Goal: Task Accomplishment & Management: Manage account settings

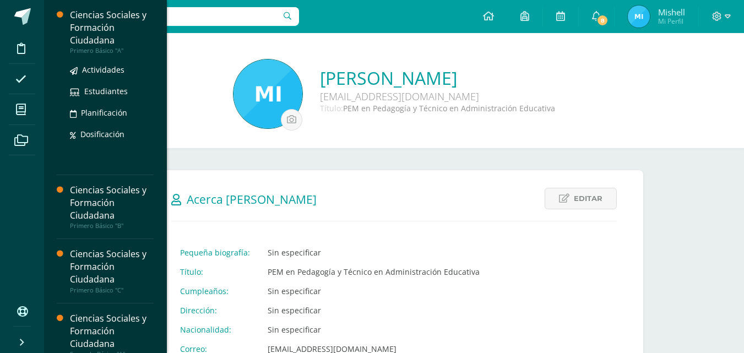
click at [91, 38] on div "Ciencias Sociales y Formación Ciudadana" at bounding box center [112, 28] width 84 height 38
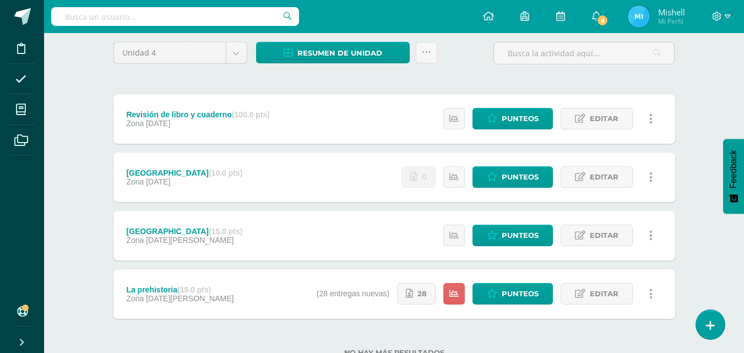
scroll to position [128, 0]
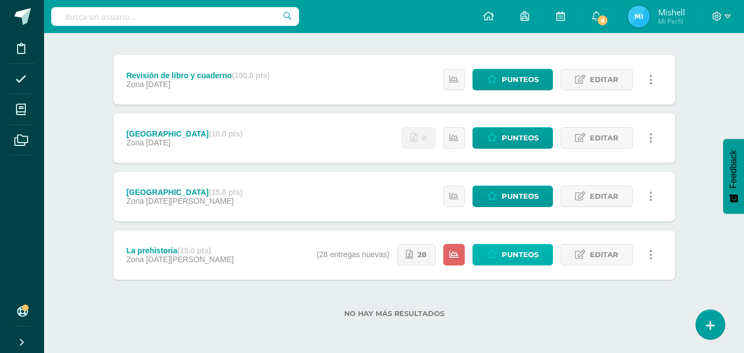
click at [509, 258] on span "Punteos" at bounding box center [519, 254] width 37 height 20
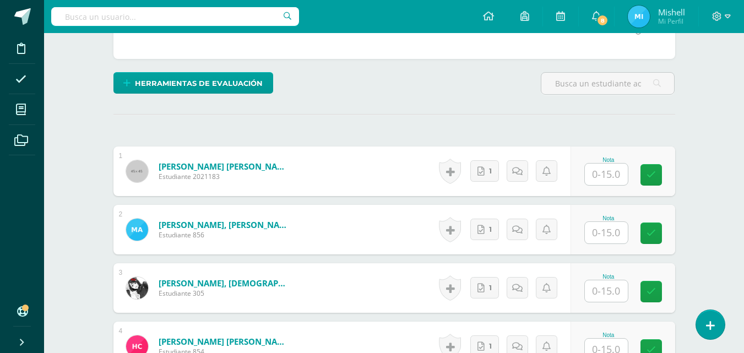
scroll to position [325, 0]
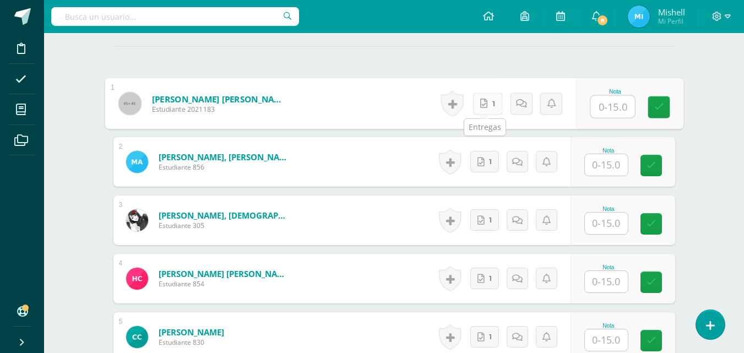
click at [484, 109] on link "1" at bounding box center [487, 103] width 30 height 22
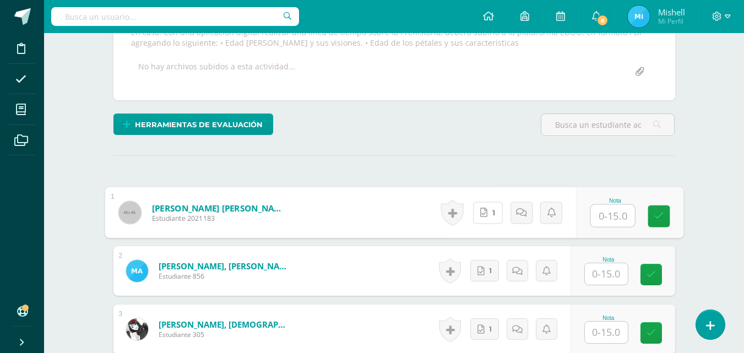
scroll to position [141, 0]
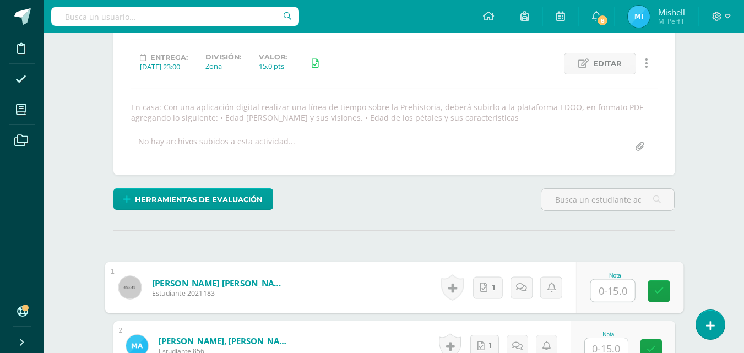
click at [614, 285] on input "text" at bounding box center [612, 291] width 44 height 22
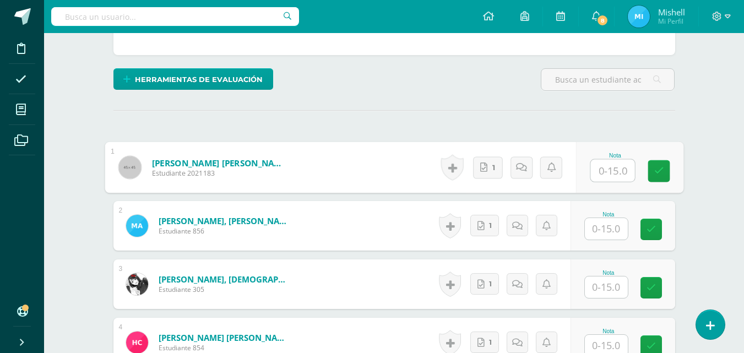
scroll to position [294, 0]
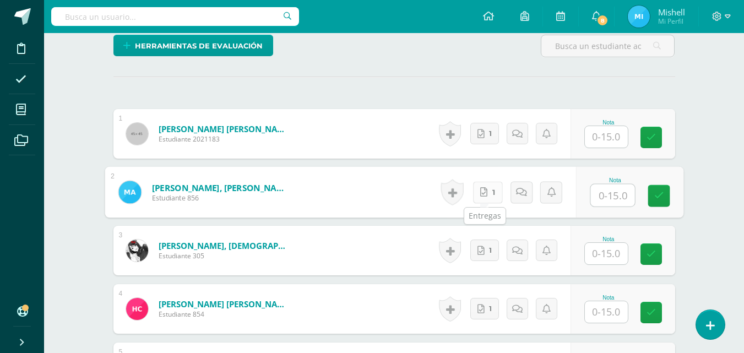
click at [483, 189] on icon at bounding box center [483, 191] width 7 height 9
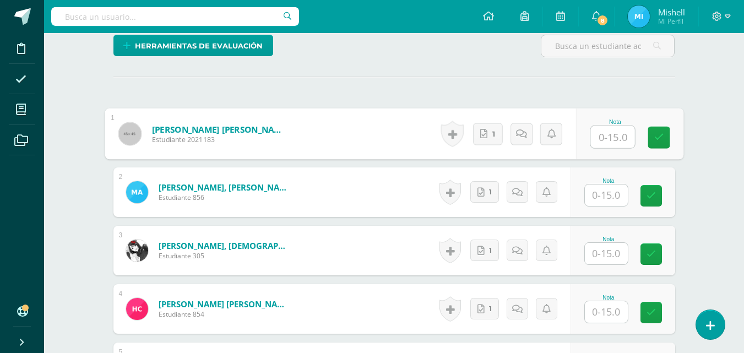
click at [609, 145] on input "text" at bounding box center [612, 137] width 44 height 22
type input "10"
click at [520, 128] on link at bounding box center [525, 134] width 22 height 22
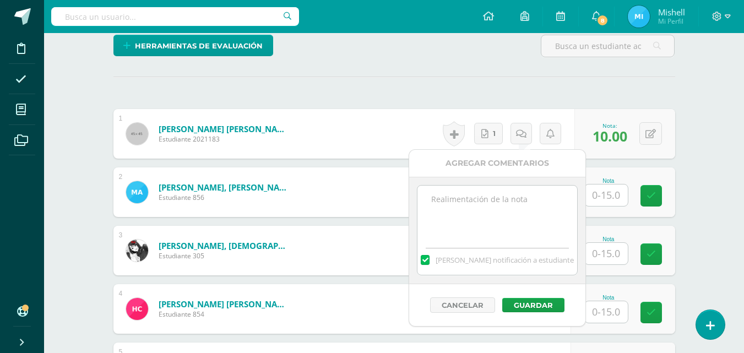
click at [484, 222] on textarea at bounding box center [496, 213] width 159 height 55
type textarea "Mejorar presentación, subir en formato PDF"
click at [526, 307] on button "Guardar" at bounding box center [533, 305] width 62 height 14
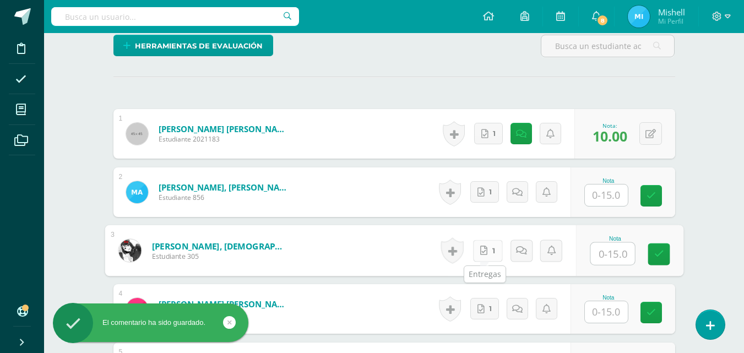
click at [481, 255] on icon at bounding box center [483, 250] width 7 height 9
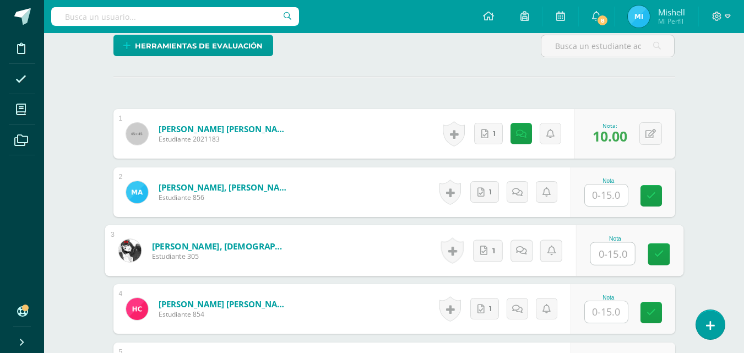
click at [604, 193] on input "text" at bounding box center [606, 194] width 43 height 21
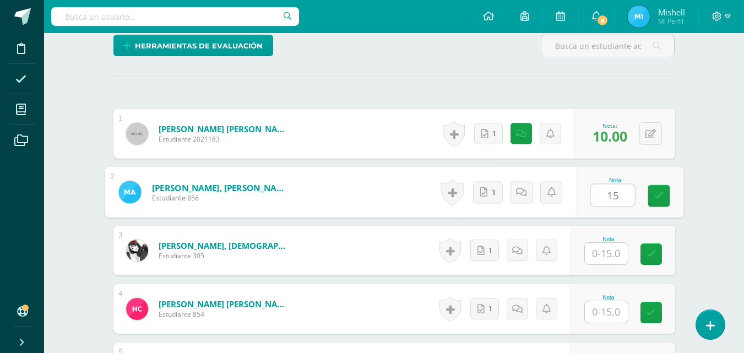
type input "15"
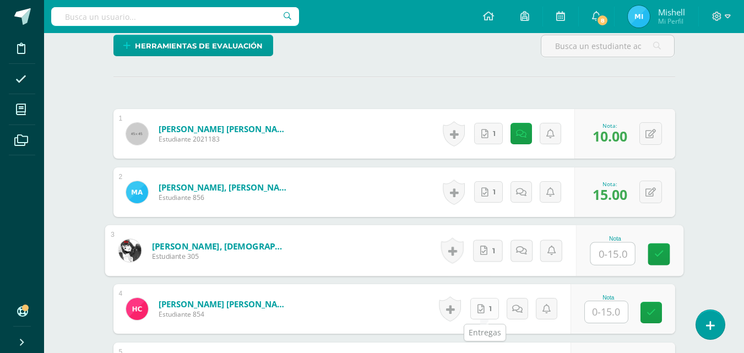
click at [489, 308] on link "1" at bounding box center [484, 308] width 29 height 21
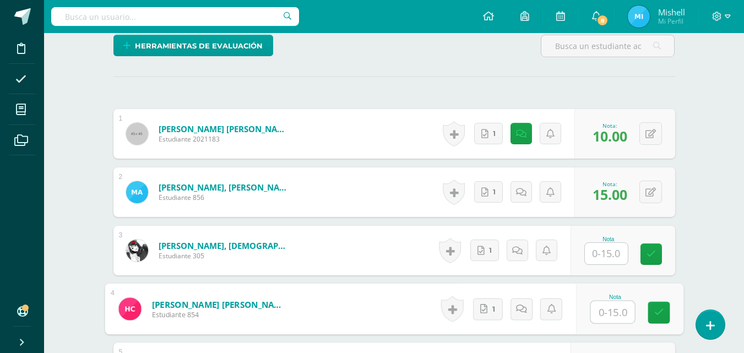
click at [408, 194] on form "Ayala Sic, Miguel Angel Antonio Sebastian Estudiante 856 Nota 15.00 0 Logros 15…" at bounding box center [393, 192] width 561 height 50
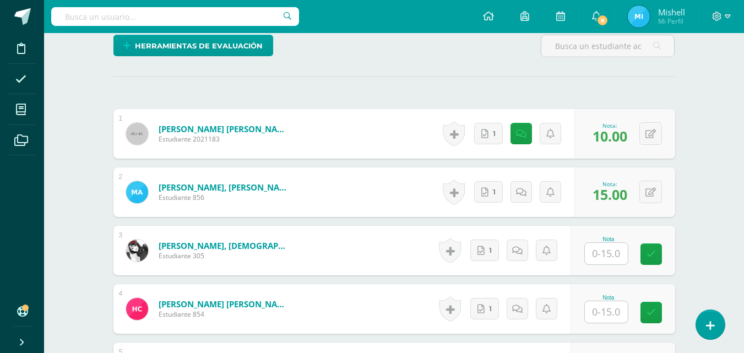
click at [608, 253] on input "text" at bounding box center [606, 253] width 43 height 21
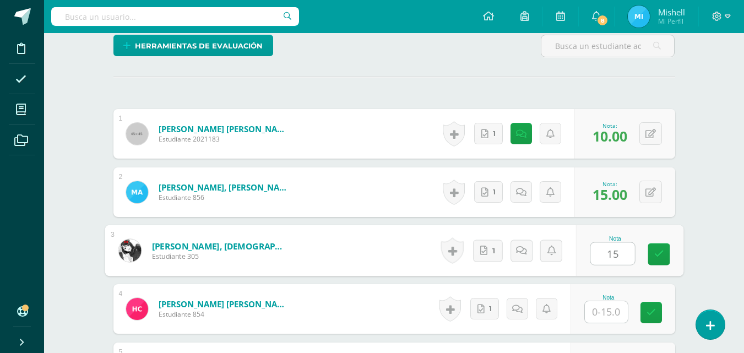
type input "15"
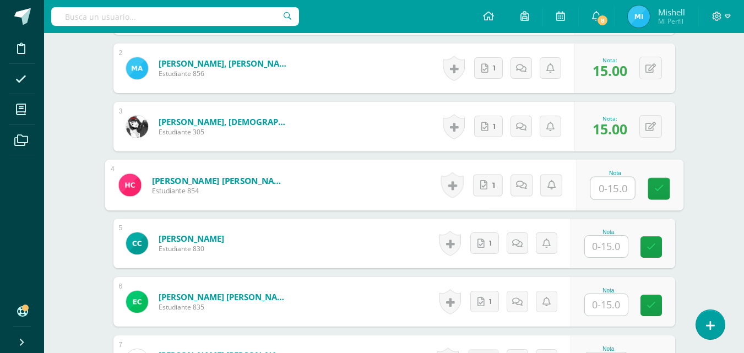
scroll to position [433, 0]
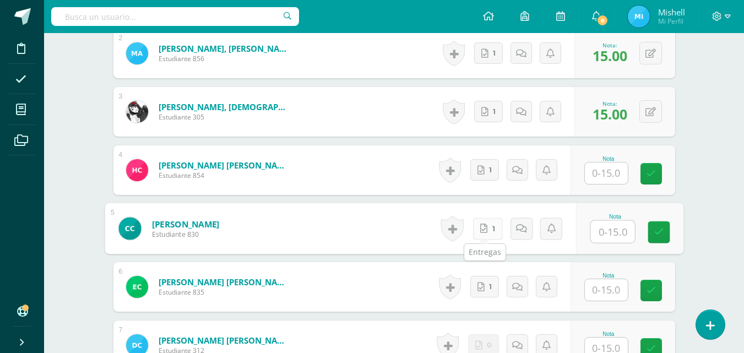
click at [483, 231] on icon at bounding box center [483, 227] width 7 height 9
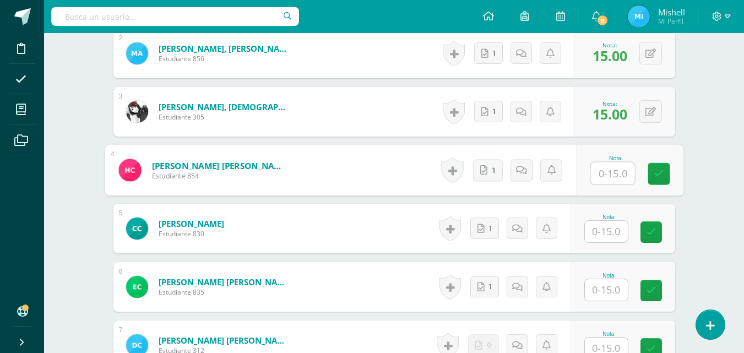
click at [603, 171] on input "text" at bounding box center [612, 173] width 44 height 22
type input "15"
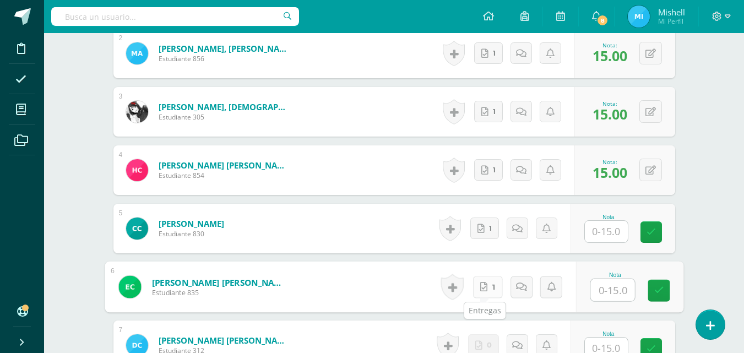
click at [487, 282] on link "1" at bounding box center [487, 287] width 30 height 22
click at [601, 234] on input "text" at bounding box center [606, 231] width 43 height 21
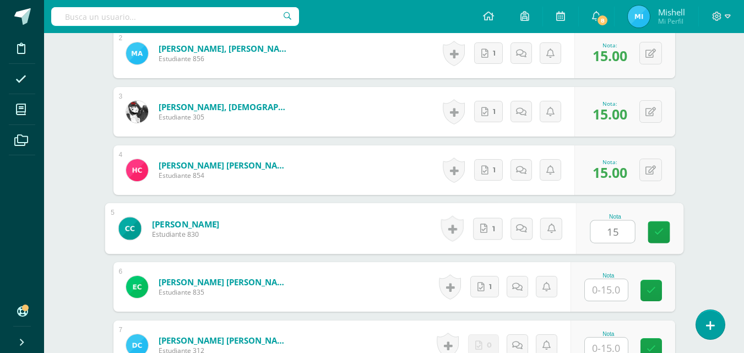
type input "15"
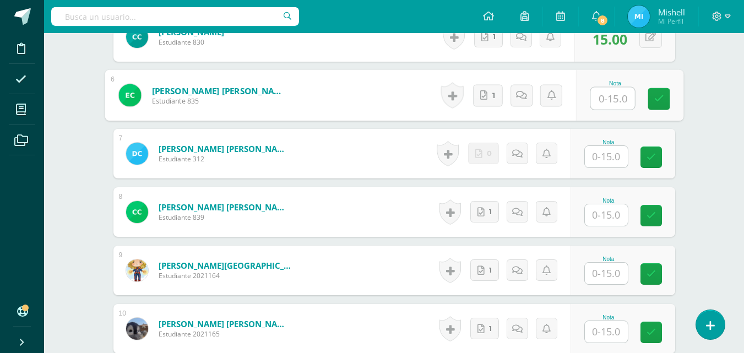
scroll to position [632, 0]
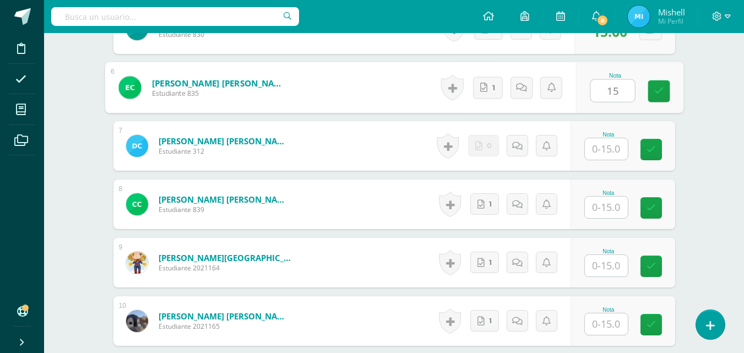
type input "15"
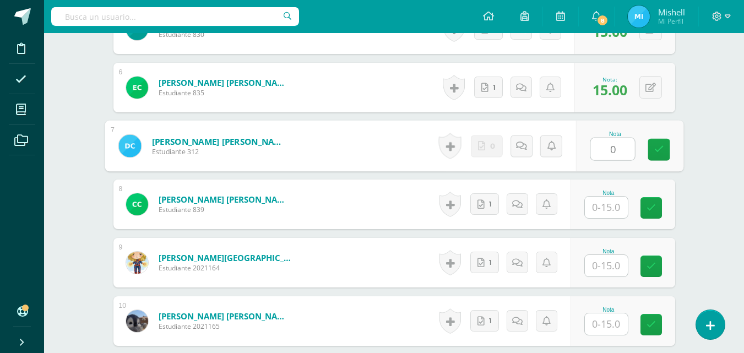
type input "0"
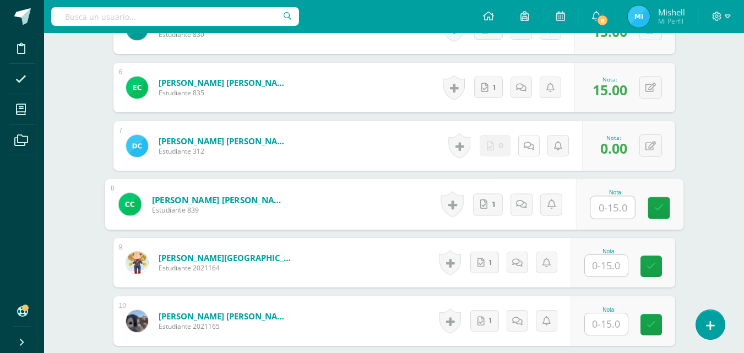
click at [524, 150] on link at bounding box center [528, 145] width 21 height 21
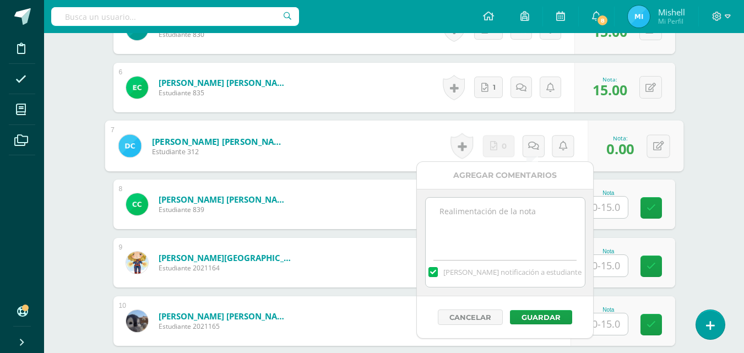
click at [478, 216] on textarea at bounding box center [505, 225] width 159 height 55
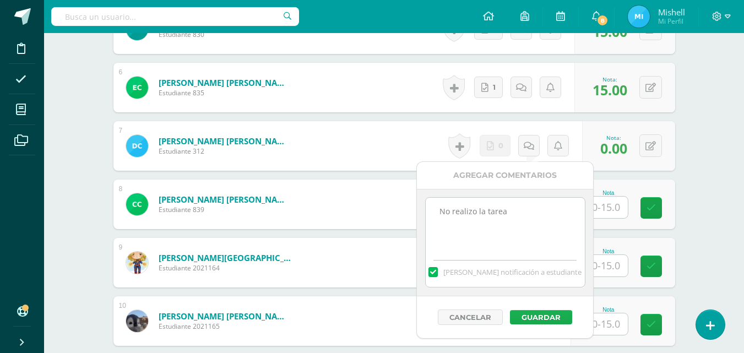
type textarea "No realizo la tarea"
click at [544, 318] on button "Guardar" at bounding box center [541, 317] width 62 height 14
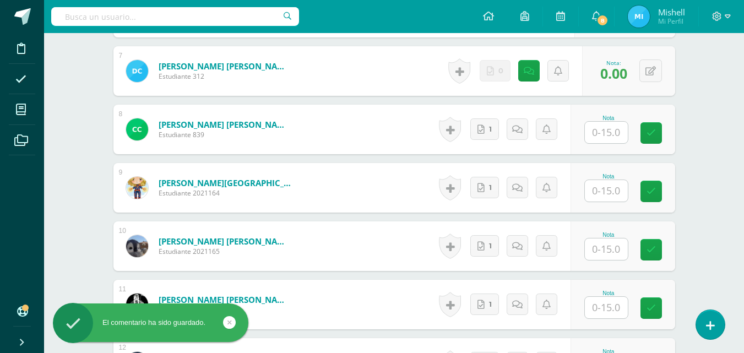
scroll to position [719, 0]
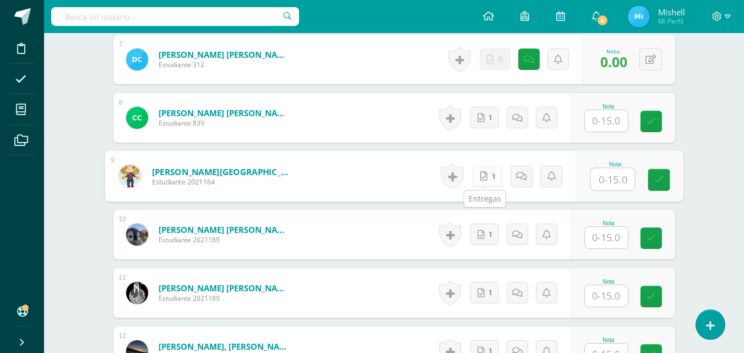
click at [489, 183] on link "1" at bounding box center [487, 176] width 30 height 22
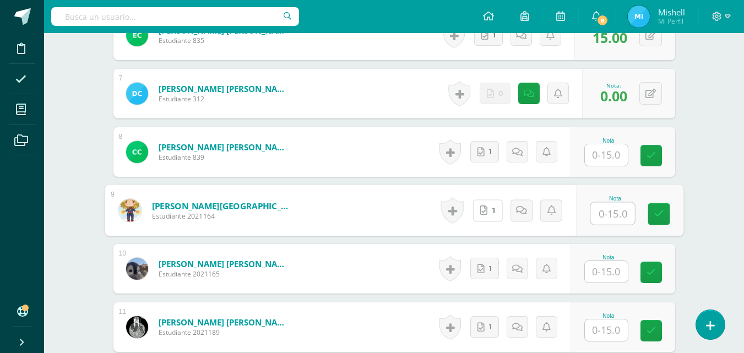
scroll to position [700, 0]
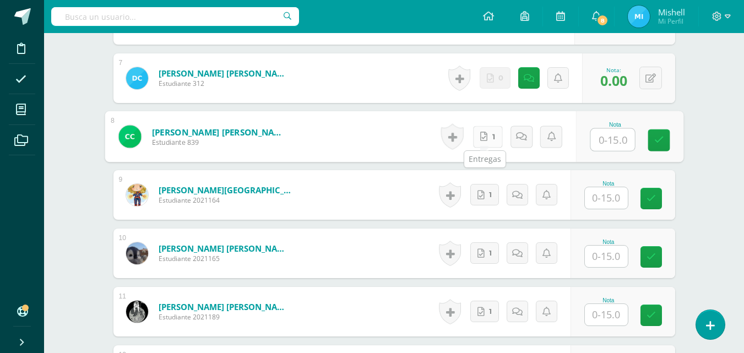
click at [485, 138] on link "1" at bounding box center [487, 137] width 30 height 22
click at [619, 143] on input "text" at bounding box center [612, 140] width 44 height 22
type input "15"
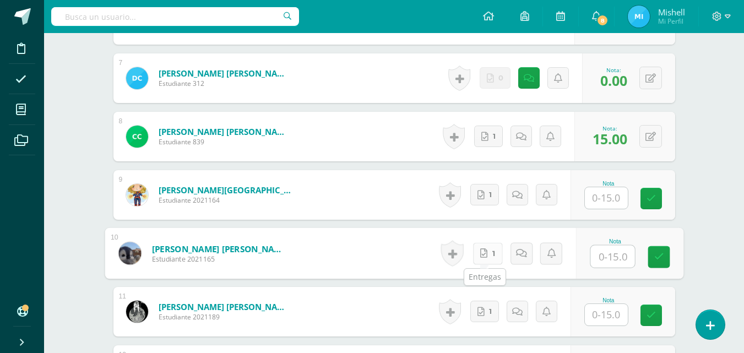
click at [483, 255] on icon at bounding box center [483, 252] width 7 height 9
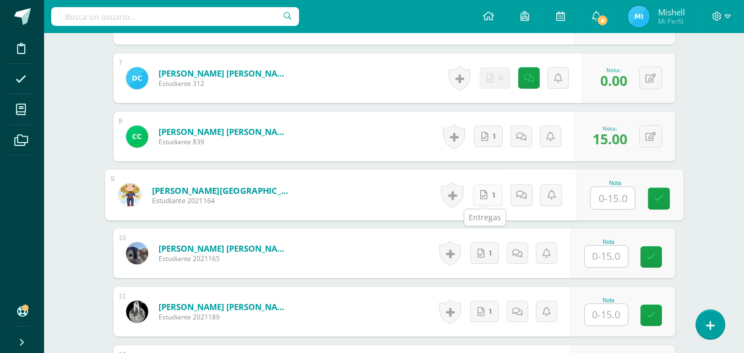
click at [483, 198] on icon at bounding box center [483, 194] width 7 height 9
click at [604, 190] on input "text" at bounding box center [612, 198] width 44 height 22
type input "15"
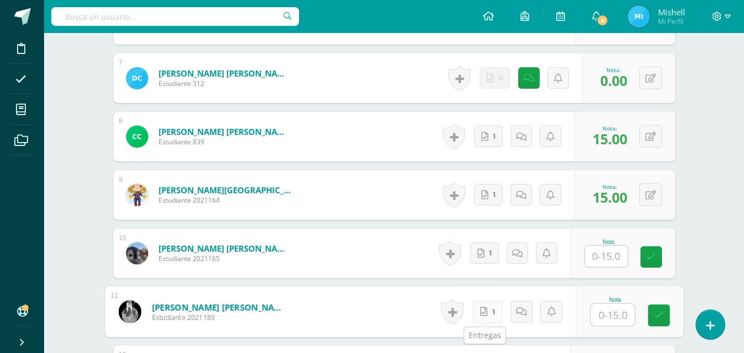
click at [484, 315] on icon at bounding box center [483, 311] width 7 height 9
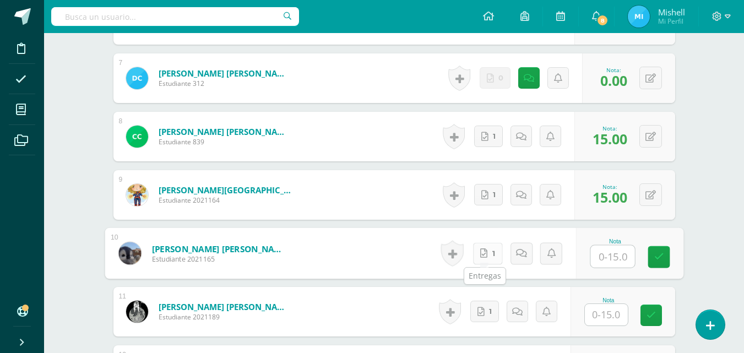
click at [492, 252] on span "1" at bounding box center [493, 253] width 3 height 21
click at [611, 265] on input "text" at bounding box center [612, 257] width 44 height 22
type input "15"
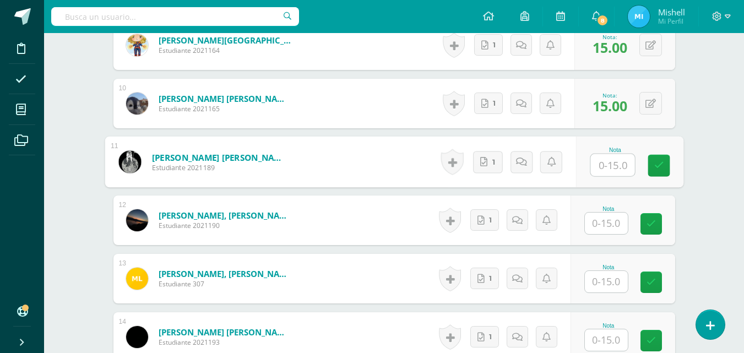
scroll to position [858, 0]
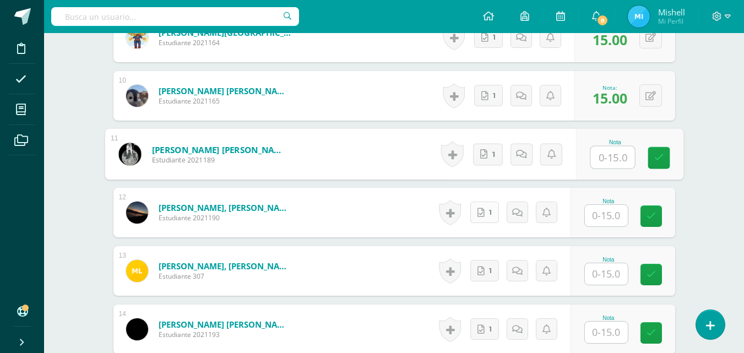
click at [483, 204] on link "1" at bounding box center [484, 211] width 29 height 21
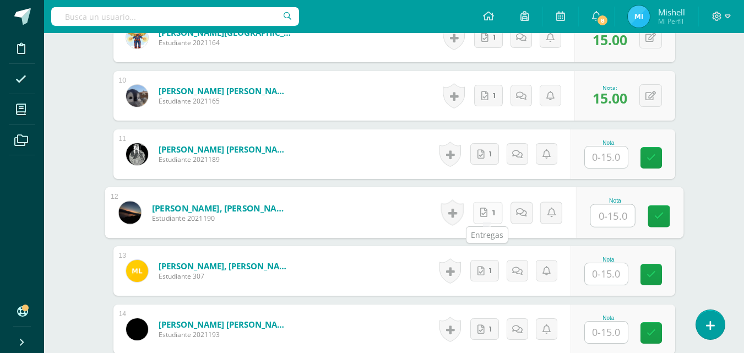
click at [488, 209] on link "1" at bounding box center [487, 212] width 30 height 22
click at [596, 154] on input "text" at bounding box center [606, 156] width 43 height 21
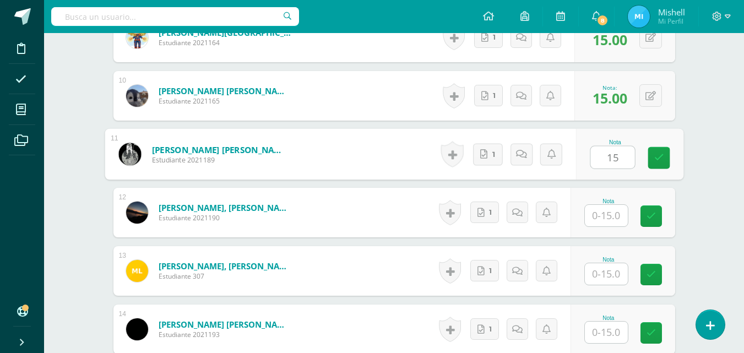
type input "15"
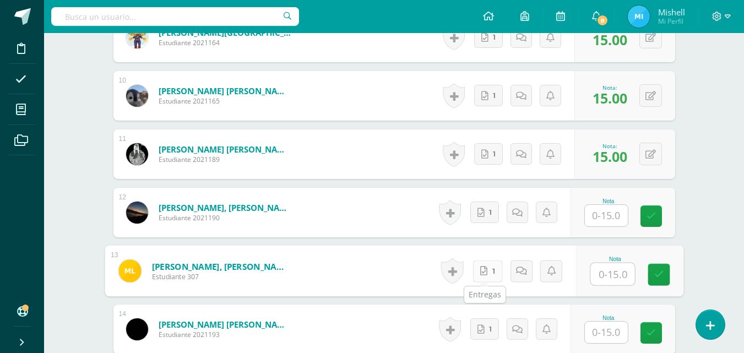
click at [483, 270] on icon at bounding box center [483, 270] width 7 height 9
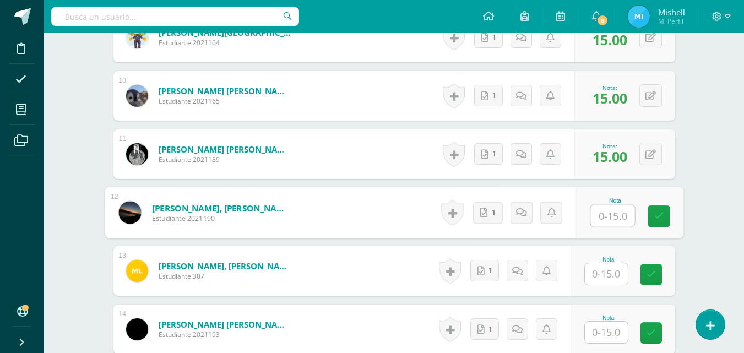
click at [607, 221] on input "text" at bounding box center [612, 216] width 44 height 22
type input "15"
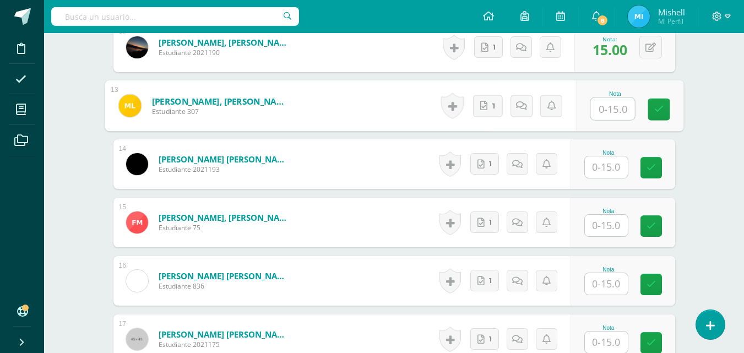
scroll to position [1034, 0]
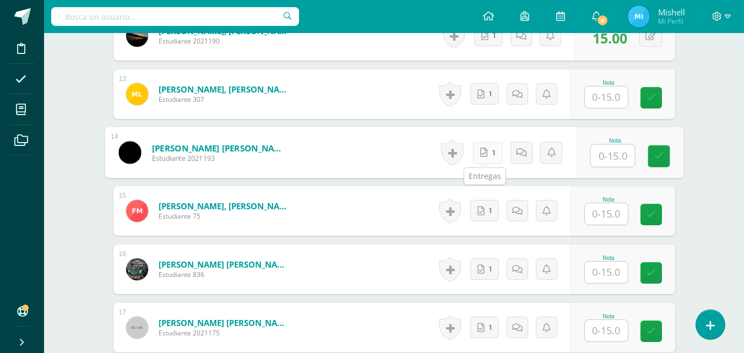
click at [477, 159] on link "1" at bounding box center [487, 152] width 30 height 22
click at [608, 96] on input "text" at bounding box center [606, 96] width 43 height 21
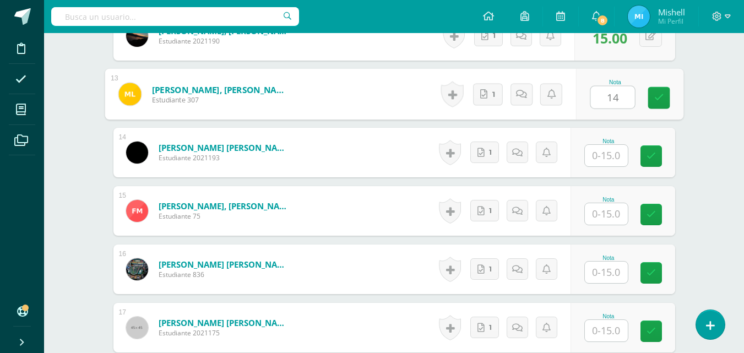
type input "14"
click at [520, 91] on icon at bounding box center [525, 93] width 11 height 9
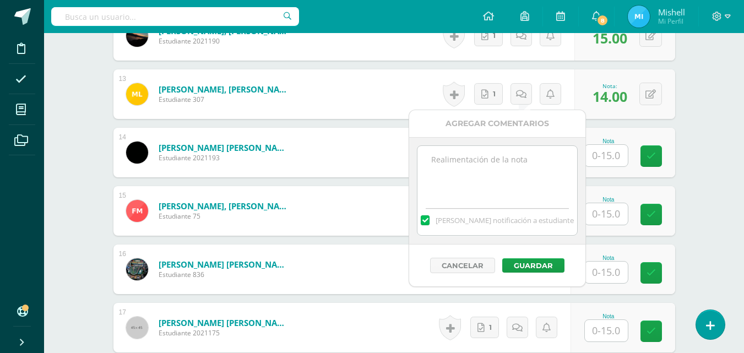
click at [510, 177] on textarea at bounding box center [496, 173] width 159 height 55
type textarea "Cuidado con las tildes"
click at [520, 260] on button "Guardar" at bounding box center [533, 265] width 62 height 14
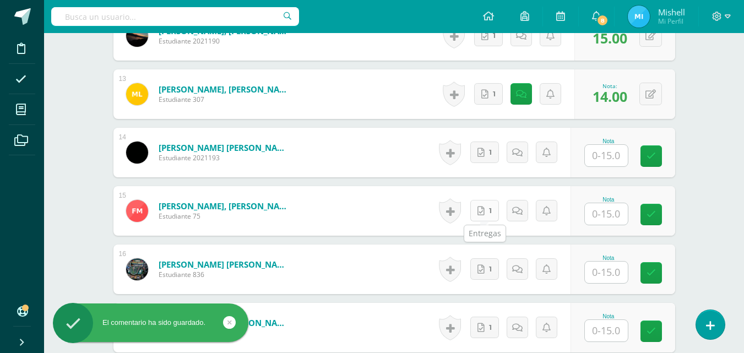
click at [482, 214] on icon at bounding box center [480, 210] width 7 height 9
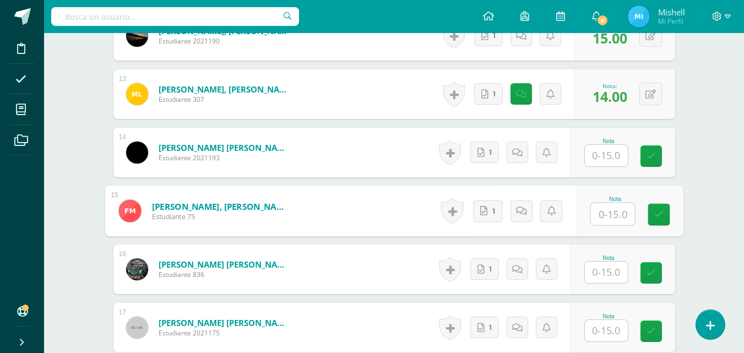
click at [603, 151] on input "text" at bounding box center [606, 155] width 43 height 21
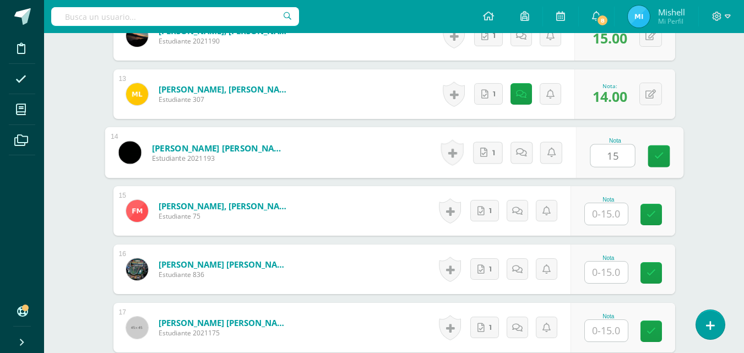
type input "15"
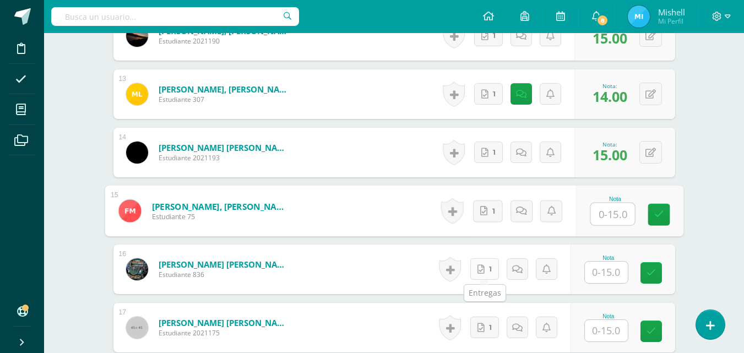
click at [484, 269] on icon at bounding box center [480, 269] width 7 height 9
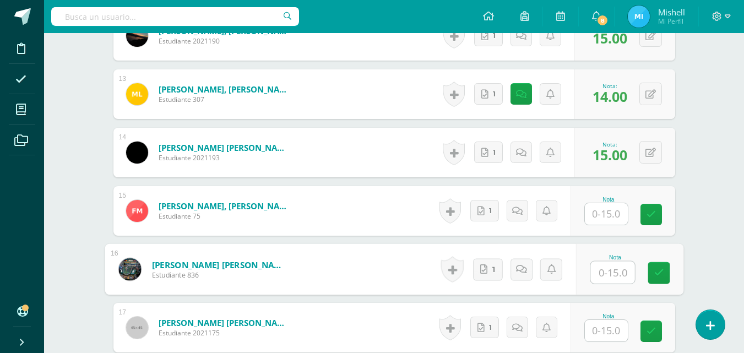
click at [614, 210] on input "text" at bounding box center [606, 213] width 43 height 21
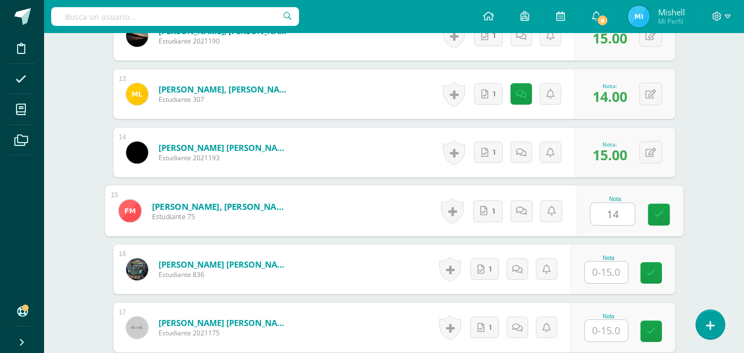
type input "14"
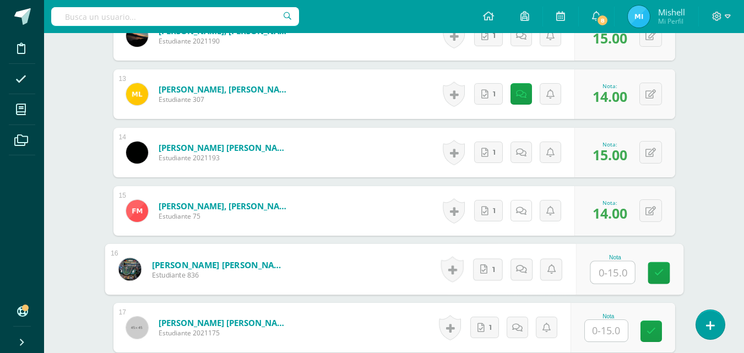
click at [517, 214] on link at bounding box center [520, 210] width 21 height 21
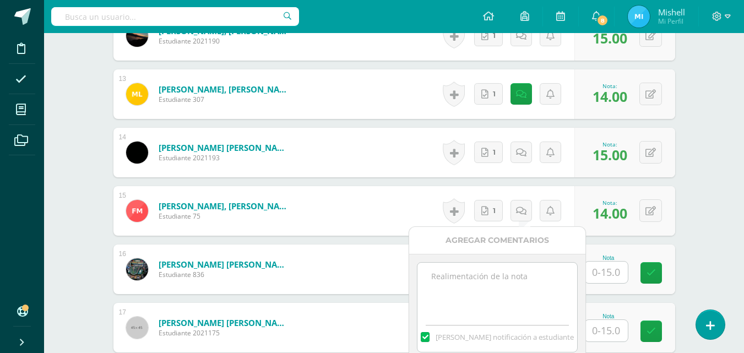
click at [478, 278] on textarea at bounding box center [496, 290] width 159 height 55
type textarea "Cuidado con las tildes"
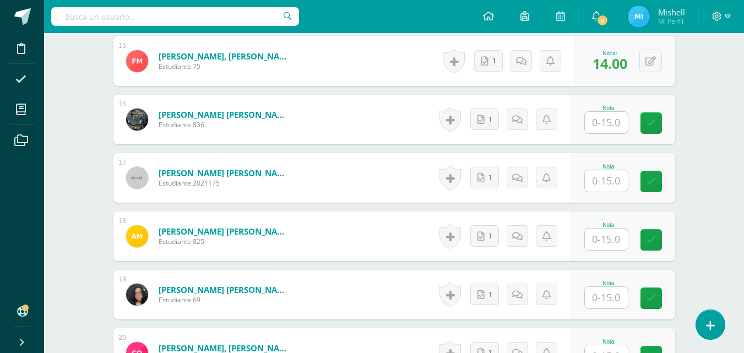
scroll to position [1196, 0]
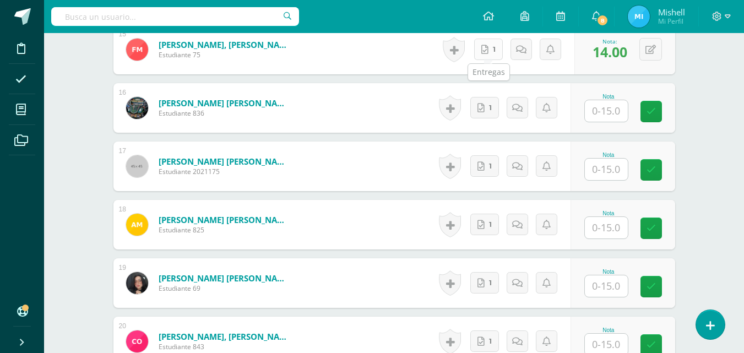
click at [494, 50] on link "1" at bounding box center [488, 49] width 29 height 21
click at [526, 56] on link at bounding box center [525, 50] width 22 height 22
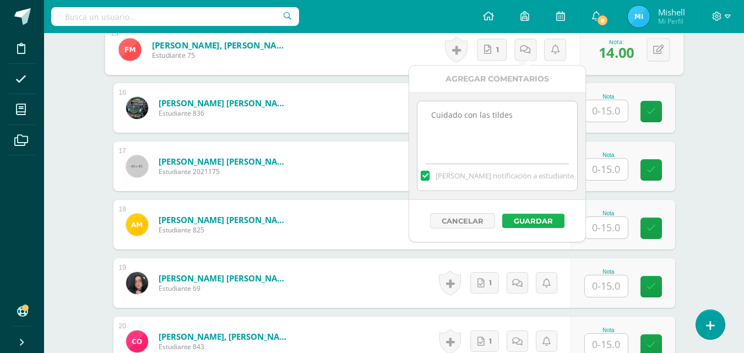
click at [543, 220] on button "Guardar" at bounding box center [533, 221] width 62 height 14
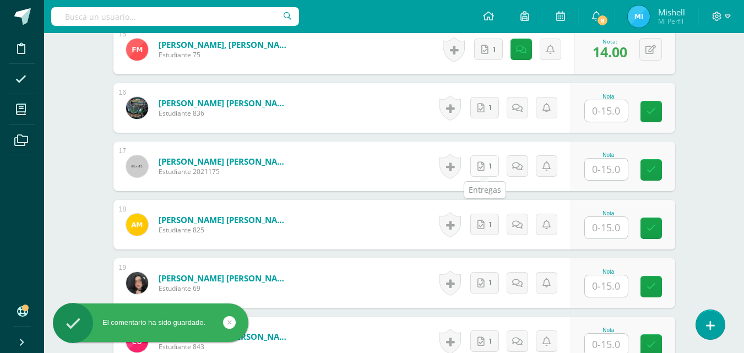
click at [489, 168] on link "1" at bounding box center [484, 165] width 29 height 21
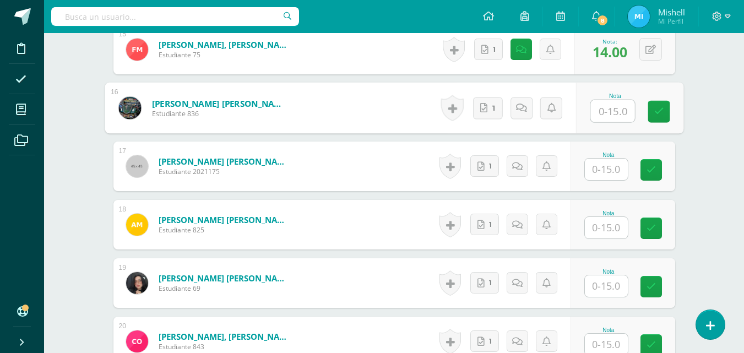
click at [597, 106] on input "text" at bounding box center [612, 111] width 44 height 22
type input "15"
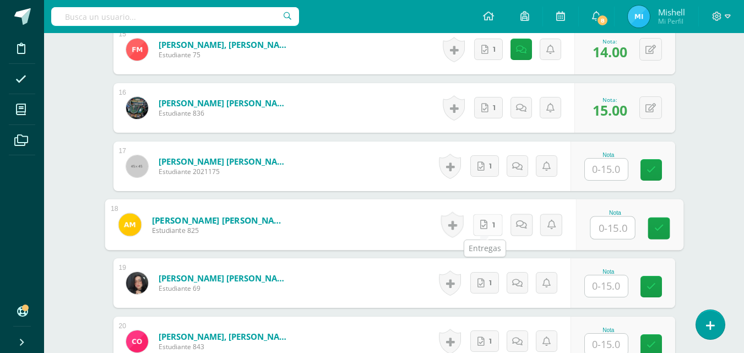
click at [483, 217] on link "1" at bounding box center [487, 225] width 30 height 22
click at [596, 165] on input "text" at bounding box center [606, 169] width 43 height 21
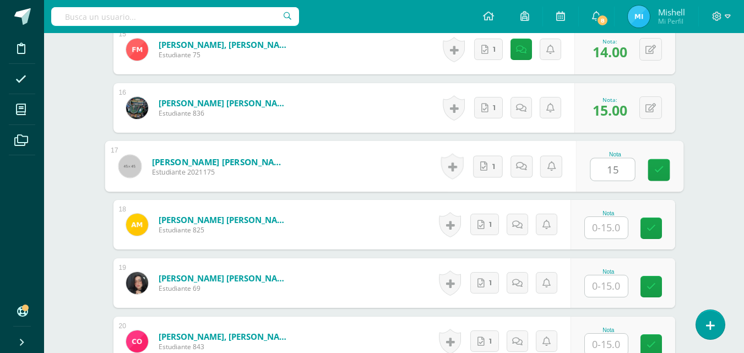
type input "15"
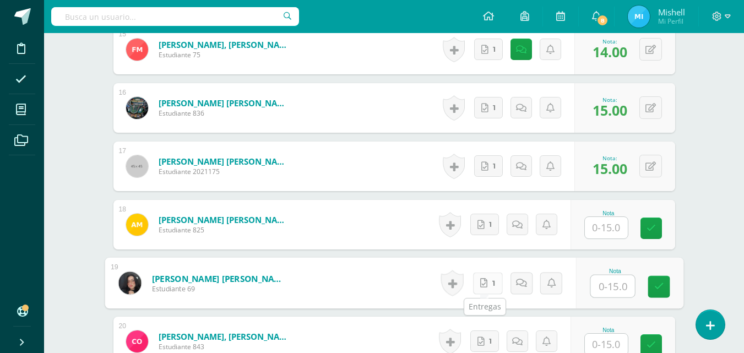
click at [484, 281] on icon at bounding box center [483, 282] width 7 height 9
click at [602, 229] on input "text" at bounding box center [606, 227] width 43 height 21
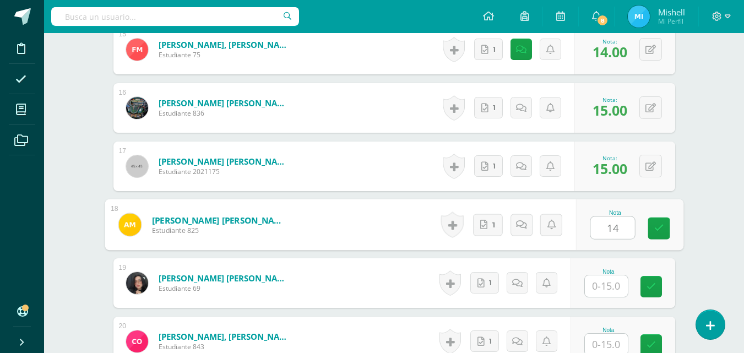
type input "14"
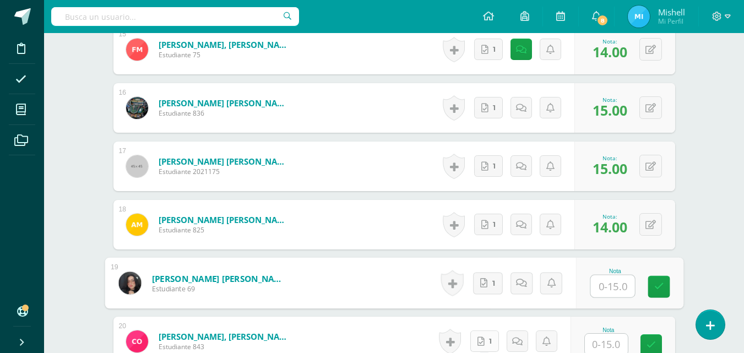
click at [484, 343] on icon at bounding box center [480, 341] width 7 height 9
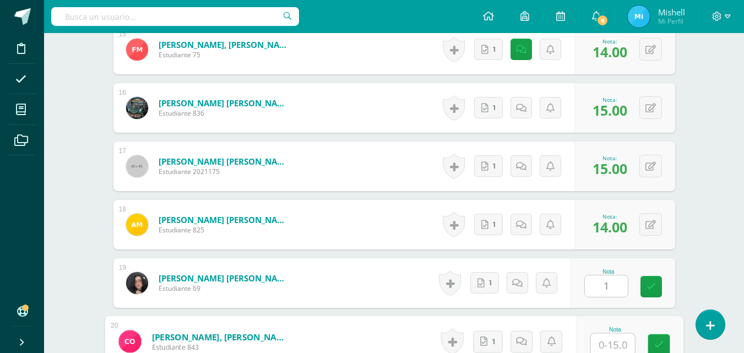
click at [606, 290] on input "1" at bounding box center [606, 285] width 43 height 21
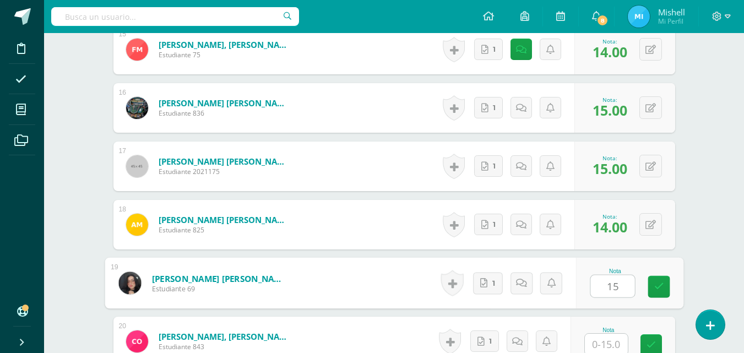
type input "15"
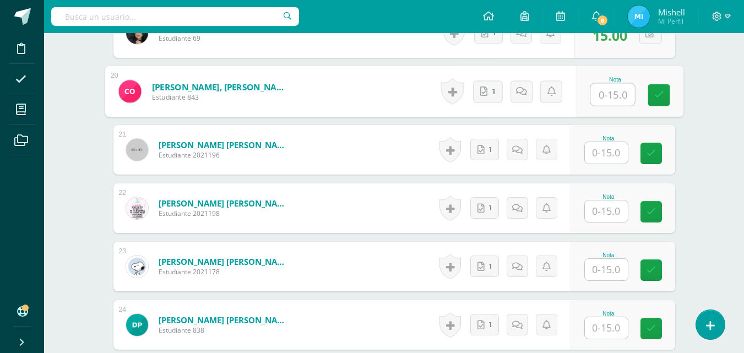
scroll to position [1449, 0]
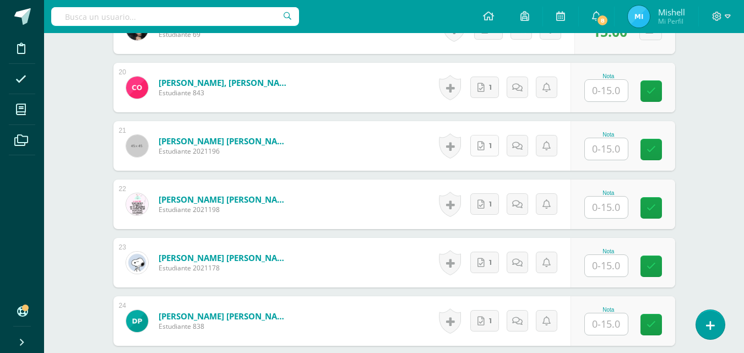
click at [481, 157] on div "Historial de actividad No hay historial para esta actividad 1 Agregar Comentari…" at bounding box center [502, 146] width 135 height 50
click at [479, 148] on link "1" at bounding box center [487, 146] width 30 height 22
click at [594, 86] on input "text" at bounding box center [606, 90] width 43 height 21
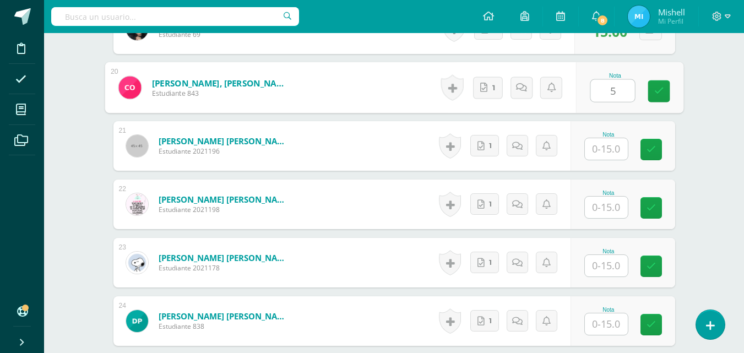
type input "5"
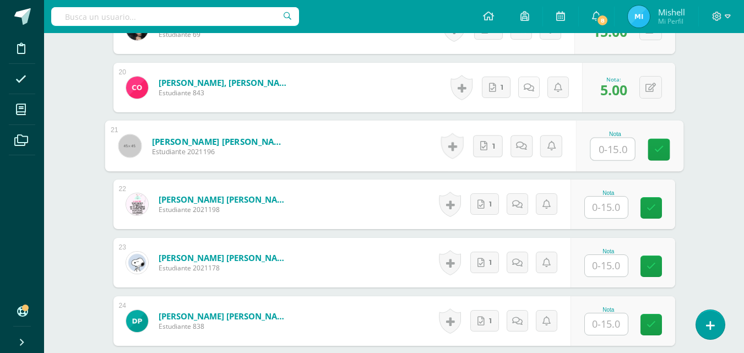
click at [526, 92] on link at bounding box center [528, 87] width 21 height 21
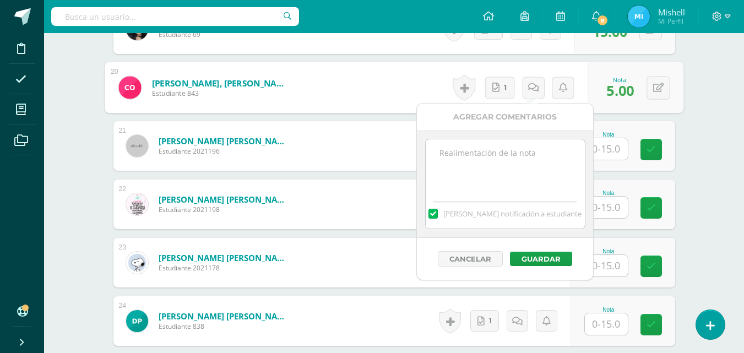
click at [467, 165] on textarea at bounding box center [505, 166] width 159 height 55
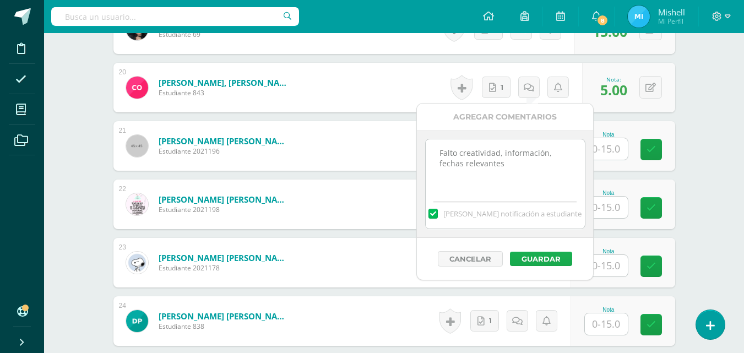
type textarea "Falto creatividad, información, fechas relevantes"
click at [560, 258] on button "Guardar" at bounding box center [541, 259] width 62 height 14
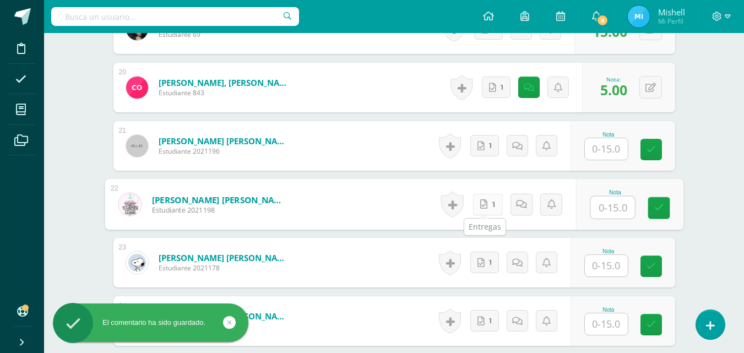
click at [486, 201] on link "1" at bounding box center [487, 204] width 30 height 22
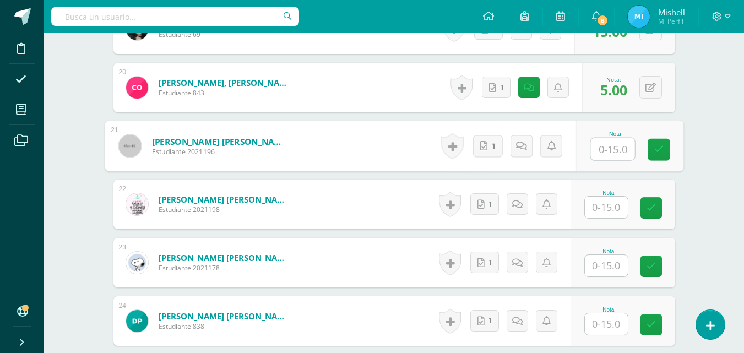
click at [604, 146] on input "text" at bounding box center [612, 149] width 44 height 22
type input "15"
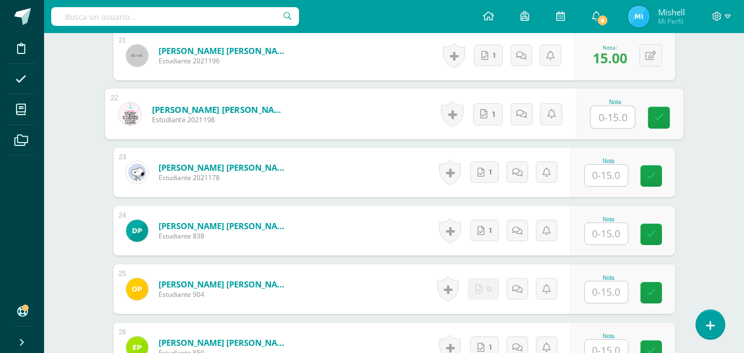
scroll to position [1532, 0]
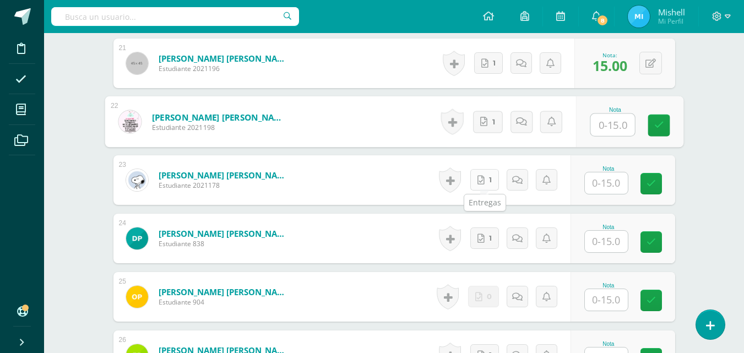
click at [478, 187] on link "1" at bounding box center [484, 179] width 29 height 21
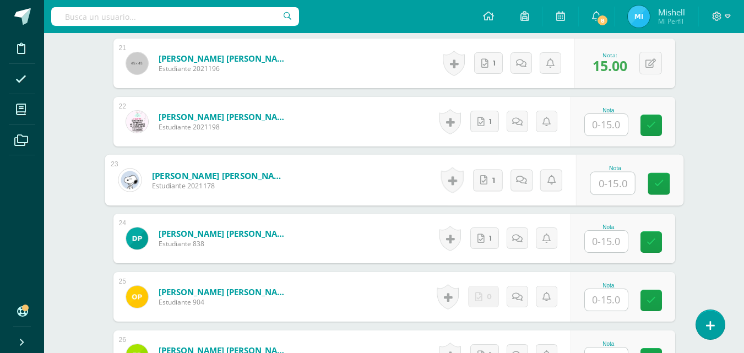
click at [611, 130] on input "text" at bounding box center [606, 124] width 43 height 21
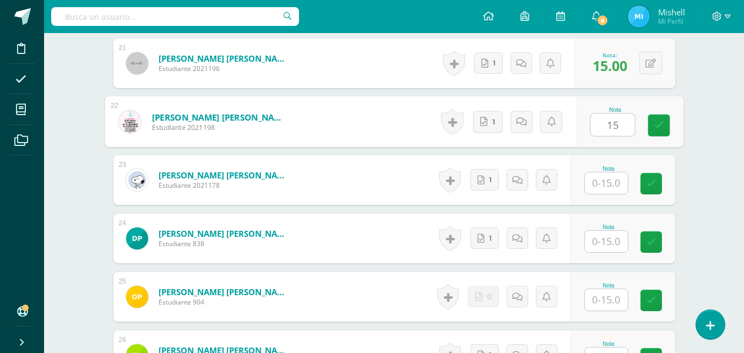
type input "15"
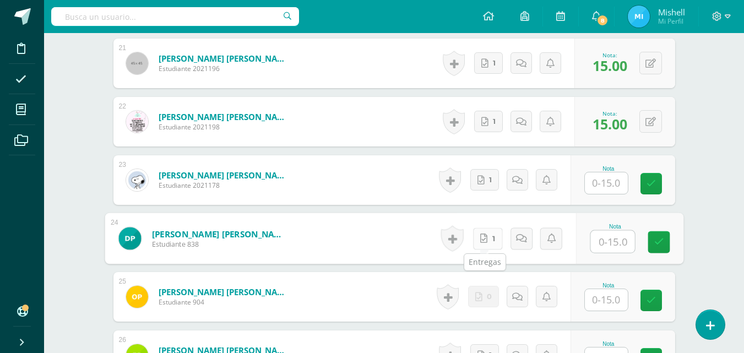
click at [494, 237] on link "1" at bounding box center [487, 238] width 30 height 22
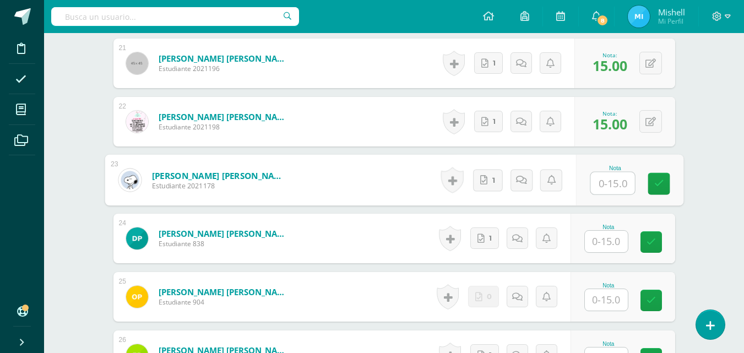
click at [593, 180] on input "text" at bounding box center [612, 183] width 44 height 22
type input "15"
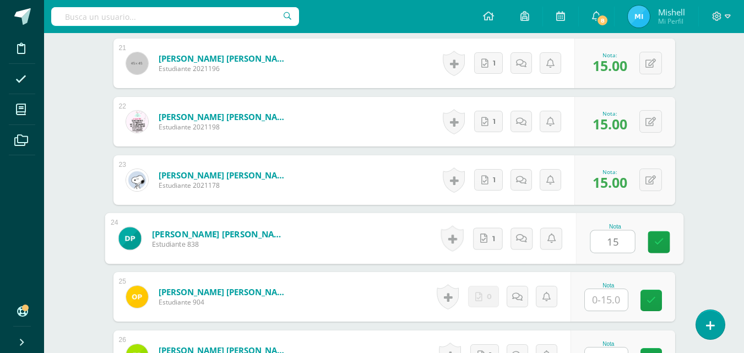
type input "15"
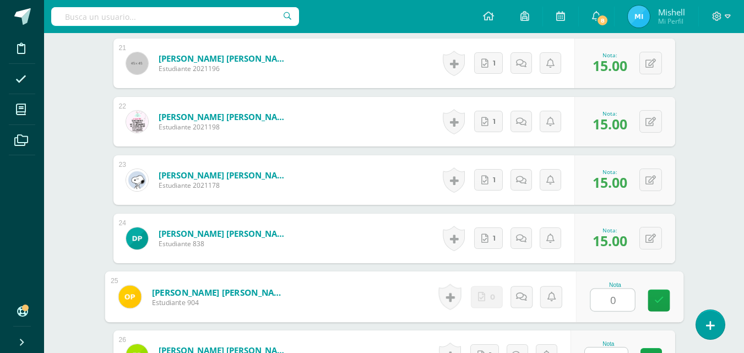
type input "0"
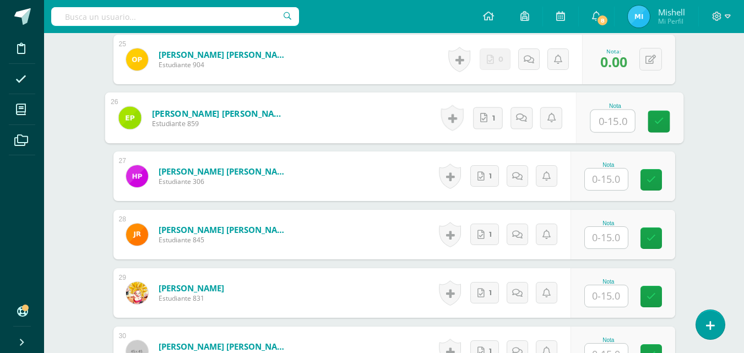
scroll to position [1781, 0]
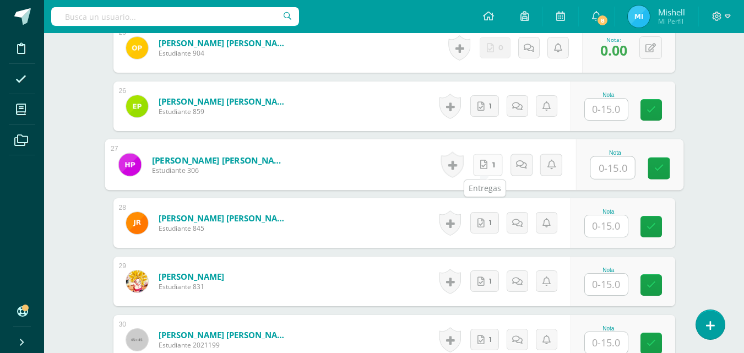
click at [483, 157] on link "1" at bounding box center [487, 165] width 30 height 22
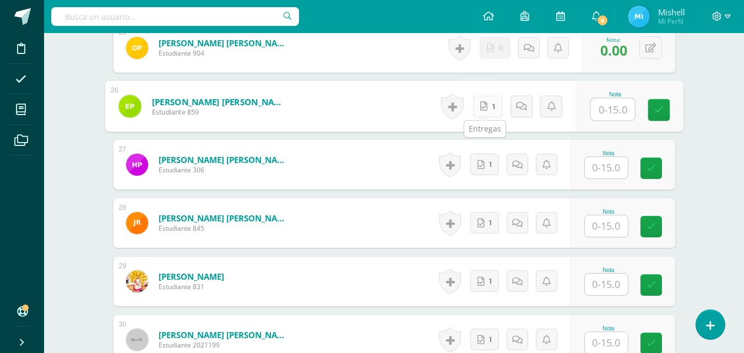
click at [480, 106] on icon at bounding box center [483, 105] width 7 height 9
click at [603, 105] on input "text" at bounding box center [612, 110] width 44 height 22
type input "13"
click at [522, 105] on icon at bounding box center [525, 105] width 11 height 9
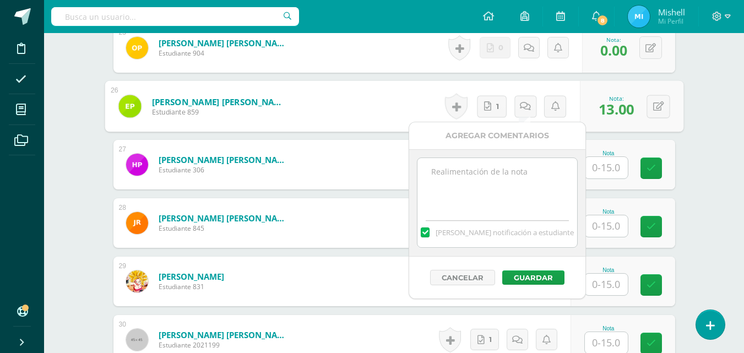
click at [460, 183] on textarea at bounding box center [496, 185] width 159 height 55
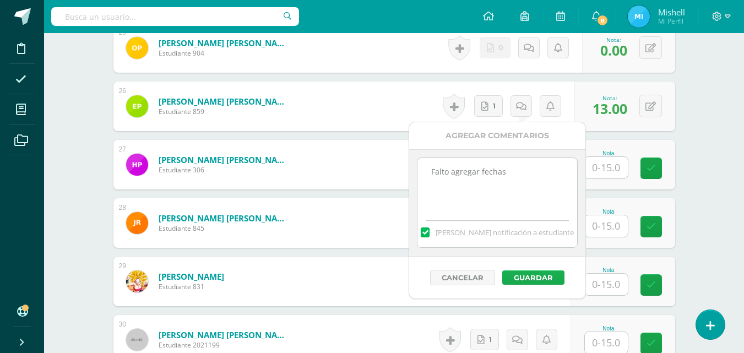
type textarea "Falto agregar fechas"
click at [538, 271] on button "Guardar" at bounding box center [533, 277] width 62 height 14
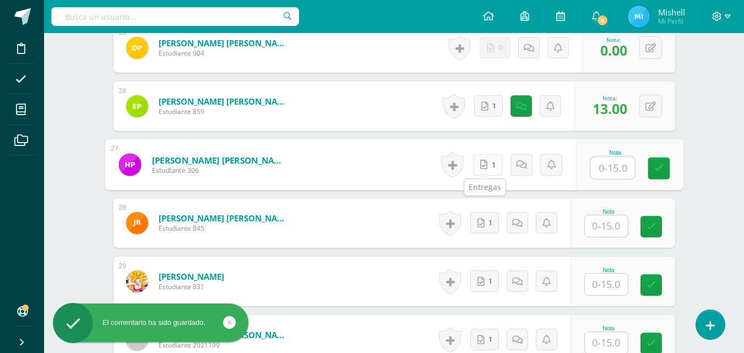
click at [483, 168] on icon at bounding box center [483, 164] width 7 height 9
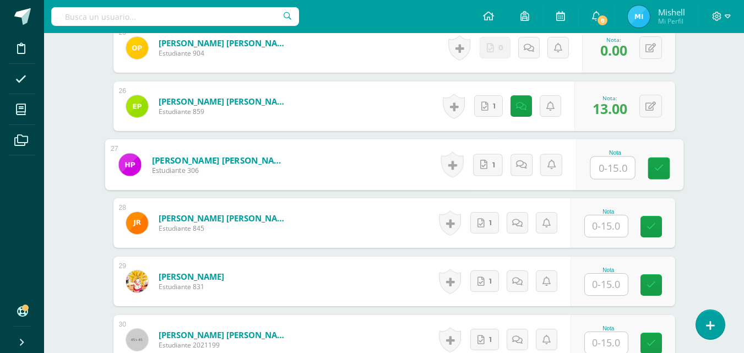
click at [613, 176] on input "text" at bounding box center [612, 168] width 44 height 22
type input "15"
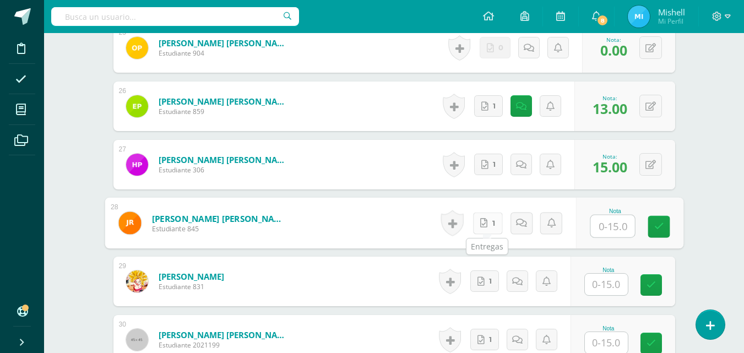
click at [493, 230] on span "1" at bounding box center [493, 222] width 3 height 21
click at [537, 269] on div "Historial de actividad No hay historial para esta actividad 1 Agregar Comentari…" at bounding box center [502, 282] width 135 height 50
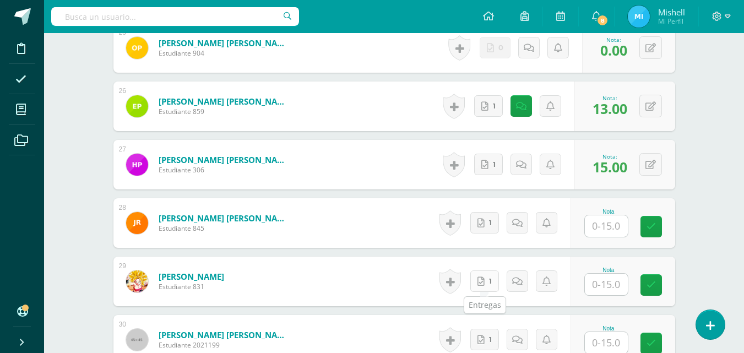
click at [488, 288] on link "1" at bounding box center [484, 280] width 29 height 21
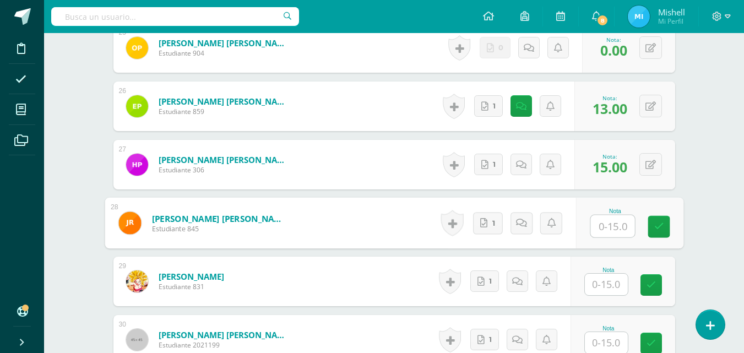
click at [599, 232] on input "text" at bounding box center [612, 226] width 44 height 22
type input "14"
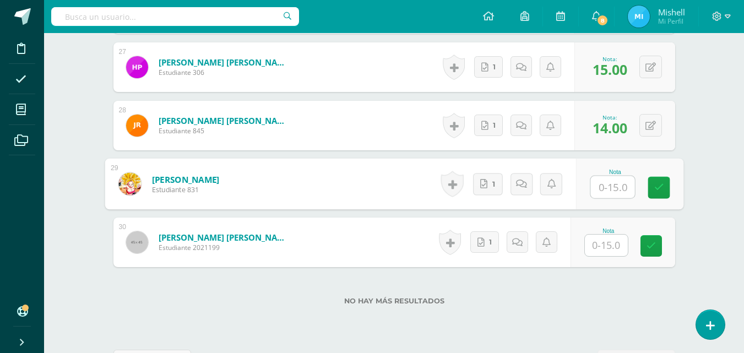
scroll to position [1893, 0]
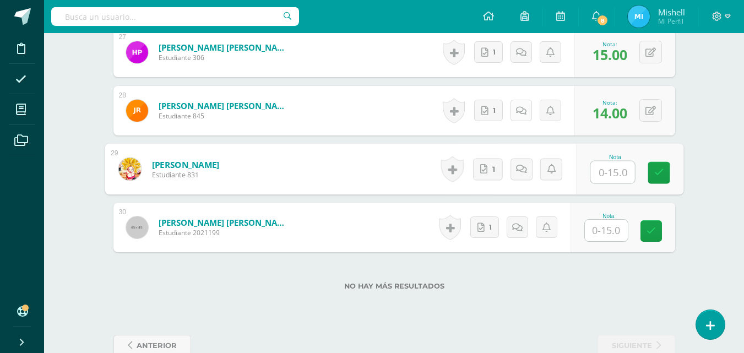
click at [510, 105] on div "Historial de actividad No hay historial para esta actividad 1 Agregar Comentari…" at bounding box center [506, 111] width 135 height 50
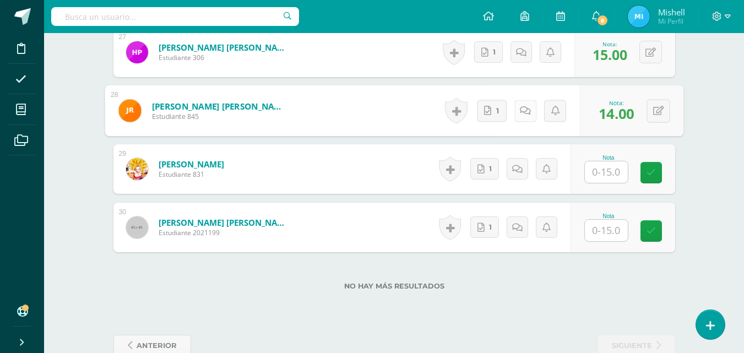
click at [523, 113] on icon at bounding box center [525, 110] width 11 height 9
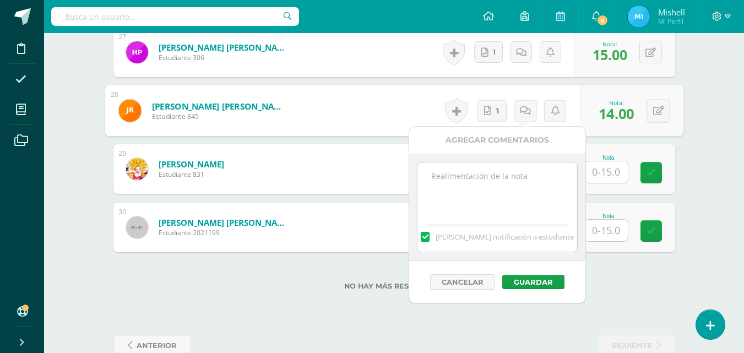
click at [504, 167] on textarea at bounding box center [496, 189] width 159 height 55
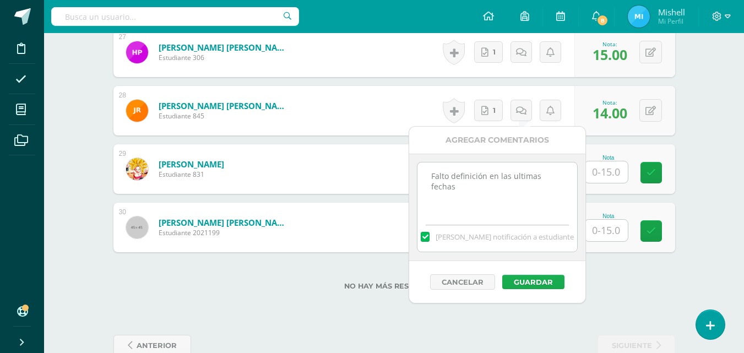
type textarea "Falto definición en las ultimas fechas"
click at [520, 279] on button "Guardar" at bounding box center [533, 282] width 62 height 14
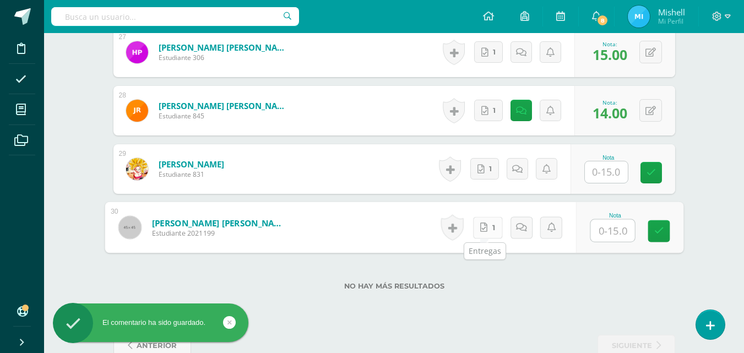
click at [488, 232] on link "1" at bounding box center [487, 227] width 30 height 22
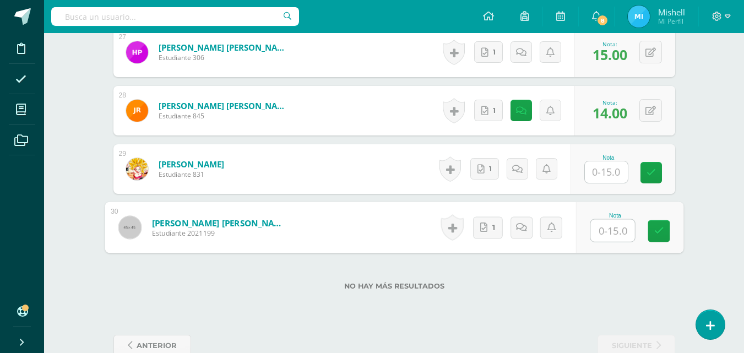
click at [613, 178] on input "text" at bounding box center [606, 171] width 43 height 21
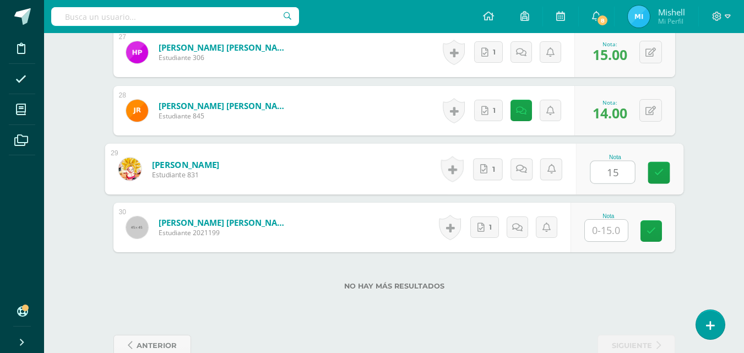
type input "15"
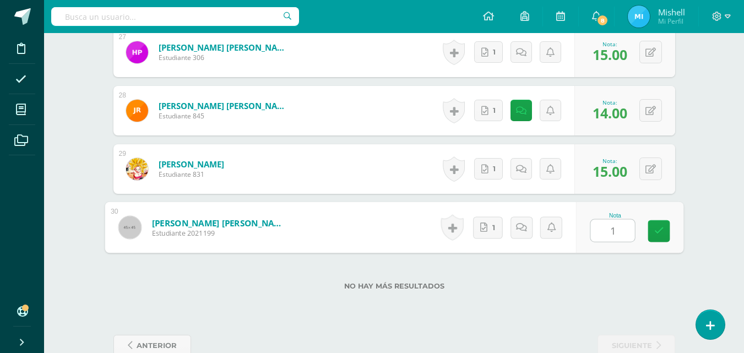
type input "15"
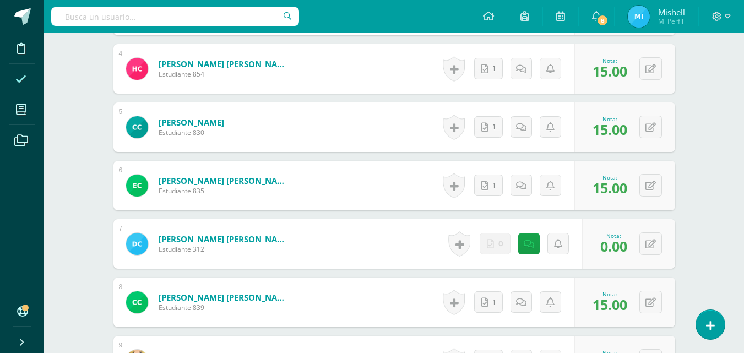
scroll to position [0, 0]
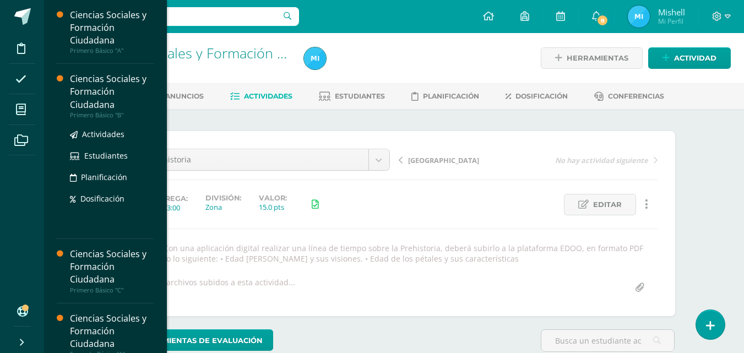
click at [78, 81] on div "Ciencias Sociales y Formación Ciudadana" at bounding box center [112, 92] width 84 height 38
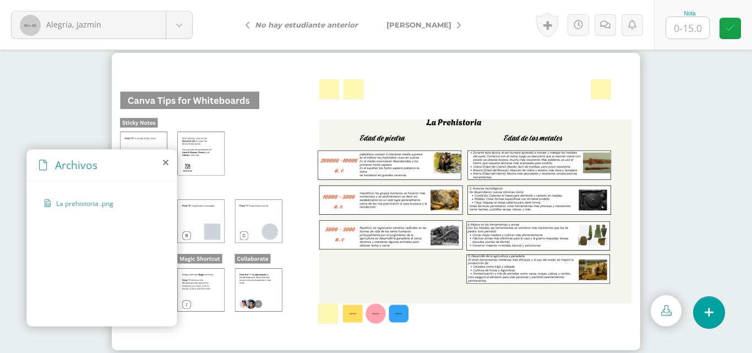
click at [456, 207] on img at bounding box center [376, 201] width 528 height 297
click at [161, 162] on div "Archivos" at bounding box center [102, 165] width 150 height 31
click at [168, 162] on div "Archivos" at bounding box center [102, 165] width 150 height 31
click at [166, 162] on icon at bounding box center [166, 162] width 6 height 9
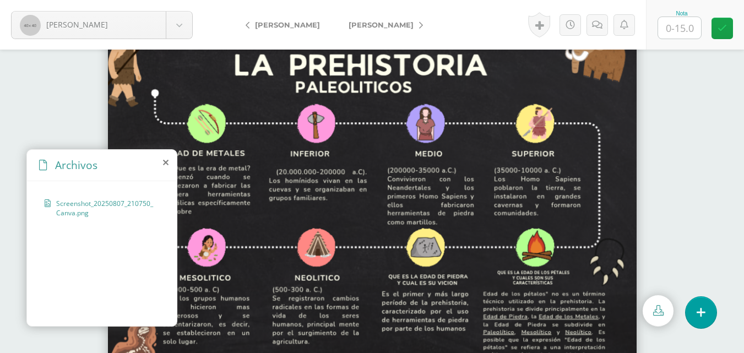
scroll to position [31, 0]
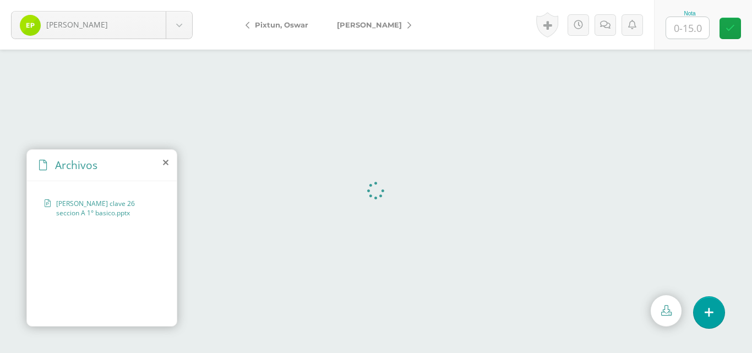
click at [166, 163] on icon at bounding box center [166, 162] width 6 height 9
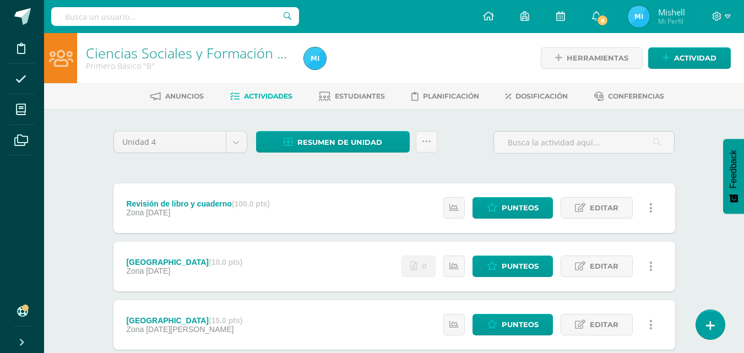
scroll to position [128, 0]
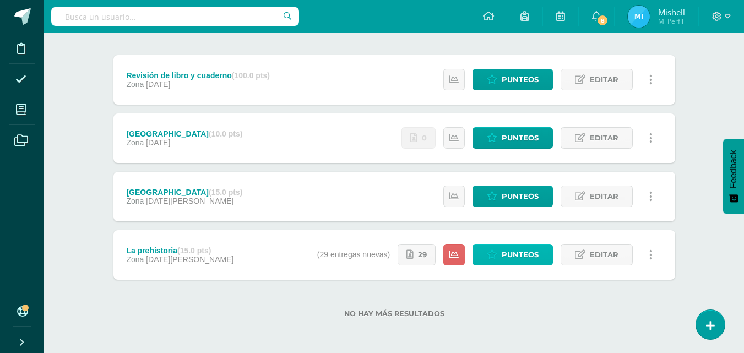
click at [531, 258] on span "Punteos" at bounding box center [519, 254] width 37 height 20
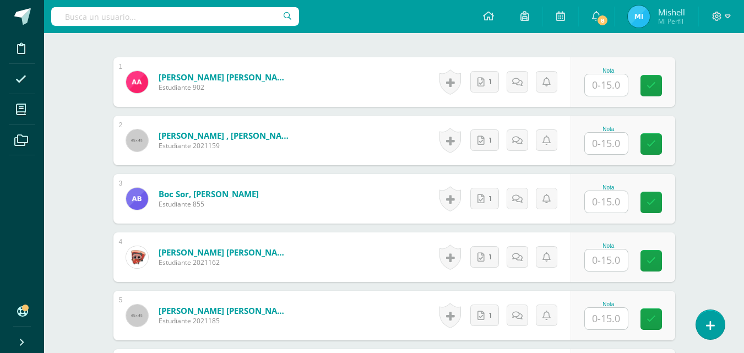
scroll to position [342, 0]
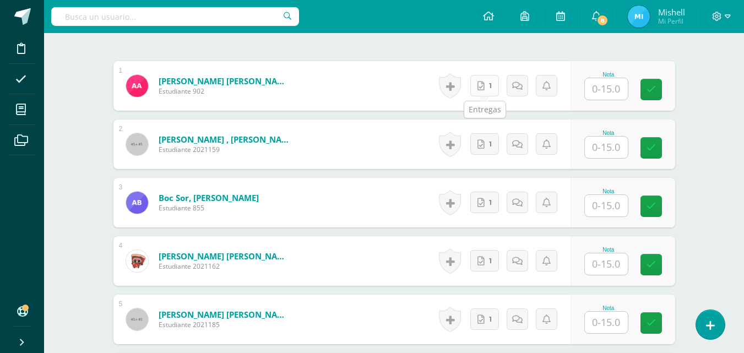
click at [482, 87] on icon at bounding box center [480, 85] width 7 height 9
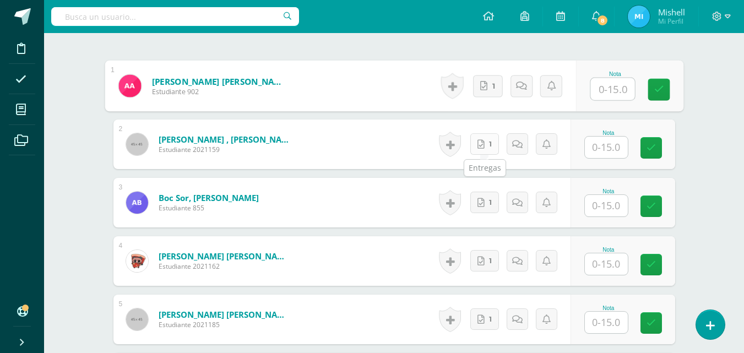
click at [479, 148] on link "1" at bounding box center [484, 143] width 29 height 21
click at [602, 91] on input "text" at bounding box center [612, 89] width 44 height 22
type input "13"
click at [520, 90] on icon at bounding box center [525, 85] width 11 height 9
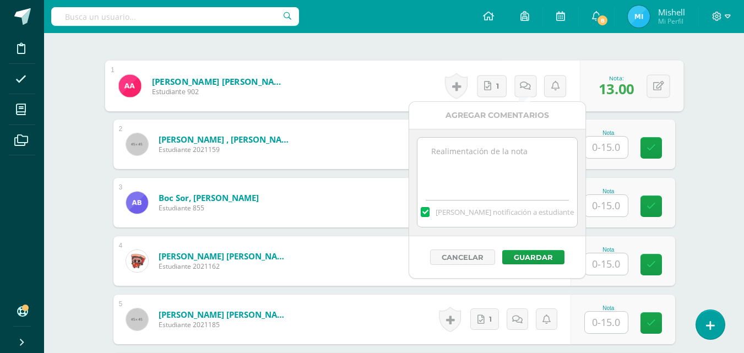
click at [502, 156] on textarea at bounding box center [496, 165] width 159 height 55
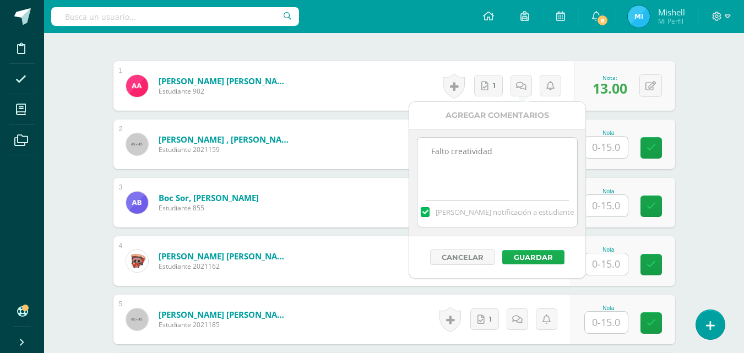
type textarea "Falto creatividad"
click at [523, 256] on button "Guardar" at bounding box center [533, 257] width 62 height 14
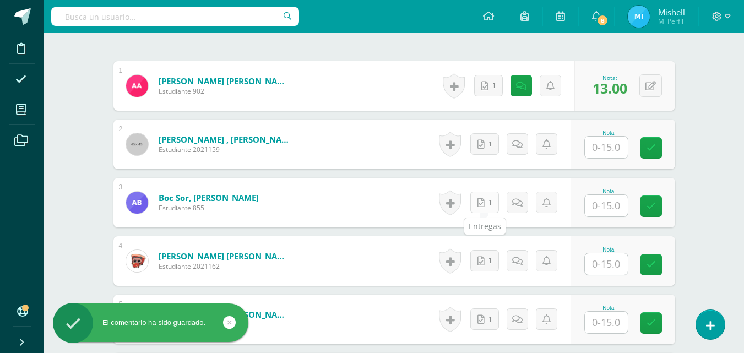
click at [484, 200] on icon at bounding box center [480, 202] width 7 height 9
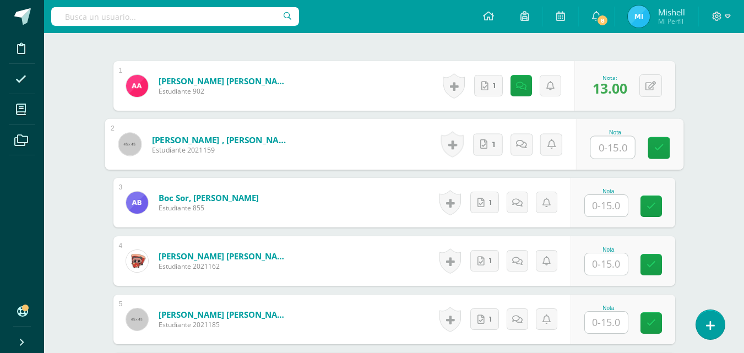
click at [604, 149] on input "text" at bounding box center [612, 148] width 44 height 22
type input "15"
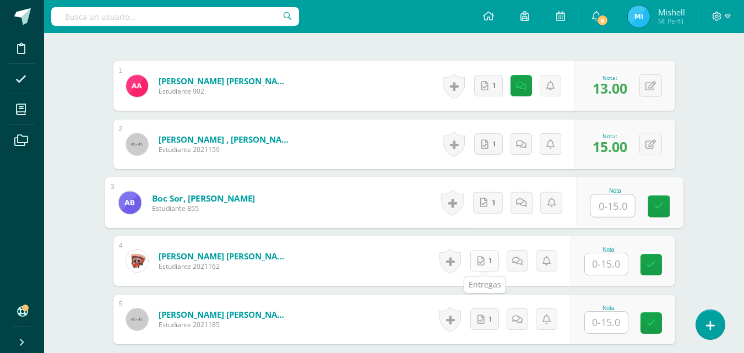
click at [488, 266] on link "1" at bounding box center [484, 260] width 29 height 21
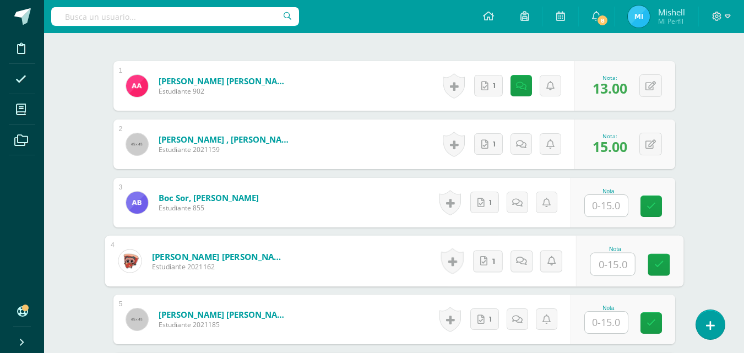
click at [614, 199] on input "text" at bounding box center [606, 205] width 43 height 21
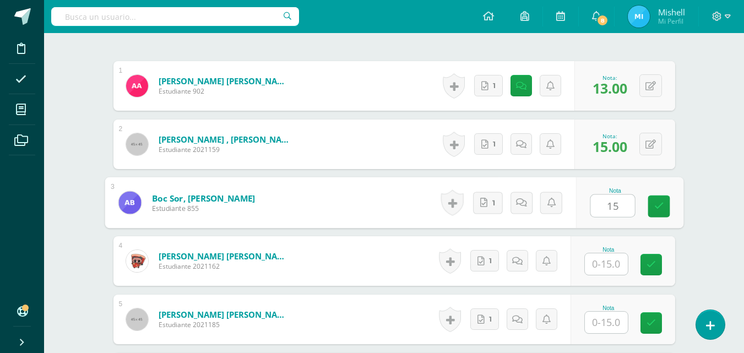
type input "15"
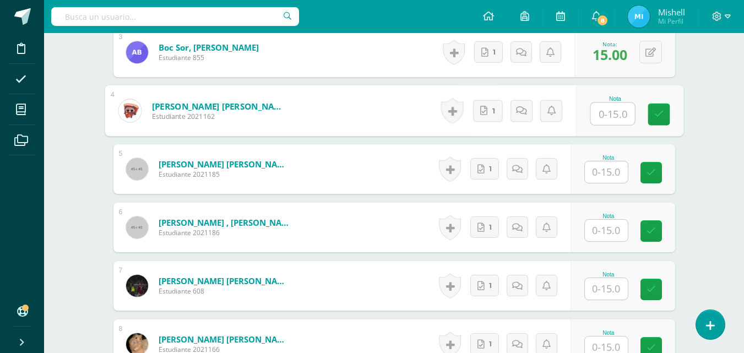
scroll to position [497, 0]
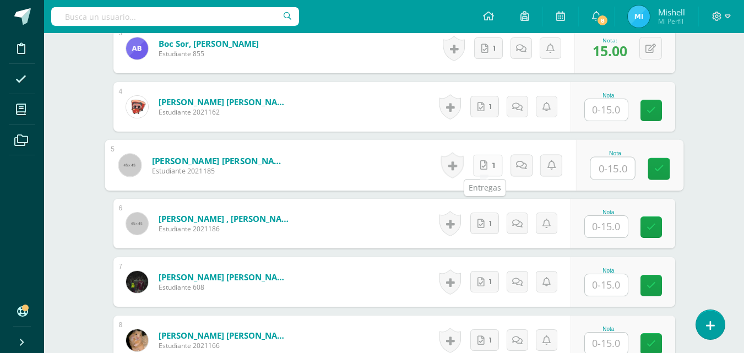
click at [486, 166] on link "1" at bounding box center [487, 165] width 30 height 22
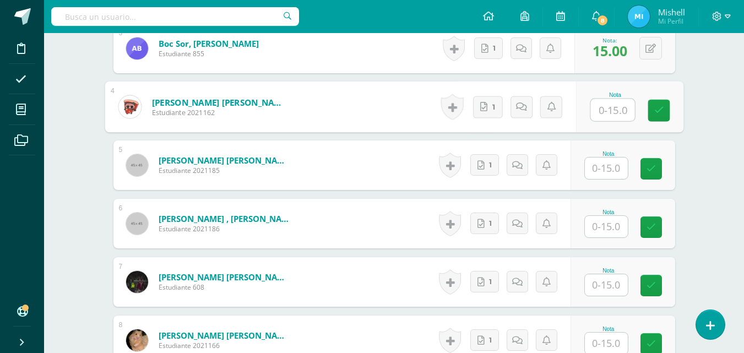
click at [610, 116] on input "text" at bounding box center [612, 110] width 44 height 22
type input "15"
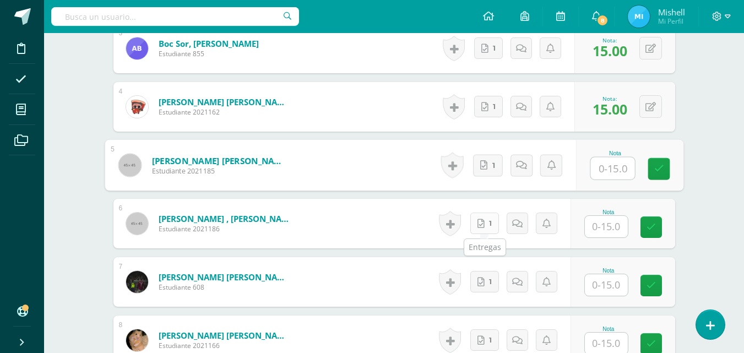
click at [486, 220] on link "1" at bounding box center [484, 222] width 29 height 21
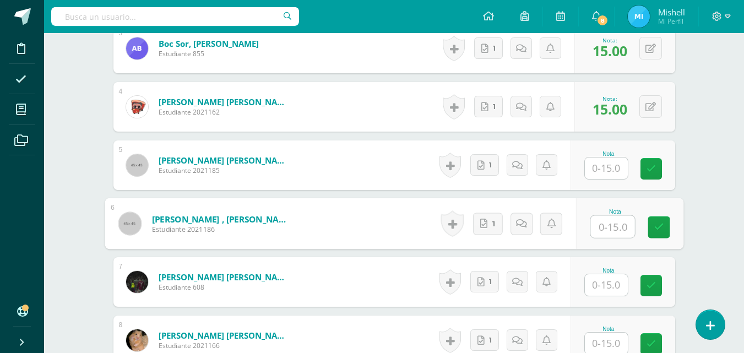
click at [610, 173] on input "text" at bounding box center [606, 167] width 43 height 21
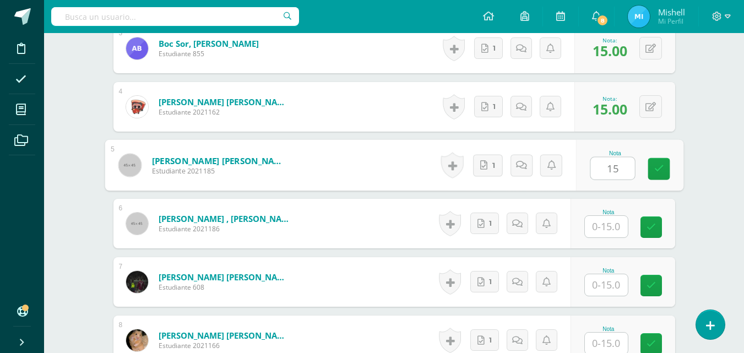
type input "15"
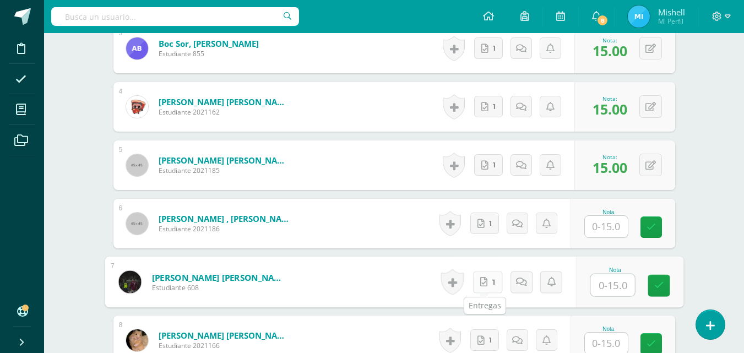
click at [487, 281] on link "1" at bounding box center [487, 282] width 30 height 22
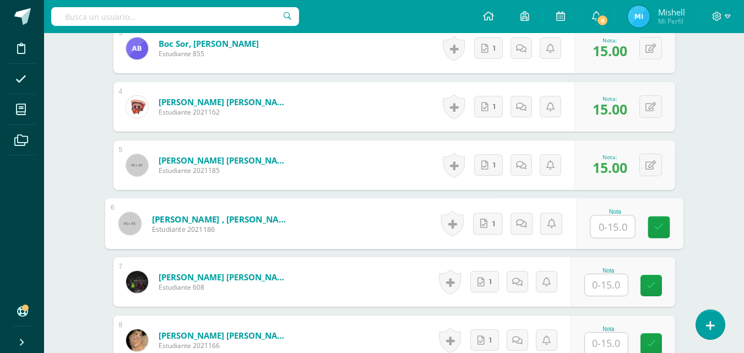
click at [601, 228] on input "text" at bounding box center [612, 227] width 44 height 22
type input "15"
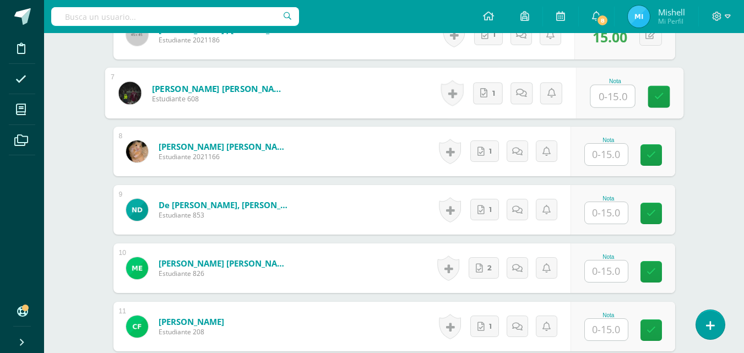
scroll to position [689, 0]
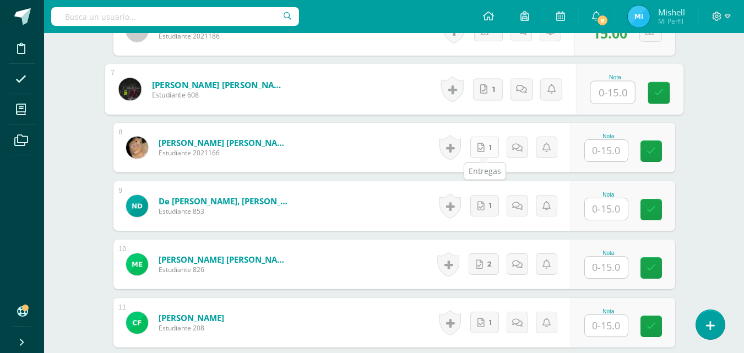
click at [487, 143] on link "1" at bounding box center [484, 147] width 29 height 21
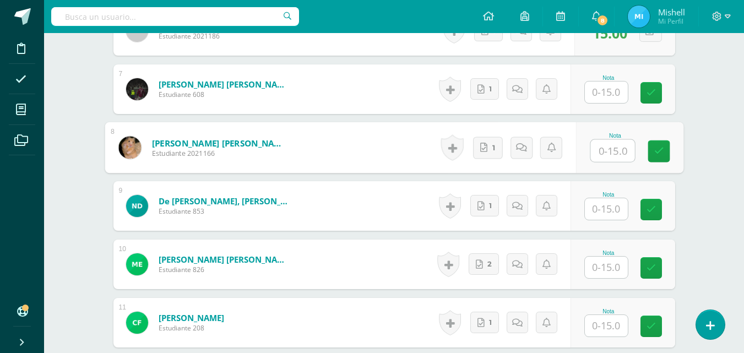
click at [591, 91] on input "text" at bounding box center [606, 91] width 43 height 21
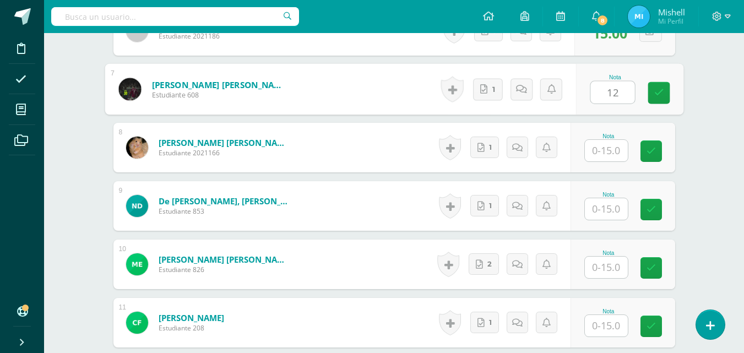
type input "12"
click at [522, 94] on icon at bounding box center [525, 88] width 11 height 9
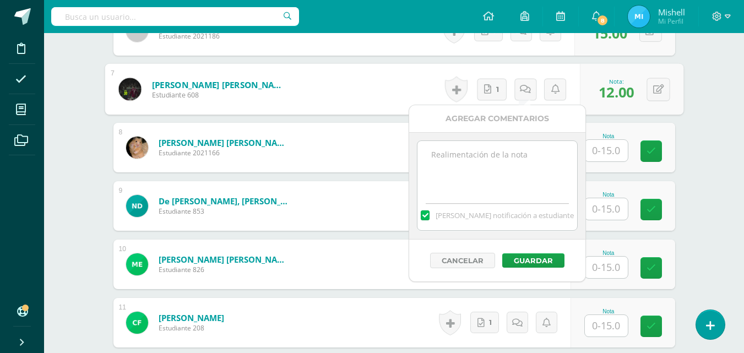
click at [511, 148] on textarea at bounding box center [496, 168] width 159 height 55
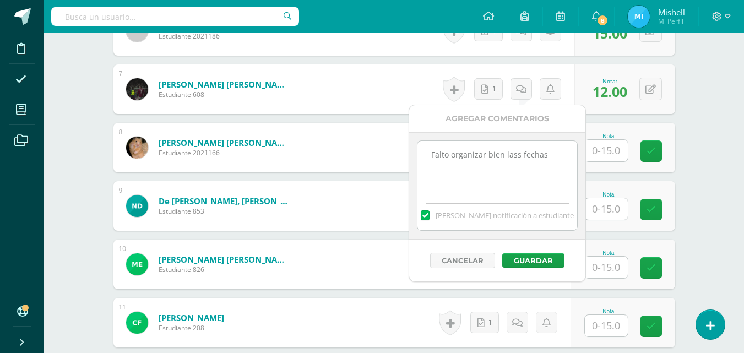
click at [519, 156] on textarea "Falto organizar bien lass fechas" at bounding box center [496, 168] width 159 height 55
type textarea "Falto organizar bien las fechas"
click at [529, 260] on button "Guardar" at bounding box center [533, 260] width 62 height 14
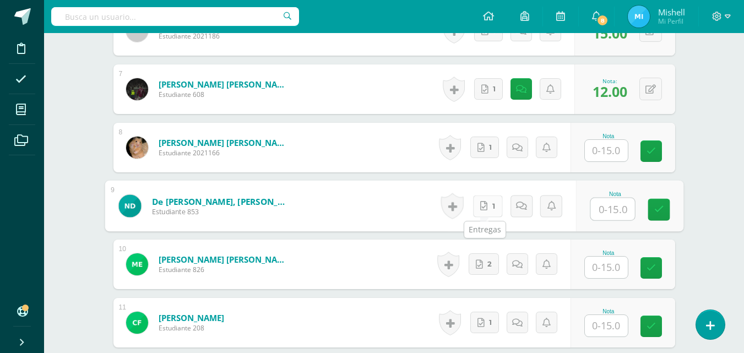
click at [488, 213] on link "1" at bounding box center [487, 206] width 30 height 22
click at [483, 207] on icon at bounding box center [483, 205] width 7 height 9
click at [603, 147] on input "text" at bounding box center [606, 150] width 43 height 21
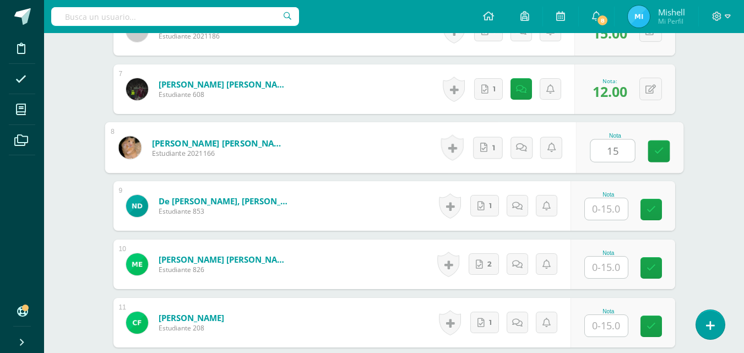
type input "15"
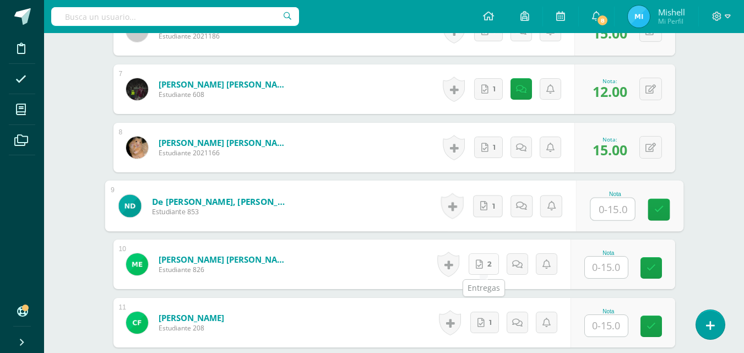
click at [485, 268] on link "2" at bounding box center [483, 263] width 30 height 21
click at [593, 213] on input "text" at bounding box center [612, 209] width 44 height 22
type input "15"
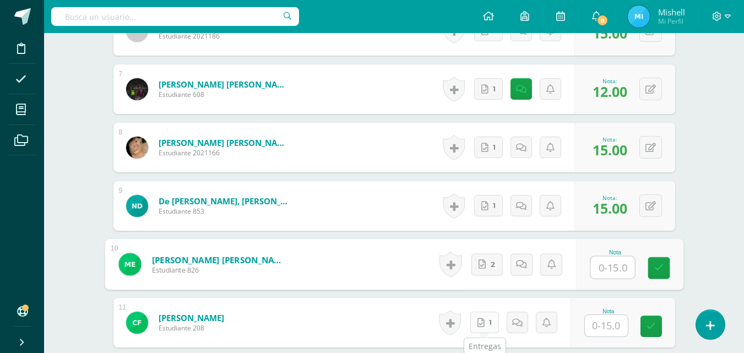
click at [482, 318] on icon at bounding box center [480, 322] width 7 height 9
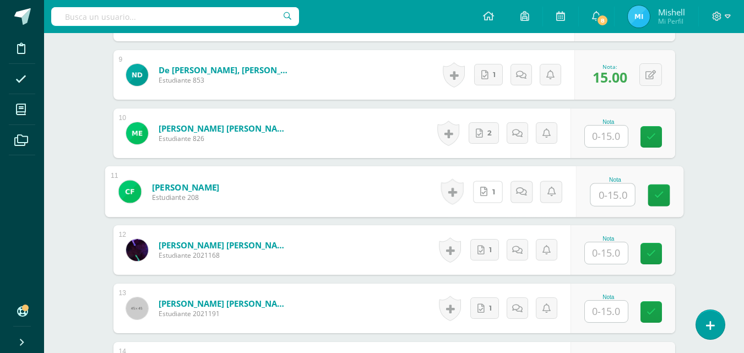
scroll to position [836, 0]
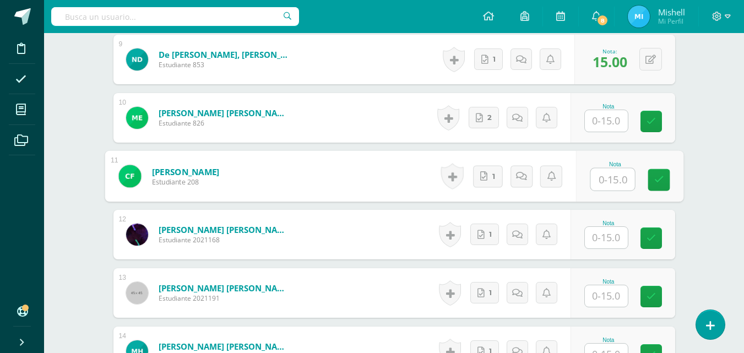
click at [601, 122] on input "text" at bounding box center [606, 120] width 43 height 21
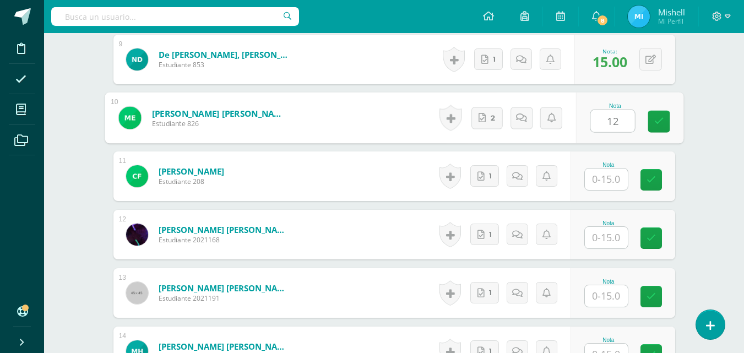
type input "12"
click at [521, 117] on icon at bounding box center [525, 117] width 11 height 9
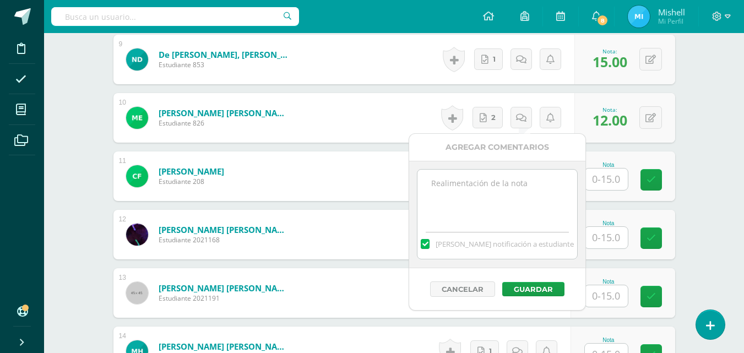
click at [484, 188] on textarea at bounding box center [496, 197] width 159 height 55
type textarea "S"
click at [501, 192] on textarea "tenia que subirlo en formato PDF, en video no se alccanza ver las definiciones" at bounding box center [496, 197] width 159 height 55
type textarea "tenia que subirlo en formato PDF, en video no se alcanza ver las definiciones"
click at [541, 288] on button "Guardar" at bounding box center [533, 289] width 62 height 14
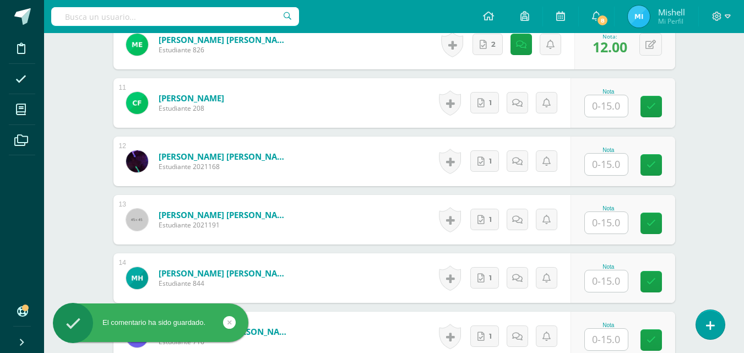
scroll to position [917, 0]
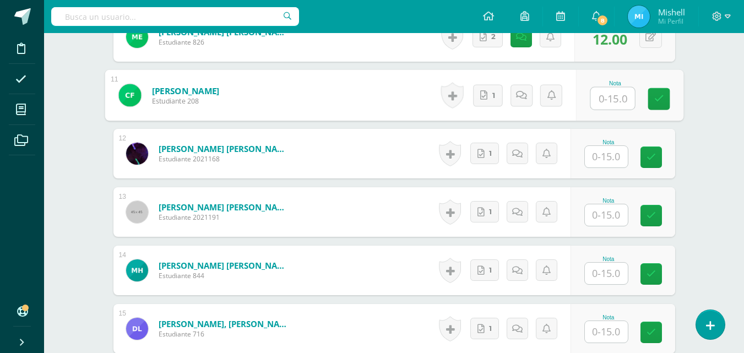
click at [612, 100] on input "text" at bounding box center [612, 99] width 44 height 22
type input "14"
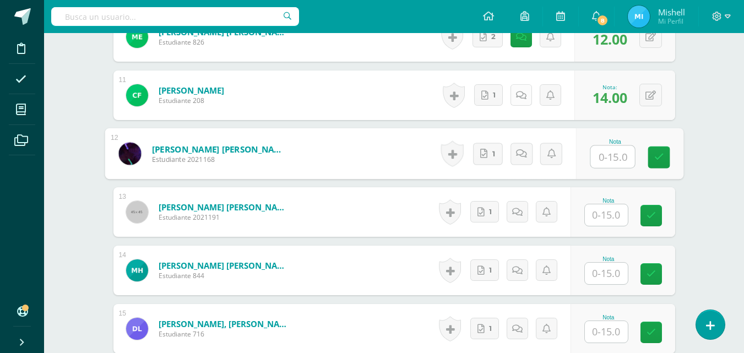
click at [522, 101] on link at bounding box center [520, 94] width 21 height 21
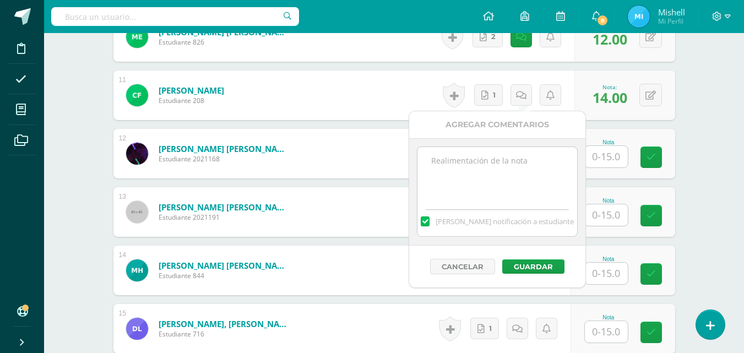
click at [488, 169] on textarea at bounding box center [496, 174] width 159 height 55
click at [466, 164] on textarea "Letra demaciado pequeña" at bounding box center [496, 174] width 159 height 55
click at [534, 166] on textarea "Letra demasiado pequeña" at bounding box center [496, 174] width 159 height 55
type textarea "Letra demasiado pequeña no se alcanza a leer toda la información"
click at [538, 264] on button "Guardar" at bounding box center [533, 266] width 62 height 14
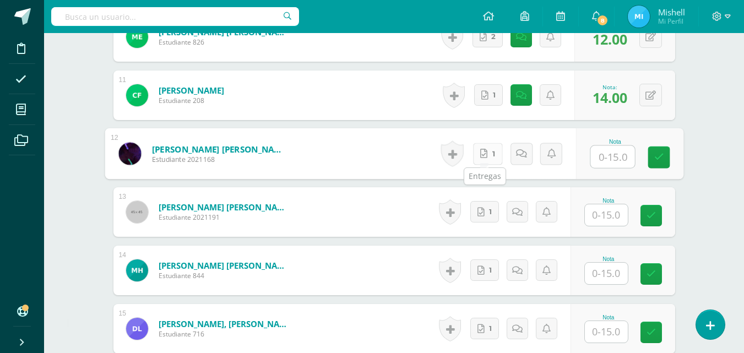
click at [482, 154] on icon at bounding box center [483, 153] width 7 height 9
click at [613, 150] on input "text" at bounding box center [612, 157] width 44 height 22
type input "15"
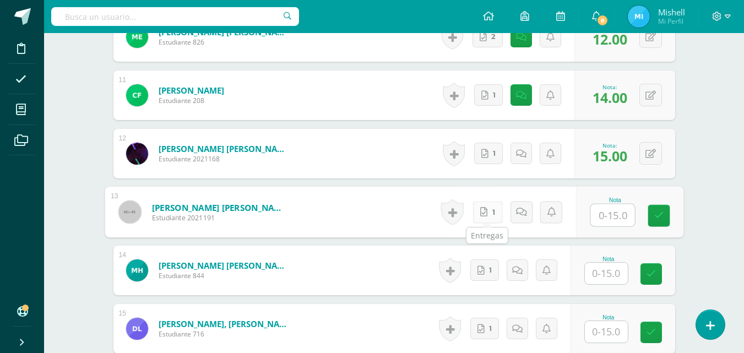
click at [478, 210] on link "1" at bounding box center [487, 212] width 30 height 22
click at [481, 272] on icon at bounding box center [480, 270] width 7 height 9
click at [602, 220] on input "text" at bounding box center [612, 215] width 44 height 22
type input "15"
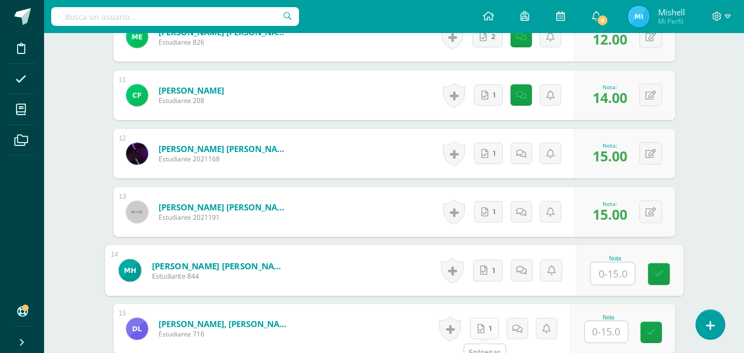
click at [487, 324] on link "1" at bounding box center [484, 328] width 29 height 21
click at [604, 275] on input "text" at bounding box center [612, 274] width 44 height 22
type input "13"
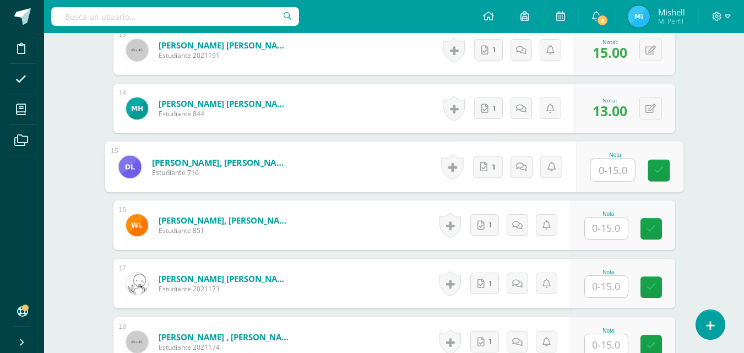
scroll to position [1167, 0]
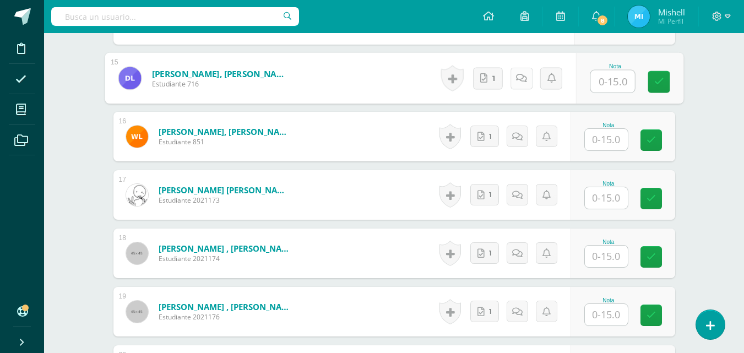
click at [522, 81] on icon at bounding box center [520, 77] width 11 height 9
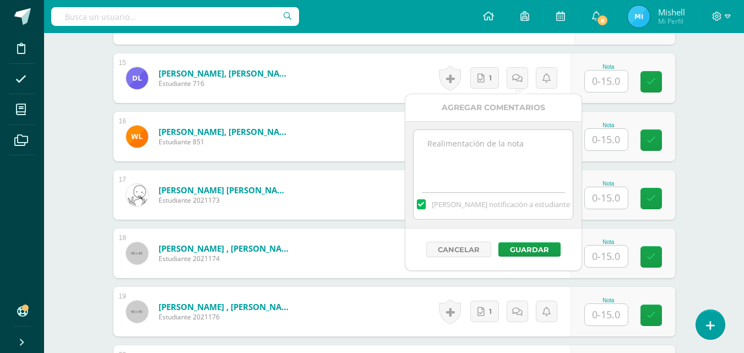
click at [471, 146] on textarea at bounding box center [492, 157] width 159 height 55
type textarea "Falto definir cada año mencionado"
click at [530, 247] on button "Guardar" at bounding box center [529, 249] width 62 height 14
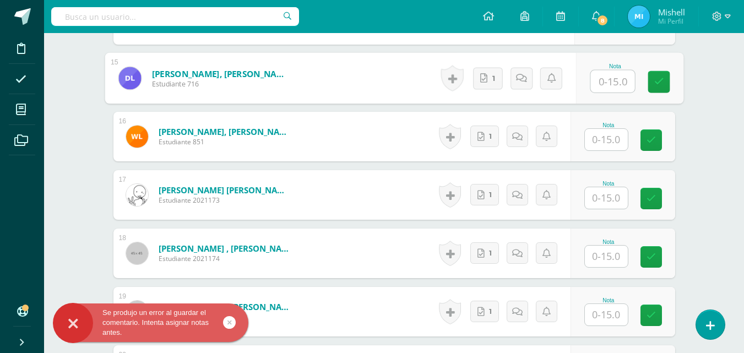
click at [614, 79] on input "text" at bounding box center [612, 81] width 44 height 22
click at [516, 83] on link at bounding box center [521, 78] width 22 height 22
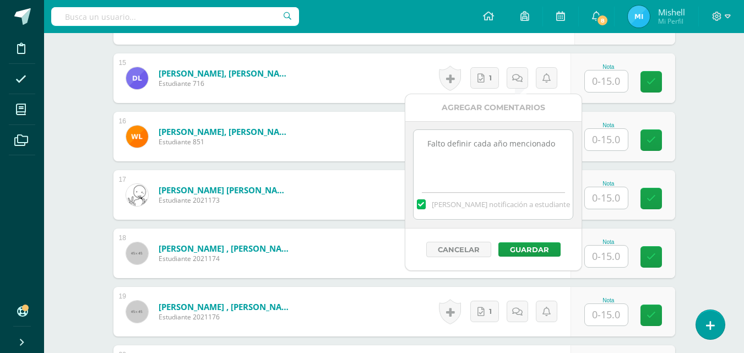
drag, startPoint x: 555, startPoint y: 146, endPoint x: 426, endPoint y: 146, distance: 129.9
click at [426, 146] on textarea "Falto definir cada año mencionado" at bounding box center [492, 157] width 159 height 55
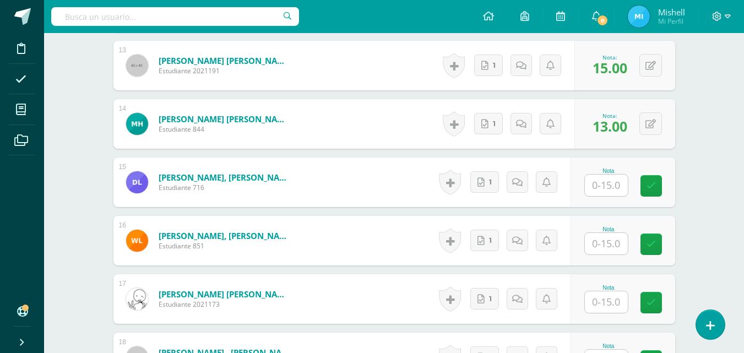
scroll to position [1040, 0]
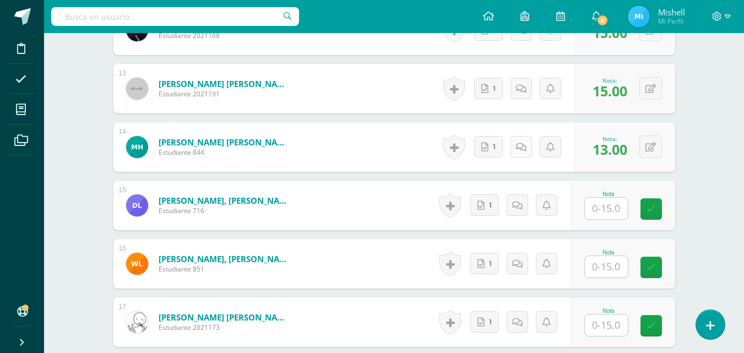
click at [524, 143] on icon at bounding box center [521, 147] width 10 height 9
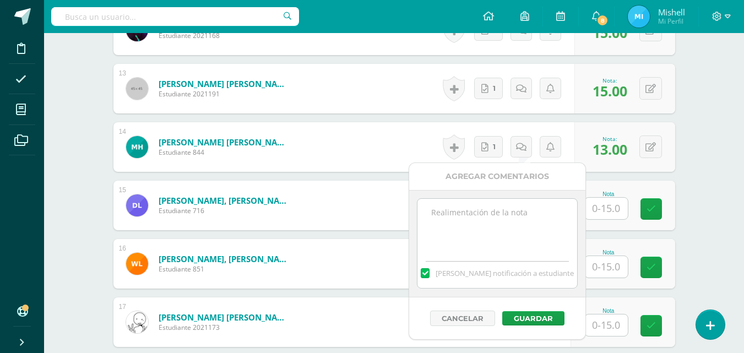
click at [491, 217] on textarea at bounding box center [496, 226] width 159 height 55
paste textarea "Falto definir cada año mencionado"
type textarea "Falto definir cada año mencionado"
click at [548, 321] on button "Guardar" at bounding box center [533, 318] width 62 height 14
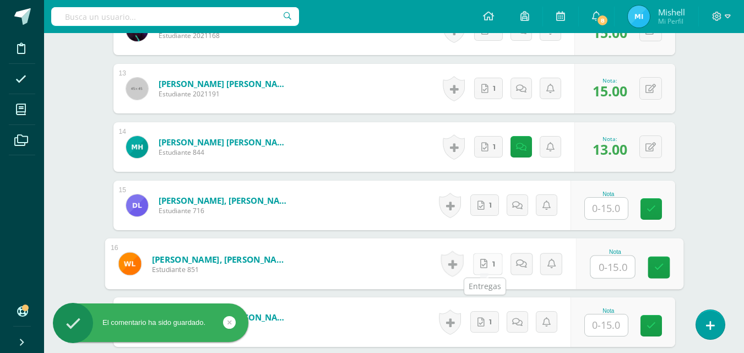
click at [489, 269] on link "1" at bounding box center [487, 264] width 30 height 22
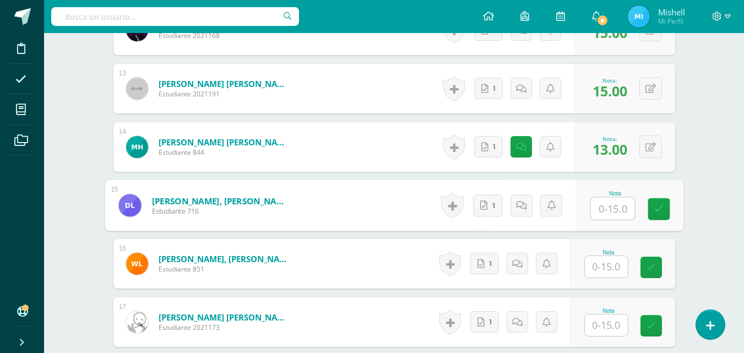
click at [608, 212] on input "text" at bounding box center [612, 209] width 44 height 22
type input "15"
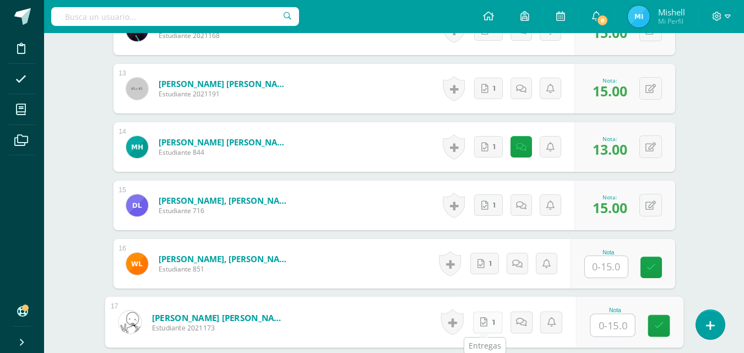
click at [486, 319] on link "1" at bounding box center [487, 322] width 30 height 22
click at [623, 269] on input "text" at bounding box center [606, 266] width 43 height 21
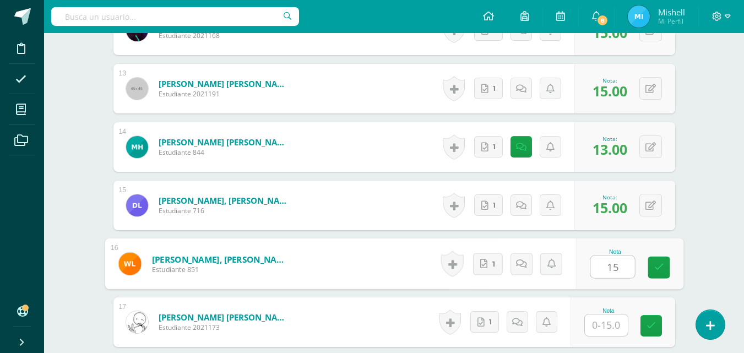
type input "15"
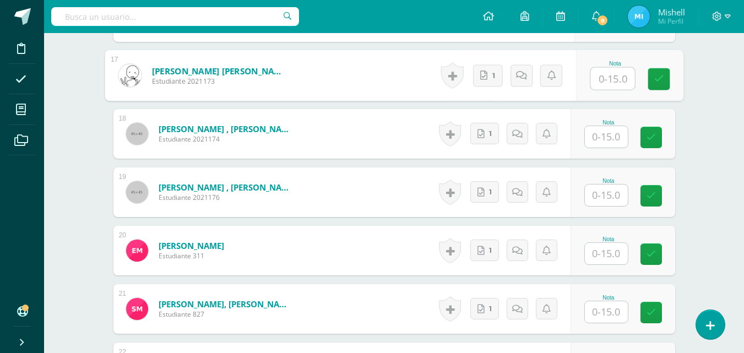
scroll to position [1290, 0]
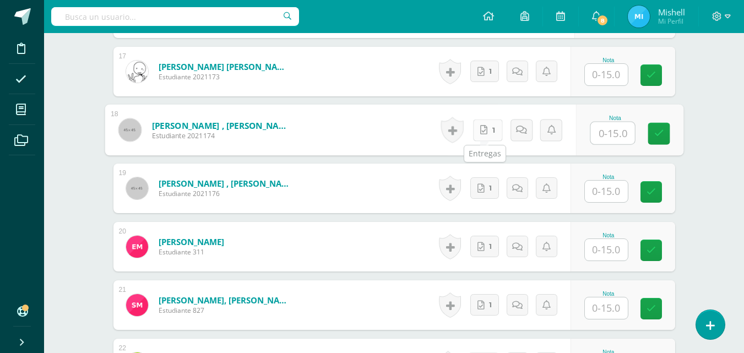
click at [488, 129] on link "1" at bounding box center [487, 130] width 30 height 22
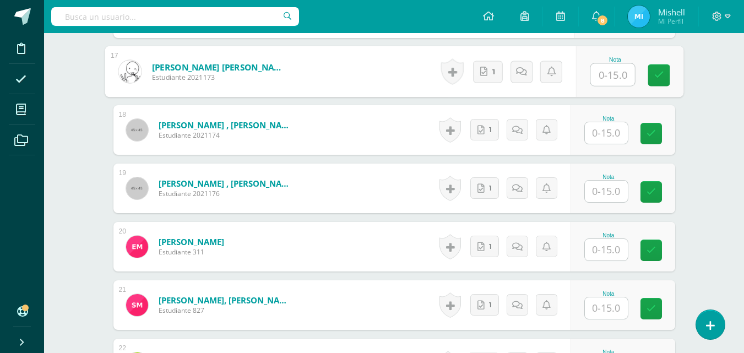
click at [597, 81] on input "text" at bounding box center [612, 75] width 44 height 22
type input "15"
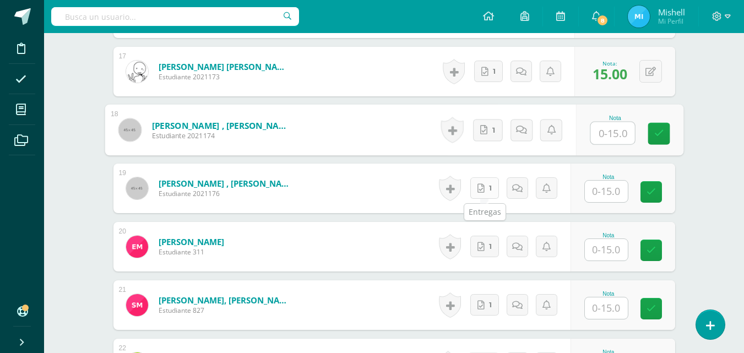
click at [481, 187] on icon at bounding box center [480, 188] width 7 height 9
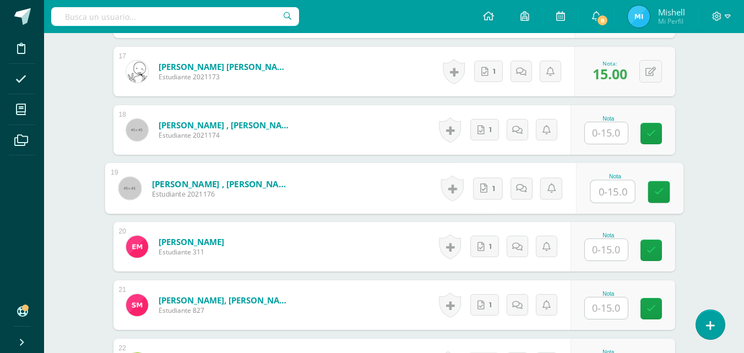
click at [608, 131] on input "text" at bounding box center [606, 132] width 43 height 21
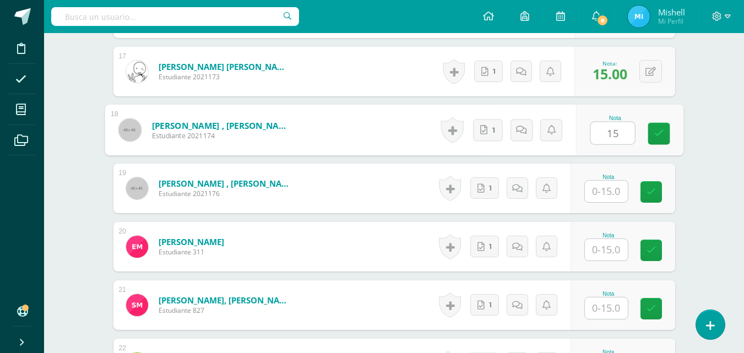
type input "15"
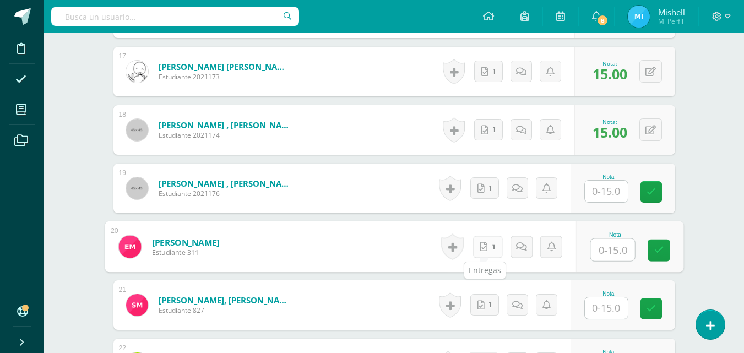
click at [488, 243] on link "1" at bounding box center [487, 247] width 30 height 22
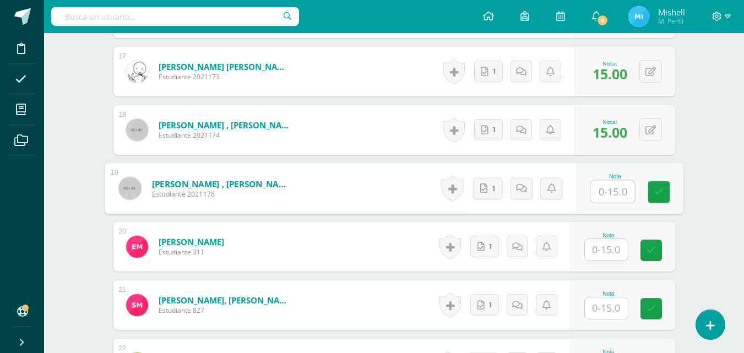
click at [608, 195] on input "text" at bounding box center [612, 192] width 44 height 22
type input "15"
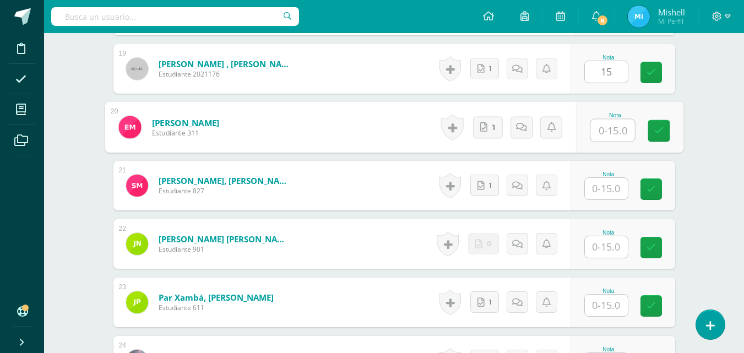
scroll to position [1448, 0]
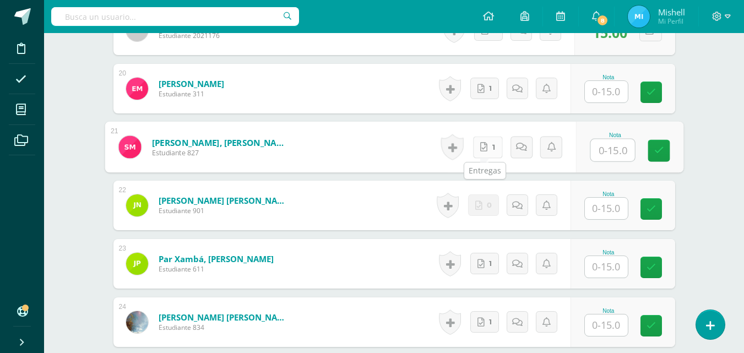
click at [487, 145] on link "1" at bounding box center [487, 147] width 30 height 22
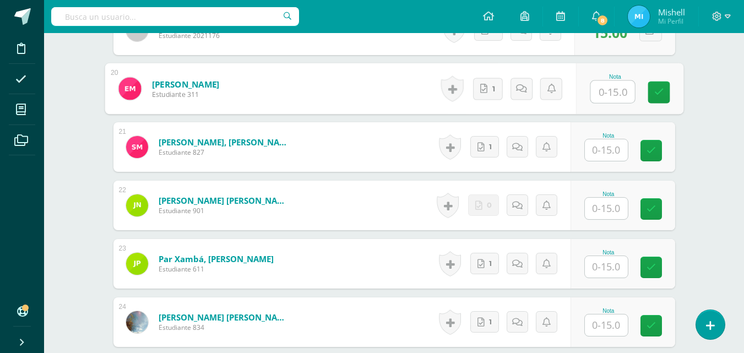
click at [599, 89] on input "text" at bounding box center [612, 92] width 44 height 22
type input "10"
click at [521, 84] on icon at bounding box center [525, 88] width 11 height 9
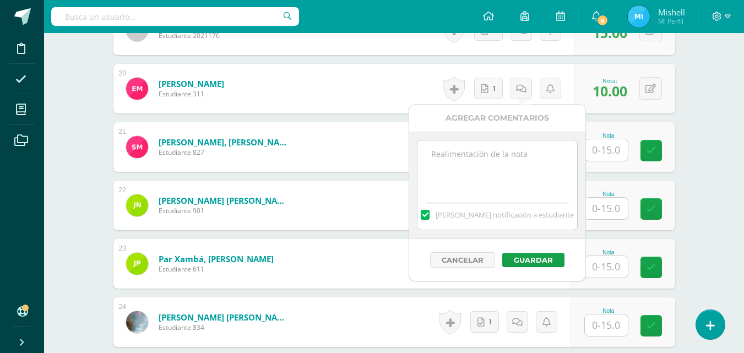
click at [506, 172] on textarea at bounding box center [496, 167] width 159 height 55
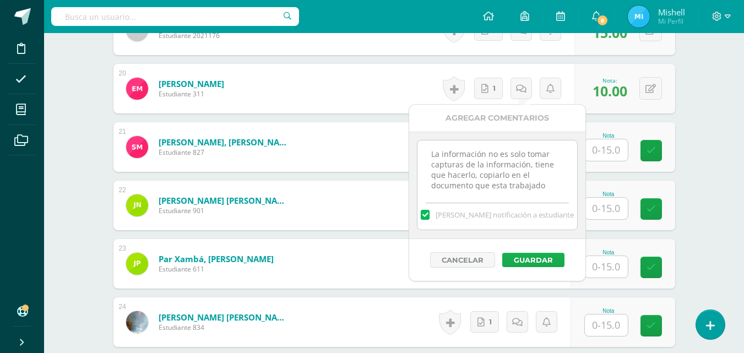
type textarea "La información no es solo tomar capturas de la información, tiene que hacerlo, …"
click at [535, 253] on button "Guardar" at bounding box center [533, 260] width 62 height 14
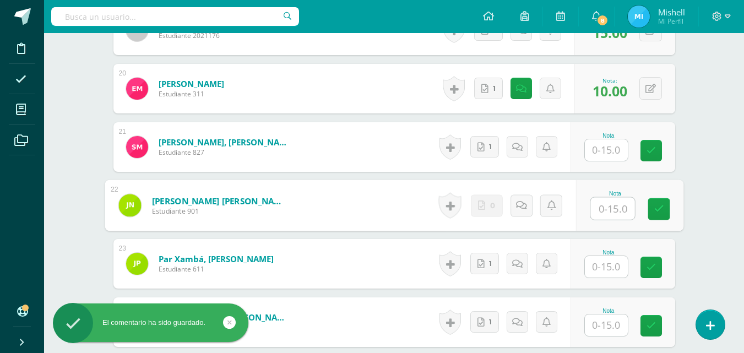
click at [608, 201] on input "text" at bounding box center [612, 209] width 44 height 22
type input "0"
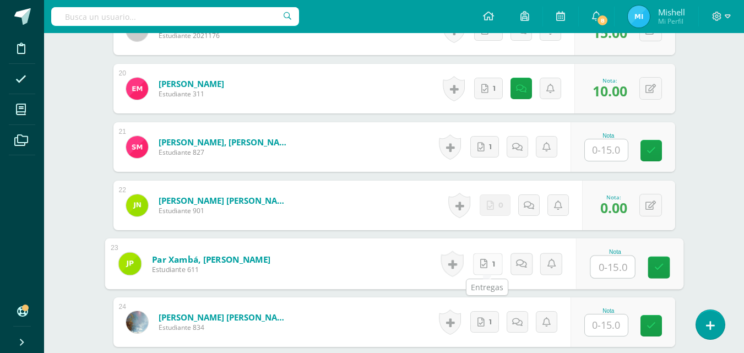
click at [491, 267] on link "1" at bounding box center [487, 264] width 30 height 22
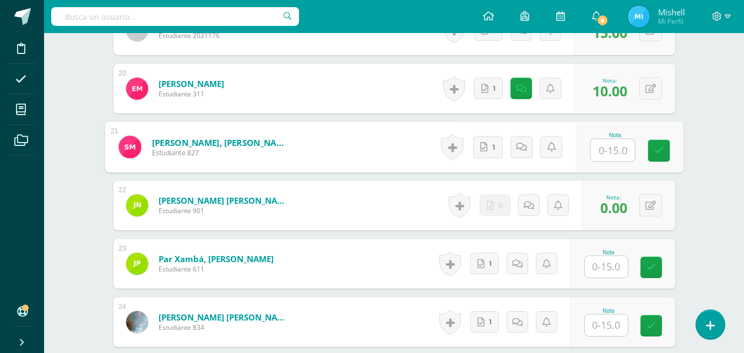
click at [600, 154] on input "text" at bounding box center [612, 150] width 44 height 22
type input "15"
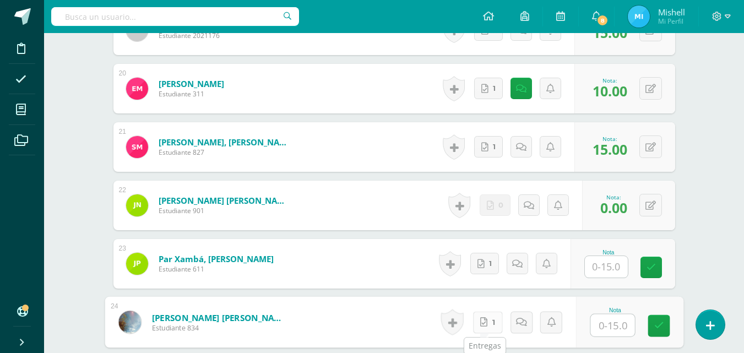
click at [483, 327] on link "1" at bounding box center [487, 322] width 30 height 22
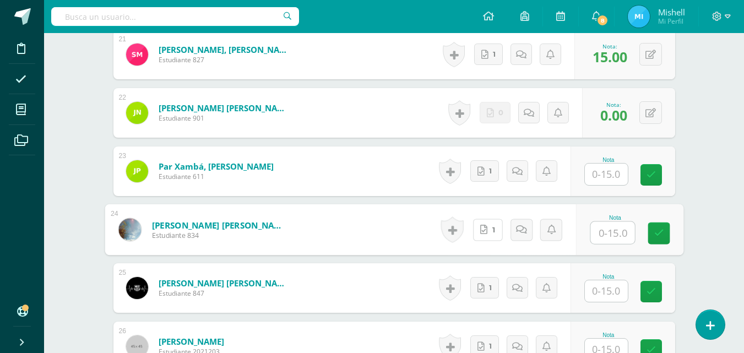
scroll to position [1545, 0]
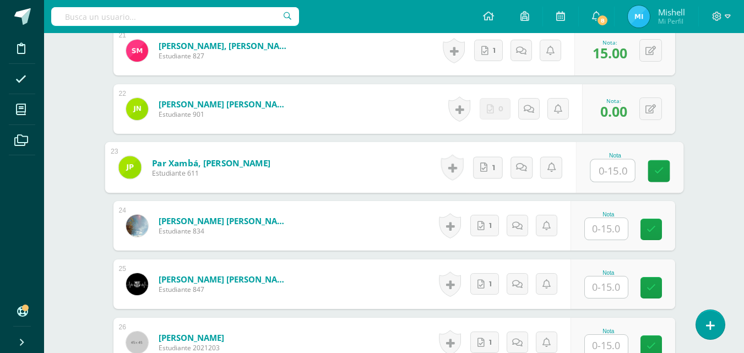
click at [611, 168] on input "text" at bounding box center [612, 171] width 44 height 22
type input "7"
click at [528, 167] on icon at bounding box center [532, 166] width 11 height 9
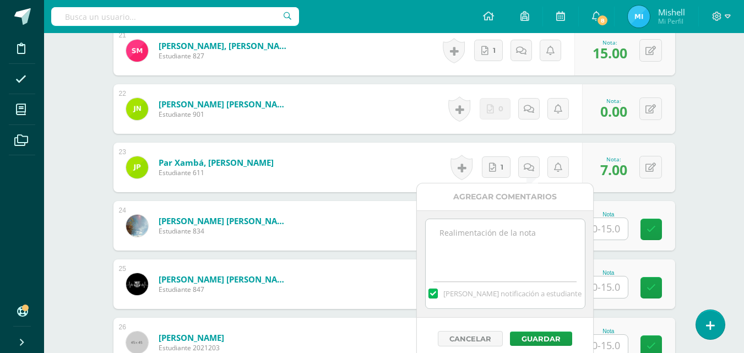
click at [484, 230] on textarea at bounding box center [505, 246] width 159 height 55
click at [487, 230] on textarea "no era fotografia de una linea de tiempo" at bounding box center [505, 246] width 159 height 55
click at [541, 235] on textarea "no era fotografía de una linea de tiempo" at bounding box center [505, 246] width 159 height 55
type textarea "no era fotografía de una línea de tiempo"
click at [524, 339] on button "Guardar" at bounding box center [541, 338] width 62 height 14
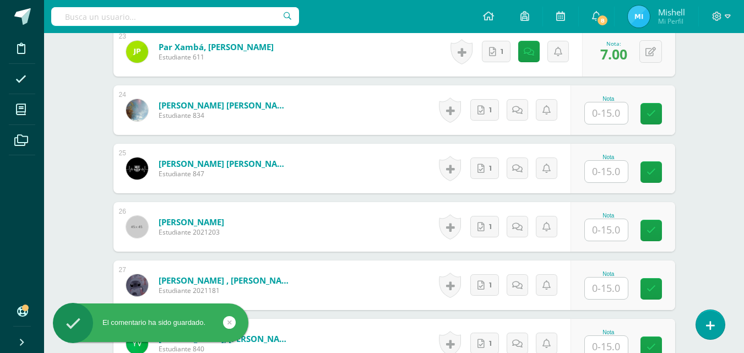
scroll to position [1676, 0]
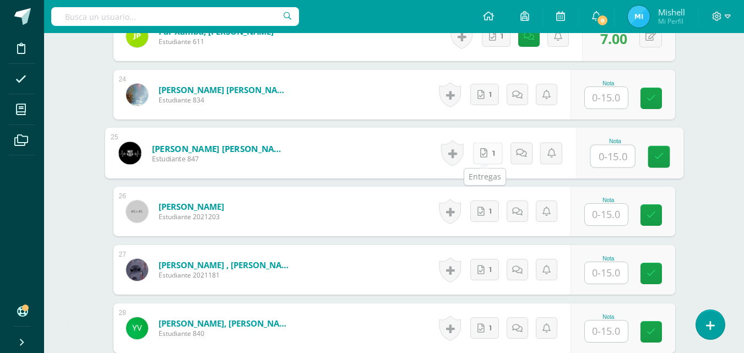
click at [495, 153] on link "1" at bounding box center [487, 153] width 30 height 22
click at [602, 100] on input "text" at bounding box center [606, 97] width 43 height 21
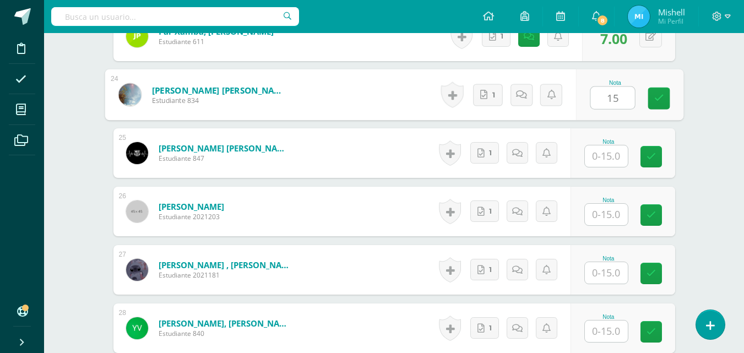
type input "15"
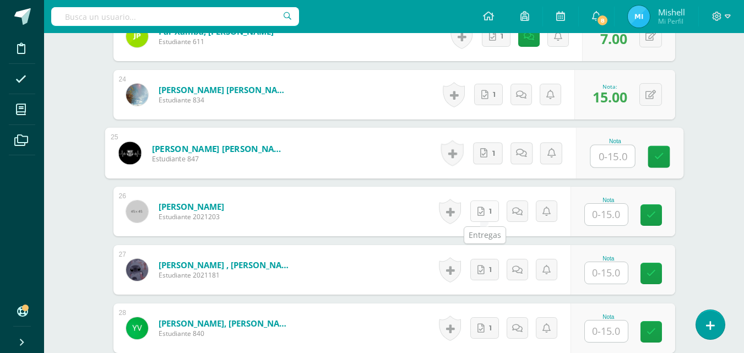
click at [490, 215] on link "1" at bounding box center [484, 210] width 29 height 21
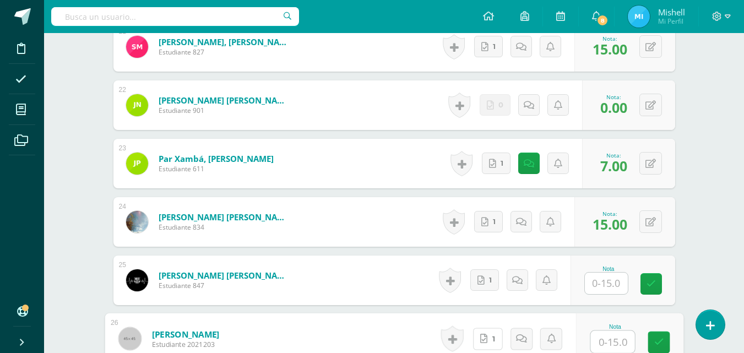
scroll to position [1545, 0]
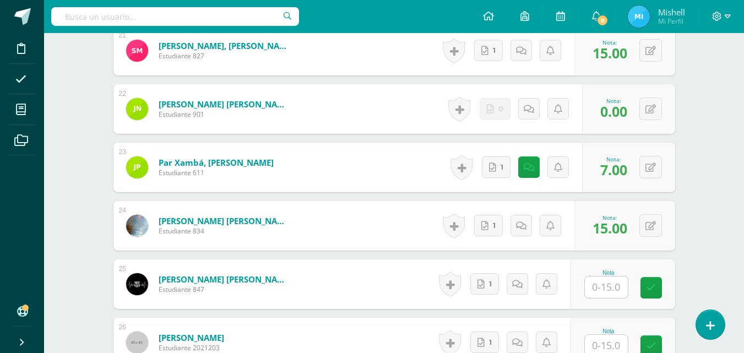
click at [663, 167] on div "0 Logros Logros obtenidos Aún no hay logros agregados Nota: 7.00" at bounding box center [628, 168] width 93 height 50
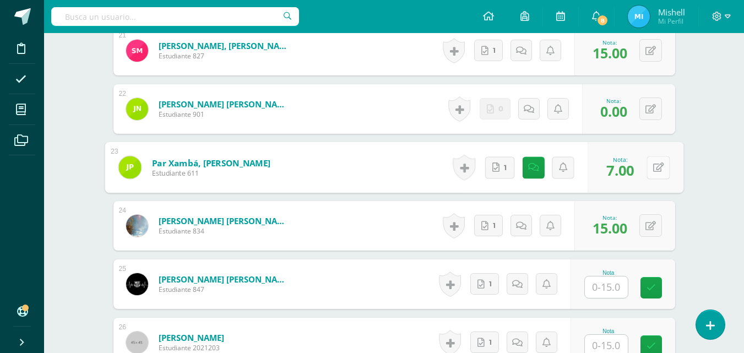
click at [650, 166] on button at bounding box center [657, 167] width 23 height 23
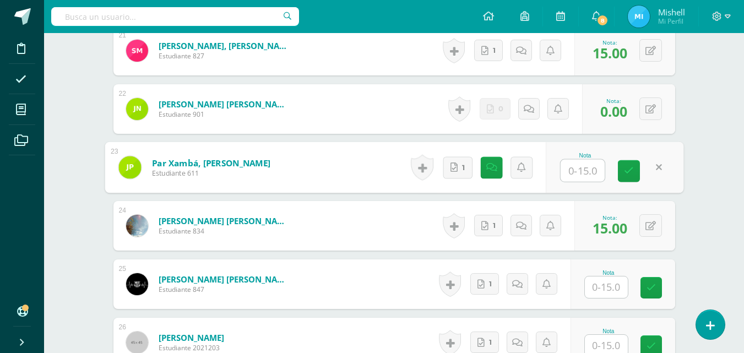
type input "0"
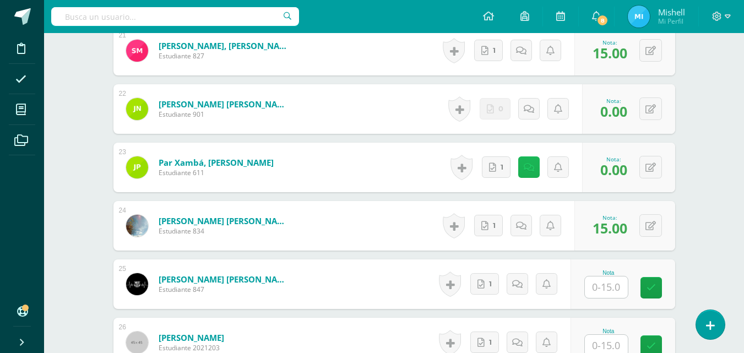
click at [532, 170] on icon at bounding box center [528, 167] width 10 height 9
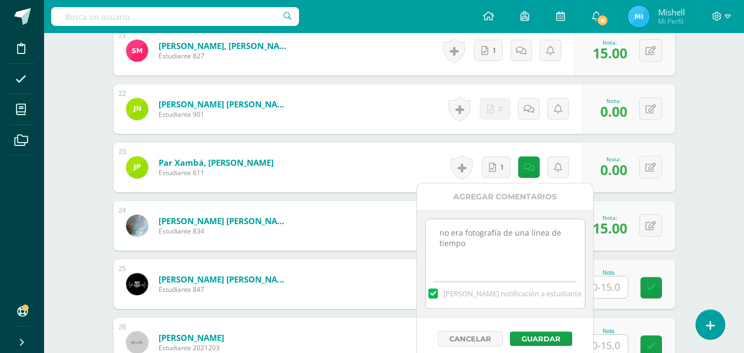
click at [479, 252] on textarea "no era fotografía de una línea de tiempo" at bounding box center [505, 246] width 159 height 55
drag, startPoint x: 460, startPoint y: 245, endPoint x: 440, endPoint y: 236, distance: 22.2
click at [440, 236] on textarea "no era fotografía de una línea de tiempo" at bounding box center [505, 246] width 159 height 55
type textarea "es el mismo trabajo de otro compañero"
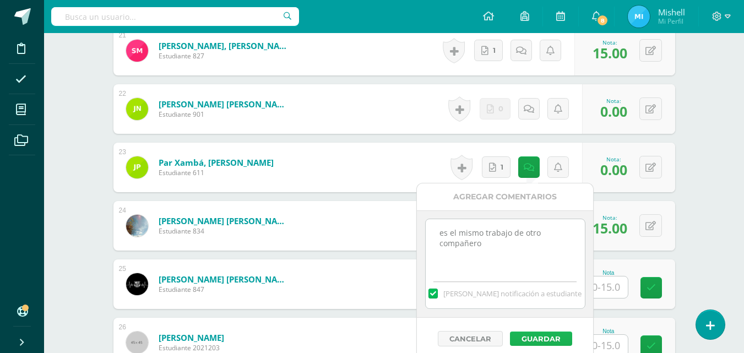
click at [542, 335] on button "Guardar" at bounding box center [541, 338] width 62 height 14
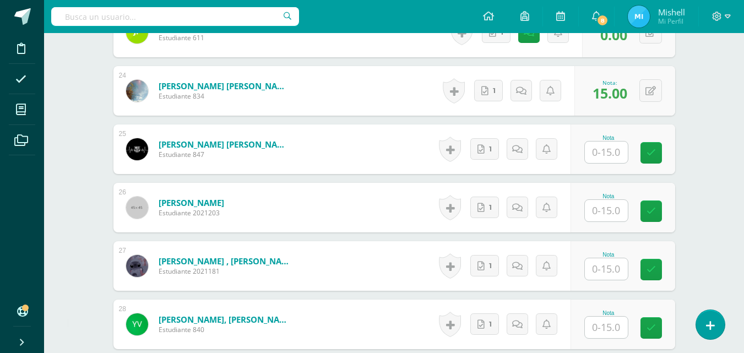
scroll to position [1683, 0]
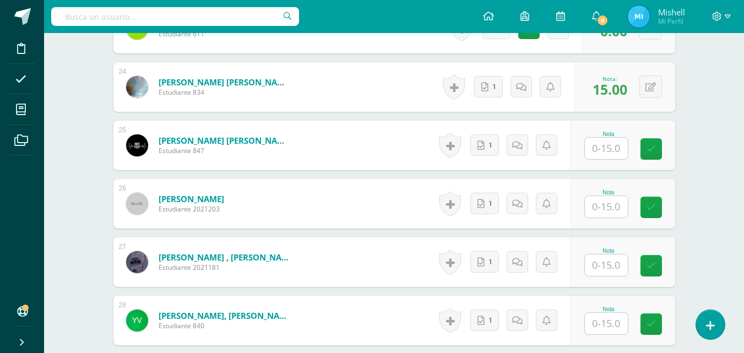
click at [591, 155] on input "text" at bounding box center [606, 148] width 43 height 21
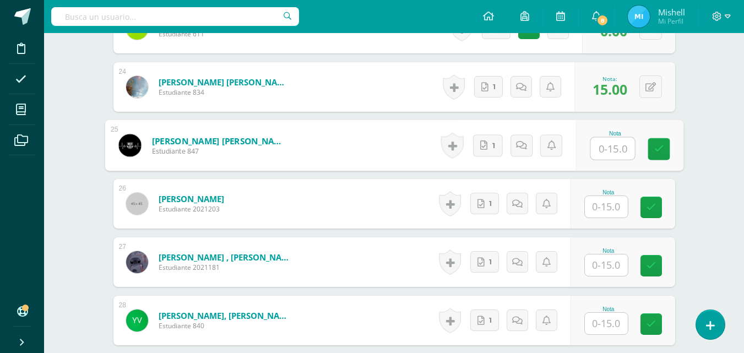
click at [607, 156] on input "text" at bounding box center [612, 149] width 44 height 22
type input "0"
click at [531, 141] on icon at bounding box center [532, 144] width 11 height 9
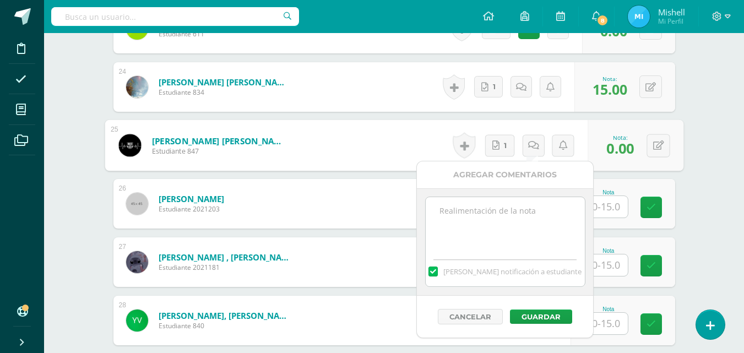
click at [460, 242] on textarea at bounding box center [505, 224] width 159 height 55
type textarea "N"
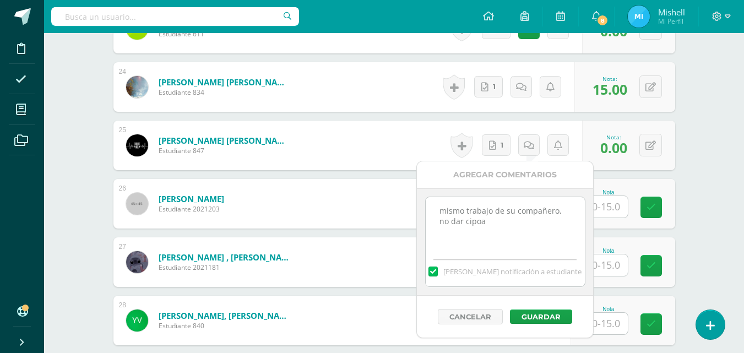
click at [478, 222] on textarea "mismo trabajo de su compañero, no dar cipoa" at bounding box center [505, 224] width 159 height 55
type textarea "mismo trabajo de su compañero, no dar copia"
click at [541, 315] on button "Guardar" at bounding box center [541, 316] width 62 height 14
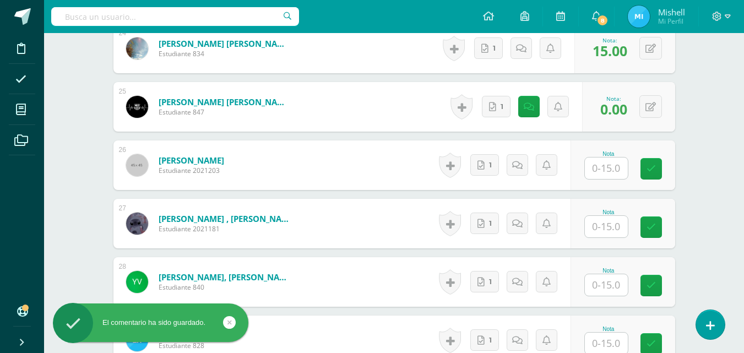
scroll to position [1745, 0]
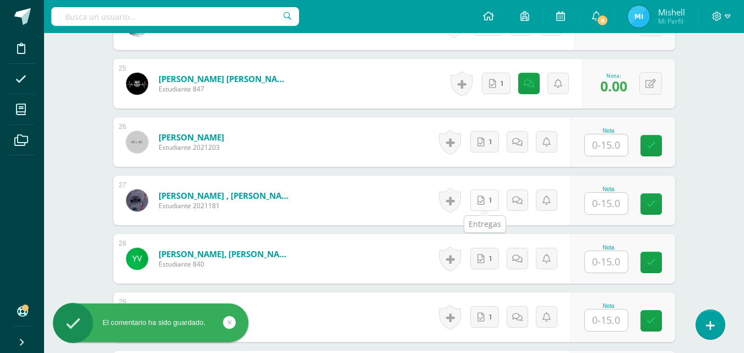
click at [492, 205] on span "1" at bounding box center [490, 200] width 3 height 20
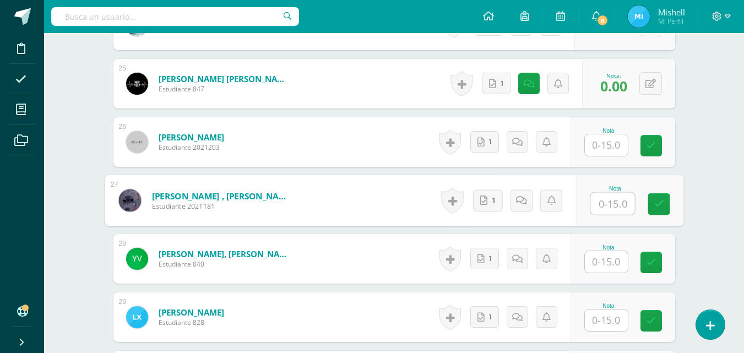
click at [602, 146] on input "text" at bounding box center [606, 144] width 43 height 21
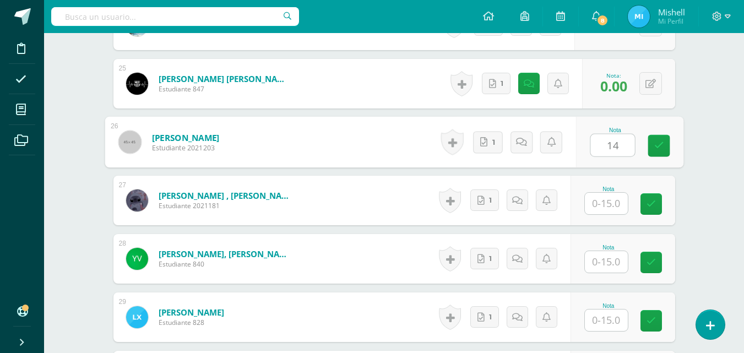
type input "14"
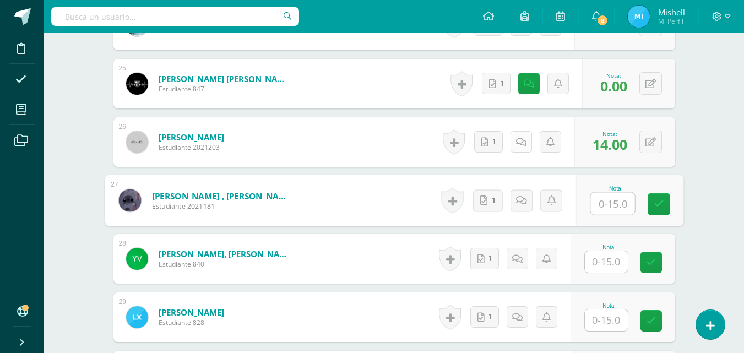
click at [526, 138] on icon at bounding box center [521, 142] width 10 height 9
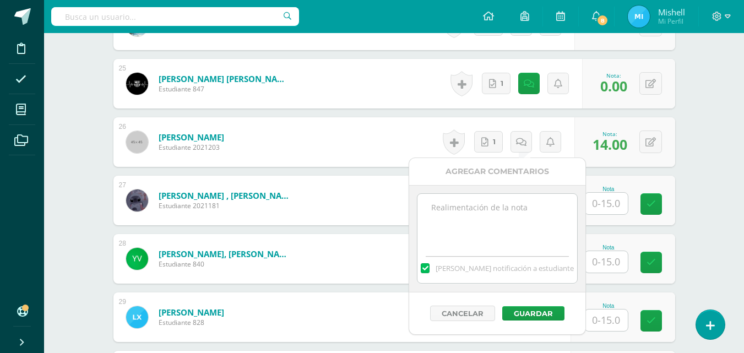
click at [484, 196] on textarea at bounding box center [496, 221] width 159 height 55
type textarea "Falto agregar fechas"
click at [535, 309] on button "Guardar" at bounding box center [533, 313] width 62 height 14
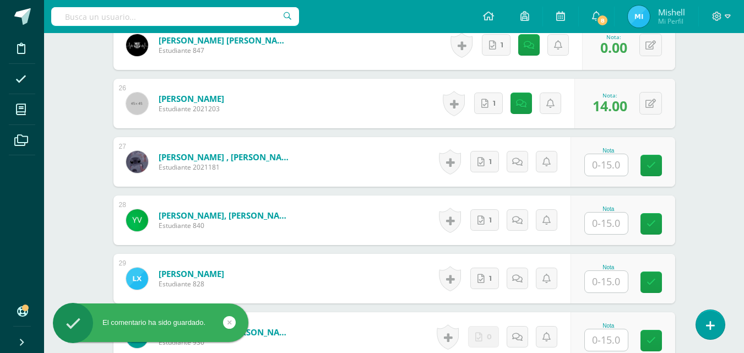
scroll to position [1799, 0]
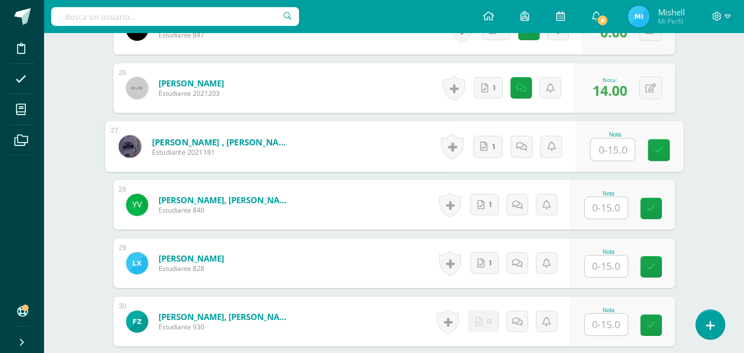
click at [602, 149] on input "text" at bounding box center [612, 150] width 44 height 22
type input "15"
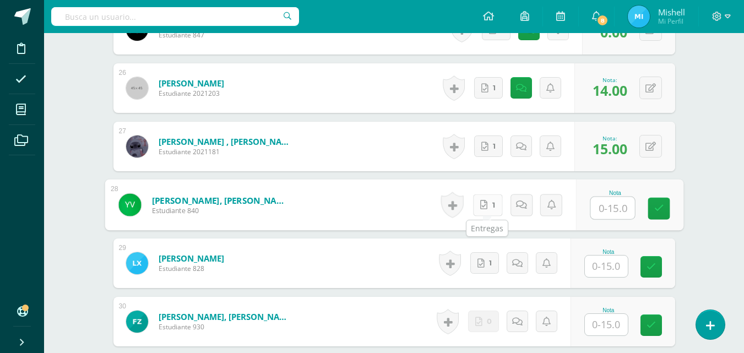
click at [487, 200] on icon at bounding box center [483, 204] width 7 height 9
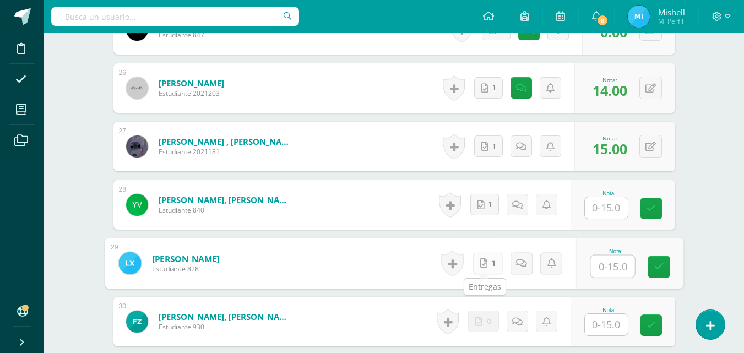
click at [485, 260] on link "1" at bounding box center [487, 263] width 30 height 22
click at [606, 200] on input "text" at bounding box center [606, 207] width 43 height 21
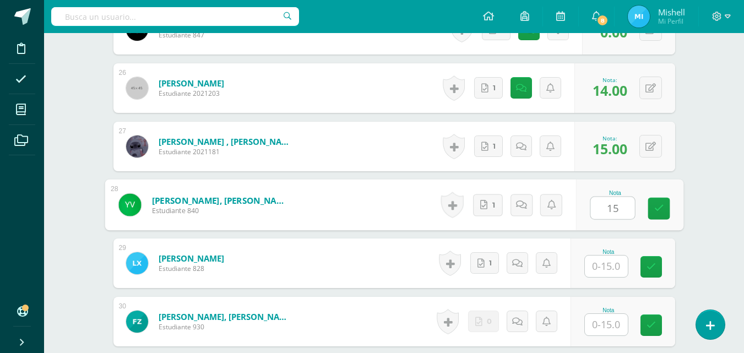
type input "15"
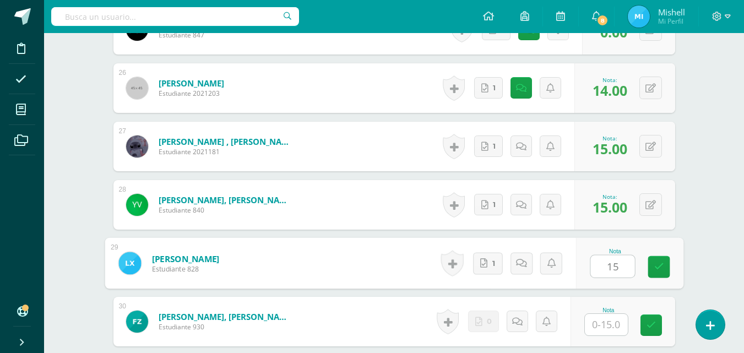
type input "15"
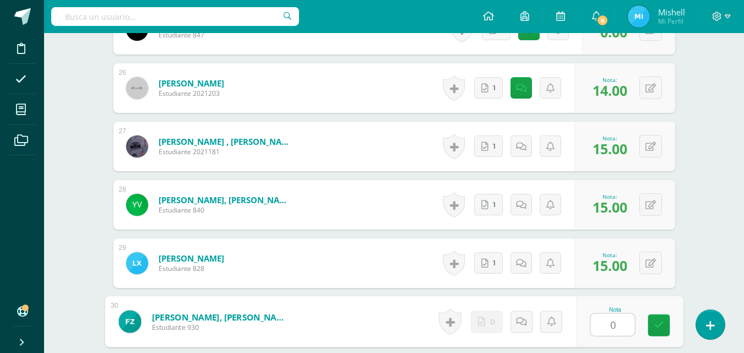
type input "0"
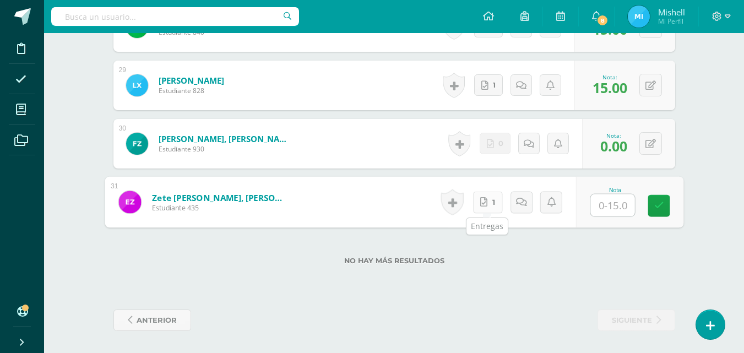
click at [489, 204] on link "1" at bounding box center [487, 202] width 30 height 22
click at [632, 204] on input "text" at bounding box center [612, 205] width 44 height 22
type input "13"
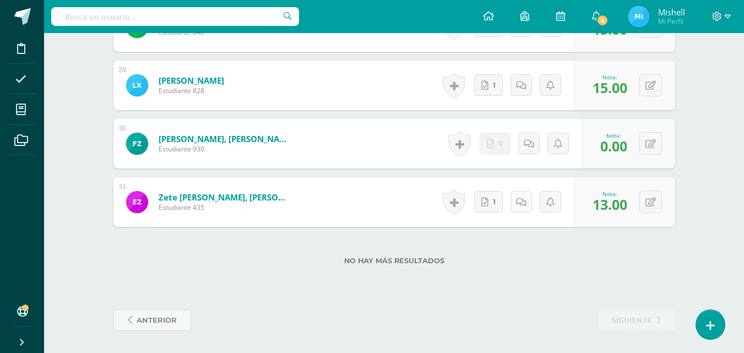
click at [525, 206] on icon at bounding box center [521, 202] width 10 height 9
click at [524, 202] on icon at bounding box center [525, 201] width 11 height 9
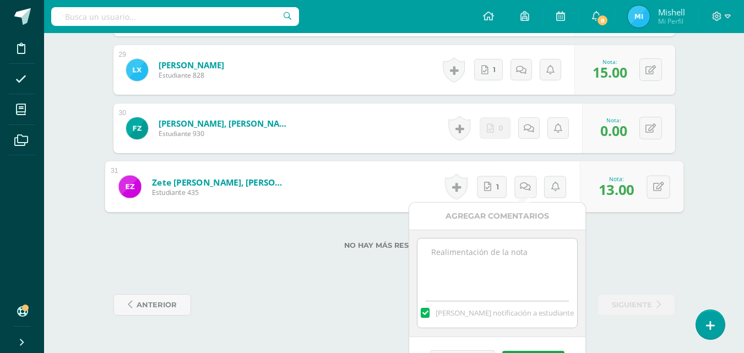
click at [509, 279] on textarea at bounding box center [496, 265] width 159 height 55
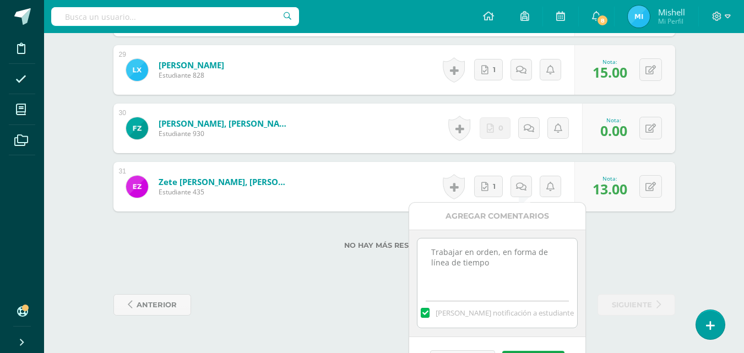
type textarea "Trabajar en orden, en forma de línea de tiempo"
click at [526, 351] on div "Cancelar Guardar" at bounding box center [497, 358] width 176 height 42
click at [526, 351] on button "Guardar" at bounding box center [533, 358] width 62 height 14
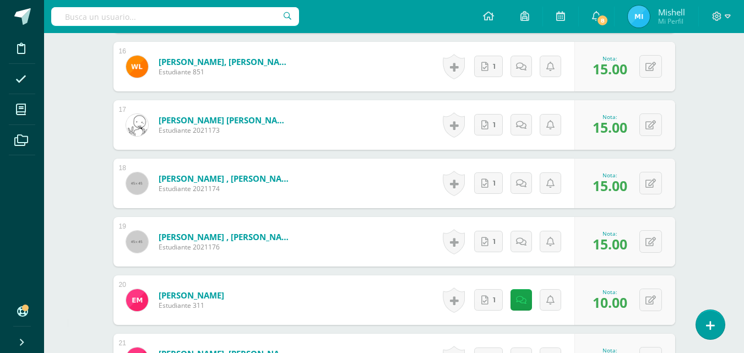
scroll to position [1148, 0]
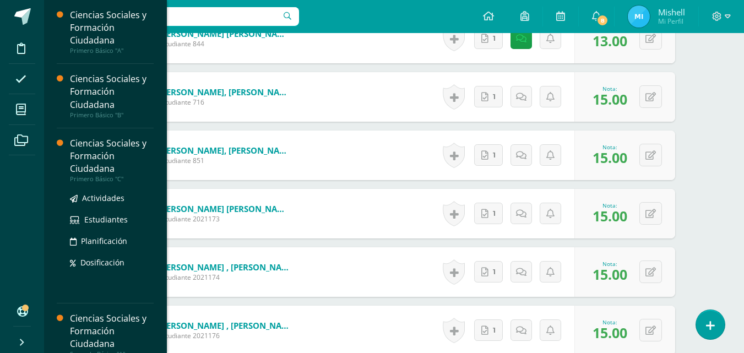
click at [92, 149] on div "Ciencias Sociales y Formación Ciudadana" at bounding box center [112, 156] width 84 height 38
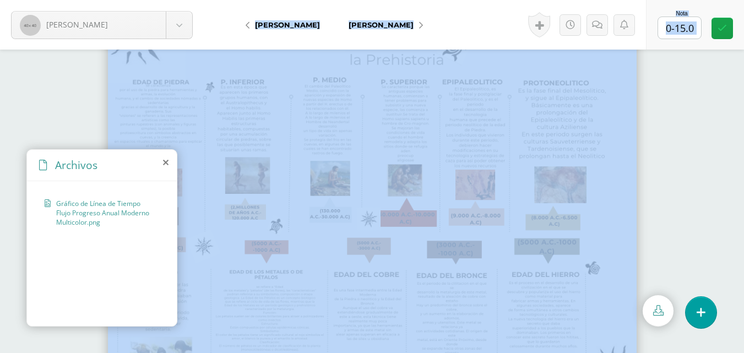
drag, startPoint x: 718, startPoint y: 214, endPoint x: 751, endPoint y: 226, distance: 35.4
click at [744, 0] on html "[PERSON_NAME] [PERSON_NAME] [PERSON_NAME] [PERSON_NAME][GEOGRAPHIC_DATA] [PERSO…" at bounding box center [372, 0] width 744 height 0
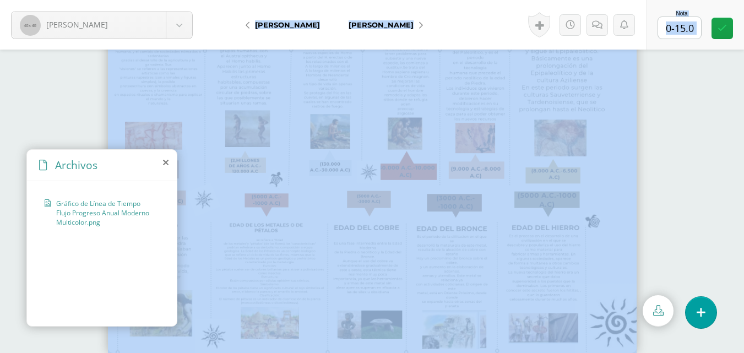
click at [598, 257] on img at bounding box center [372, 155] width 528 height 396
click at [661, 244] on div at bounding box center [372, 154] width 744 height 303
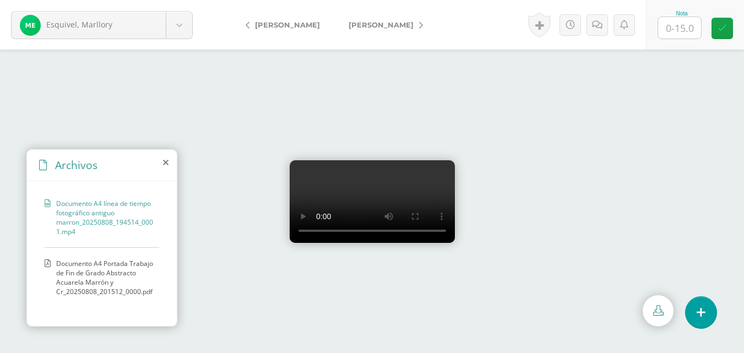
scroll to position [47, 0]
click at [90, 275] on span "Documento A4 Portada Trabajo de Fin de Grado Abstracto Acuarela Marrón y Cr_202…" at bounding box center [104, 277] width 97 height 37
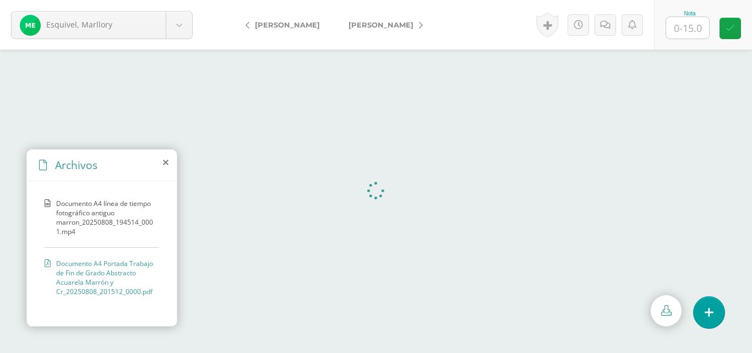
click at [96, 203] on span "Documento A4 línea de tiempo fotográfico antiguo marron_20250808_194514_0001.mp4" at bounding box center [104, 217] width 97 height 37
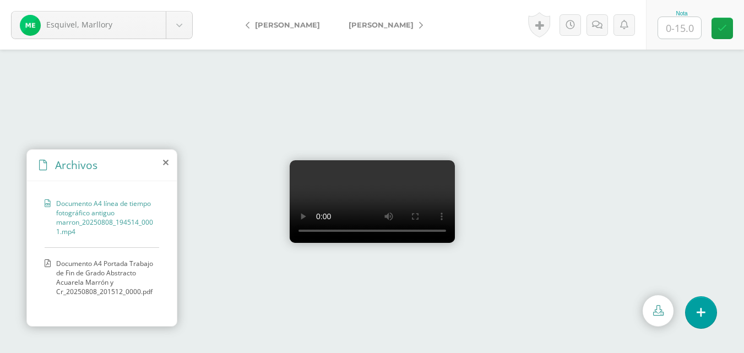
click at [332, 221] on video at bounding box center [372, 201] width 165 height 83
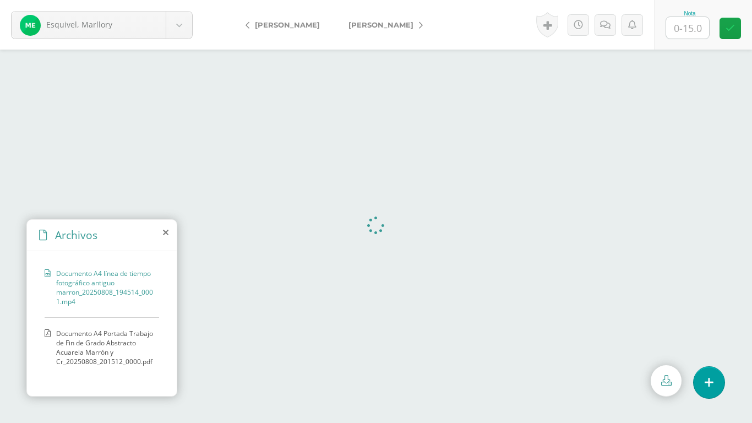
click at [376, 236] on video at bounding box center [376, 236] width 0 height 0
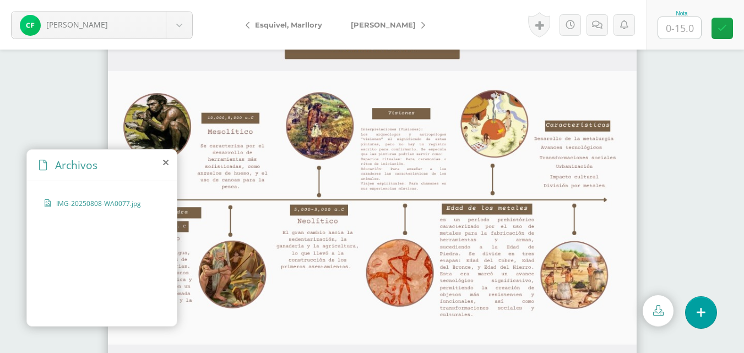
scroll to position [22, 0]
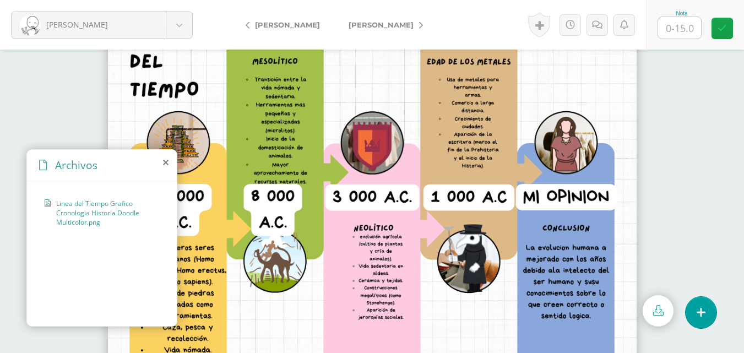
click at [572, 138] on img at bounding box center [372, 201] width 528 height 396
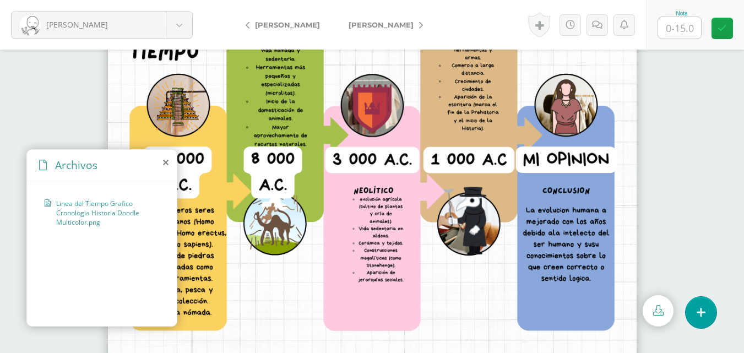
scroll to position [47, 0]
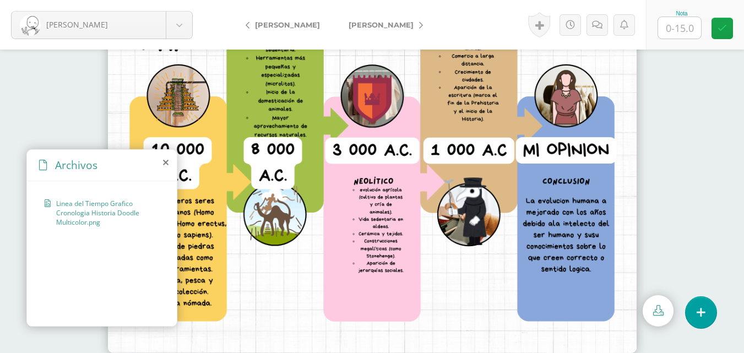
click at [157, 159] on div "Archivos" at bounding box center [102, 165] width 150 height 31
click at [166, 162] on icon at bounding box center [166, 162] width 6 height 9
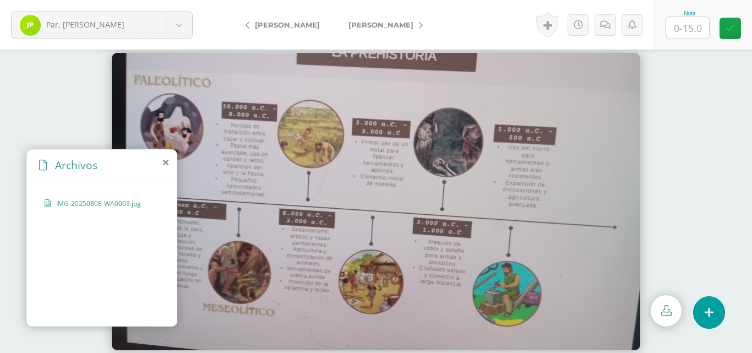
click at [591, 273] on img at bounding box center [376, 201] width 528 height 297
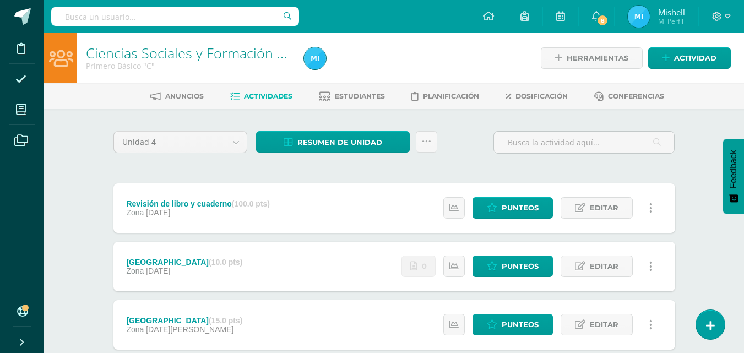
scroll to position [128, 0]
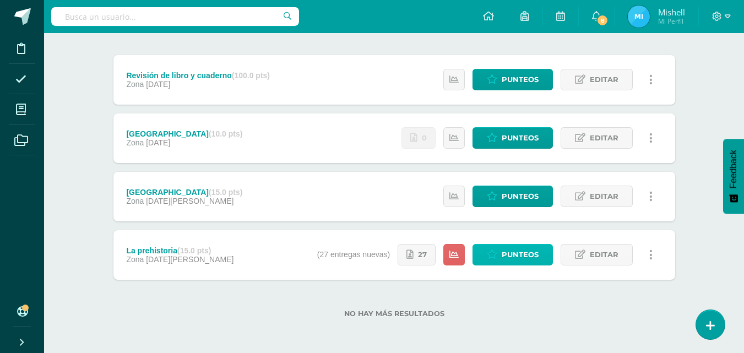
click at [501, 257] on link "Punteos" at bounding box center [512, 254] width 80 height 21
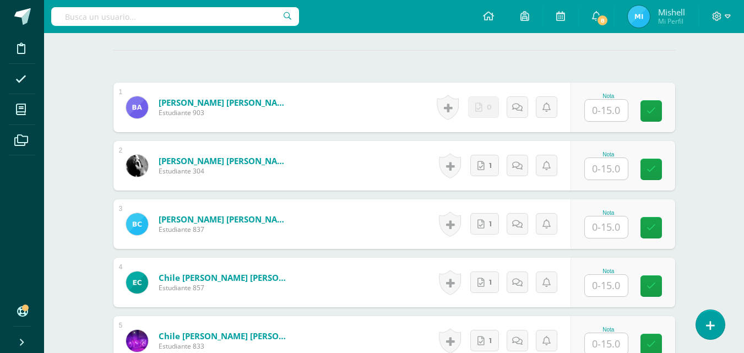
scroll to position [325, 0]
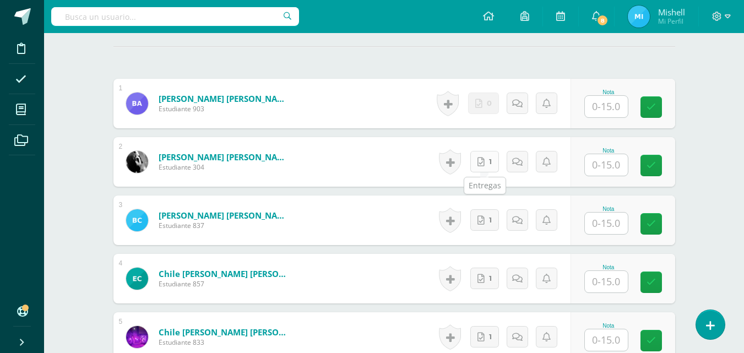
click at [477, 167] on link "1" at bounding box center [484, 161] width 29 height 21
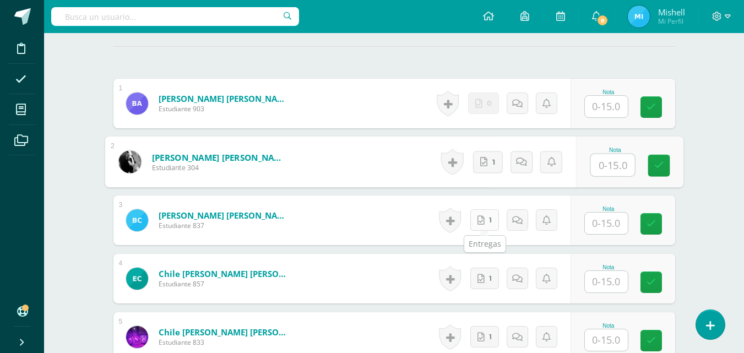
click at [477, 230] on link "1" at bounding box center [484, 219] width 29 height 21
click at [593, 163] on input "text" at bounding box center [612, 165] width 44 height 22
type input "15"
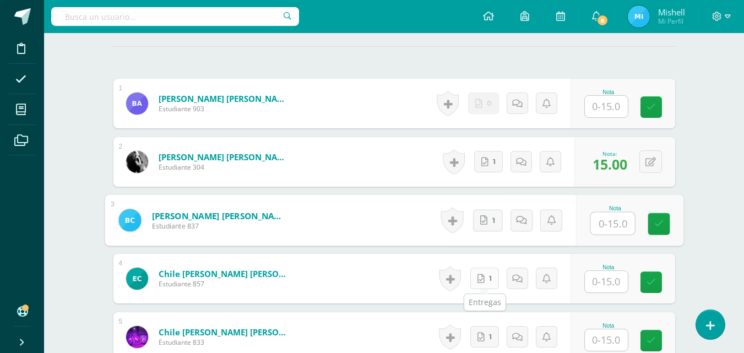
click at [489, 282] on link "1" at bounding box center [484, 278] width 29 height 21
click at [609, 232] on input "text" at bounding box center [612, 223] width 44 height 22
type input "15"
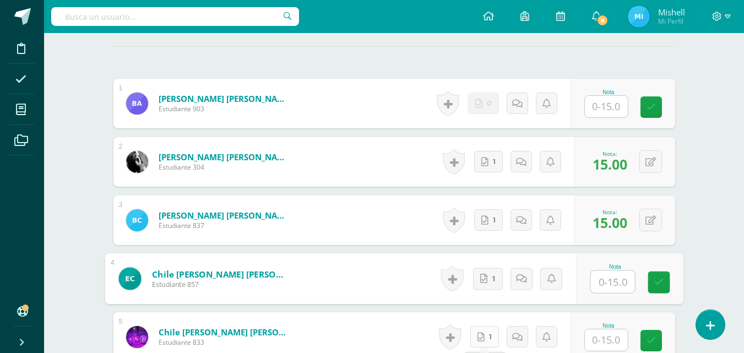
click at [488, 340] on link "1" at bounding box center [484, 336] width 29 height 21
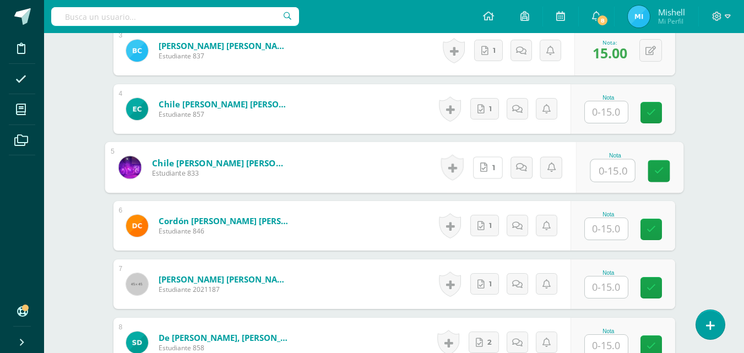
scroll to position [506, 0]
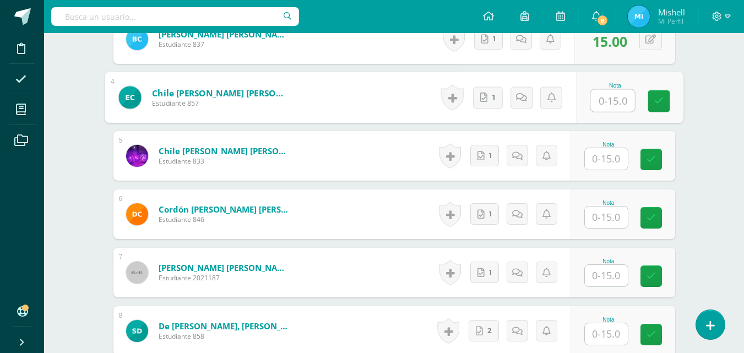
click at [597, 96] on input "text" at bounding box center [612, 101] width 44 height 22
type input "15"
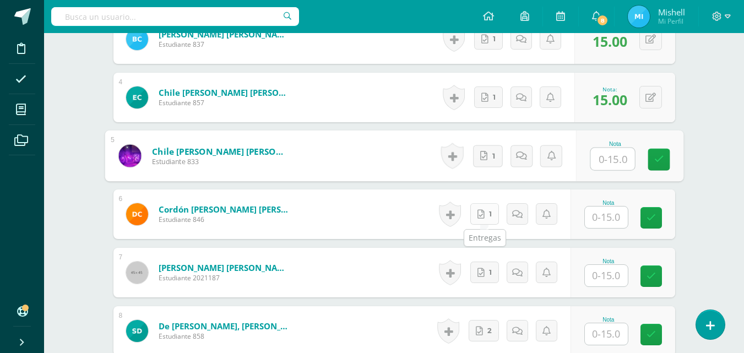
click at [488, 220] on link "1" at bounding box center [484, 213] width 29 height 21
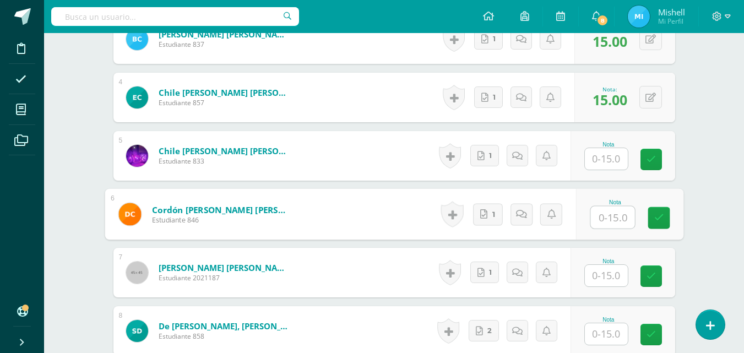
click at [618, 199] on div "Nota" at bounding box center [628, 214] width 107 height 51
click at [613, 162] on input "text" at bounding box center [606, 158] width 43 height 21
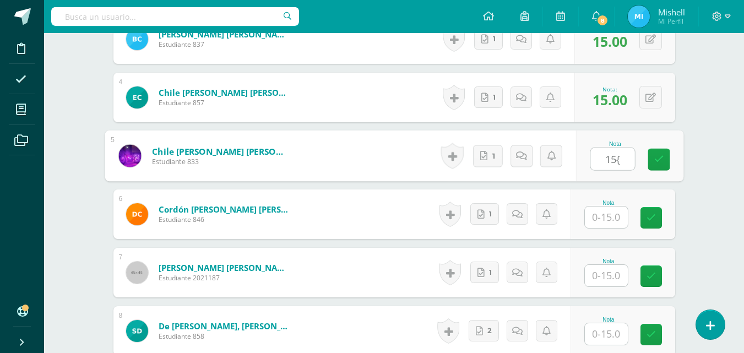
type input "15{"
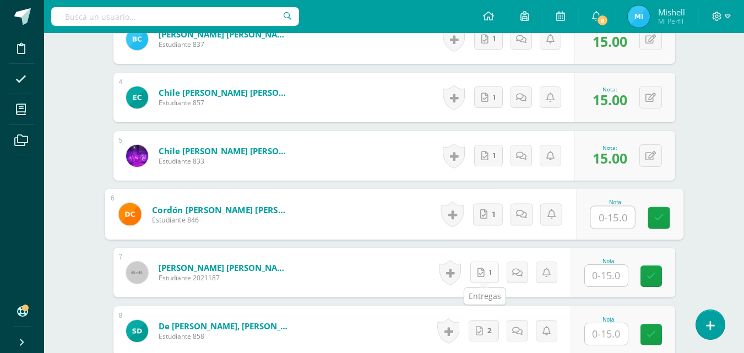
click at [483, 270] on icon at bounding box center [480, 272] width 7 height 9
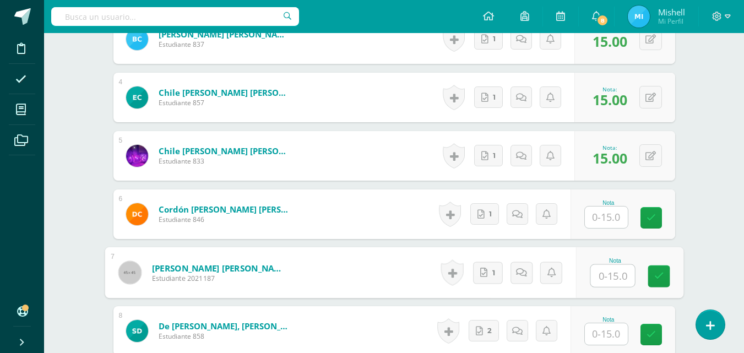
click at [615, 216] on input "text" at bounding box center [606, 216] width 43 height 21
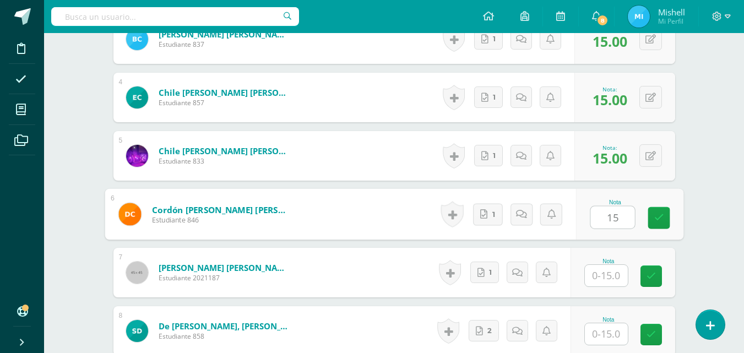
type input "15"
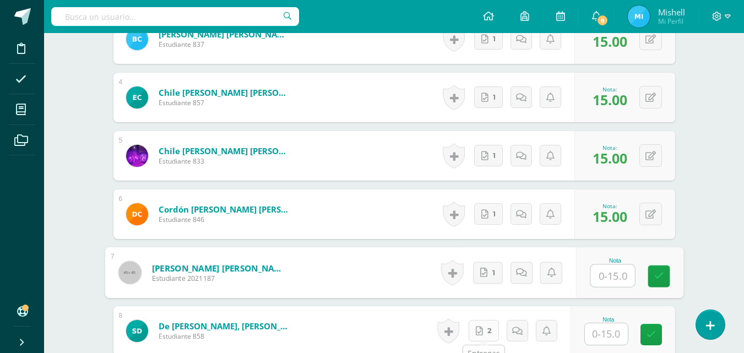
click at [482, 326] on icon at bounding box center [479, 330] width 7 height 9
click at [615, 283] on input "text" at bounding box center [612, 276] width 44 height 22
type input "15"
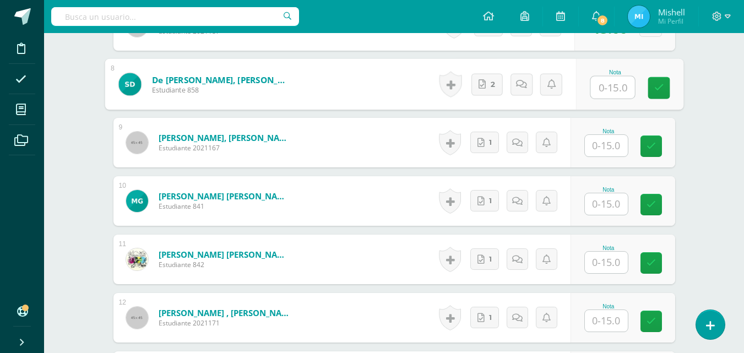
scroll to position [756, 0]
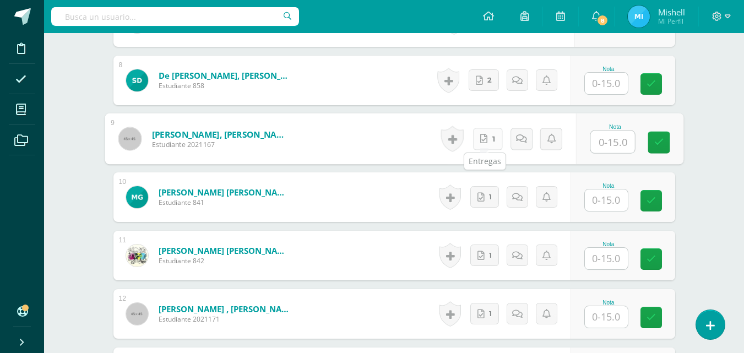
click at [482, 143] on icon at bounding box center [483, 138] width 7 height 9
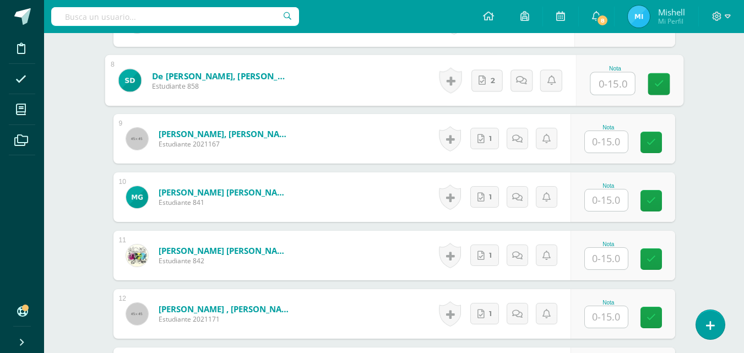
click at [593, 78] on input "text" at bounding box center [612, 84] width 44 height 22
type input "13"
click at [516, 80] on link at bounding box center [525, 80] width 22 height 22
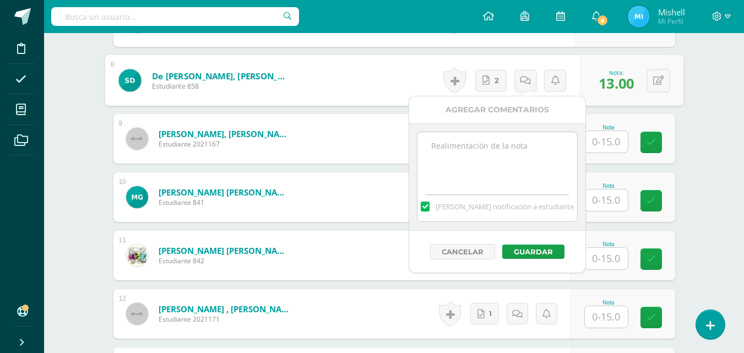
click at [481, 149] on textarea at bounding box center [496, 159] width 159 height 55
click at [462, 146] on textarea "Faltaron agregar fechas" at bounding box center [496, 159] width 159 height 55
click at [504, 153] on textarea "Falto agregar fechas" at bounding box center [496, 159] width 159 height 55
click at [521, 156] on textarea "Falto agregar fechas" at bounding box center [496, 159] width 159 height 55
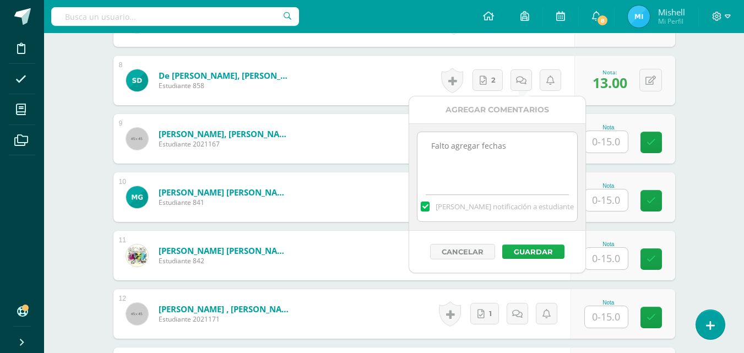
type textarea "Falto agregar fechas"
click at [523, 249] on button "Guardar" at bounding box center [533, 251] width 62 height 14
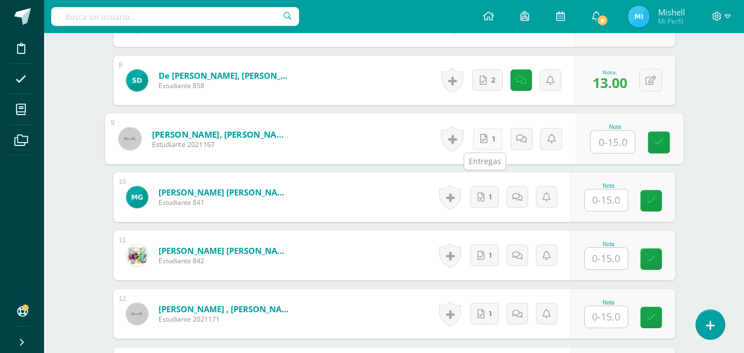
click at [483, 137] on icon at bounding box center [483, 138] width 7 height 9
click at [619, 141] on input "text" at bounding box center [612, 142] width 44 height 22
type input "15"
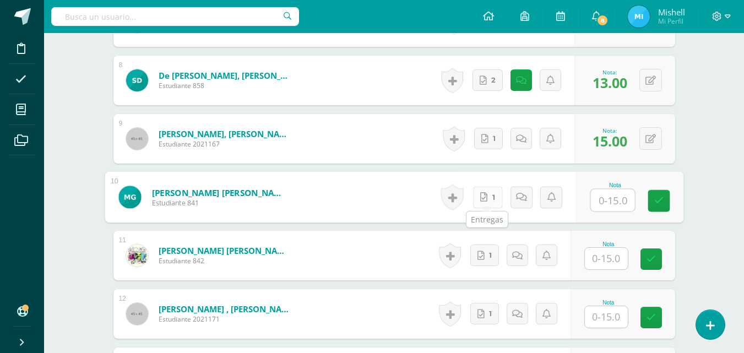
click at [493, 194] on span "1" at bounding box center [493, 197] width 3 height 21
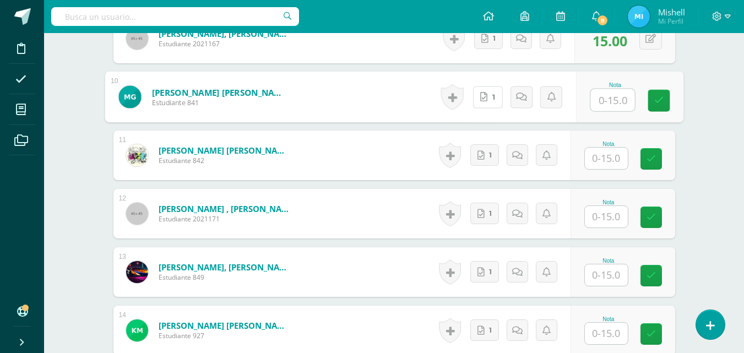
scroll to position [868, 0]
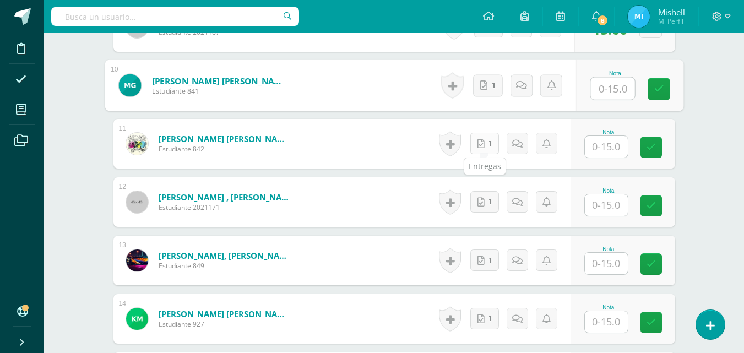
click at [486, 151] on link "1" at bounding box center [484, 143] width 29 height 21
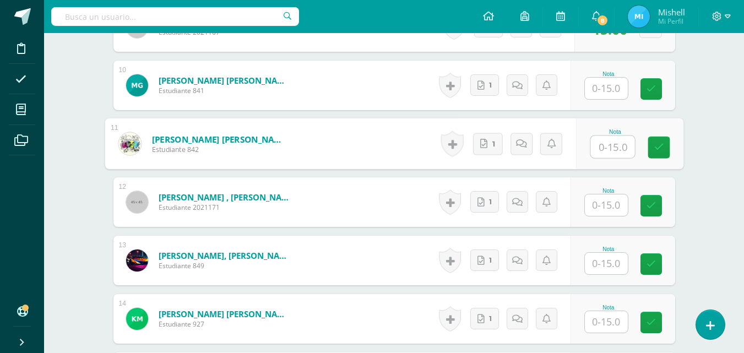
click at [610, 89] on input "text" at bounding box center [606, 88] width 43 height 21
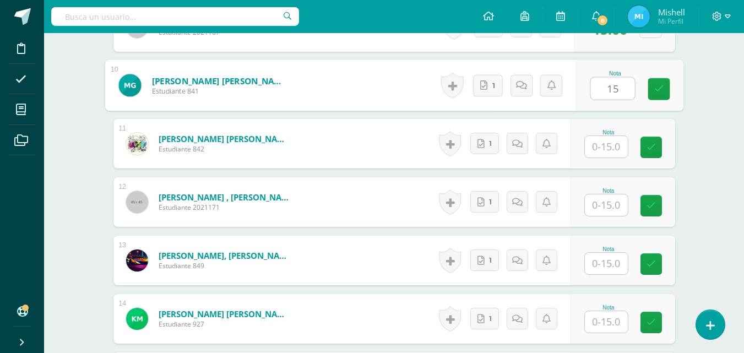
type input "15"
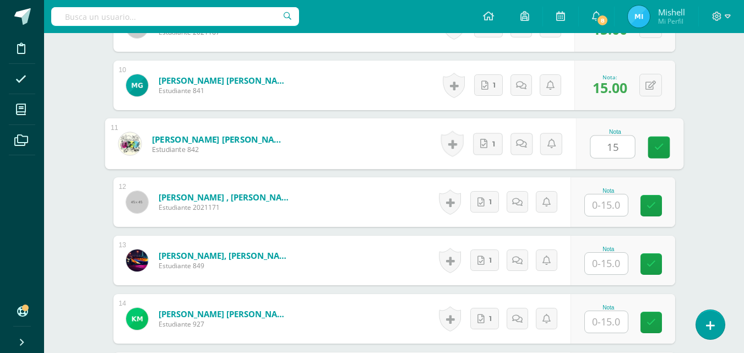
type input "15"
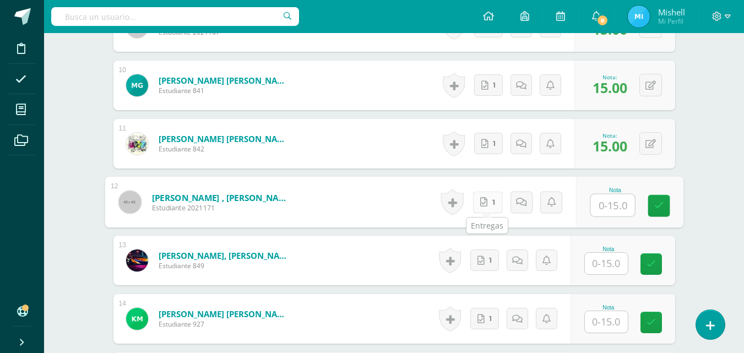
click at [490, 203] on link "1" at bounding box center [487, 202] width 30 height 22
click at [613, 205] on input "text" at bounding box center [612, 205] width 44 height 22
type input "15"
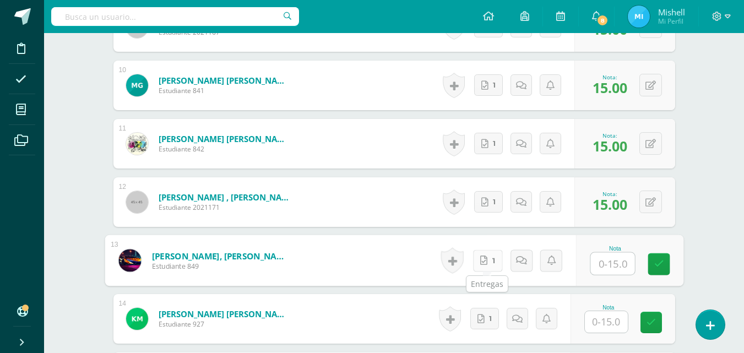
click at [488, 266] on link "1" at bounding box center [487, 260] width 30 height 22
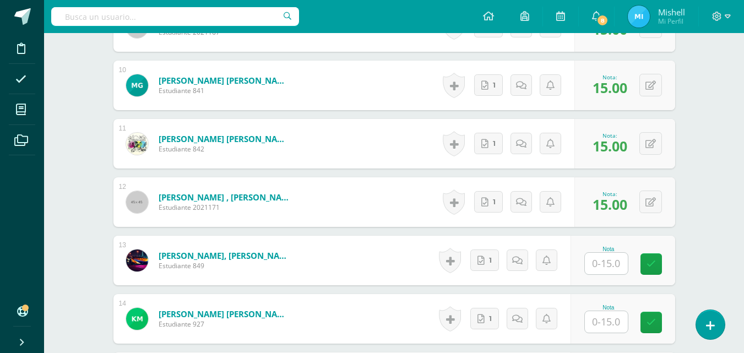
click at [632, 246] on div "Nota" at bounding box center [608, 249] width 48 height 6
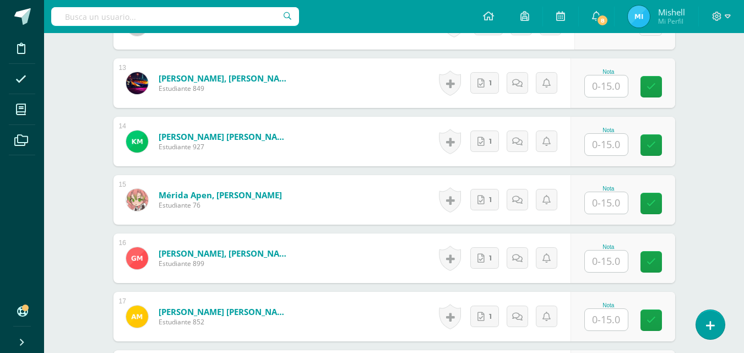
scroll to position [1053, 0]
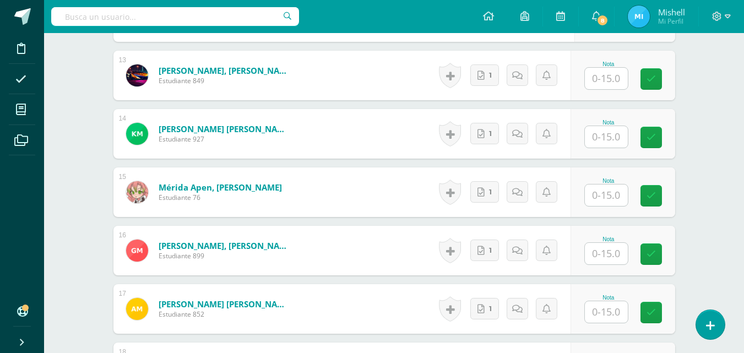
click at [604, 84] on input "text" at bounding box center [606, 78] width 43 height 21
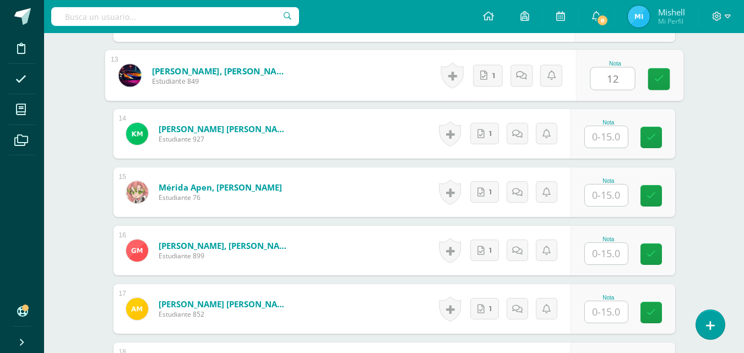
type input "12"
click at [520, 78] on icon at bounding box center [525, 74] width 11 height 9
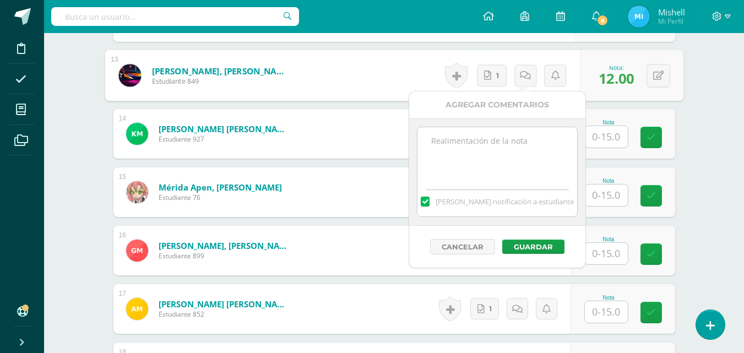
click at [468, 162] on textarea at bounding box center [496, 154] width 159 height 55
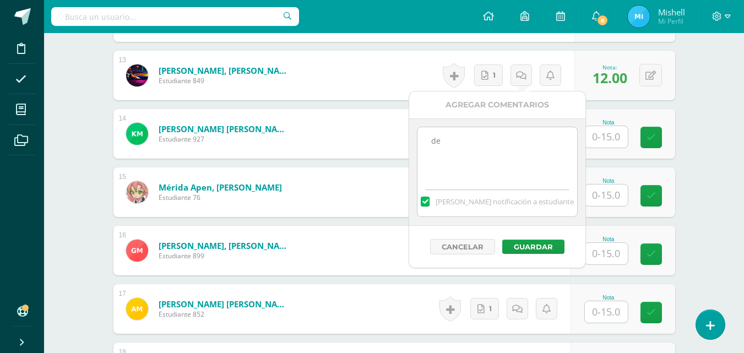
type textarea "d"
type textarea "falto definir cada fecha"
click at [546, 254] on div "Cancelar Guardar" at bounding box center [497, 247] width 176 height 42
click at [546, 248] on button "Guardar" at bounding box center [533, 246] width 62 height 14
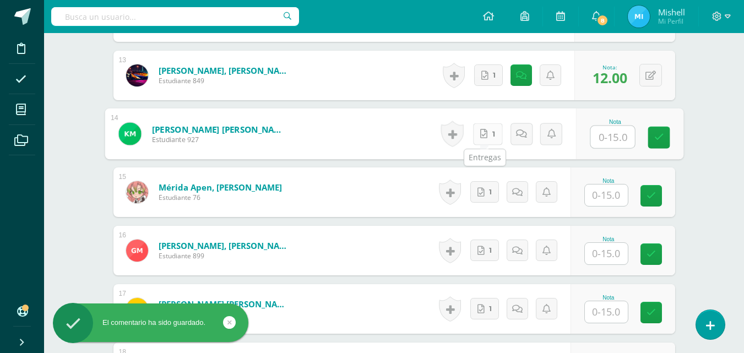
click at [484, 137] on icon at bounding box center [483, 133] width 7 height 9
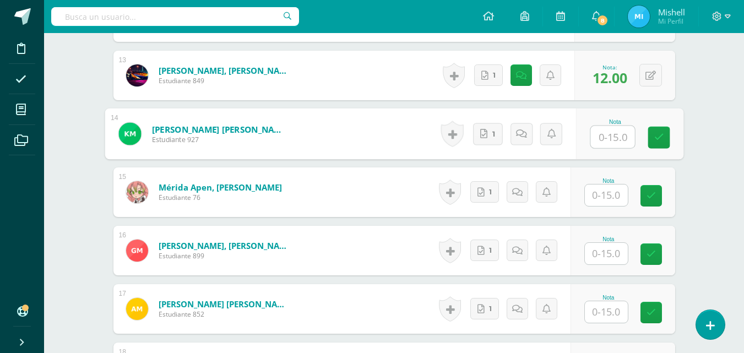
click at [625, 138] on input "text" at bounding box center [612, 137] width 44 height 22
type input "15"
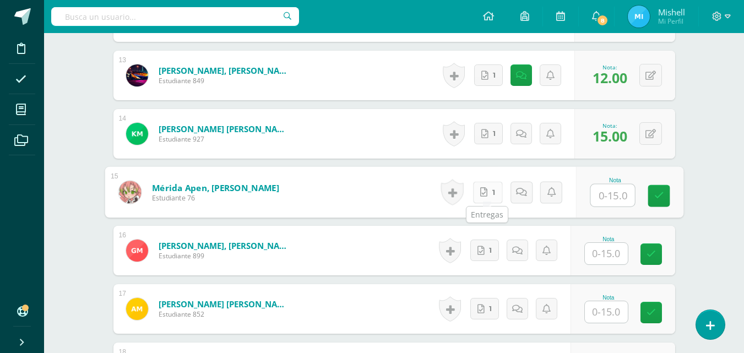
click at [490, 193] on link "1" at bounding box center [487, 192] width 30 height 22
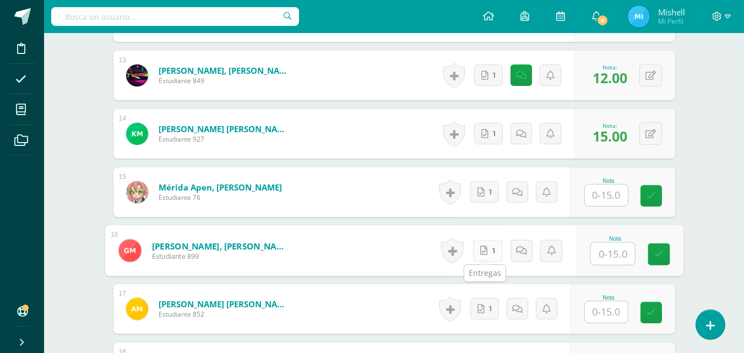
click at [489, 254] on link "1" at bounding box center [487, 250] width 30 height 22
click at [607, 196] on input "text" at bounding box center [606, 194] width 43 height 21
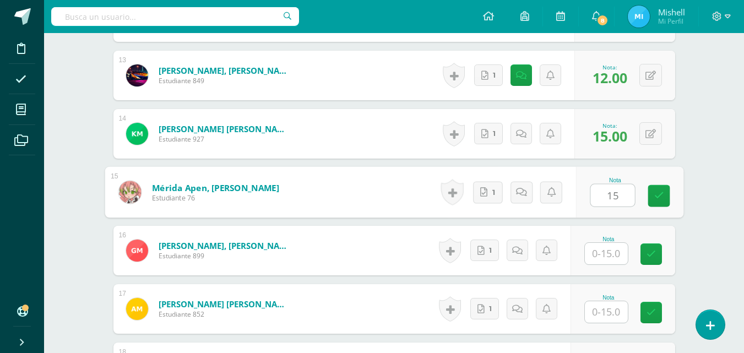
type input "15"
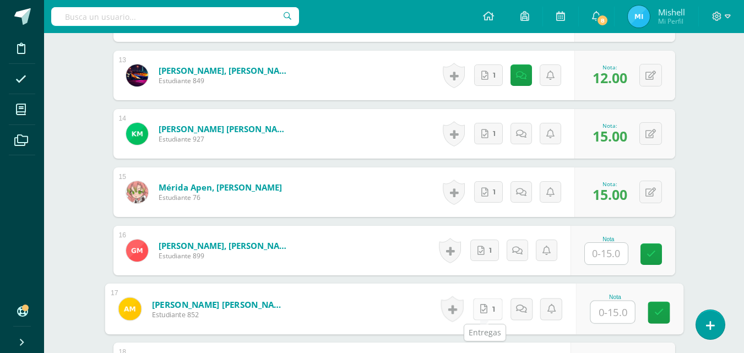
click at [492, 304] on link "1" at bounding box center [487, 309] width 30 height 22
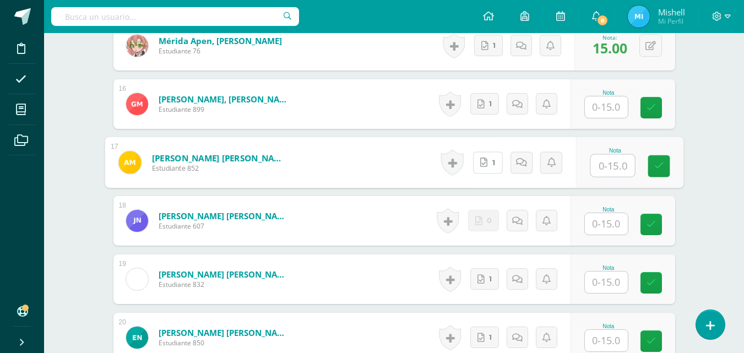
scroll to position [1203, 0]
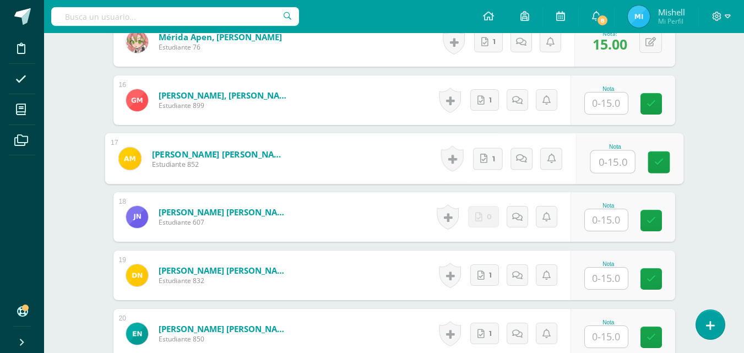
click at [602, 103] on input "text" at bounding box center [606, 102] width 43 height 21
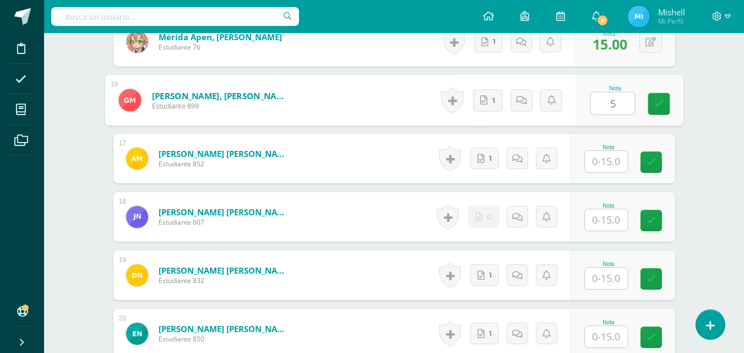
type input "5"
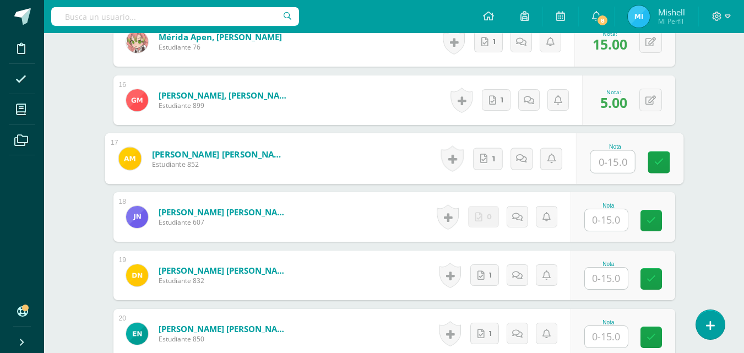
click at [516, 95] on div "Historial de actividad No hay historial para esta actividad 1 Agregar Comentari…" at bounding box center [513, 100] width 135 height 50
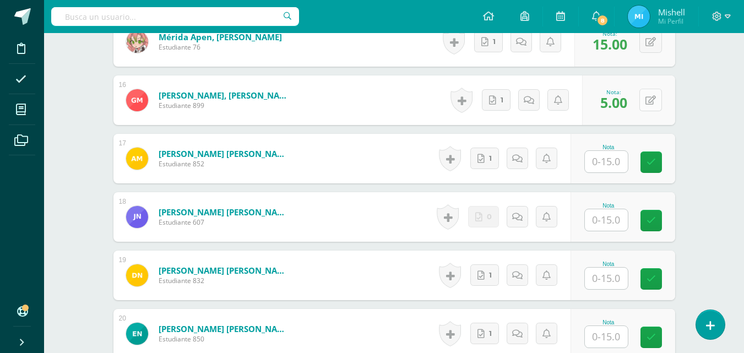
click at [640, 101] on div "0 Logros Logros obtenidos Aún no hay logros agregados Nota: 5.00" at bounding box center [628, 100] width 93 height 50
click at [654, 105] on icon at bounding box center [657, 99] width 11 height 9
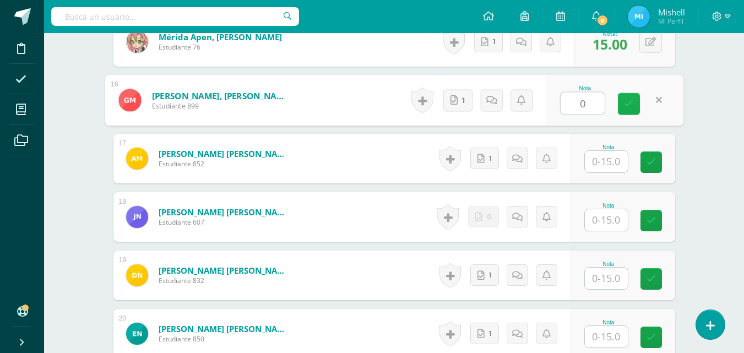
type input "0"
click at [533, 98] on icon at bounding box center [532, 99] width 11 height 9
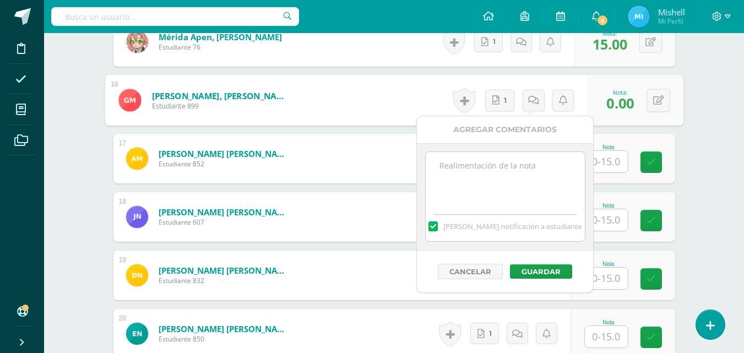
click at [478, 192] on textarea at bounding box center [505, 179] width 159 height 55
click at [489, 165] on textarea "Subir en archvo PDF" at bounding box center [505, 179] width 159 height 55
type textarea "Subir en archivo PDF"
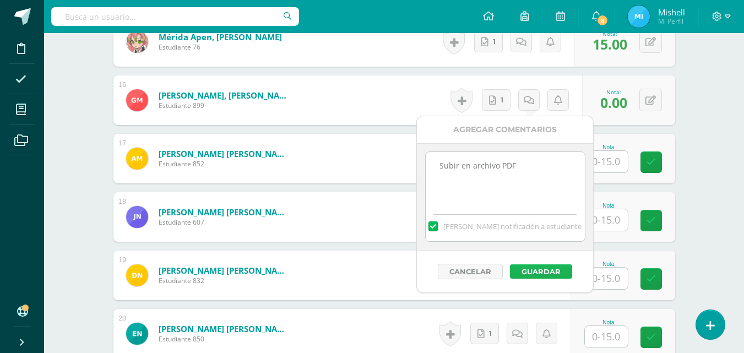
click at [546, 268] on button "Guardar" at bounding box center [541, 271] width 62 height 14
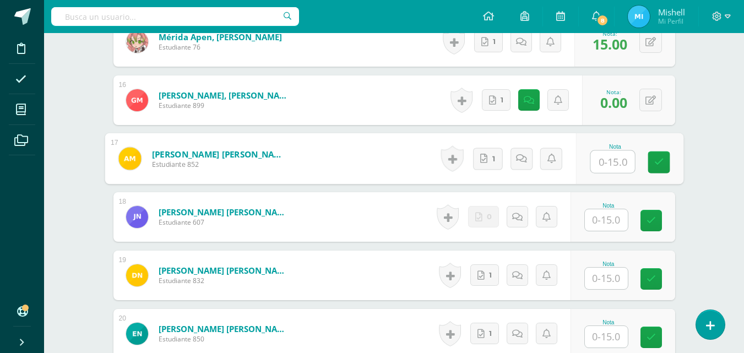
click at [606, 160] on input "text" at bounding box center [612, 162] width 44 height 22
type input "o"
type input "0"
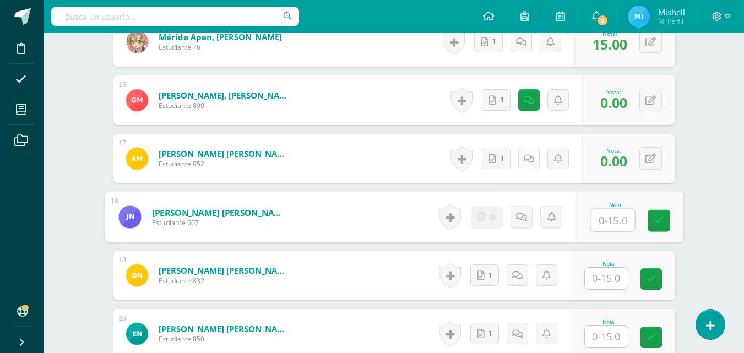
click at [535, 164] on link at bounding box center [528, 158] width 21 height 21
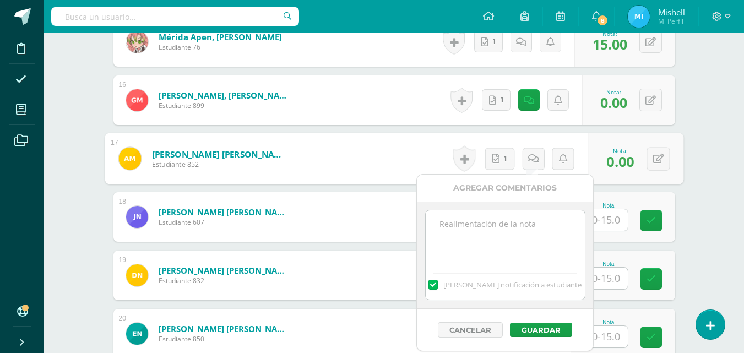
click at [501, 220] on textarea at bounding box center [505, 237] width 159 height 55
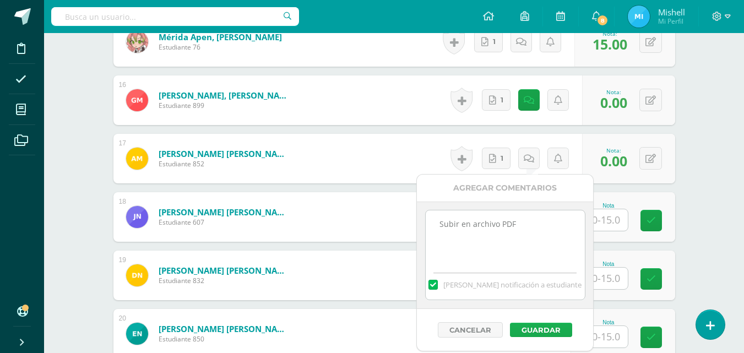
type textarea "Subir en archivo PDF"
click at [551, 331] on button "Guardar" at bounding box center [541, 330] width 62 height 14
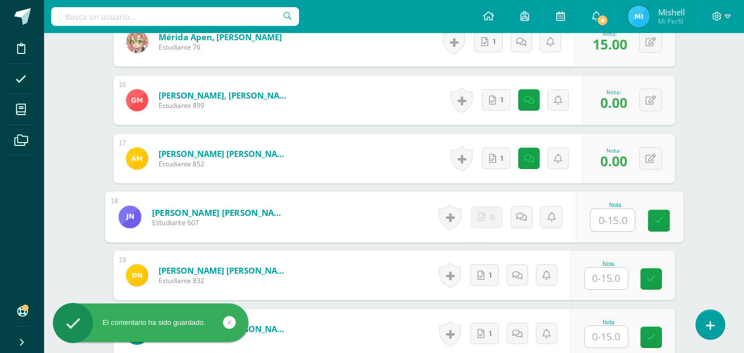
click at [604, 221] on input "text" at bounding box center [612, 220] width 44 height 22
type input "o"
type input "0"
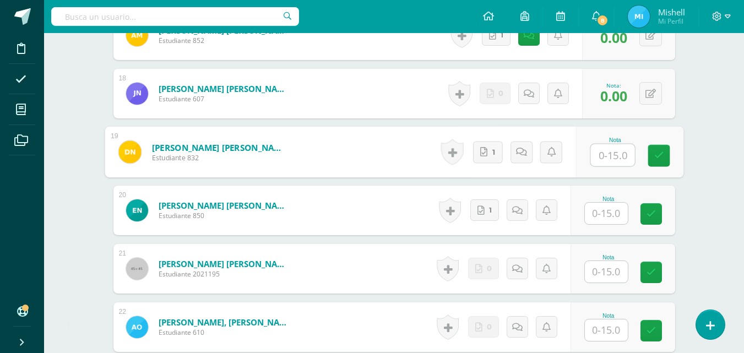
scroll to position [1311, 0]
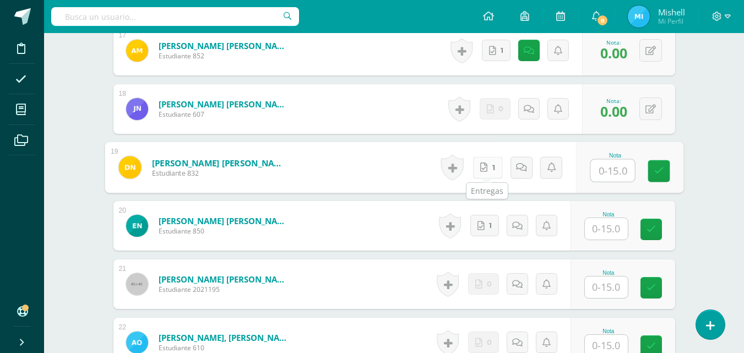
click at [486, 166] on icon at bounding box center [483, 166] width 7 height 9
click at [489, 228] on link "1" at bounding box center [484, 225] width 29 height 21
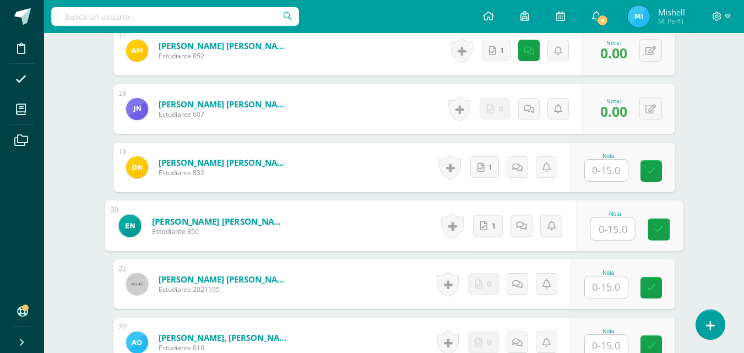
click at [598, 176] on input "text" at bounding box center [606, 170] width 43 height 21
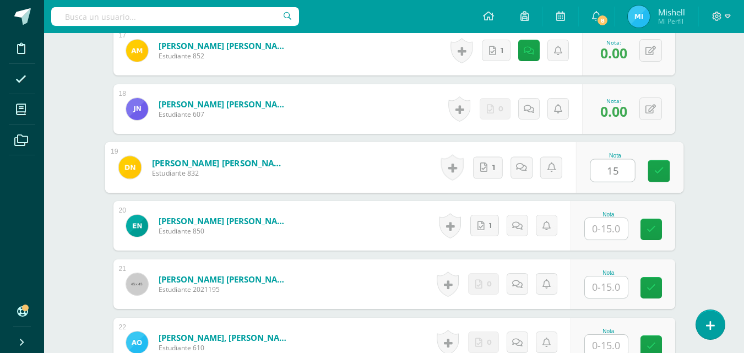
type input "15"
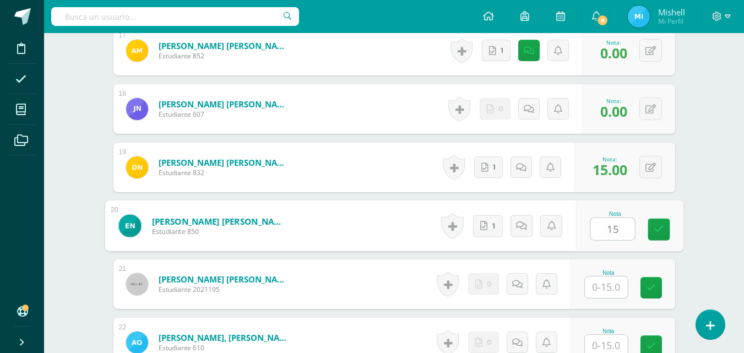
type input "15"
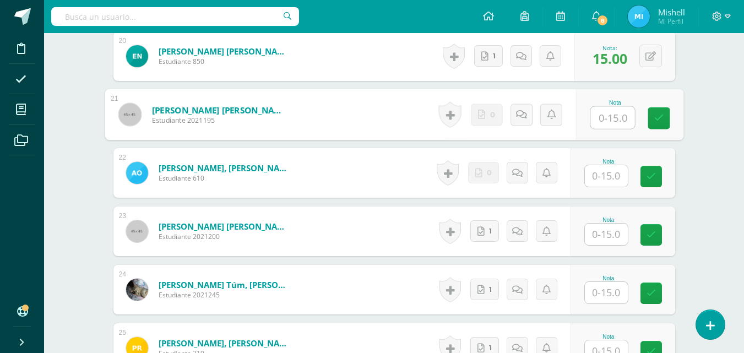
scroll to position [1488, 0]
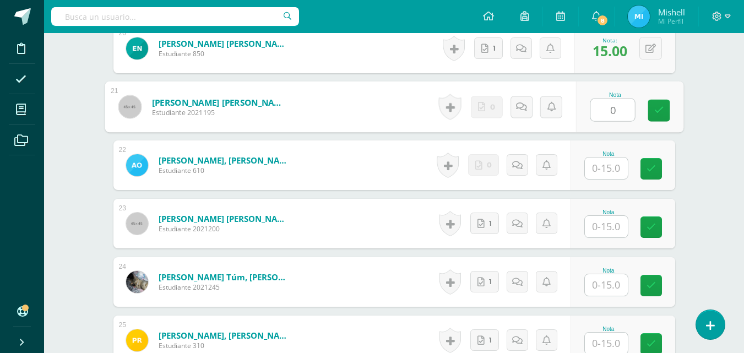
type input "0"
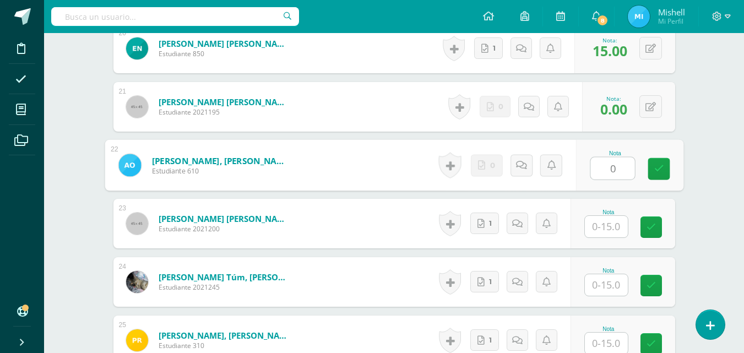
type input "0"
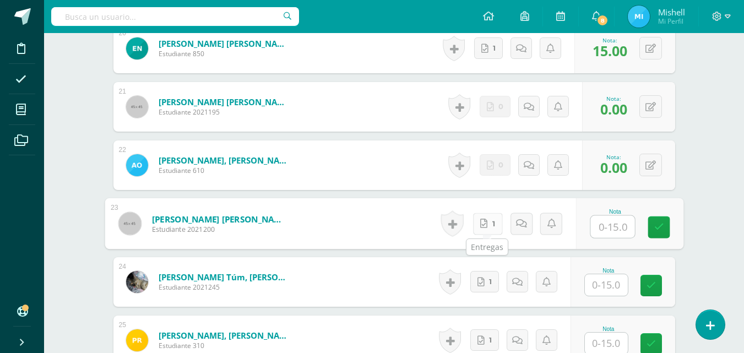
click at [495, 218] on link "1" at bounding box center [487, 223] width 30 height 22
click at [472, 212] on link "1" at bounding box center [487, 223] width 30 height 22
click at [618, 225] on input "text" at bounding box center [612, 227] width 44 height 22
type input "15"
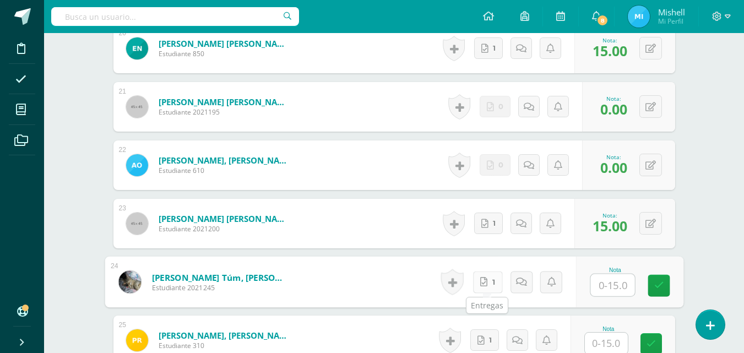
click at [488, 281] on link "1" at bounding box center [487, 282] width 30 height 22
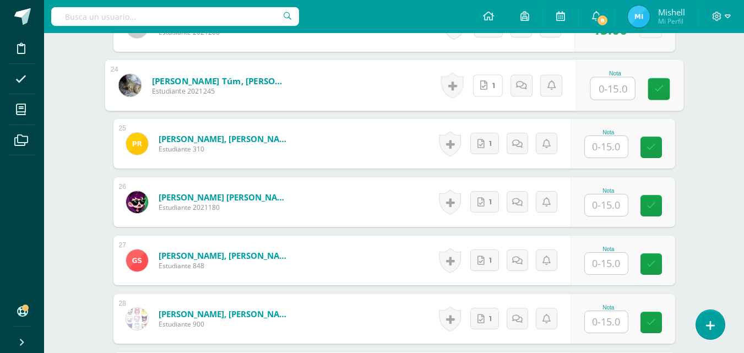
scroll to position [1689, 0]
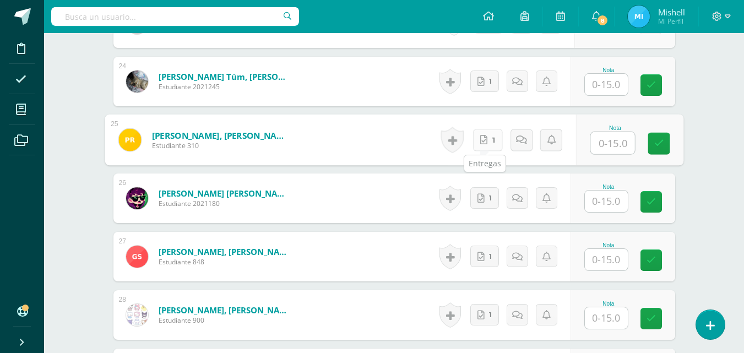
click at [475, 142] on link "1" at bounding box center [487, 140] width 30 height 22
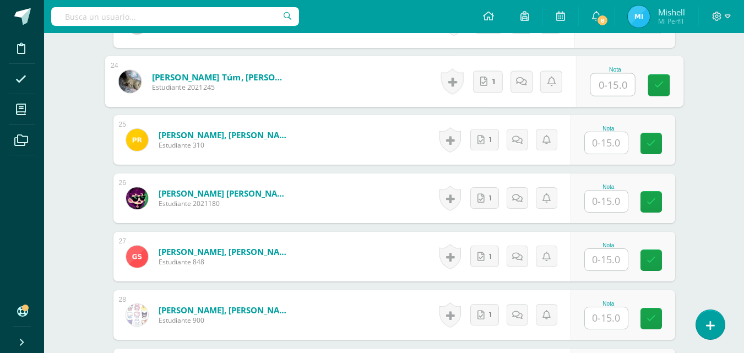
click at [605, 95] on input "text" at bounding box center [612, 85] width 44 height 22
type input "15"
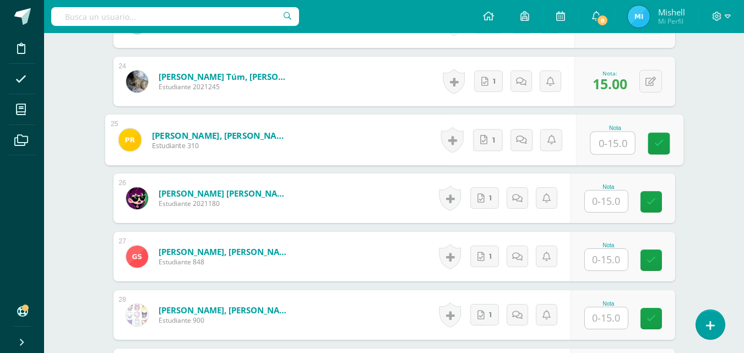
click at [613, 146] on input "text" at bounding box center [612, 143] width 44 height 22
type input "13"
click at [526, 141] on icon at bounding box center [525, 139] width 11 height 9
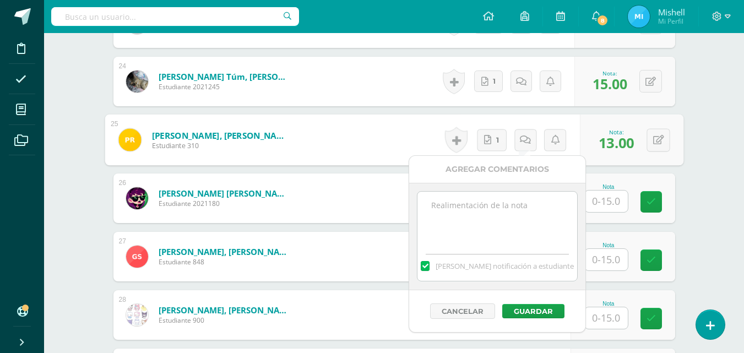
click at [514, 216] on textarea at bounding box center [496, 219] width 159 height 55
click at [523, 206] on textarea "Organizar en forma de linea de tiempo" at bounding box center [496, 219] width 159 height 55
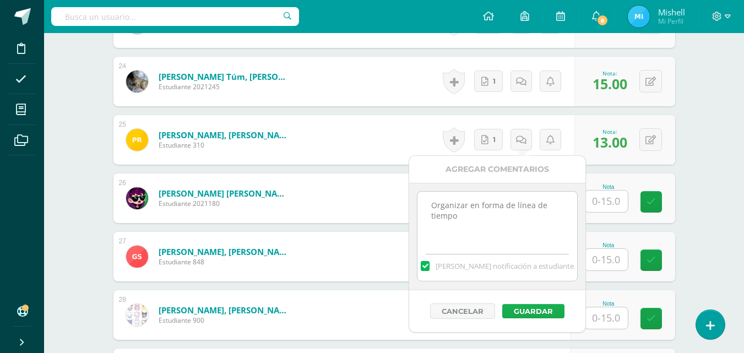
type textarea "Organizar en forma de línea de tiempo"
click at [537, 312] on button "Guardar" at bounding box center [533, 311] width 62 height 14
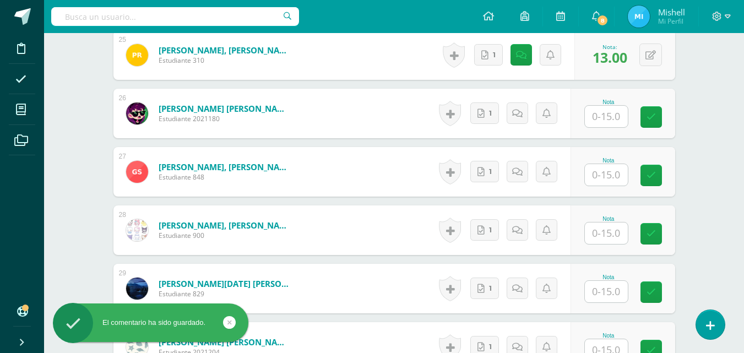
scroll to position [1781, 0]
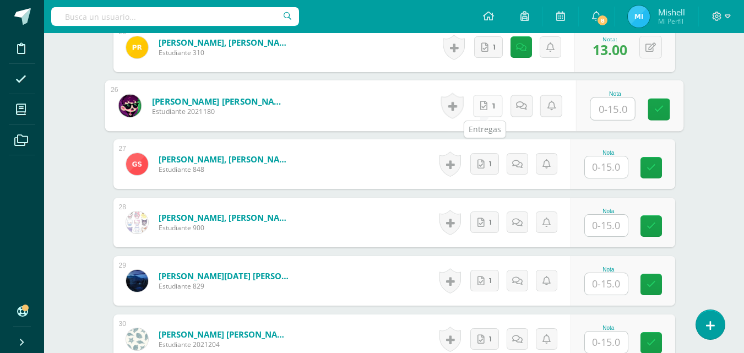
click at [484, 103] on icon at bounding box center [483, 105] width 7 height 9
click at [488, 165] on link "1" at bounding box center [484, 163] width 29 height 21
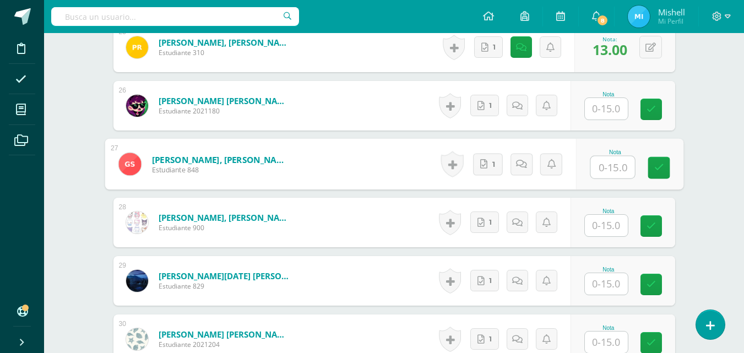
click at [602, 111] on input "text" at bounding box center [606, 108] width 43 height 21
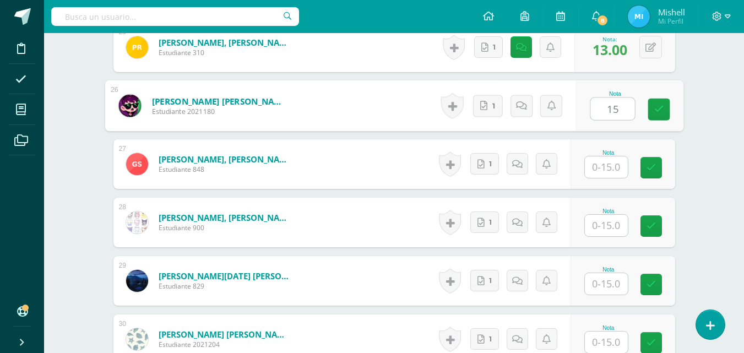
type input "15"
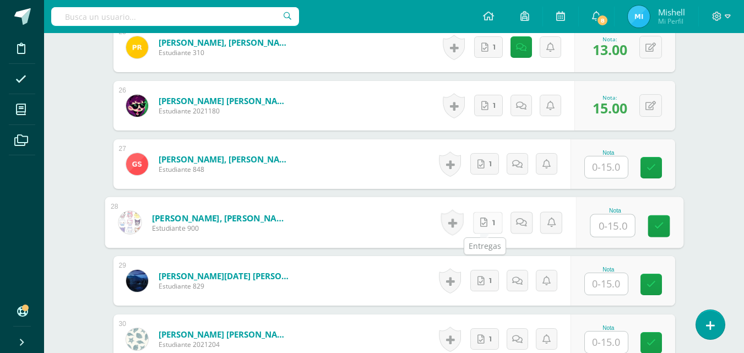
click at [488, 225] on link "1" at bounding box center [487, 222] width 30 height 22
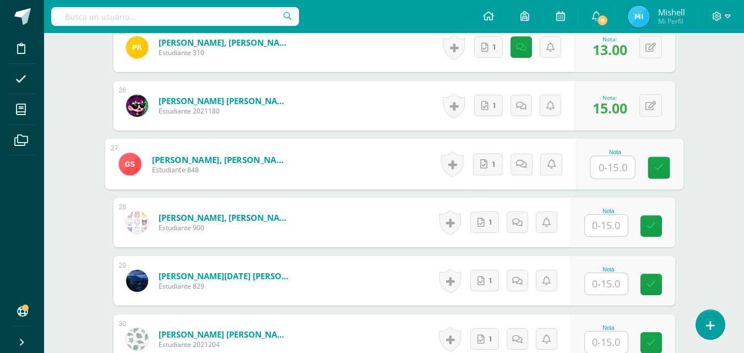
click at [604, 171] on input "text" at bounding box center [612, 167] width 44 height 22
type input "13"
click at [519, 162] on link at bounding box center [525, 164] width 22 height 22
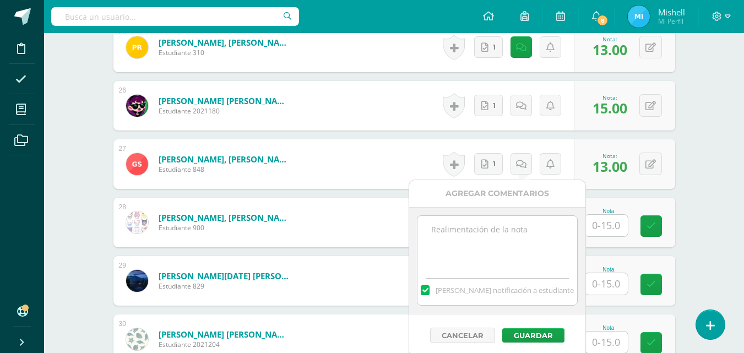
click at [522, 241] on textarea at bounding box center [496, 243] width 159 height 55
click at [550, 231] on textarea "Organizar mejor en forma de linea de tiempo" at bounding box center [496, 243] width 159 height 55
type textarea "Organizar mejor en forma de línea de tiempo"
click at [550, 333] on button "Guardar" at bounding box center [533, 335] width 62 height 14
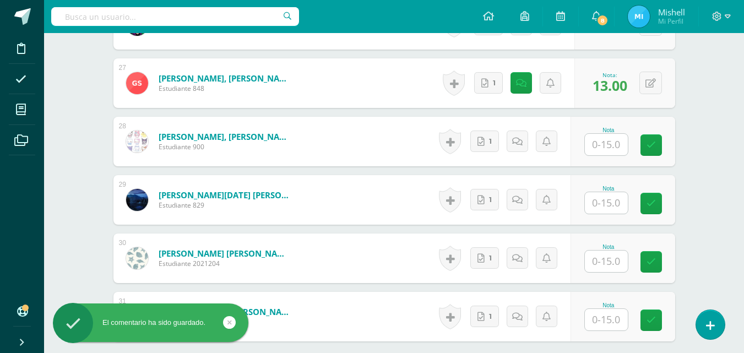
scroll to position [1874, 0]
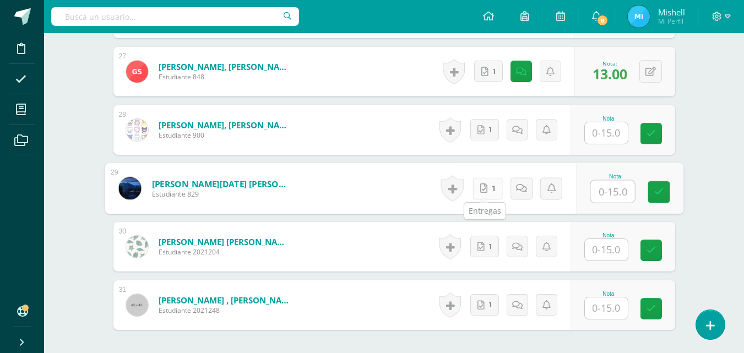
click at [489, 187] on link "1" at bounding box center [487, 188] width 30 height 22
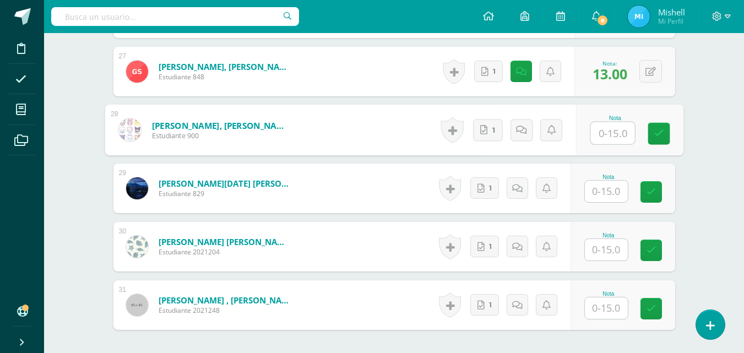
click at [601, 139] on input "text" at bounding box center [612, 133] width 44 height 22
type input "15"
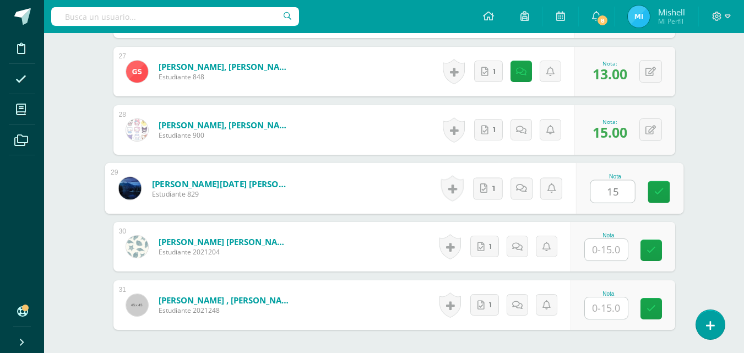
type input "15"
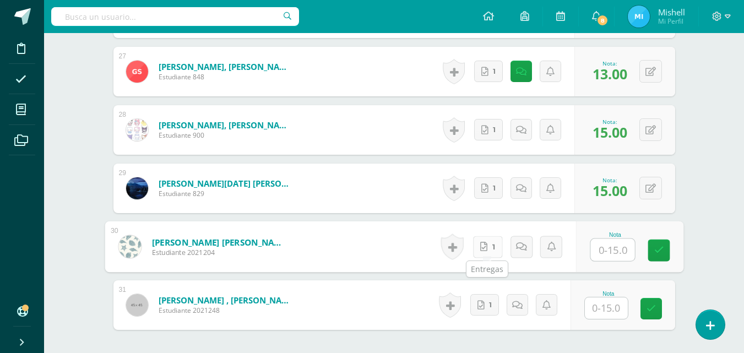
click at [485, 244] on icon at bounding box center [483, 246] width 7 height 9
click at [614, 255] on input "text" at bounding box center [612, 250] width 44 height 22
type input "15"
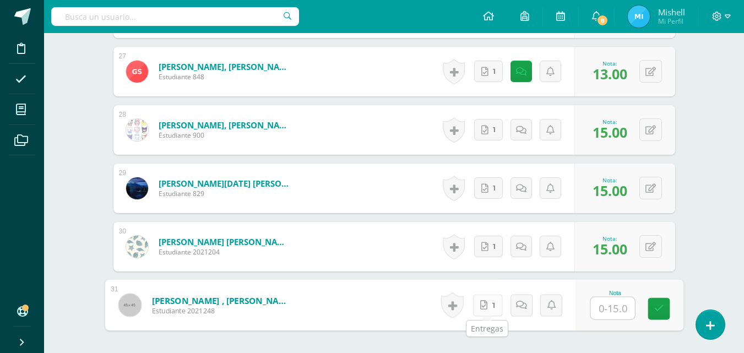
click at [482, 305] on icon at bounding box center [483, 304] width 7 height 9
click at [608, 310] on input "text" at bounding box center [612, 308] width 44 height 22
type input "14"
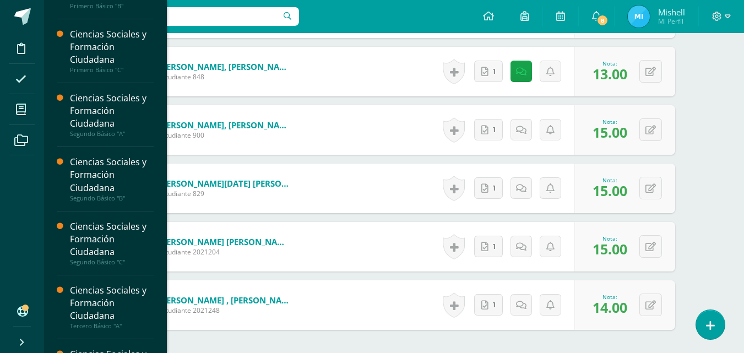
scroll to position [116, 0]
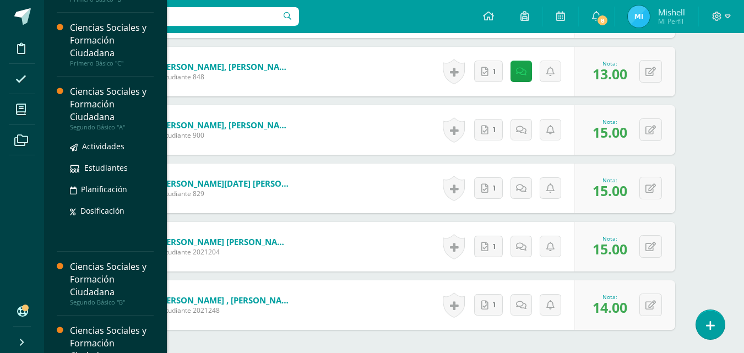
click at [91, 95] on div "Ciencias Sociales y Formación Ciudadana" at bounding box center [112, 104] width 84 height 38
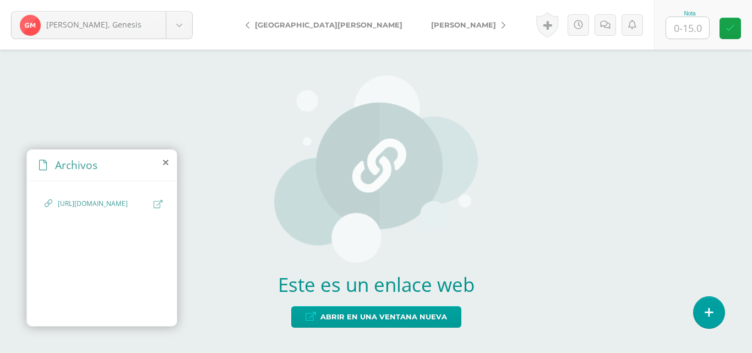
click at [151, 201] on div "[URL][DOMAIN_NAME]" at bounding box center [102, 209] width 114 height 21
click at [158, 203] on icon at bounding box center [158, 204] width 9 height 8
click at [160, 200] on icon at bounding box center [158, 204] width 9 height 8
click at [153, 204] on div "[URL][DOMAIN_NAME]" at bounding box center [102, 209] width 114 height 21
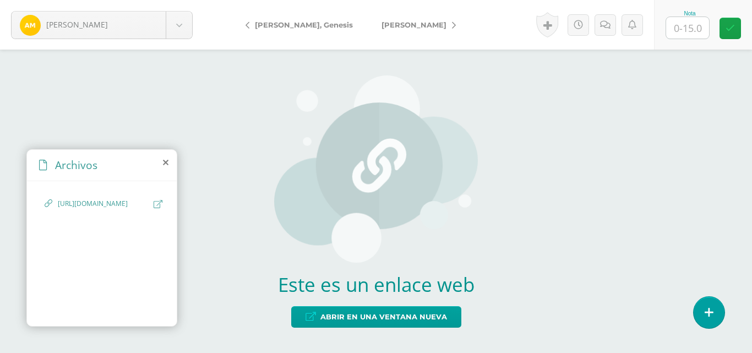
click at [157, 203] on icon at bounding box center [158, 204] width 9 height 8
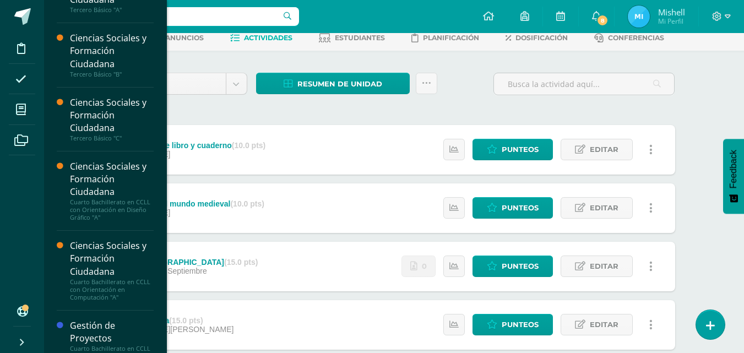
scroll to position [434, 0]
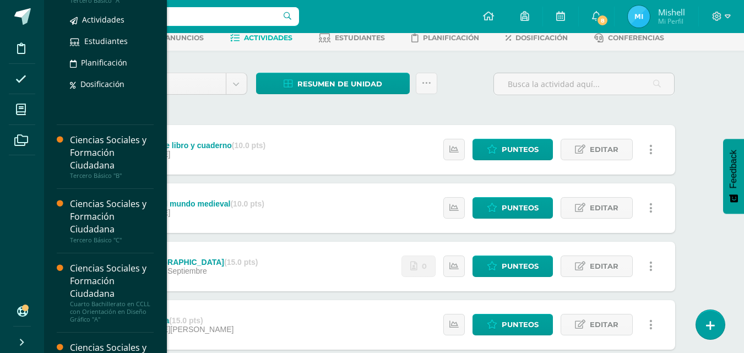
click at [95, 2] on div "Tercero Básico "A"" at bounding box center [112, 1] width 84 height 8
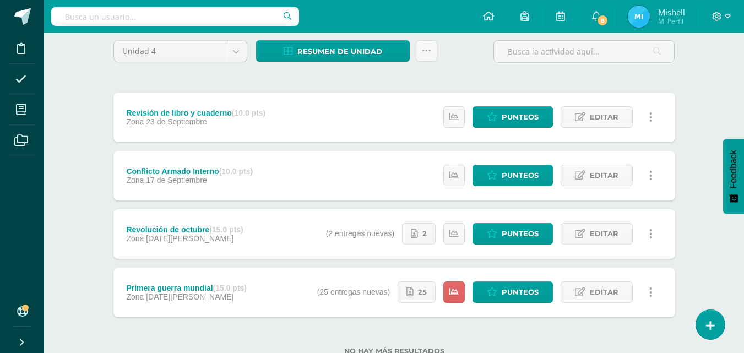
scroll to position [128, 0]
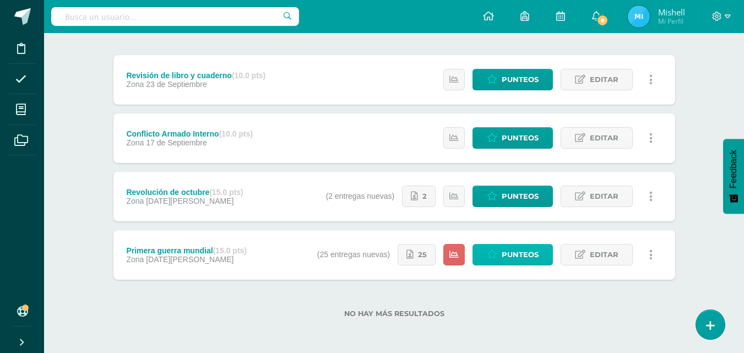
click at [491, 255] on icon at bounding box center [492, 254] width 10 height 9
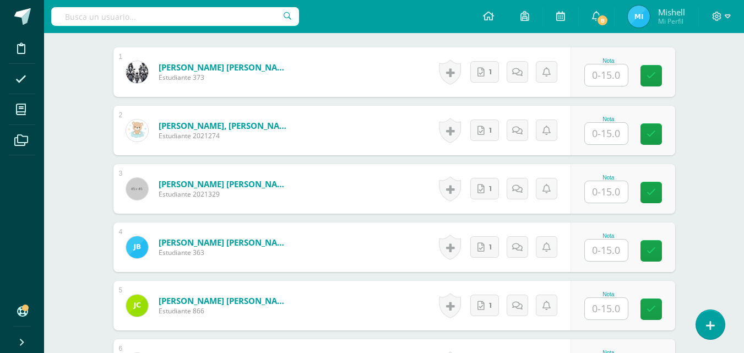
scroll to position [342, 0]
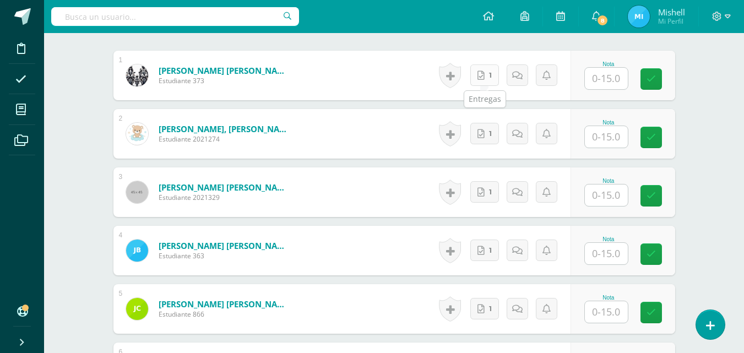
click at [486, 78] on link "1" at bounding box center [484, 74] width 29 height 21
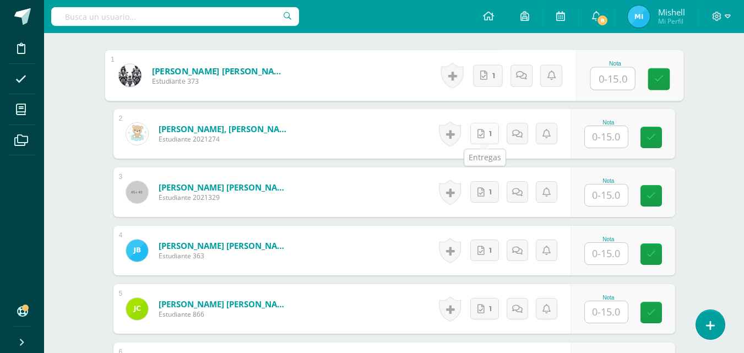
click at [488, 138] on link "1" at bounding box center [484, 133] width 29 height 21
click at [610, 81] on input "text" at bounding box center [612, 79] width 44 height 22
type input "10"
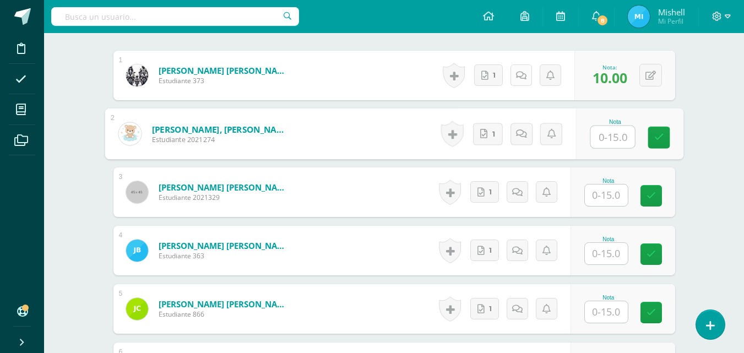
click at [527, 80] on link at bounding box center [520, 74] width 21 height 21
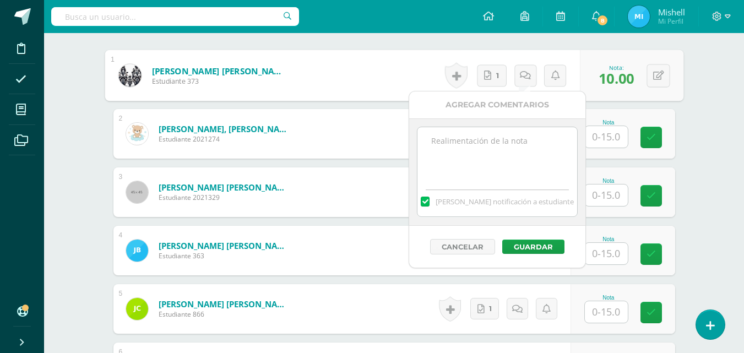
click at [507, 151] on textarea at bounding box center [496, 154] width 159 height 55
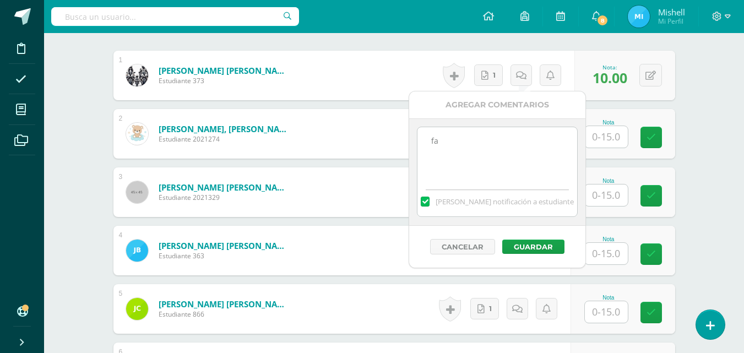
type textarea "f"
type textarea "Falto información"
click at [535, 249] on button "Guardar" at bounding box center [533, 246] width 62 height 14
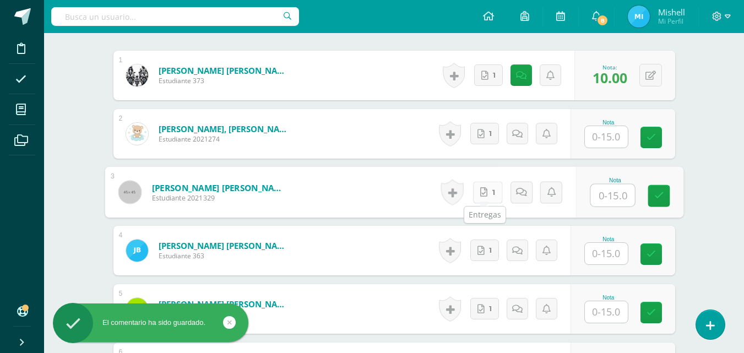
click at [482, 193] on icon at bounding box center [483, 191] width 7 height 9
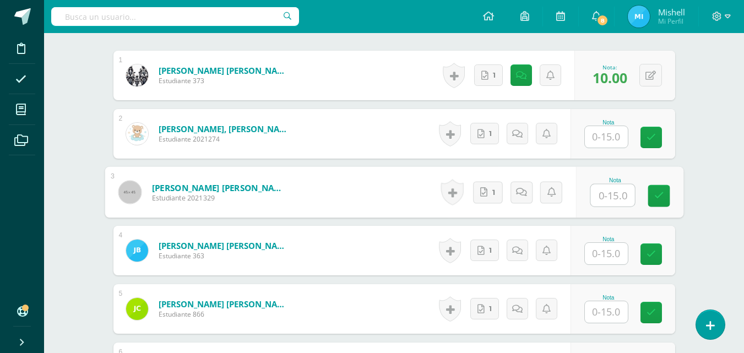
click at [612, 130] on input "text" at bounding box center [606, 136] width 43 height 21
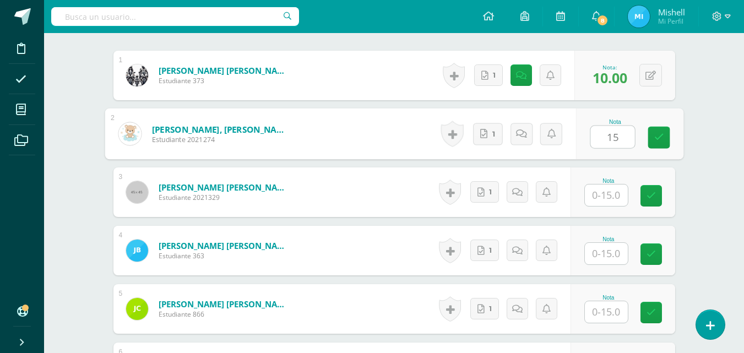
type input "15"
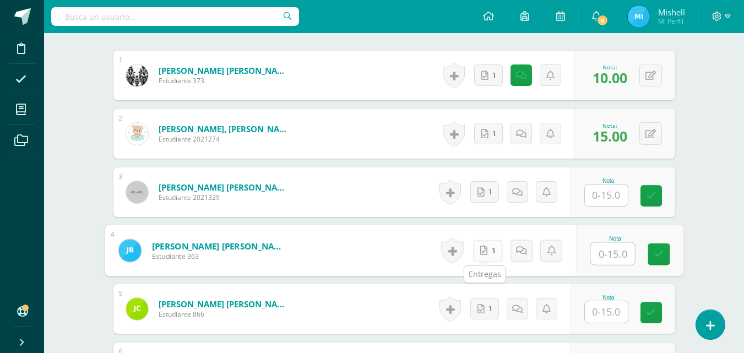
click at [493, 257] on link "1" at bounding box center [487, 250] width 30 height 22
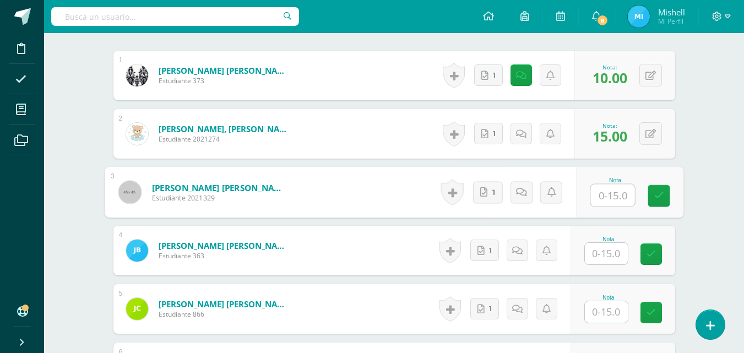
click at [592, 185] on input "text" at bounding box center [612, 195] width 44 height 22
type input "13"
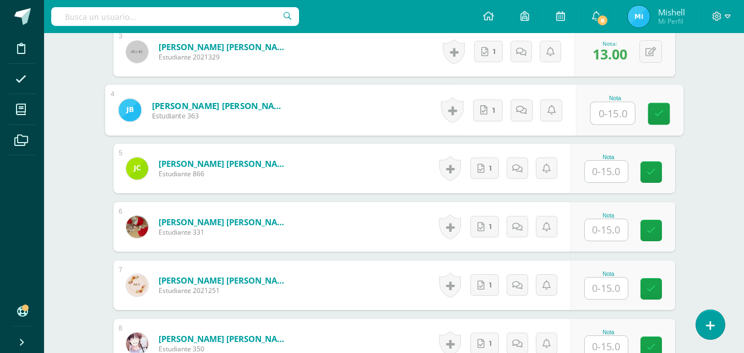
scroll to position [486, 0]
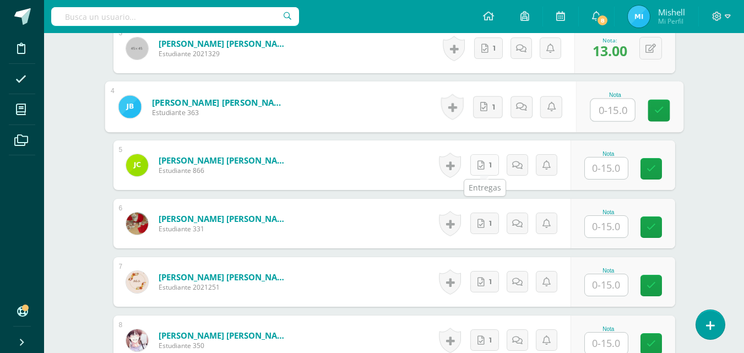
click at [484, 170] on icon at bounding box center [480, 165] width 7 height 9
click at [602, 112] on input "text" at bounding box center [612, 110] width 44 height 22
type input "15"
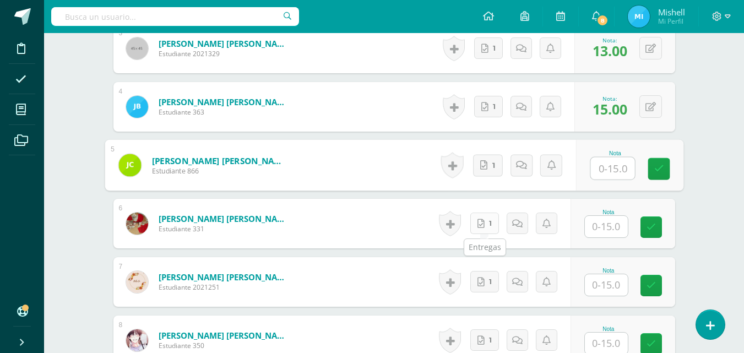
click at [486, 221] on link "1" at bounding box center [484, 222] width 29 height 21
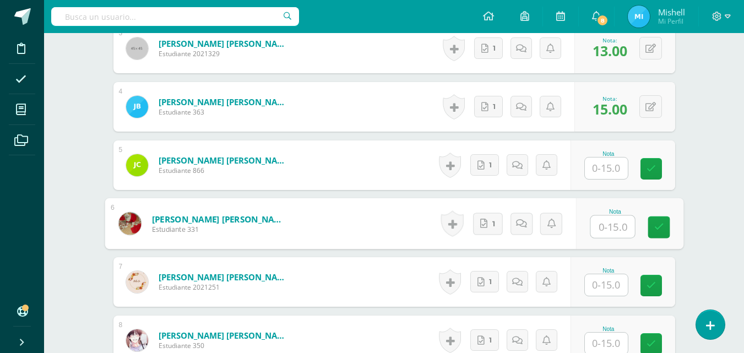
click at [610, 173] on input "text" at bounding box center [606, 167] width 43 height 21
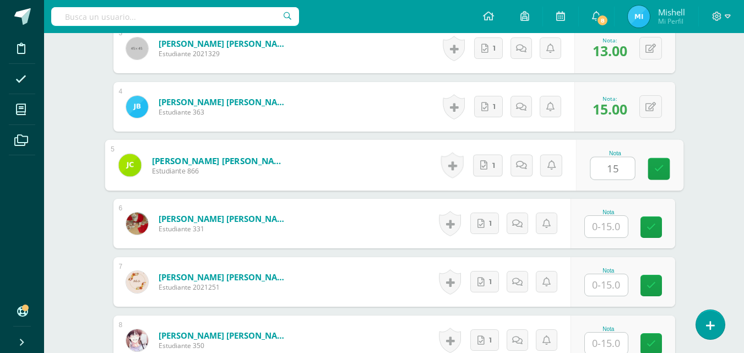
type input "15"
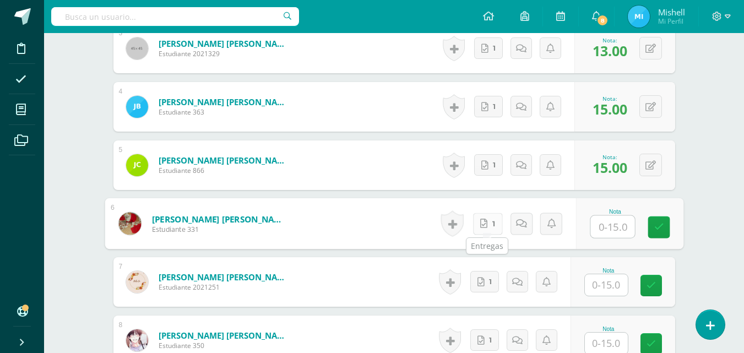
click at [489, 226] on link "1" at bounding box center [487, 223] width 30 height 22
click at [605, 230] on input "text" at bounding box center [612, 227] width 44 height 22
type input "13"
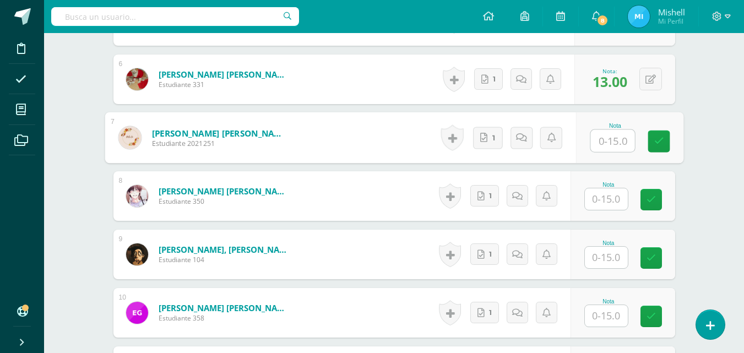
scroll to position [643, 0]
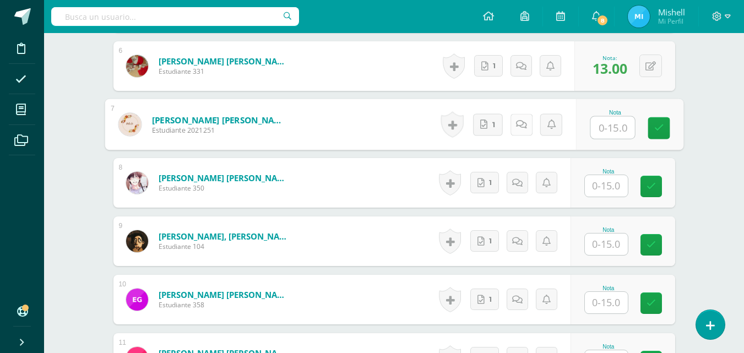
click at [524, 124] on icon at bounding box center [520, 123] width 11 height 9
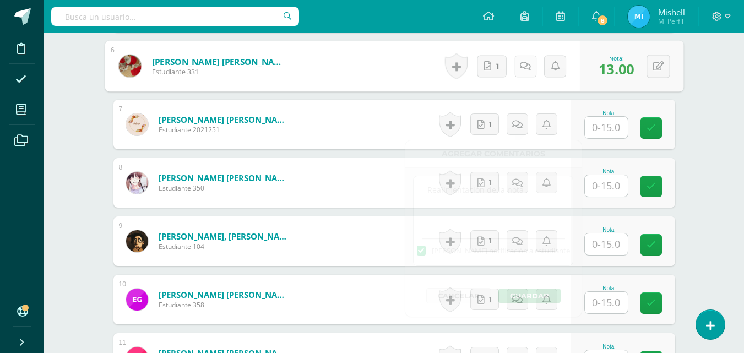
click at [521, 63] on icon at bounding box center [525, 65] width 11 height 9
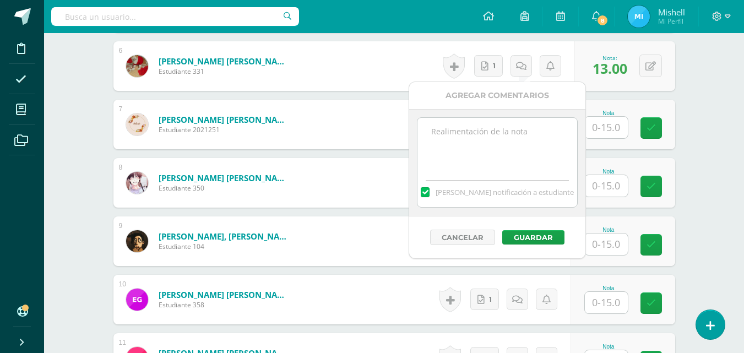
click at [516, 138] on textarea at bounding box center [496, 145] width 159 height 55
type textarea "s"
click at [515, 135] on textarea "debia subir el archivo no la imagen" at bounding box center [496, 145] width 159 height 55
click at [470, 141] on textarea "debia subir el archivo, no la imagen" at bounding box center [496, 145] width 159 height 55
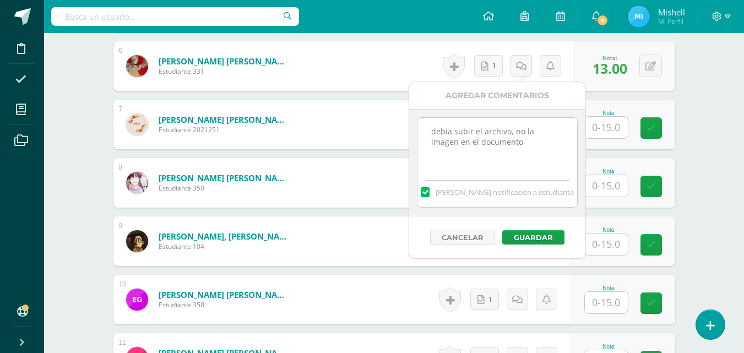
click at [439, 132] on textarea "debia subir el archivo, no la imagen en el documento" at bounding box center [496, 145] width 159 height 55
type textarea "debía subir el archivo, no la imagen en el documento"
click at [549, 238] on button "Guardar" at bounding box center [533, 237] width 62 height 14
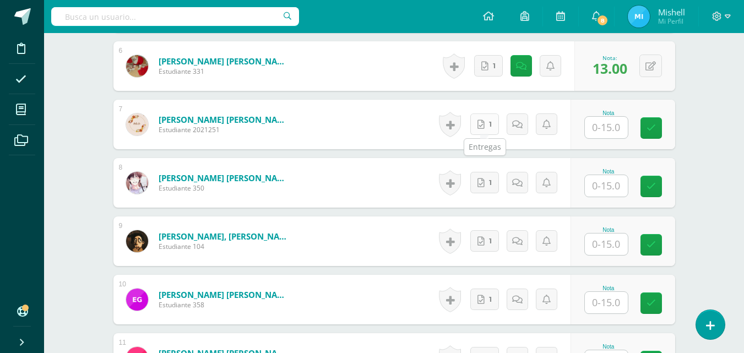
click at [486, 126] on link "1" at bounding box center [484, 123] width 29 height 21
click at [489, 186] on link "1" at bounding box center [487, 183] width 30 height 22
click at [610, 135] on input "text" at bounding box center [612, 128] width 44 height 22
type input "15"
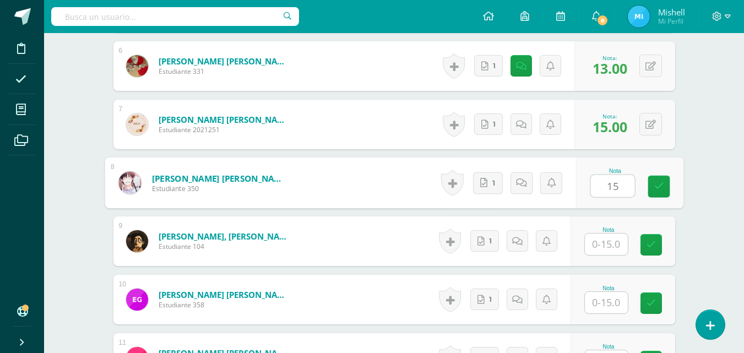
type input "15"
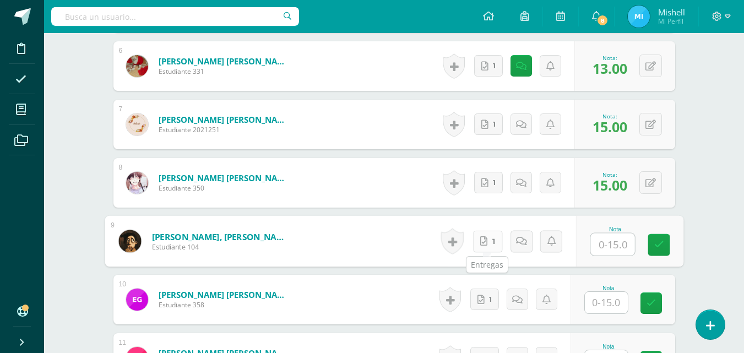
click at [484, 242] on icon at bounding box center [483, 240] width 7 height 9
click at [486, 300] on link "1" at bounding box center [484, 298] width 29 height 21
click at [602, 248] on input "text" at bounding box center [612, 244] width 44 height 22
type input "15"
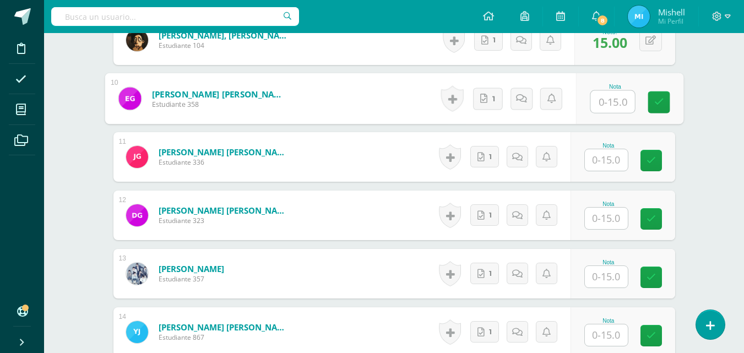
scroll to position [852, 0]
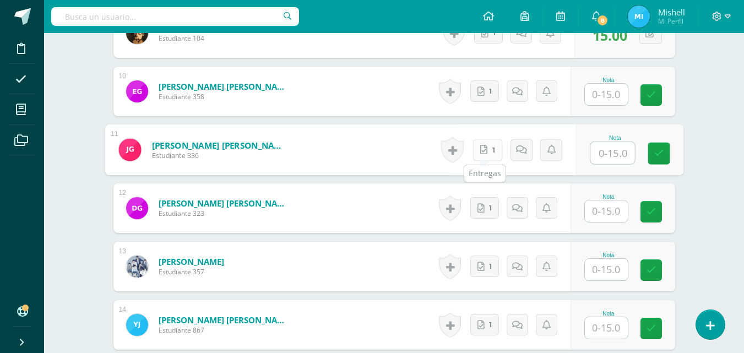
click at [492, 151] on link "1" at bounding box center [487, 150] width 30 height 22
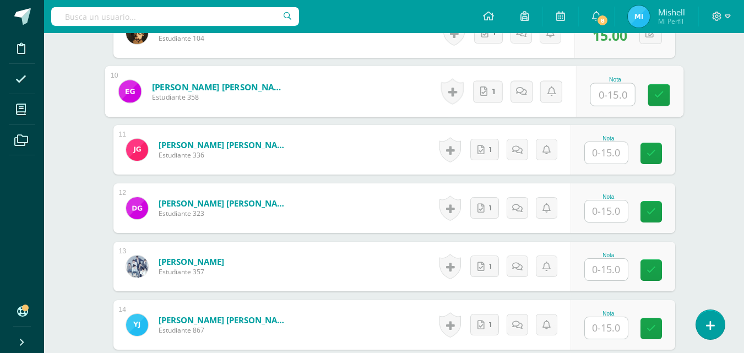
click at [614, 96] on input "text" at bounding box center [612, 95] width 44 height 22
type input "15"
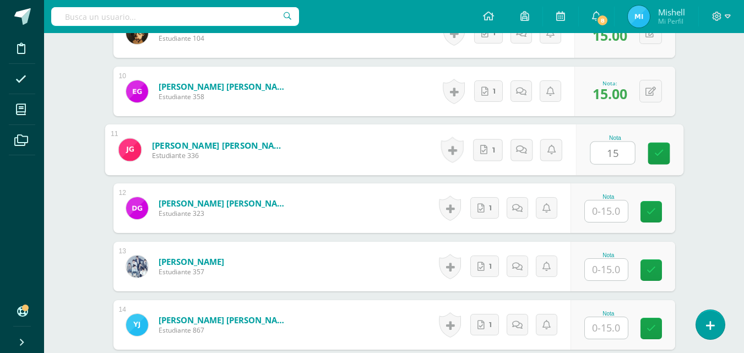
type input "15"
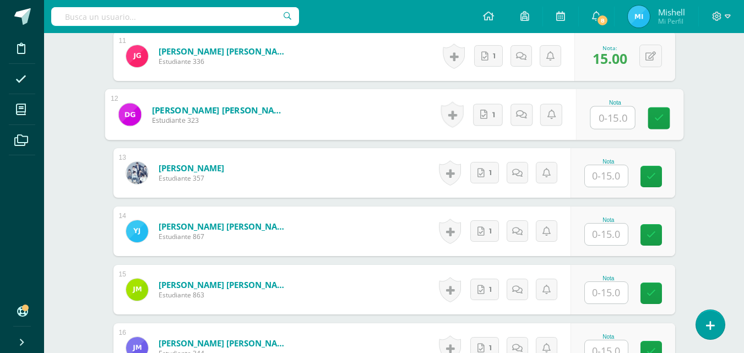
scroll to position [955, 0]
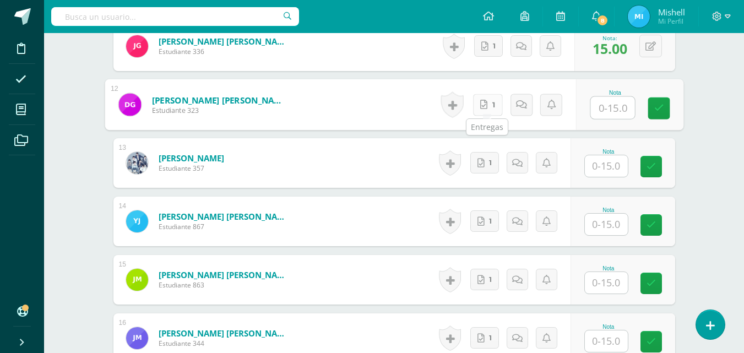
click at [494, 106] on span "1" at bounding box center [493, 104] width 3 height 21
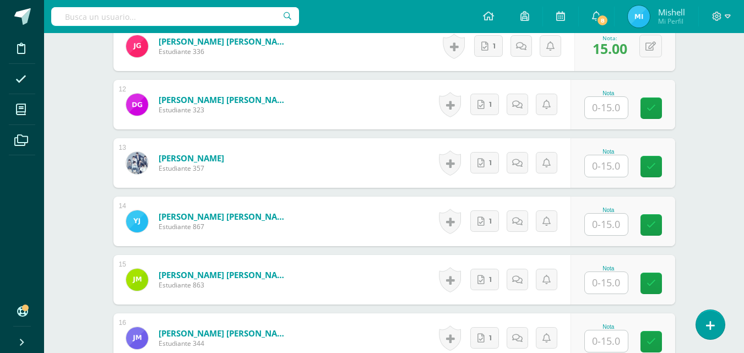
click at [484, 176] on div "Historial de actividad No hay historial para esta actividad 1 Agregar Comentari…" at bounding box center [502, 163] width 135 height 50
click at [483, 170] on link "1" at bounding box center [484, 162] width 29 height 21
click at [613, 106] on input "text" at bounding box center [606, 107] width 43 height 21
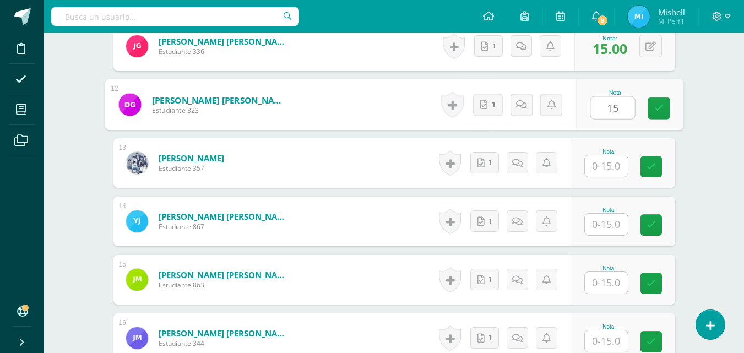
type input "15"
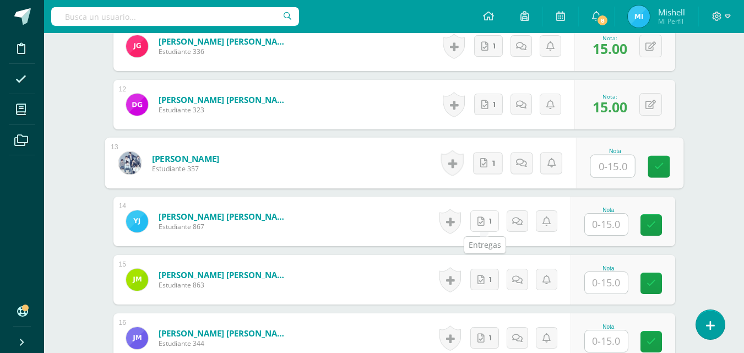
click at [489, 220] on link "1" at bounding box center [484, 220] width 29 height 21
click at [598, 159] on input "text" at bounding box center [612, 166] width 44 height 22
type input "15"
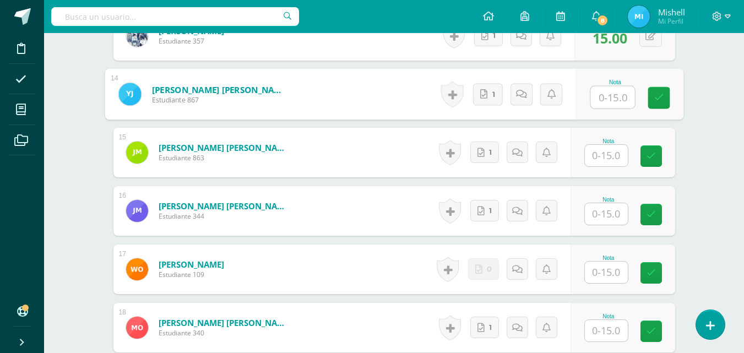
scroll to position [1093, 0]
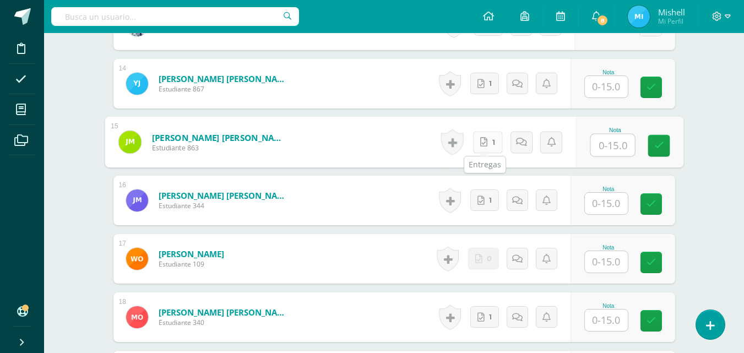
click at [481, 147] on link "1" at bounding box center [487, 142] width 30 height 22
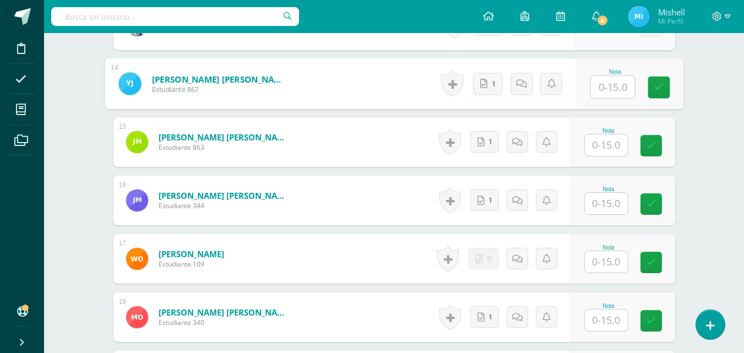
click at [608, 84] on input "text" at bounding box center [612, 87] width 44 height 22
type input "15"
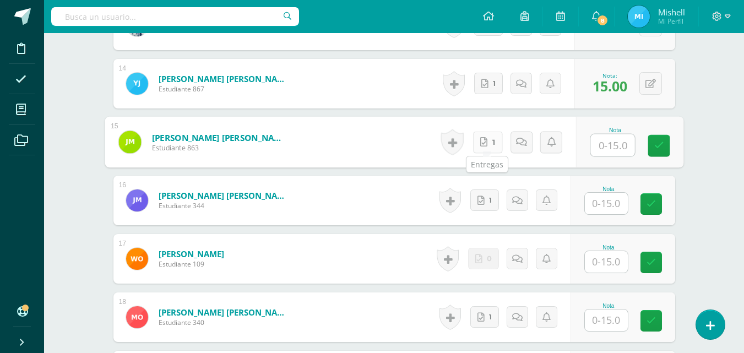
click at [485, 140] on icon at bounding box center [483, 141] width 7 height 9
click at [612, 147] on input "text" at bounding box center [612, 145] width 44 height 22
type input "12"
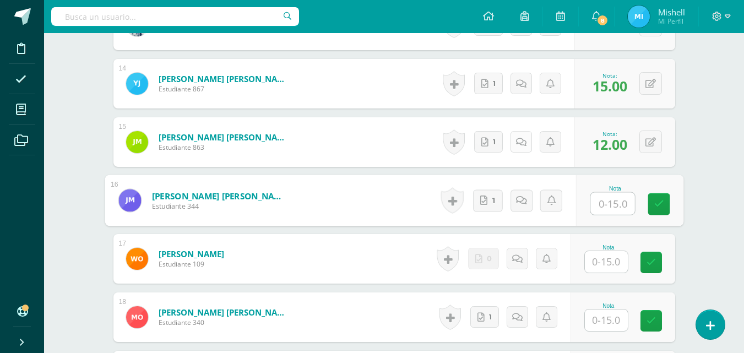
click at [523, 140] on icon at bounding box center [521, 142] width 10 height 9
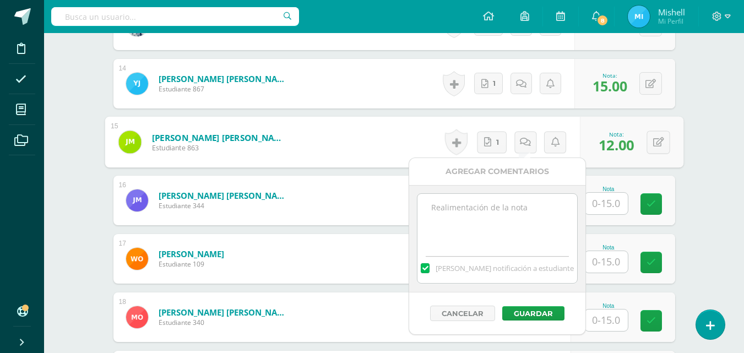
click at [517, 205] on textarea at bounding box center [496, 221] width 159 height 55
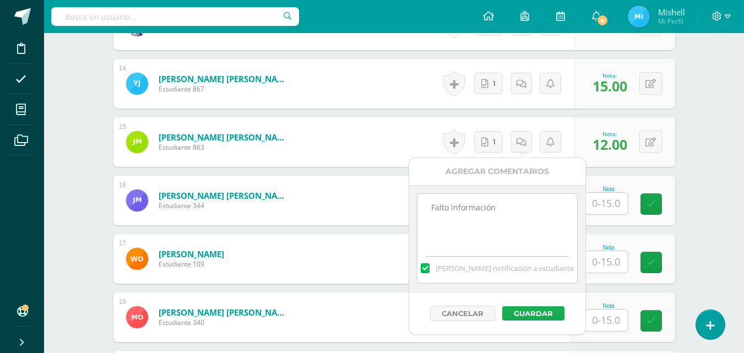
type textarea "Falto información"
click at [528, 314] on button "Guardar" at bounding box center [533, 313] width 62 height 14
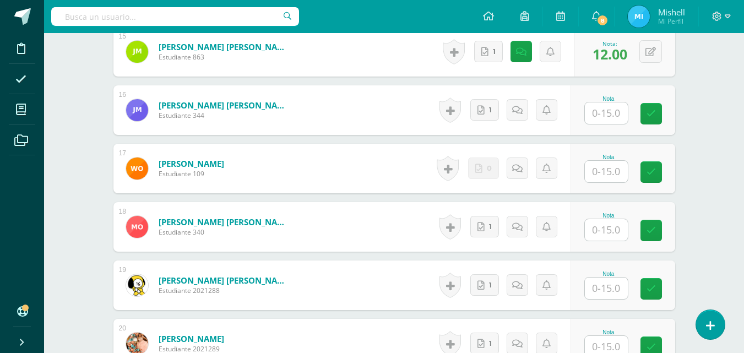
scroll to position [1186, 0]
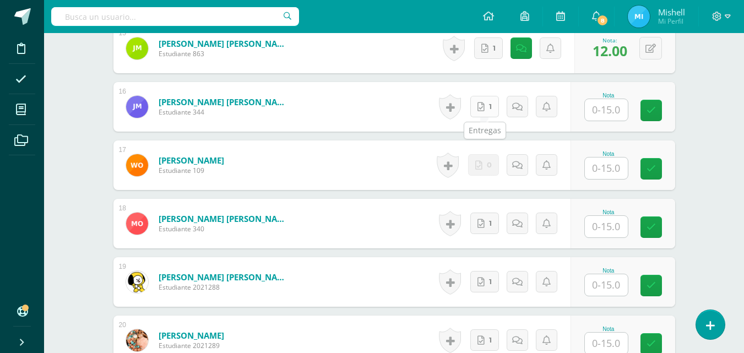
click at [493, 102] on link "1" at bounding box center [484, 106] width 29 height 21
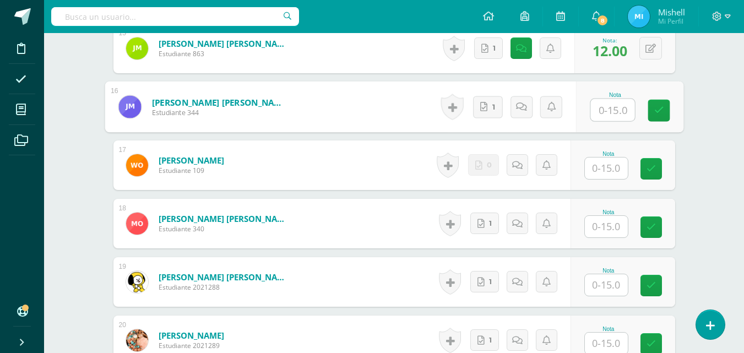
click at [622, 105] on input "text" at bounding box center [612, 110] width 44 height 22
type input "14"
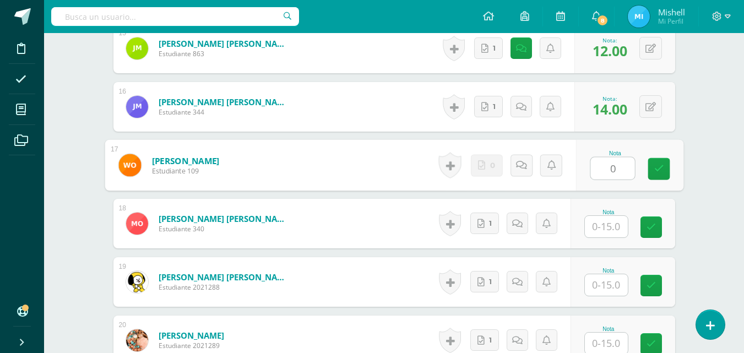
type input "0"
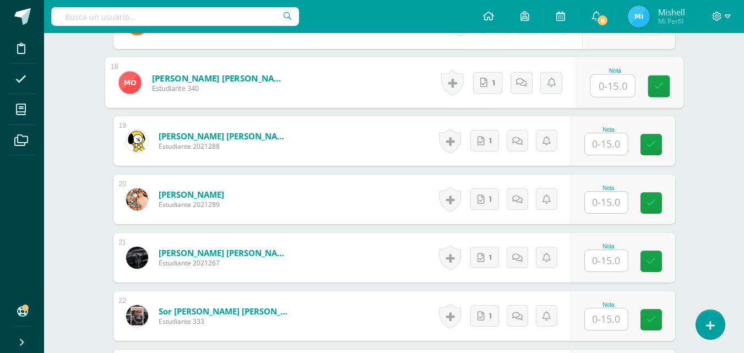
scroll to position [1330, 0]
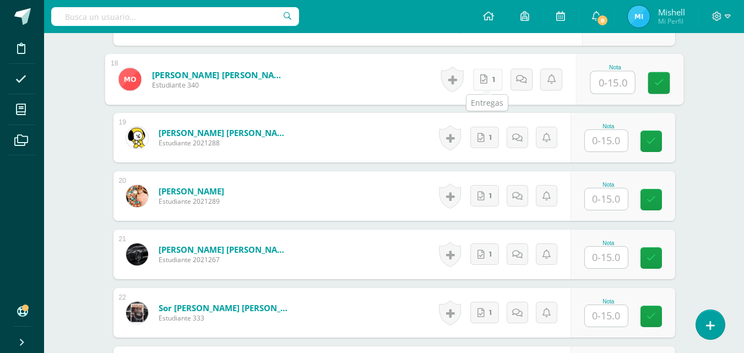
click at [497, 84] on link "1" at bounding box center [487, 79] width 30 height 22
click at [623, 76] on input "text" at bounding box center [612, 83] width 44 height 22
type input "15"
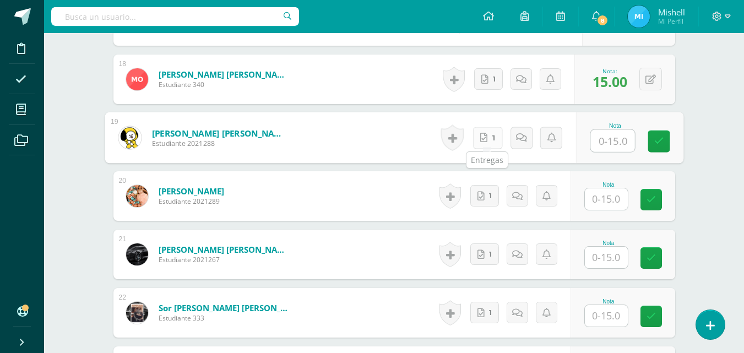
click at [495, 144] on link "1" at bounding box center [487, 138] width 30 height 22
click at [485, 199] on link "1" at bounding box center [484, 195] width 29 height 21
click at [609, 139] on input "text" at bounding box center [612, 141] width 44 height 22
type input "15"
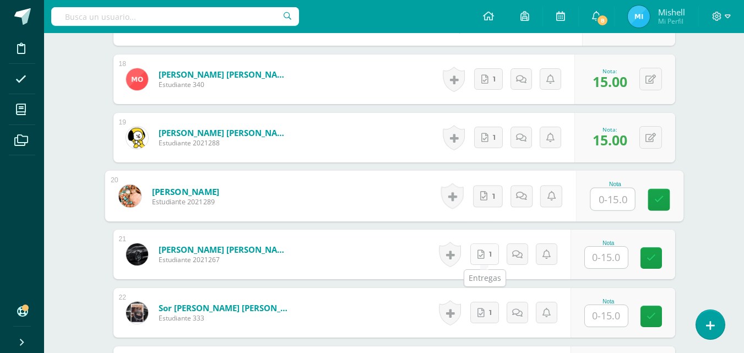
click at [484, 259] on link "1" at bounding box center [484, 253] width 29 height 21
click at [599, 202] on input "text" at bounding box center [612, 199] width 44 height 22
type input "15"
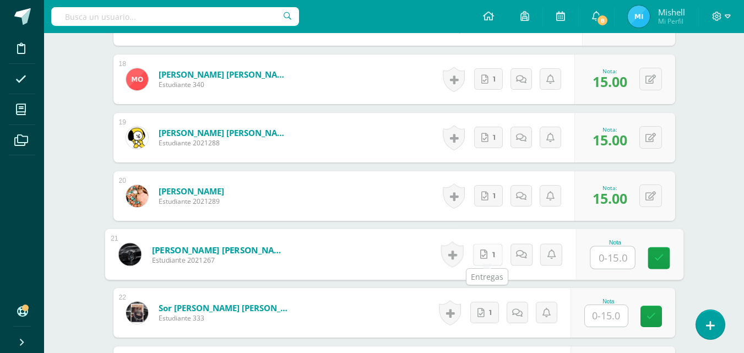
click at [488, 249] on link "1" at bounding box center [487, 254] width 30 height 22
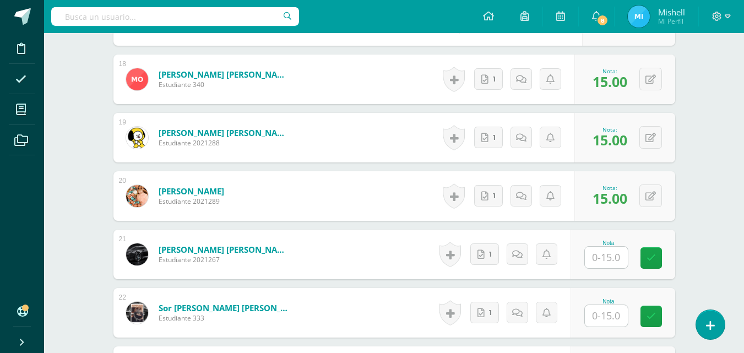
click at [637, 212] on div "0 Logros Logros obtenidos Aún no hay logros agregados Nota: 15.00" at bounding box center [624, 196] width 101 height 50
click at [617, 248] on input "text" at bounding box center [612, 258] width 44 height 22
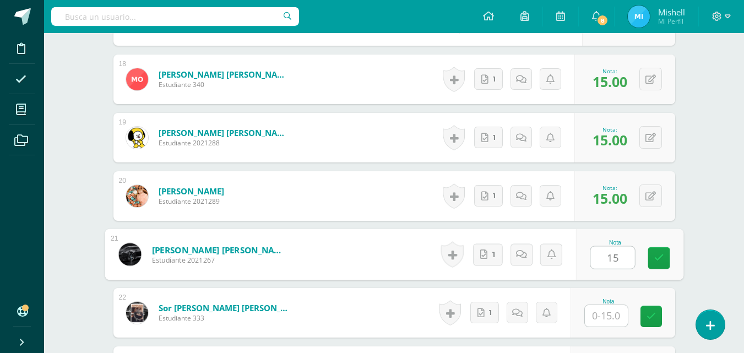
type input "15"
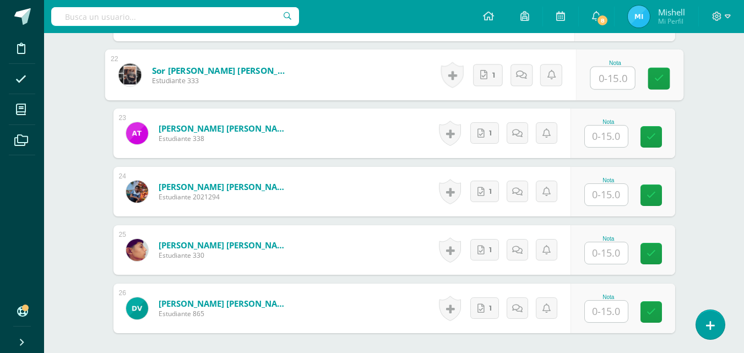
scroll to position [1572, 0]
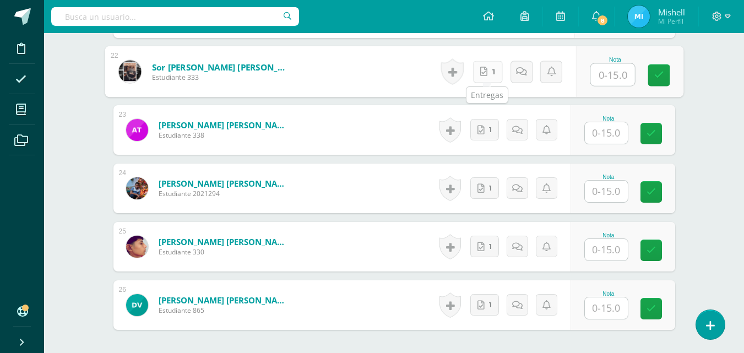
click at [487, 67] on icon at bounding box center [483, 71] width 7 height 9
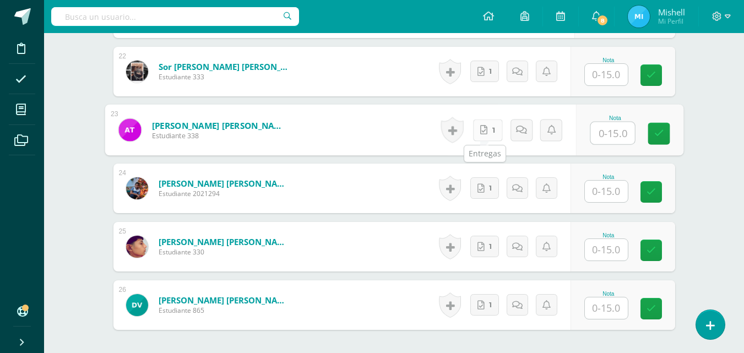
click at [485, 128] on link "1" at bounding box center [487, 130] width 30 height 22
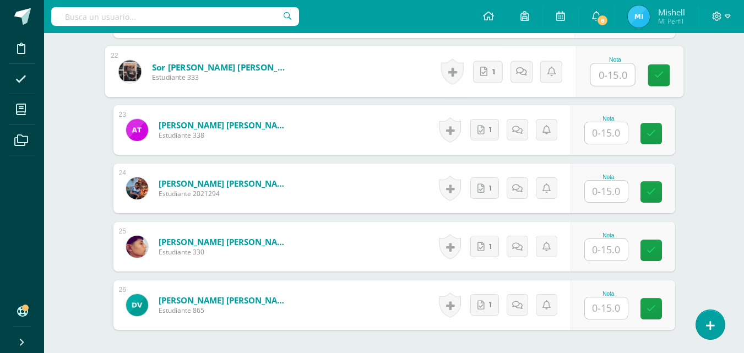
click at [598, 78] on input "text" at bounding box center [612, 75] width 44 height 22
type input "13"
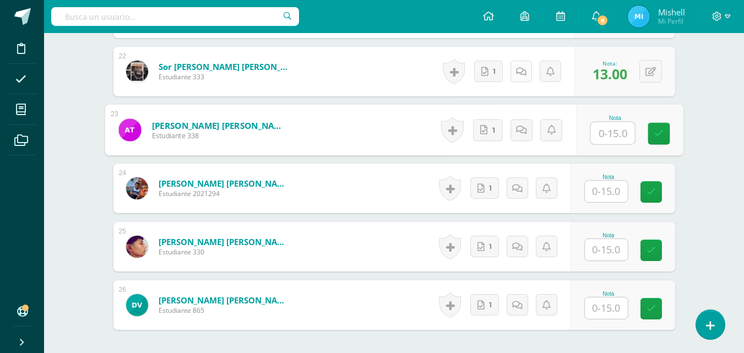
click at [524, 72] on icon at bounding box center [521, 71] width 10 height 9
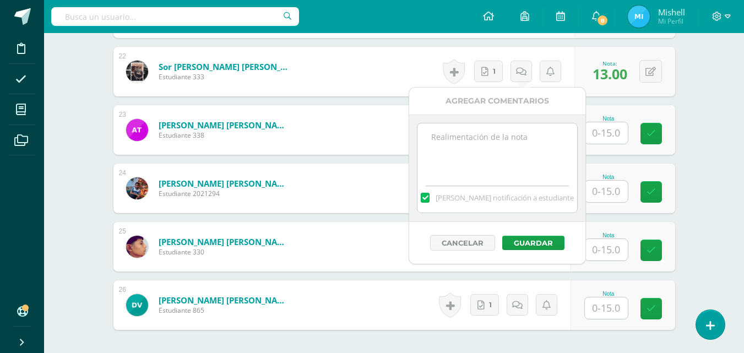
click at [499, 146] on textarea at bounding box center [496, 150] width 159 height 55
type textarea "Falto creatividad e información"
click at [539, 239] on button "Guardar" at bounding box center [533, 243] width 62 height 14
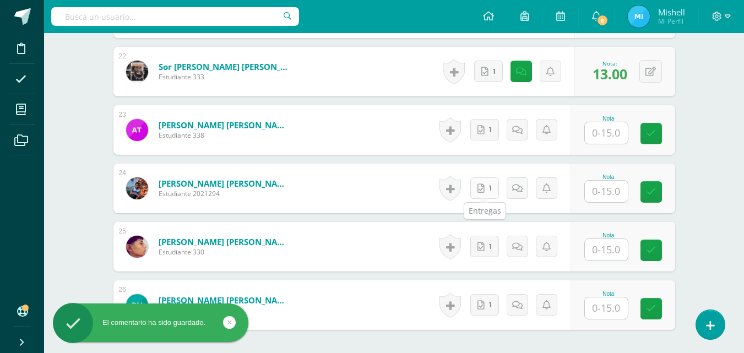
click at [483, 187] on icon at bounding box center [480, 188] width 7 height 9
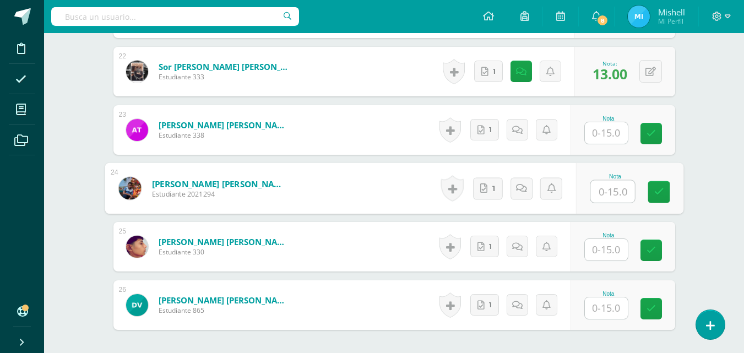
click at [608, 128] on input "text" at bounding box center [606, 132] width 43 height 21
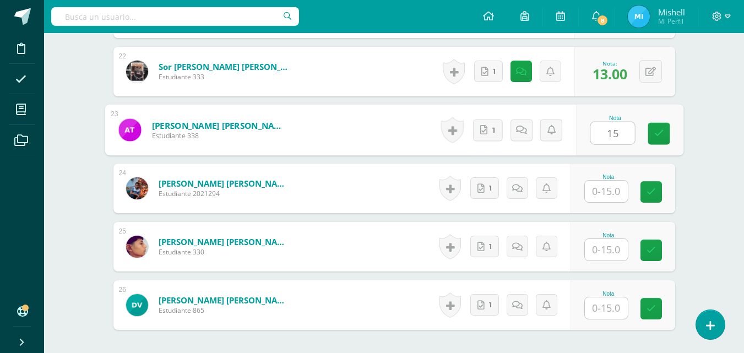
type input "15"
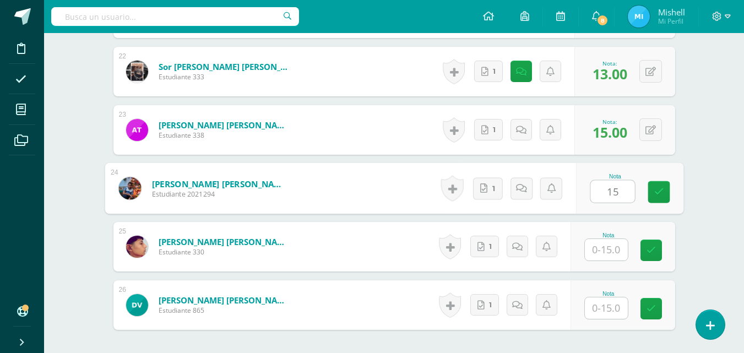
type input "15"
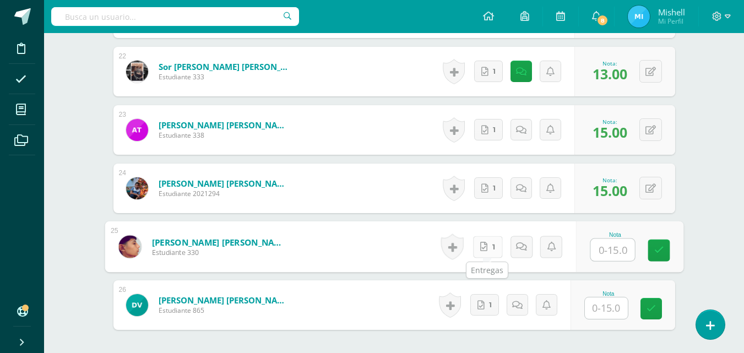
click at [486, 246] on icon at bounding box center [483, 246] width 7 height 9
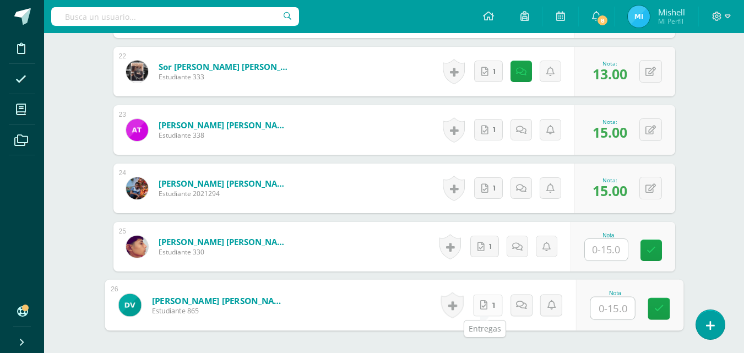
click at [488, 303] on link "1" at bounding box center [487, 305] width 30 height 22
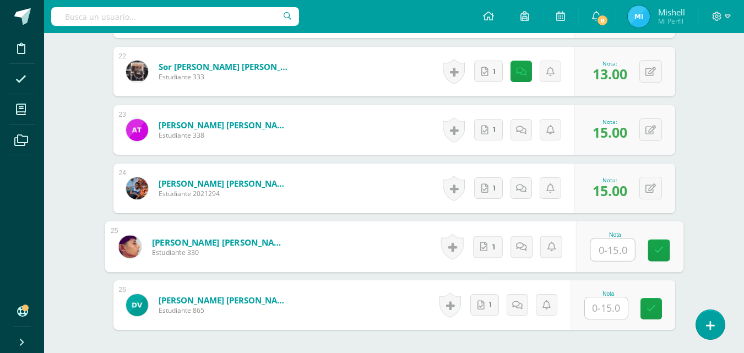
click at [598, 250] on input "text" at bounding box center [612, 250] width 44 height 22
type input "15"
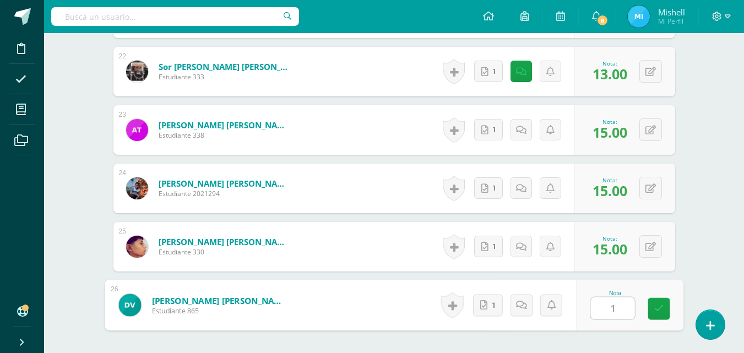
type input "15"
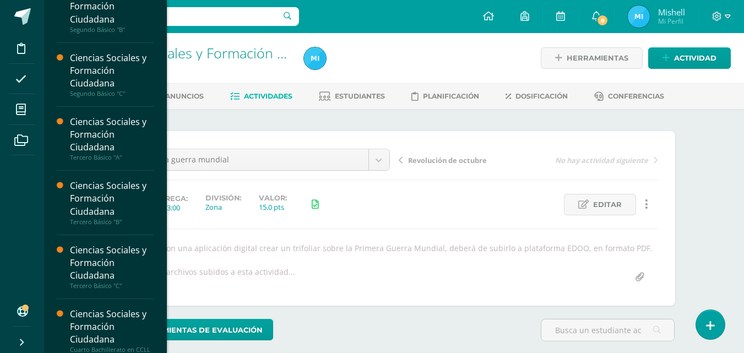
scroll to position [321, 0]
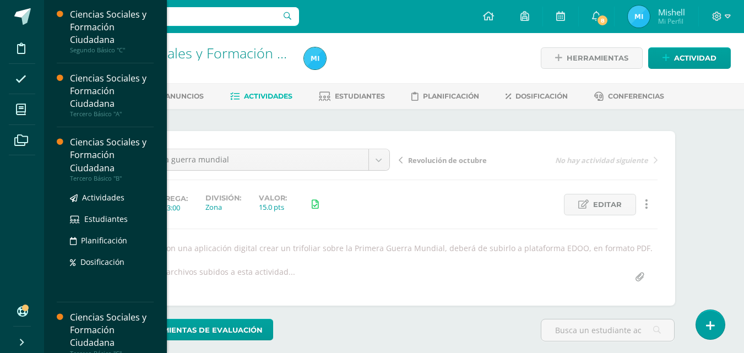
click at [86, 153] on div "Ciencias Sociales y Formación Ciudadana" at bounding box center [112, 155] width 84 height 38
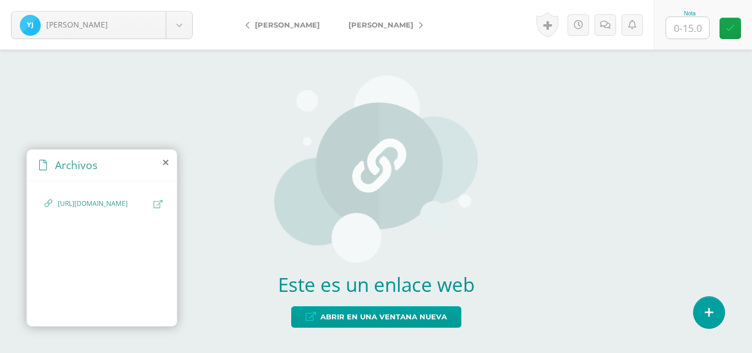
click at [154, 206] on icon at bounding box center [158, 204] width 9 height 8
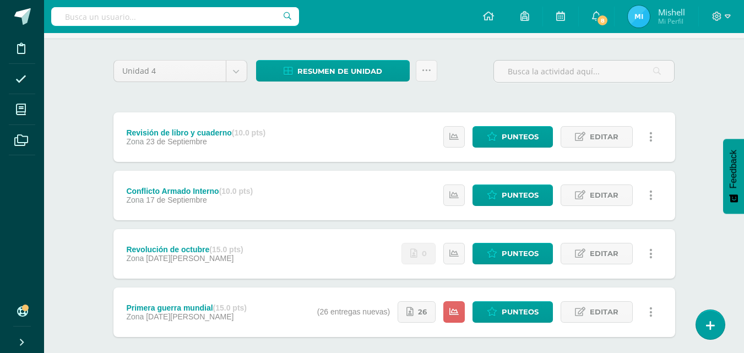
scroll to position [128, 0]
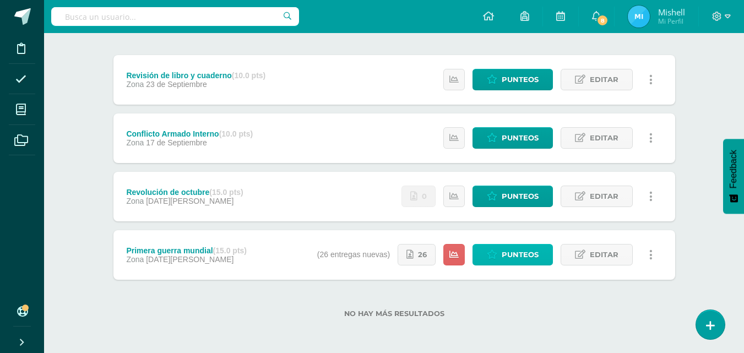
click at [506, 258] on span "Punteos" at bounding box center [519, 254] width 37 height 20
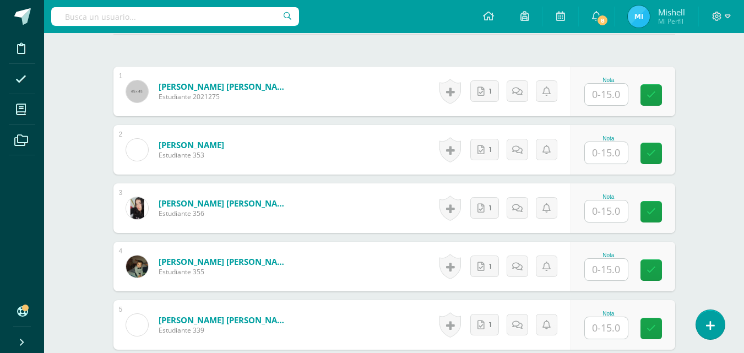
scroll to position [330, 0]
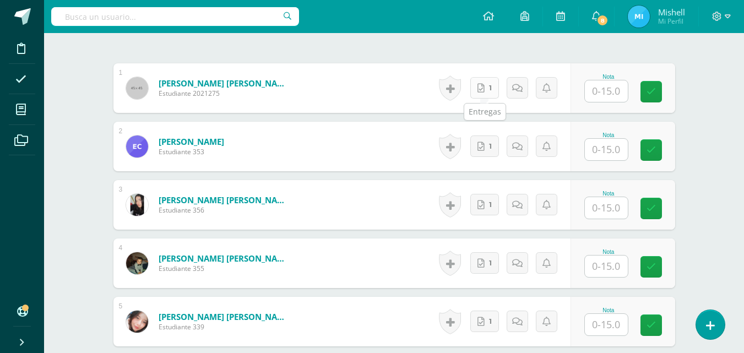
click at [484, 85] on icon at bounding box center [480, 88] width 7 height 9
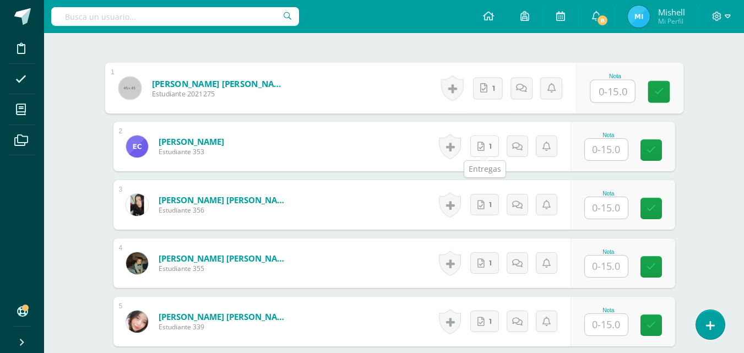
click at [490, 144] on link "1" at bounding box center [484, 145] width 29 height 21
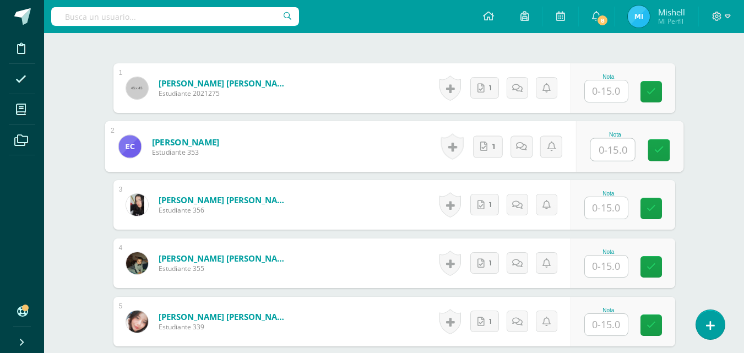
click at [606, 95] on input "text" at bounding box center [606, 90] width 43 height 21
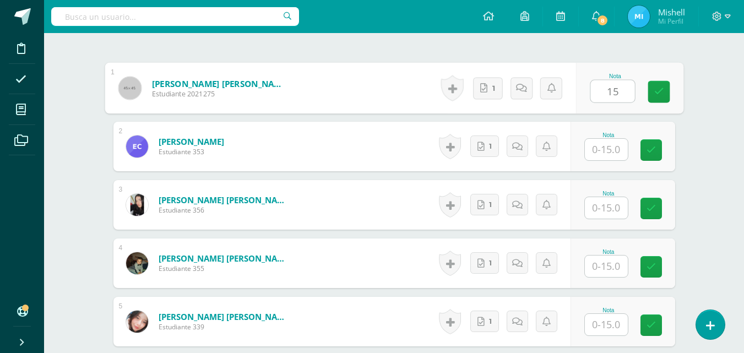
type input "15"
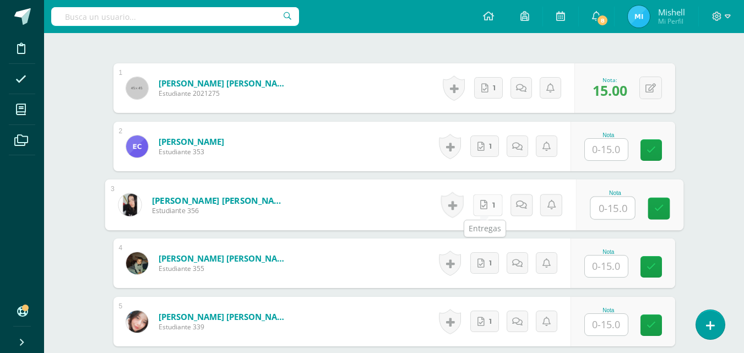
click at [486, 201] on link "1" at bounding box center [487, 205] width 30 height 22
click at [598, 150] on input "text" at bounding box center [606, 149] width 43 height 21
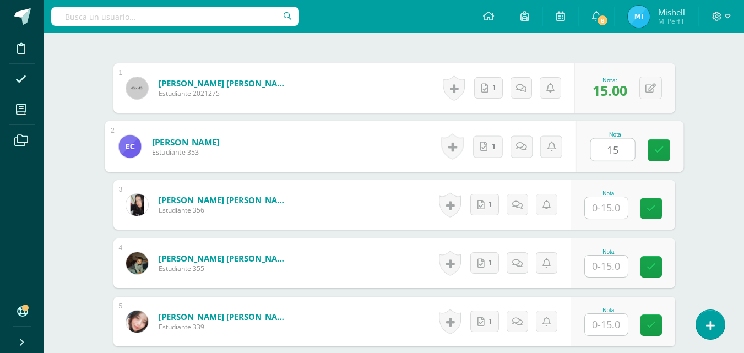
type input "15"
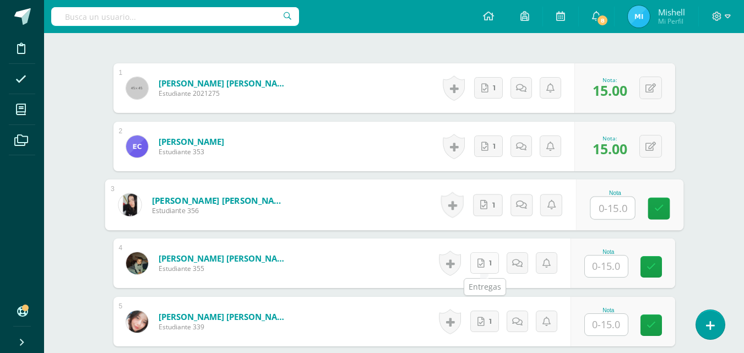
click at [488, 265] on link "1" at bounding box center [484, 262] width 29 height 21
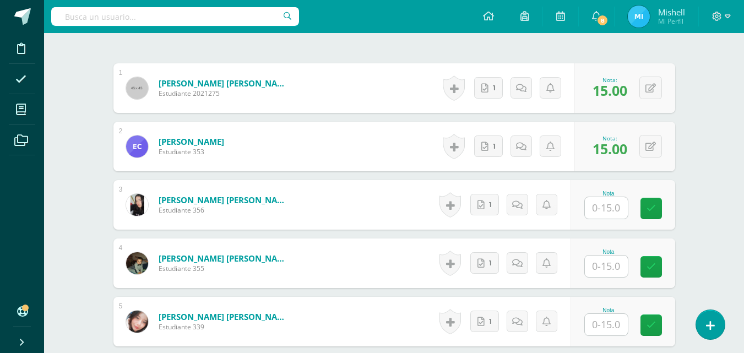
click at [608, 211] on input "text" at bounding box center [606, 207] width 43 height 21
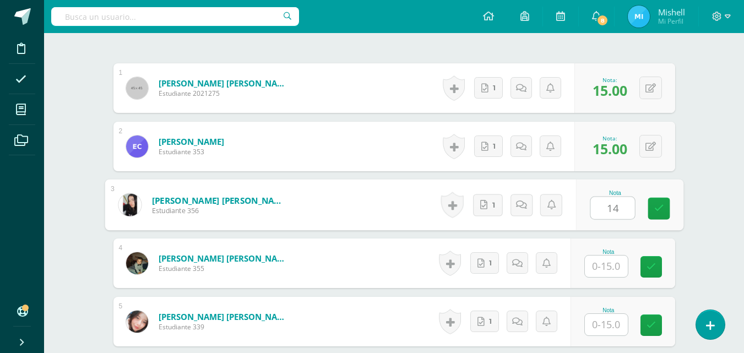
type input "14"
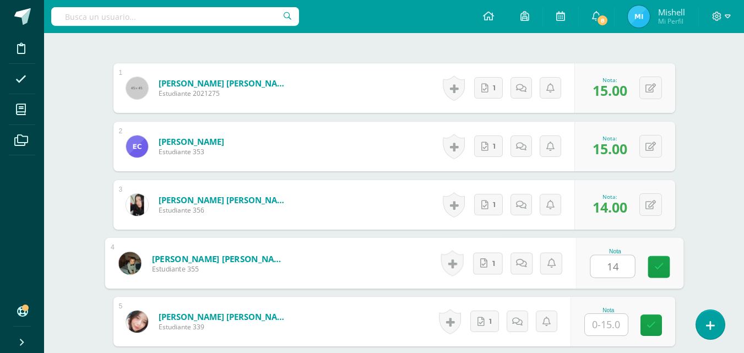
type input "14"
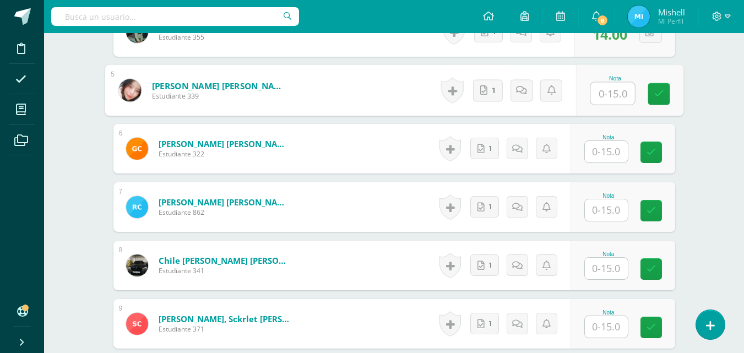
scroll to position [568, 0]
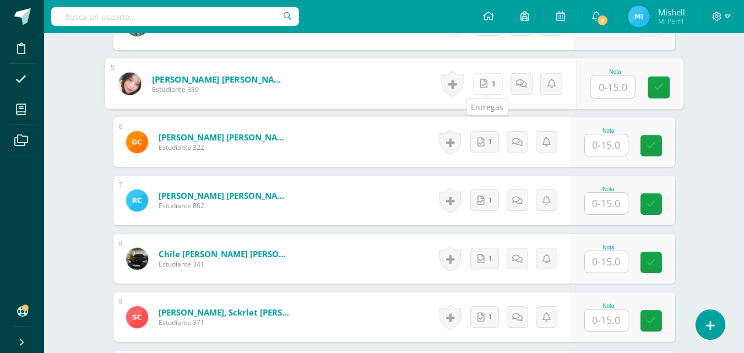
click at [487, 82] on icon at bounding box center [483, 83] width 7 height 9
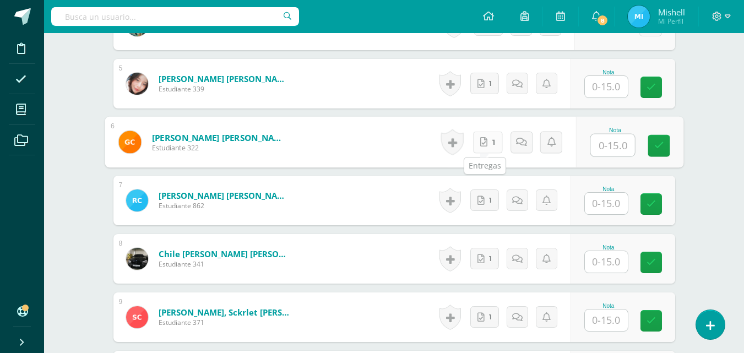
click at [493, 149] on link "1" at bounding box center [487, 142] width 30 height 22
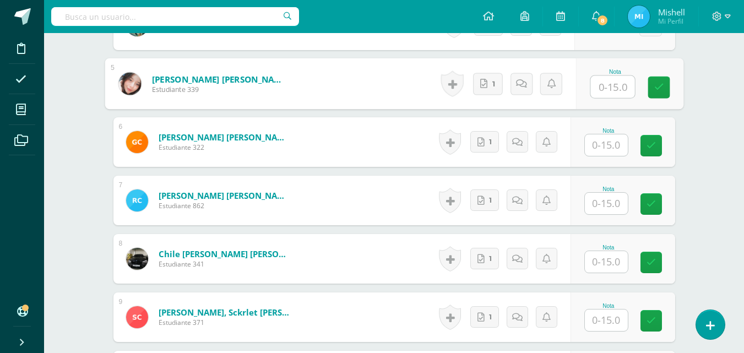
click at [601, 83] on input "text" at bounding box center [612, 87] width 44 height 22
type input "15"
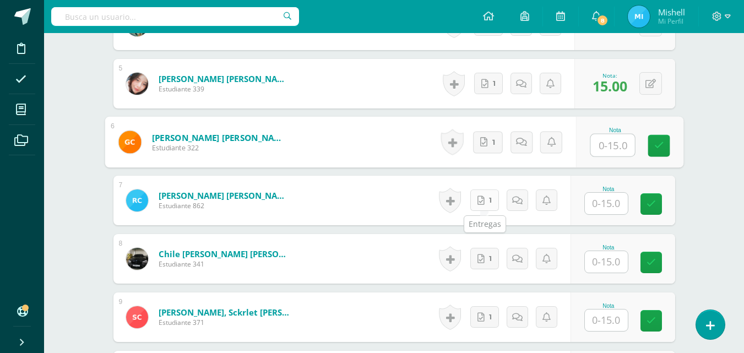
click at [486, 205] on link "1" at bounding box center [484, 199] width 29 height 21
click at [604, 148] on input "text" at bounding box center [612, 145] width 44 height 22
type input "15"
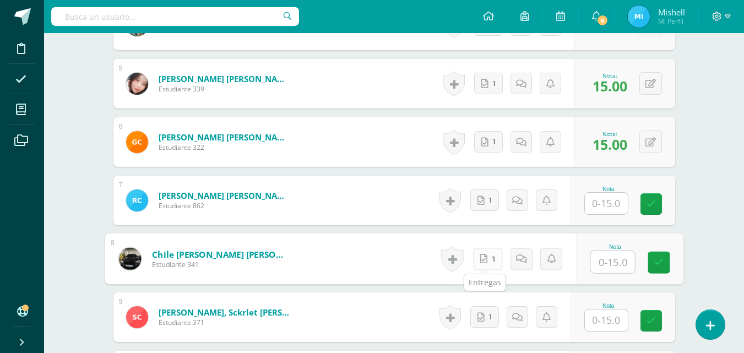
click at [483, 258] on icon at bounding box center [483, 258] width 7 height 9
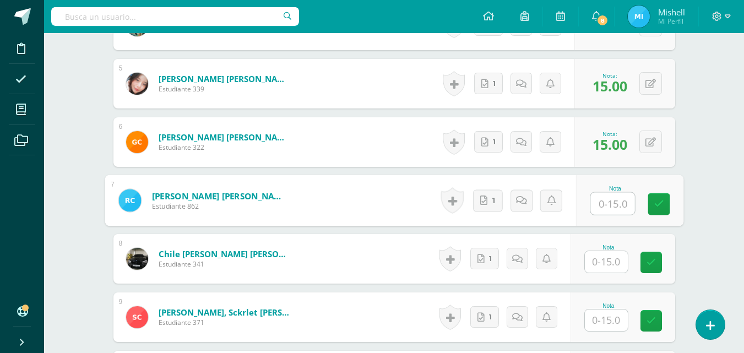
click at [603, 204] on input "text" at bounding box center [612, 204] width 44 height 22
type input "15"
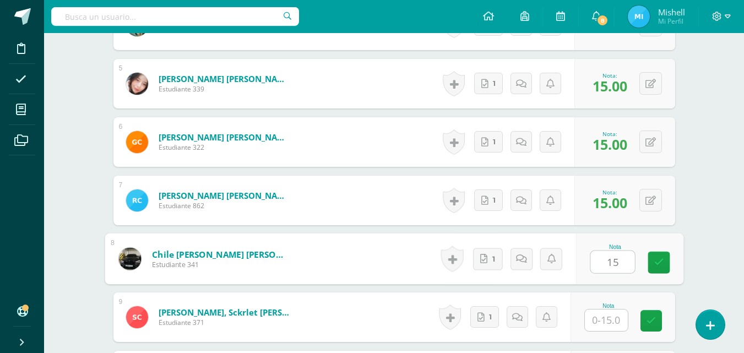
type input "15"
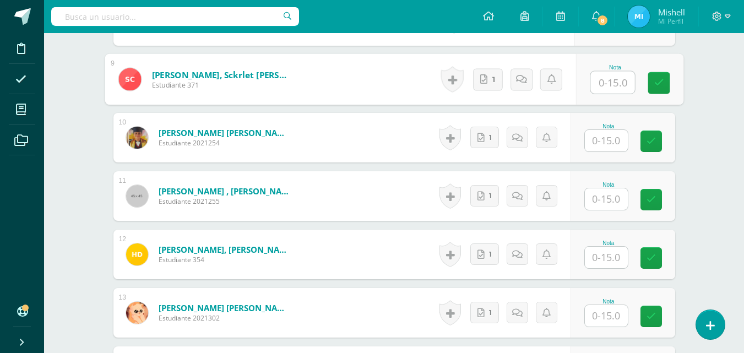
scroll to position [809, 0]
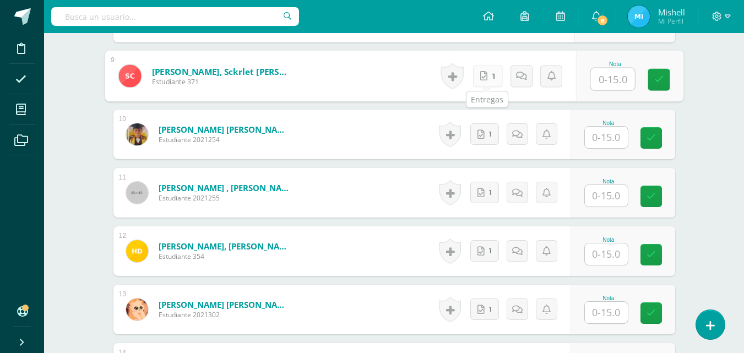
click at [490, 77] on link "1" at bounding box center [487, 76] width 30 height 22
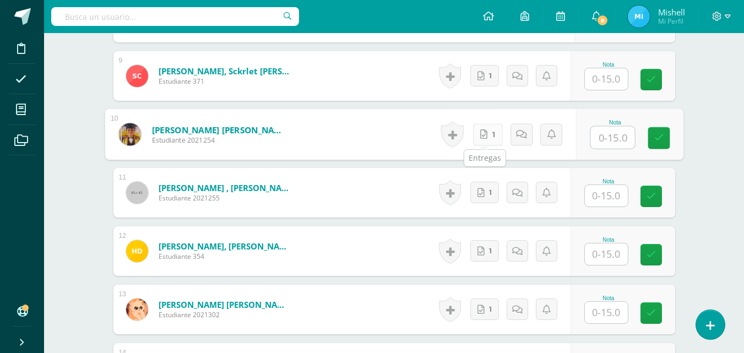
click at [491, 133] on link "1" at bounding box center [487, 134] width 30 height 22
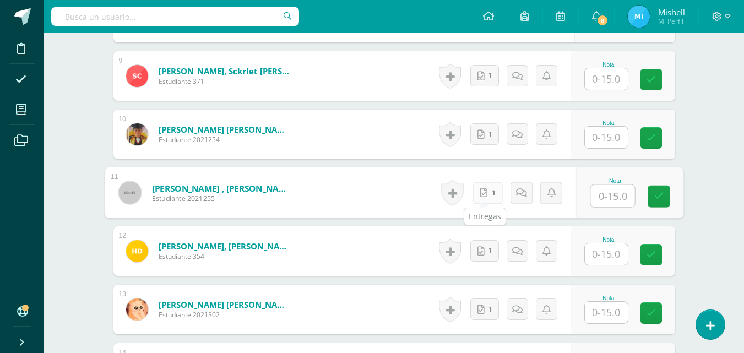
click at [492, 193] on span "1" at bounding box center [493, 192] width 3 height 21
click at [607, 89] on input "text" at bounding box center [606, 78] width 43 height 21
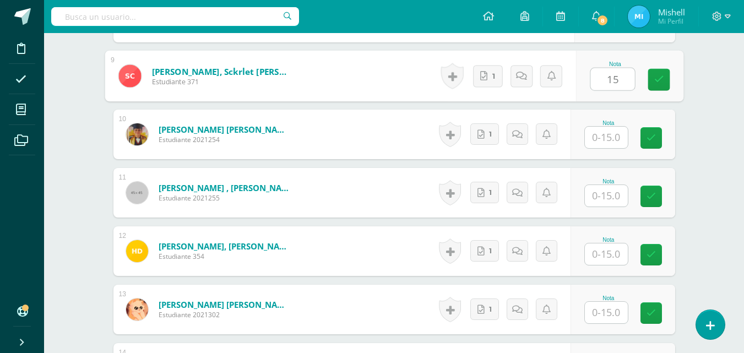
type input "15"
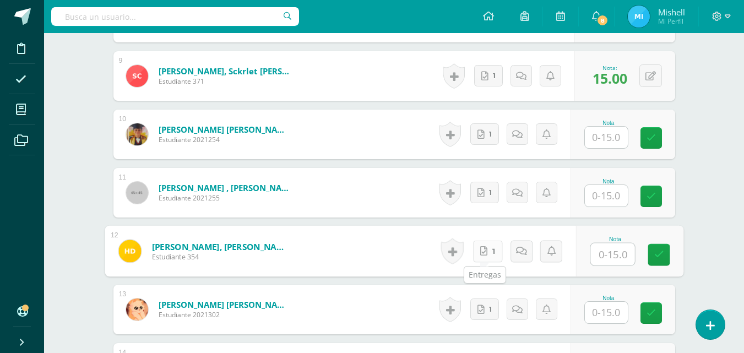
click at [475, 257] on link "1" at bounding box center [487, 251] width 30 height 22
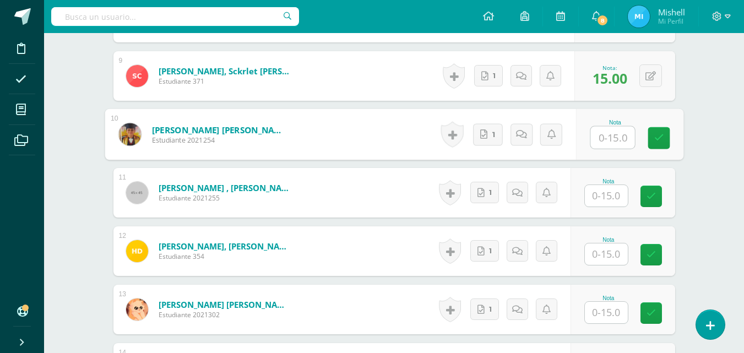
click at [602, 132] on input "text" at bounding box center [612, 138] width 44 height 22
type input "9"
click at [531, 137] on icon at bounding box center [532, 133] width 11 height 9
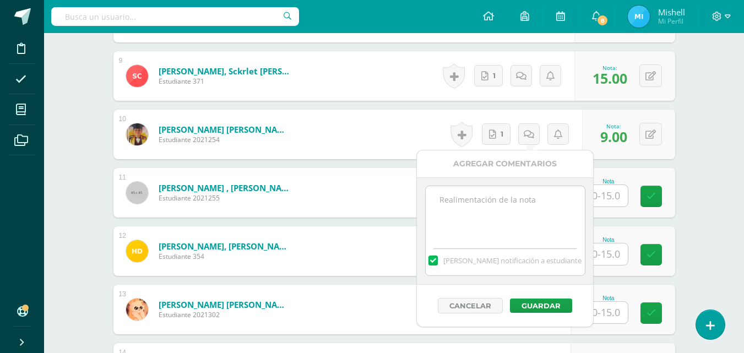
click at [515, 200] on textarea at bounding box center [505, 213] width 159 height 55
click at [487, 217] on textarea "Verificar le idioma en el que pego parte de la información, era en forma de tri…" at bounding box center [505, 213] width 159 height 55
drag, startPoint x: 487, startPoint y: 217, endPoint x: 454, endPoint y: 209, distance: 34.2
click at [454, 209] on textarea "Verificar le idioma en el que pego parte de la información, era en forma de tri…" at bounding box center [505, 213] width 159 height 55
type textarea "Verificar le idioma en el que pego parte de la información, era en forma de tri…"
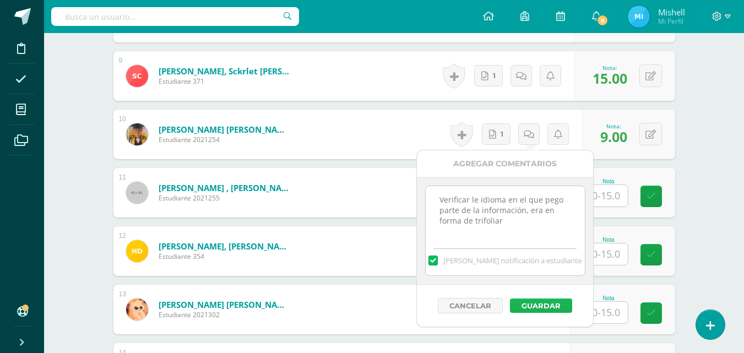
click at [552, 304] on button "Guardar" at bounding box center [541, 305] width 62 height 14
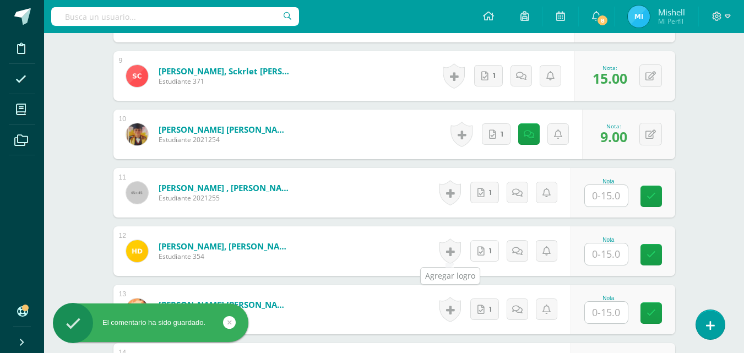
click at [482, 253] on icon at bounding box center [480, 251] width 7 height 9
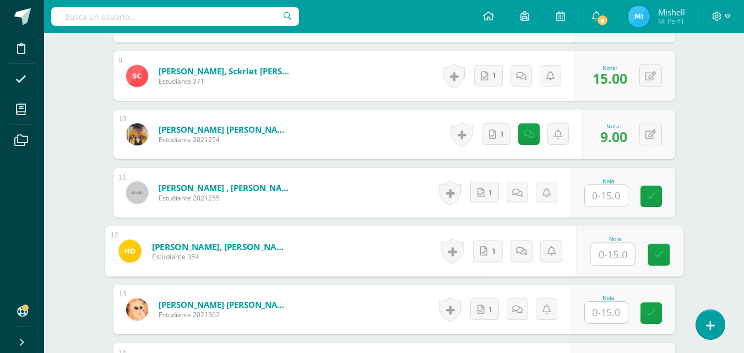
click at [598, 197] on input "text" at bounding box center [606, 195] width 43 height 21
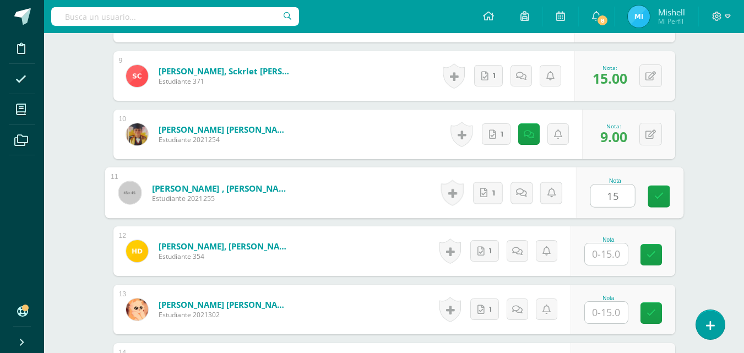
type input "15"
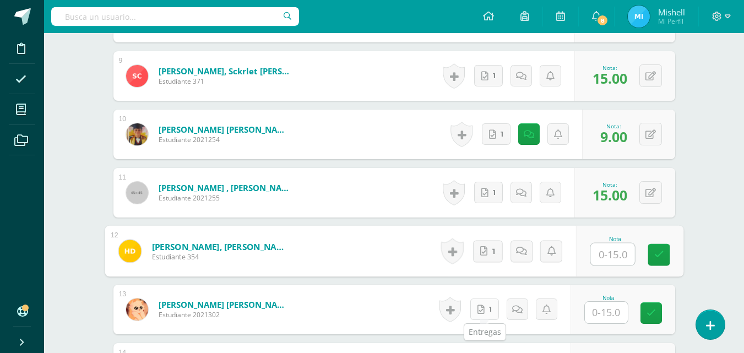
click at [483, 318] on link "1" at bounding box center [484, 308] width 29 height 21
click at [609, 260] on input "text" at bounding box center [612, 254] width 44 height 22
type input "13"
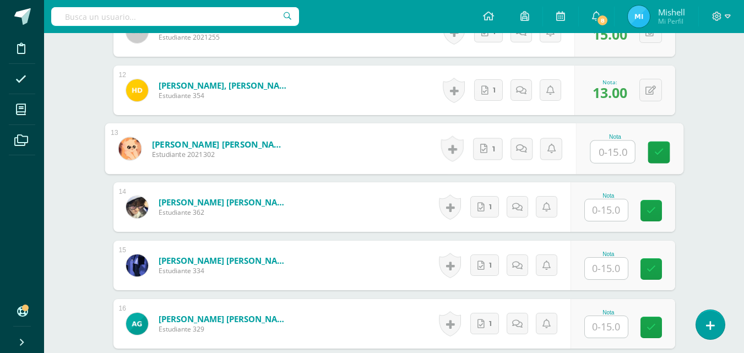
scroll to position [980, 0]
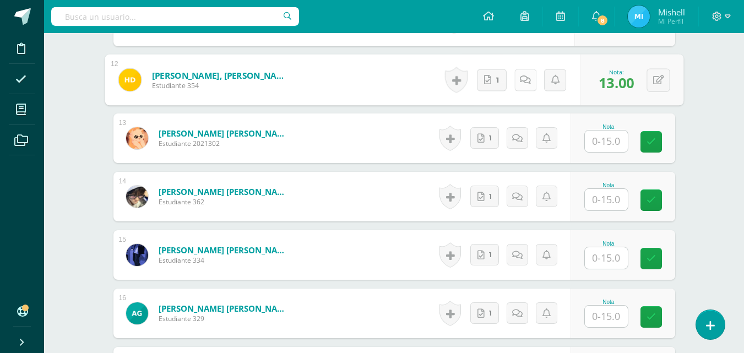
click at [521, 85] on link at bounding box center [525, 80] width 22 height 22
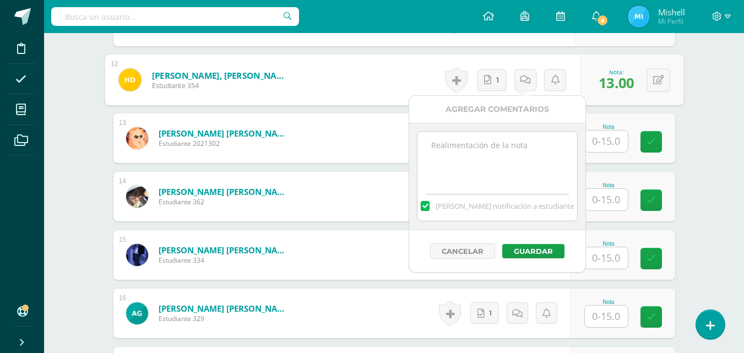
click at [504, 155] on textarea at bounding box center [496, 159] width 159 height 55
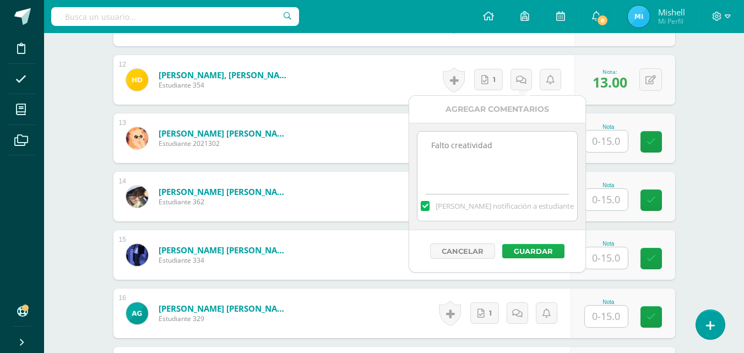
type textarea "Falto creatividad"
click at [532, 250] on button "Guardar" at bounding box center [533, 251] width 62 height 14
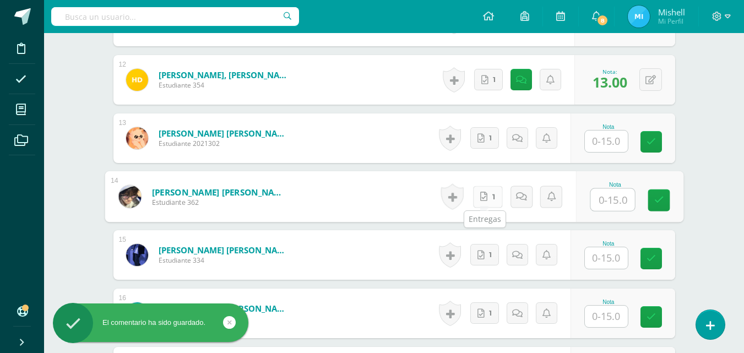
click at [484, 194] on icon at bounding box center [483, 196] width 7 height 9
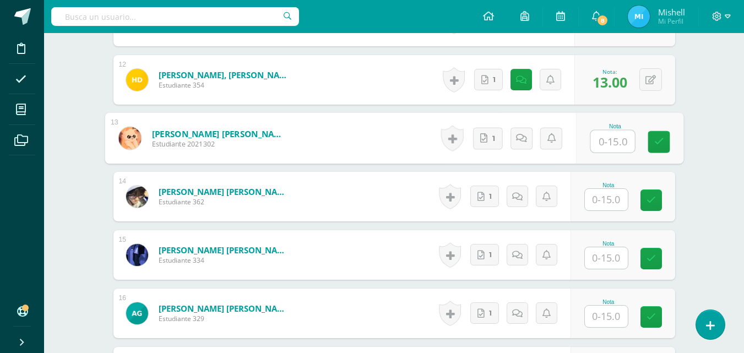
click at [597, 142] on input "text" at bounding box center [612, 141] width 44 height 22
type input "15"
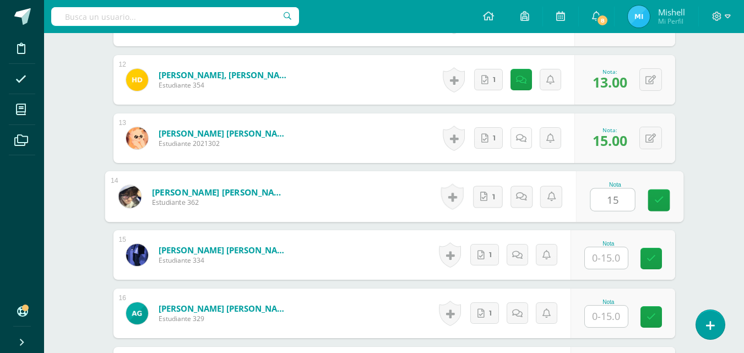
type input "15"
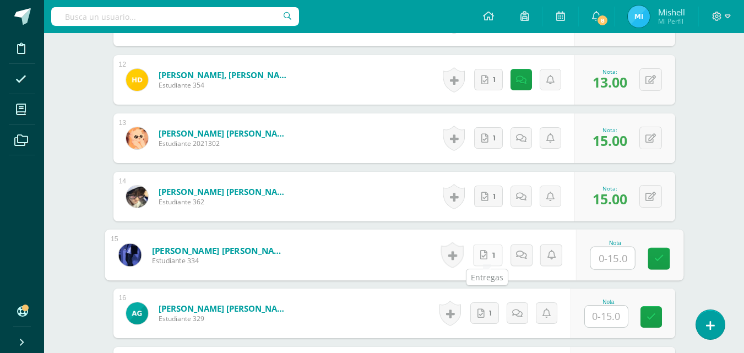
click at [488, 253] on link "1" at bounding box center [487, 255] width 30 height 22
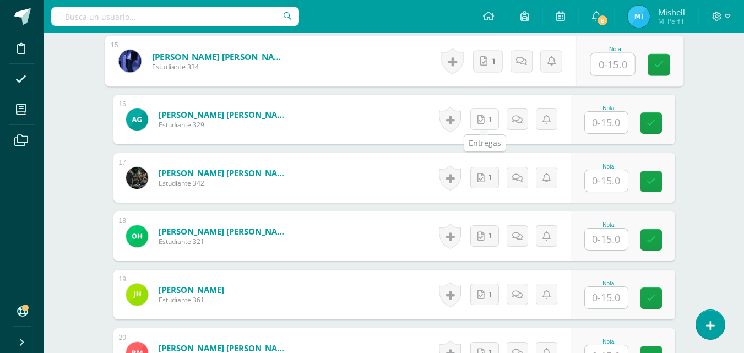
click at [485, 119] on link "1" at bounding box center [484, 118] width 29 height 21
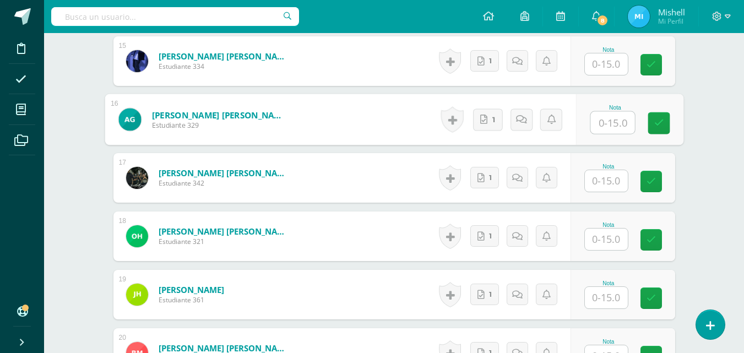
click at [603, 61] on input "text" at bounding box center [606, 63] width 43 height 21
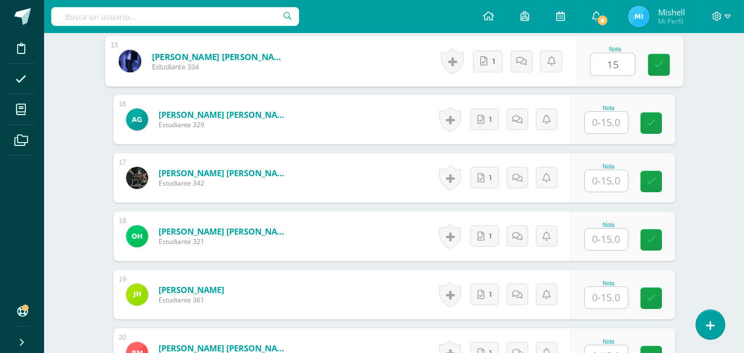
type input "15"
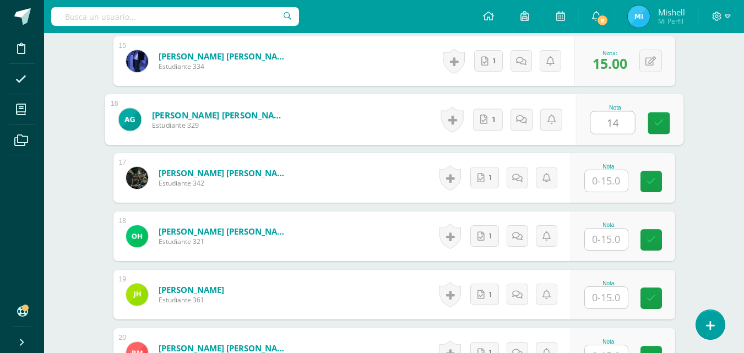
type input "14"
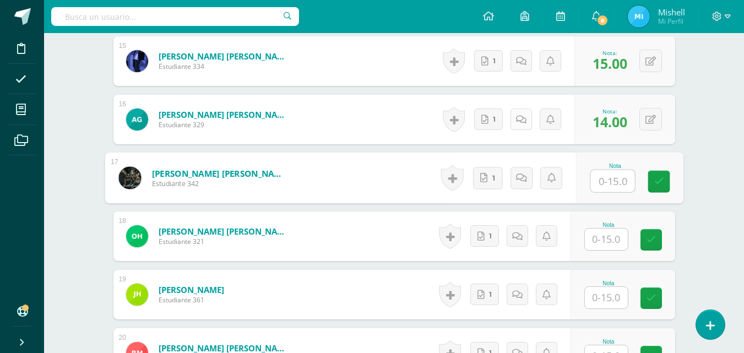
click at [523, 118] on icon at bounding box center [521, 119] width 10 height 9
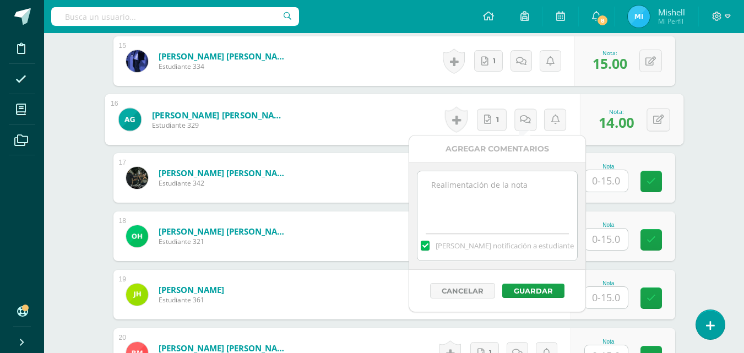
click at [462, 197] on textarea at bounding box center [496, 198] width 159 height 55
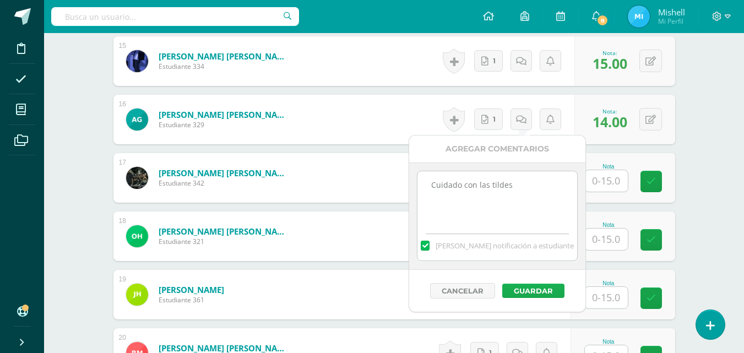
type textarea "Cuidado con las tildes"
click at [548, 285] on button "Guardar" at bounding box center [533, 290] width 62 height 14
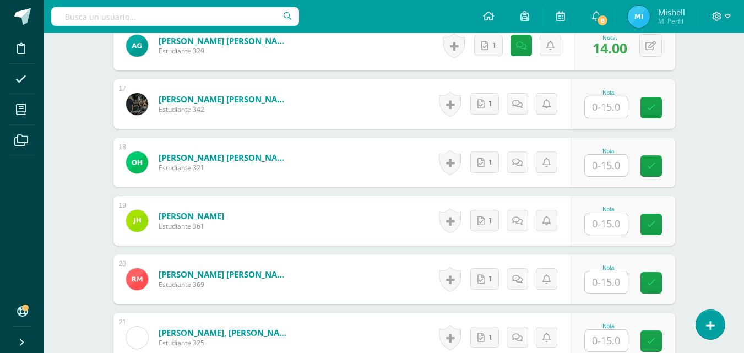
scroll to position [1251, 0]
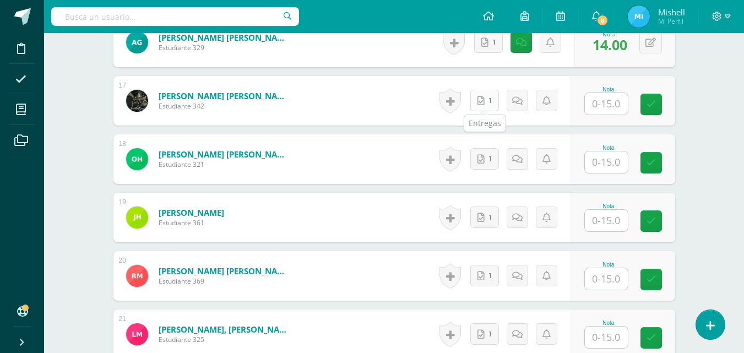
click at [482, 103] on icon at bounding box center [480, 100] width 7 height 9
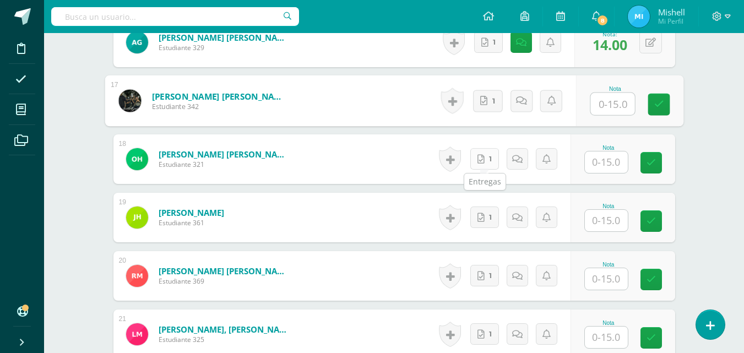
click at [489, 162] on link "1" at bounding box center [484, 158] width 29 height 21
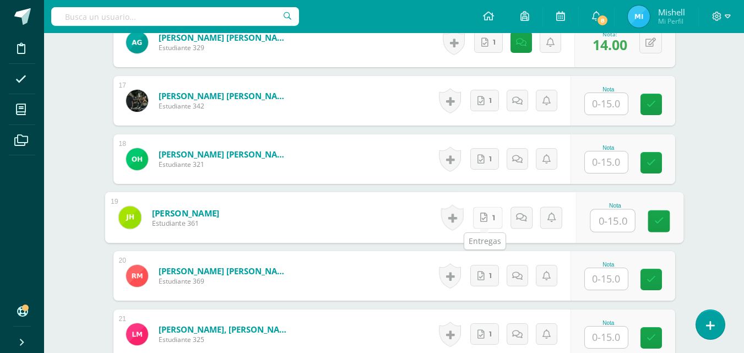
click at [486, 224] on link "1" at bounding box center [487, 217] width 30 height 22
click at [593, 110] on input "text" at bounding box center [606, 103] width 43 height 21
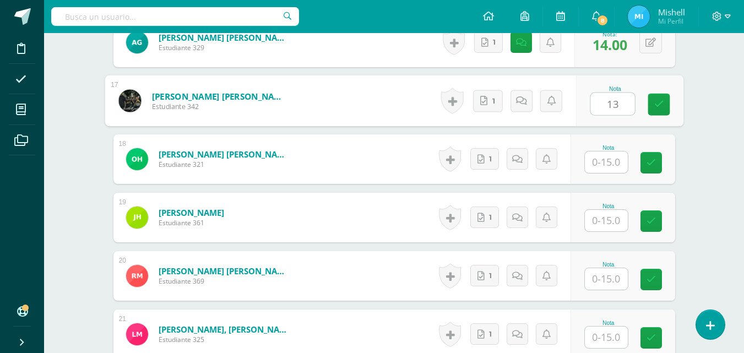
type input "13"
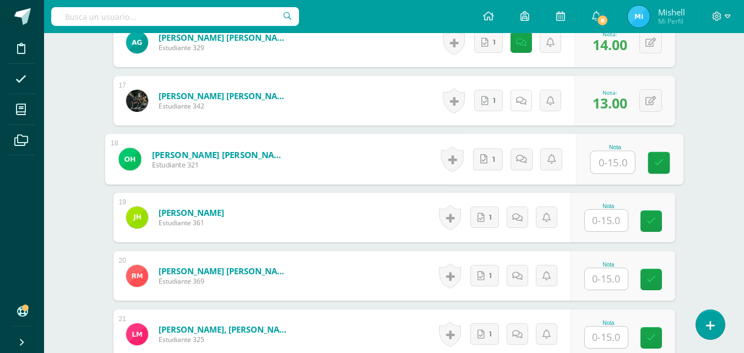
click at [527, 94] on link at bounding box center [520, 100] width 21 height 21
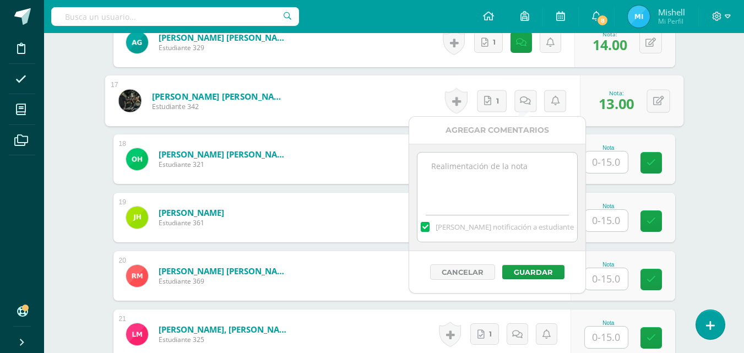
click at [516, 180] on textarea at bounding box center [496, 179] width 159 height 55
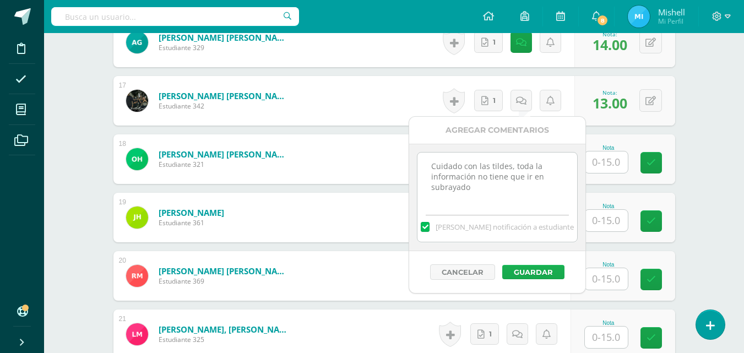
type textarea "Cuidado con las tildes, toda la información no tiene que ir en subrayado"
click at [536, 269] on button "Guardar" at bounding box center [533, 272] width 62 height 14
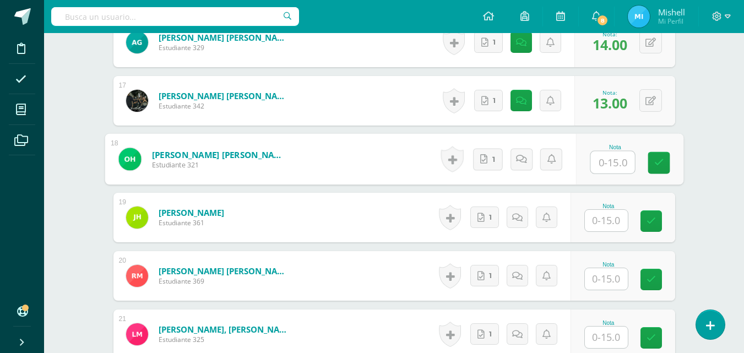
click at [603, 162] on input "text" at bounding box center [612, 162] width 44 height 22
type input "15"
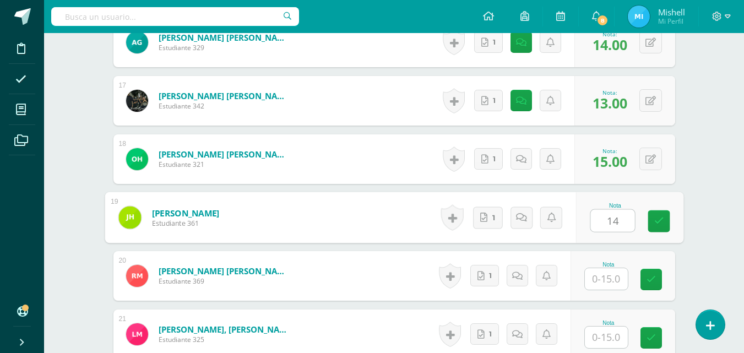
type input "14"
click at [522, 217] on icon at bounding box center [525, 216] width 11 height 9
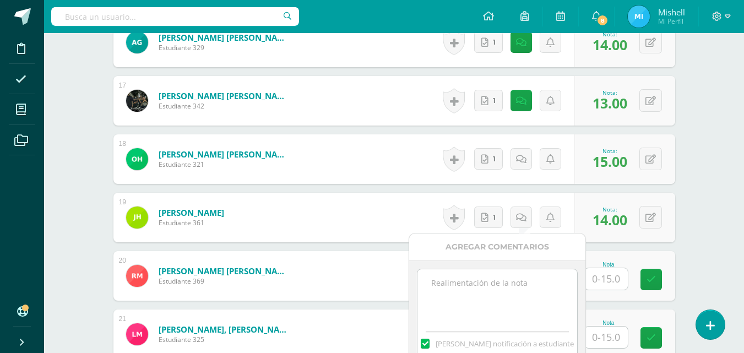
click at [473, 292] on textarea at bounding box center [496, 296] width 159 height 55
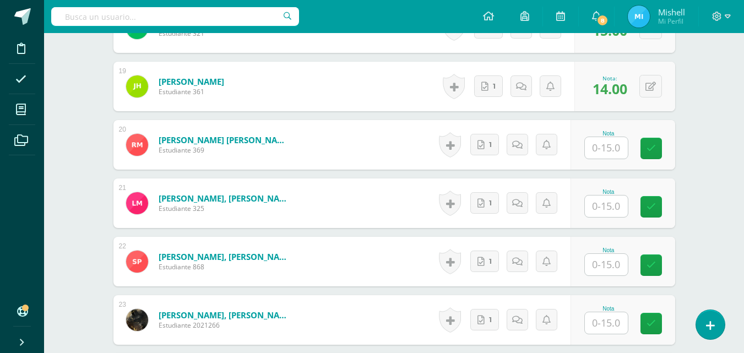
scroll to position [1388, 0]
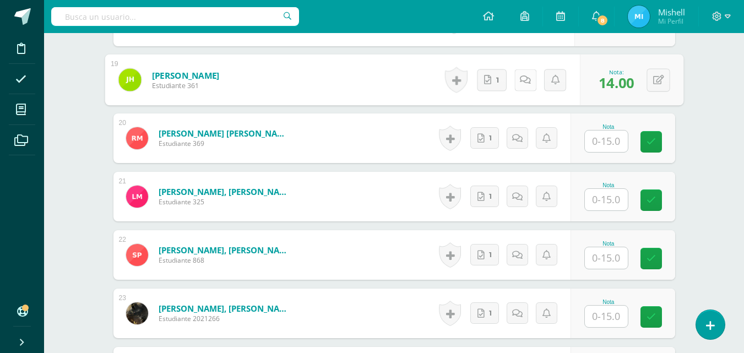
click at [521, 83] on icon at bounding box center [525, 79] width 11 height 9
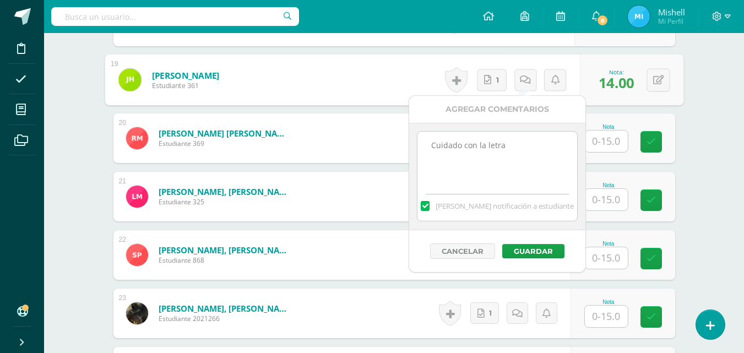
click at [515, 156] on textarea "Cuidado con la letra" at bounding box center [496, 159] width 159 height 55
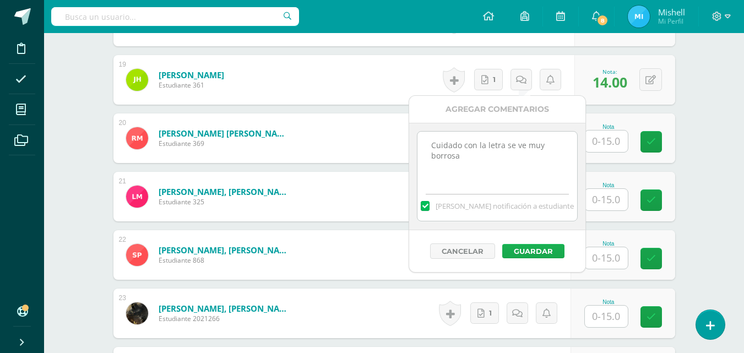
type textarea "Cuidado con la letra se ve muy borrosa"
click at [529, 246] on button "Guardar" at bounding box center [533, 251] width 62 height 14
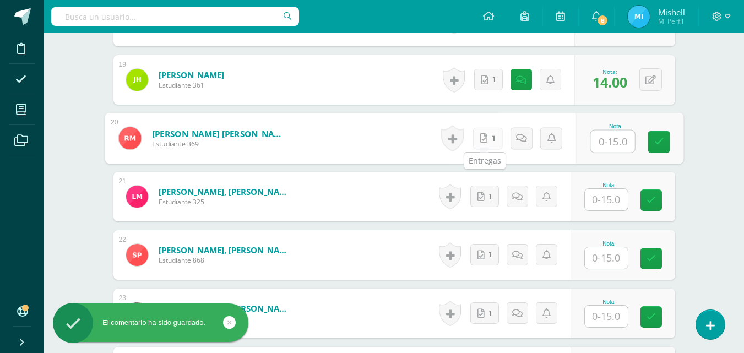
click at [483, 145] on link "1" at bounding box center [487, 138] width 30 height 22
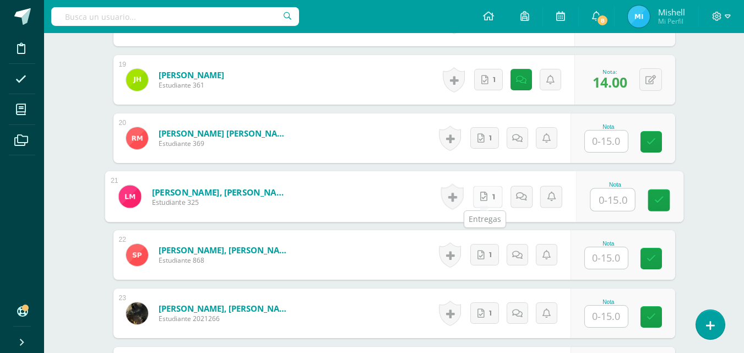
click at [487, 204] on link "1" at bounding box center [487, 197] width 30 height 22
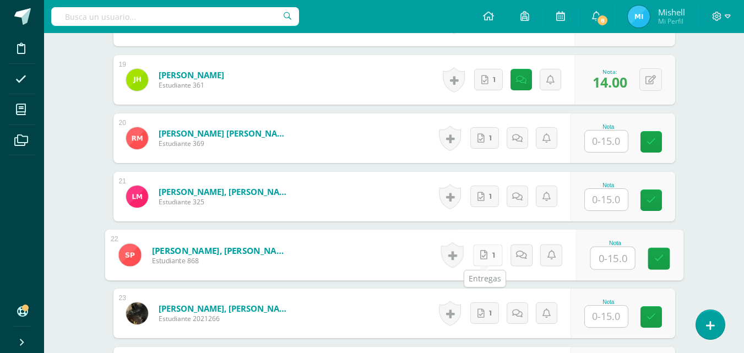
click at [479, 255] on link "1" at bounding box center [487, 255] width 30 height 22
click at [615, 142] on input "text" at bounding box center [606, 140] width 43 height 21
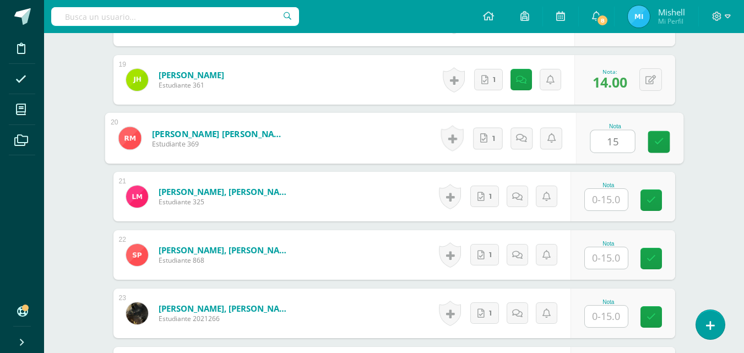
type input "15"
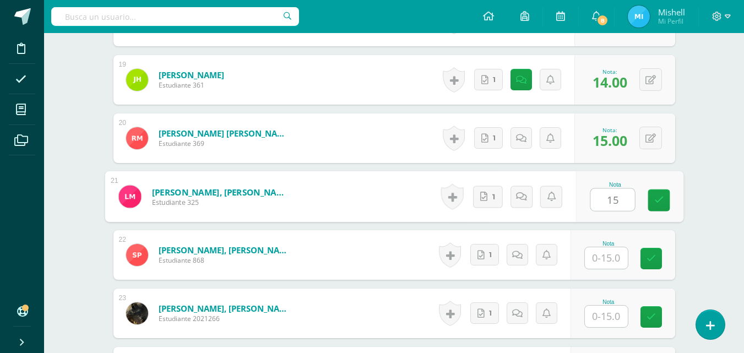
type input "15"
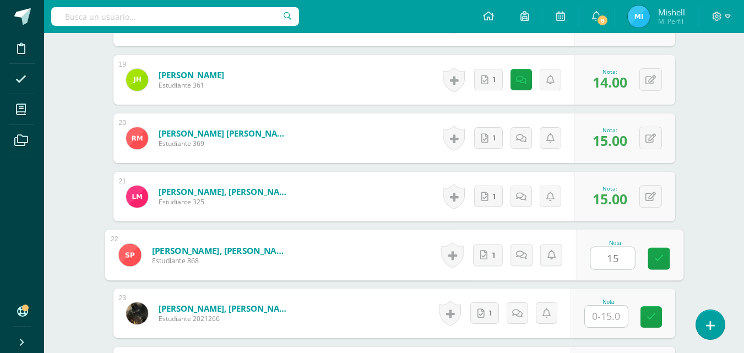
type input "15"
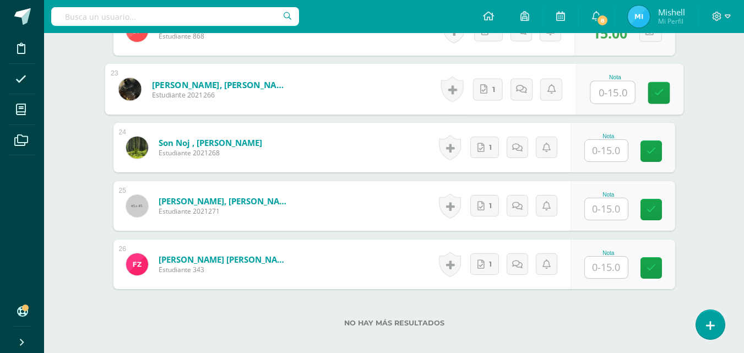
scroll to position [1619, 0]
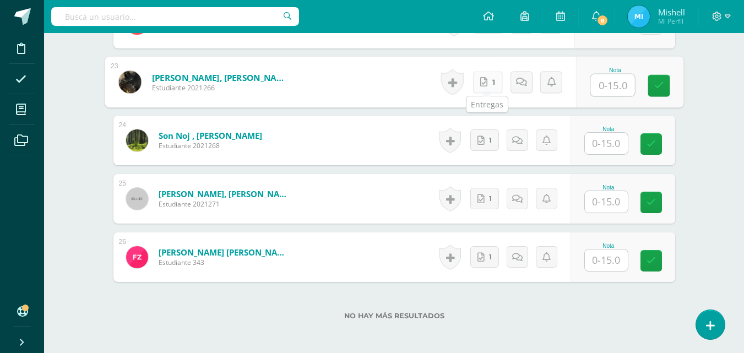
click at [492, 79] on span "1" at bounding box center [493, 82] width 3 height 21
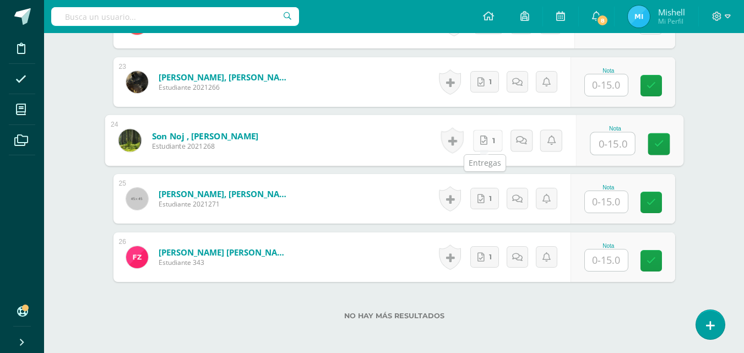
click at [475, 137] on link "1" at bounding box center [487, 140] width 30 height 22
click at [478, 200] on link "1" at bounding box center [484, 198] width 29 height 21
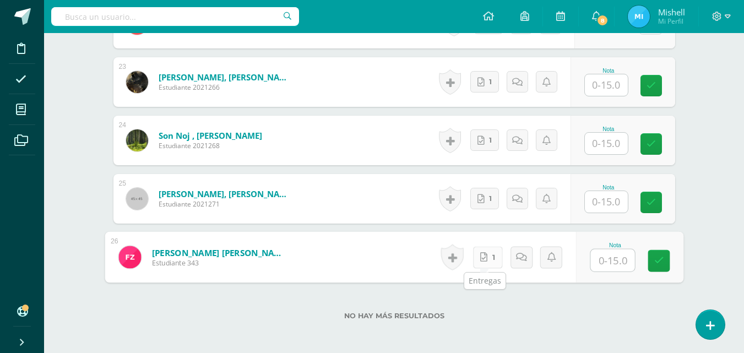
click at [495, 256] on link "1" at bounding box center [487, 257] width 30 height 22
click at [607, 88] on input "text" at bounding box center [606, 84] width 43 height 21
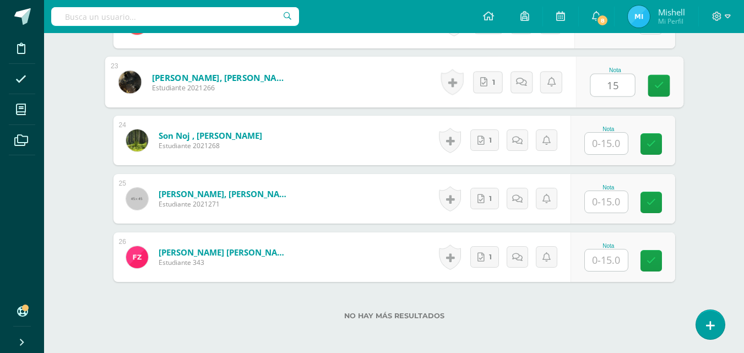
type input "15"
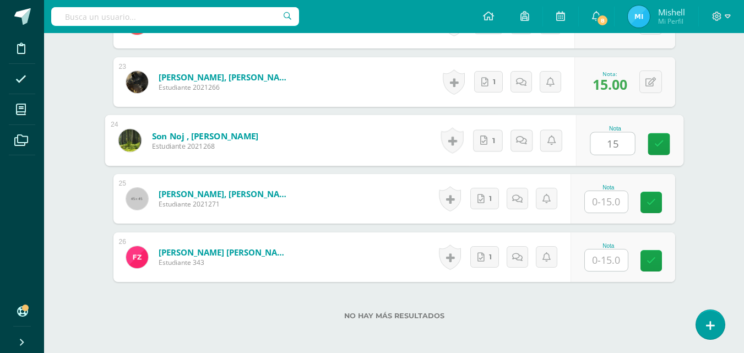
type input "15"
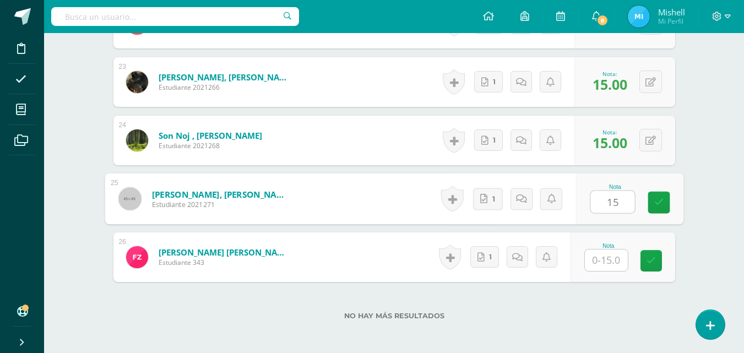
type input "15"
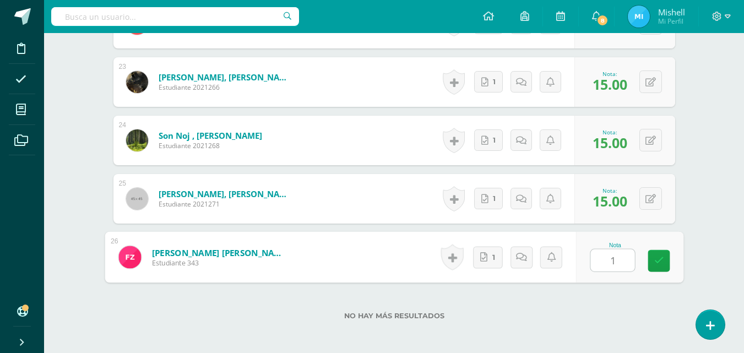
type input "15"
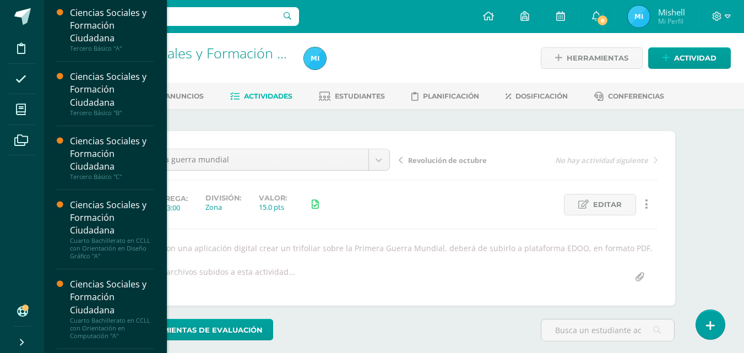
scroll to position [402, 0]
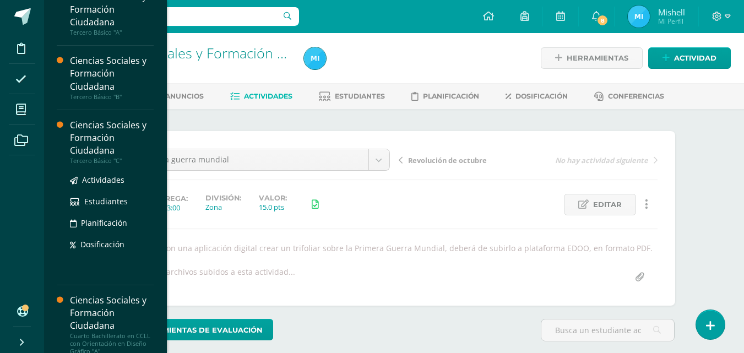
click at [97, 139] on div "Ciencias Sociales y Formación Ciudadana" at bounding box center [112, 138] width 84 height 38
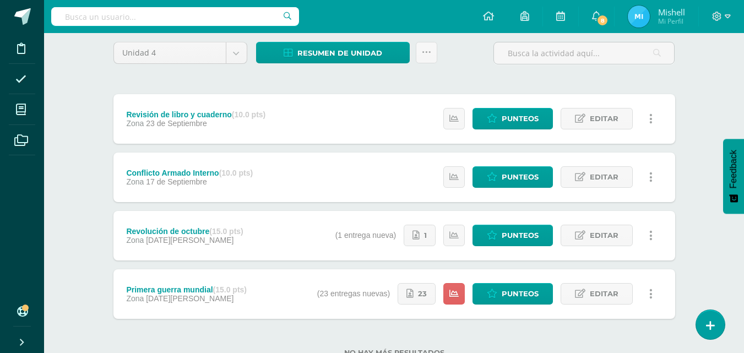
scroll to position [128, 0]
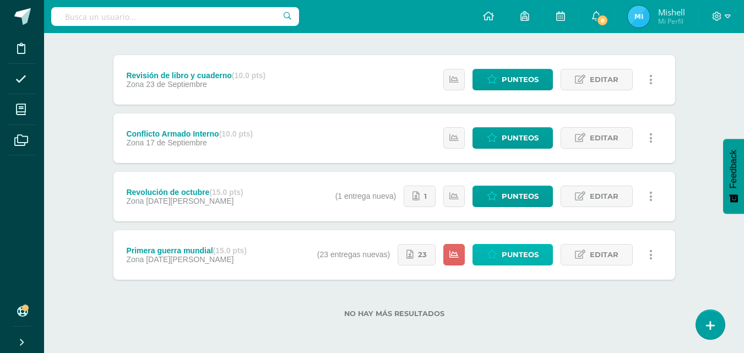
click at [506, 253] on span "Punteos" at bounding box center [519, 254] width 37 height 20
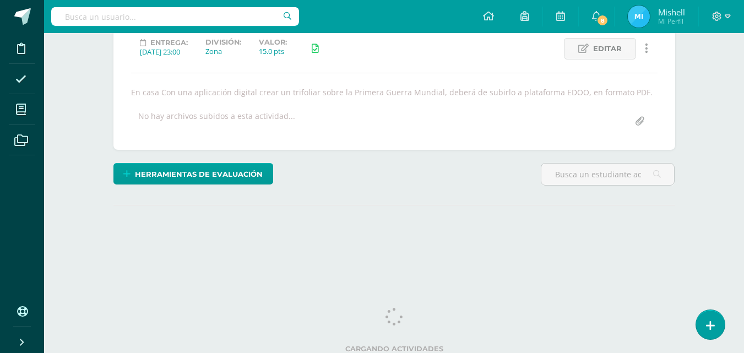
scroll to position [160, 0]
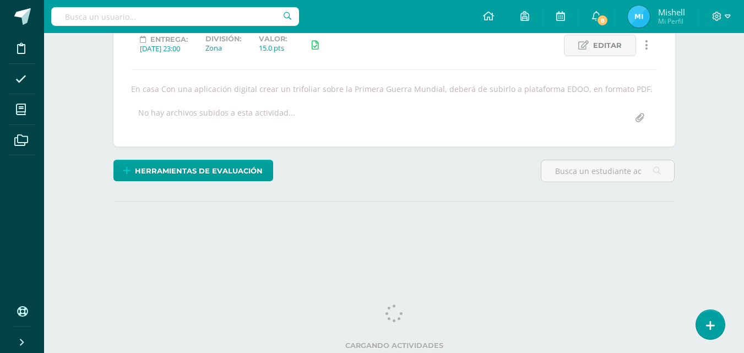
drag, startPoint x: 751, startPoint y: 158, endPoint x: 751, endPoint y: 263, distance: 104.6
click at [744, 263] on html "Disciplina Asistencia Mis cursos Archivos Soporte Ayuda Reportar un problema Ce…" at bounding box center [372, 64] width 744 height 446
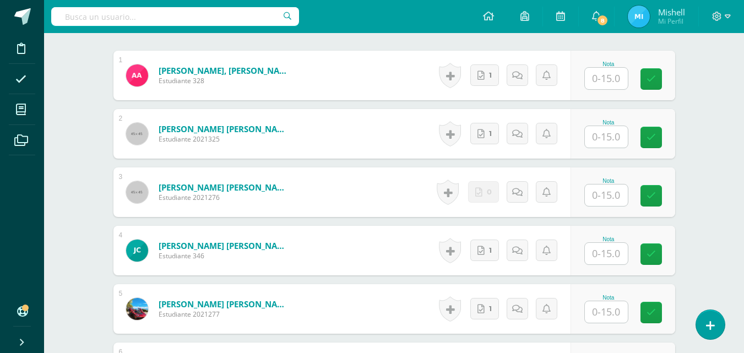
scroll to position [343, 0]
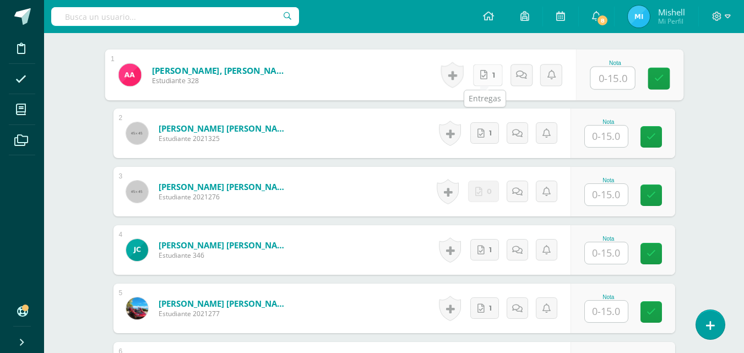
click at [487, 79] on link "1" at bounding box center [487, 75] width 30 height 22
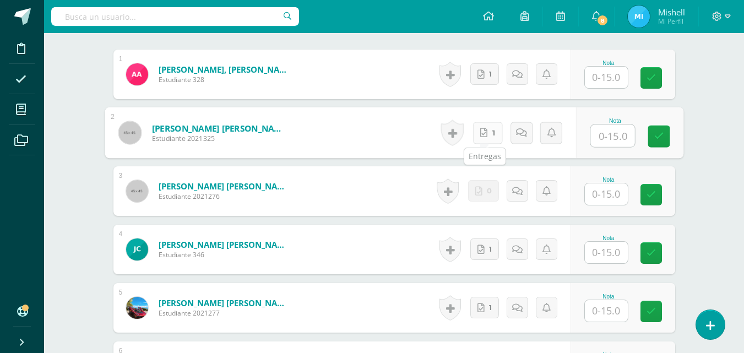
click at [486, 130] on link "1" at bounding box center [487, 133] width 30 height 22
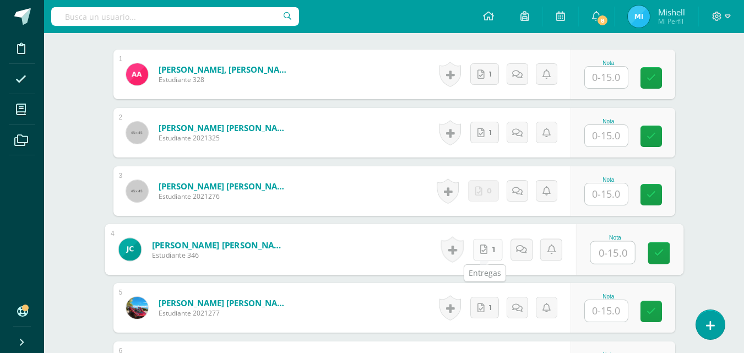
click at [486, 253] on link "1" at bounding box center [487, 249] width 30 height 22
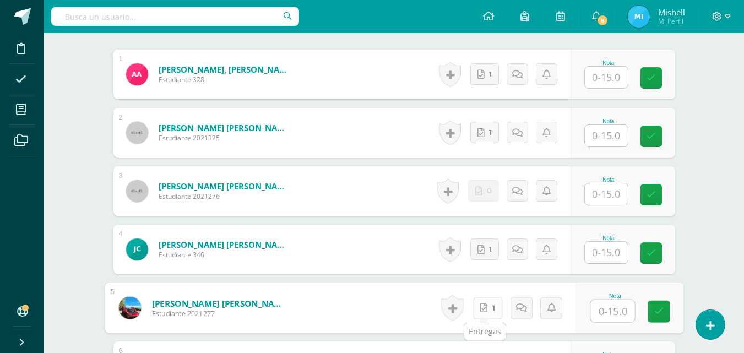
click at [487, 304] on link "1" at bounding box center [487, 308] width 30 height 22
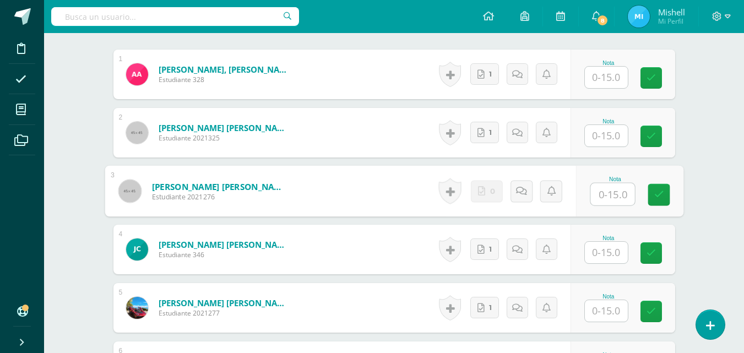
click at [613, 193] on input "text" at bounding box center [612, 194] width 44 height 22
type input "0"
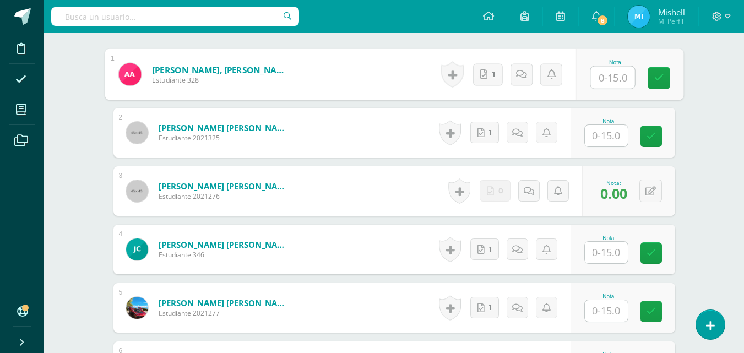
click at [602, 84] on input "text" at bounding box center [612, 78] width 44 height 22
type input "15"
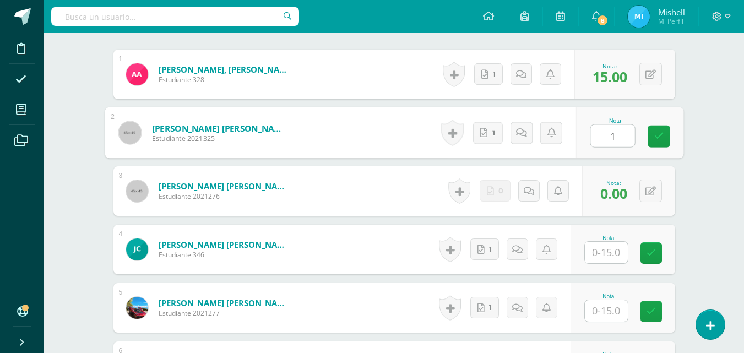
type input "15"
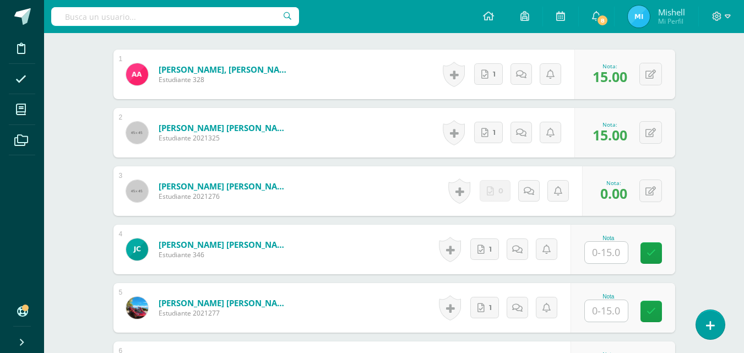
click at [606, 255] on input "text" at bounding box center [606, 252] width 43 height 21
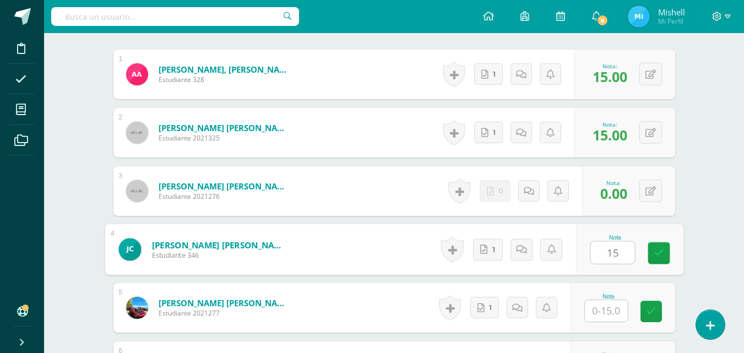
type input "15"
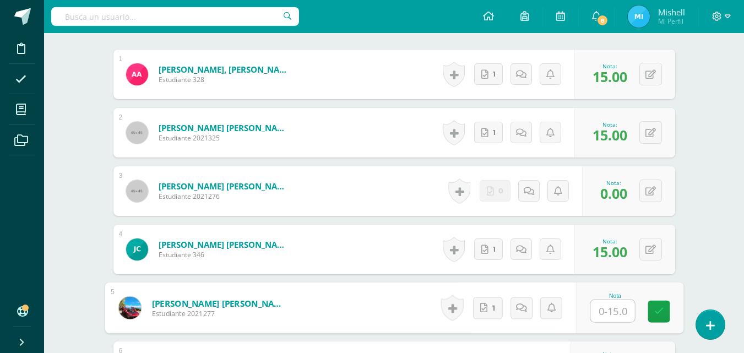
click at [535, 204] on div "Historial de actividad No hay historial para esta actividad 0 Agregar Comentari…" at bounding box center [513, 191] width 138 height 50
click at [615, 312] on input "text" at bounding box center [612, 311] width 44 height 22
type input "15"
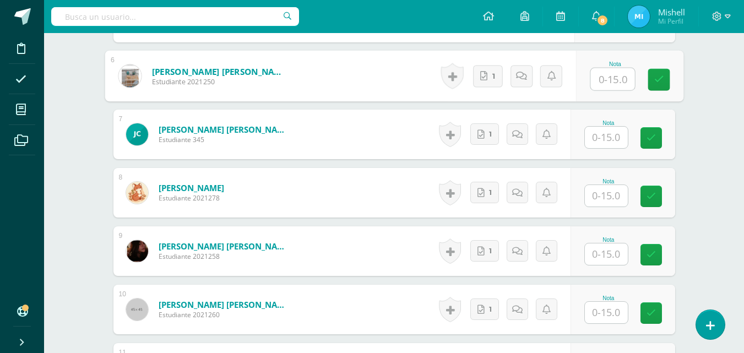
scroll to position [640, 0]
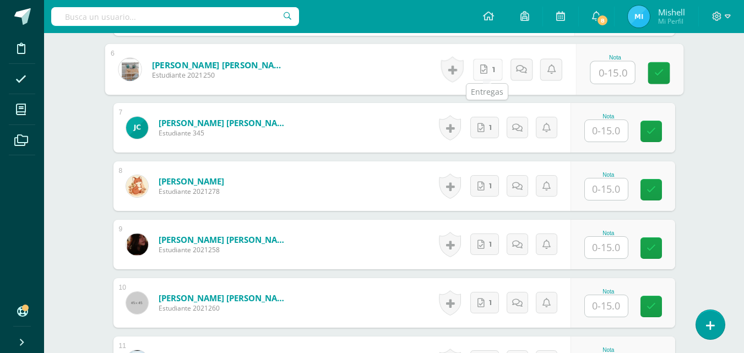
click at [486, 65] on icon at bounding box center [483, 68] width 7 height 9
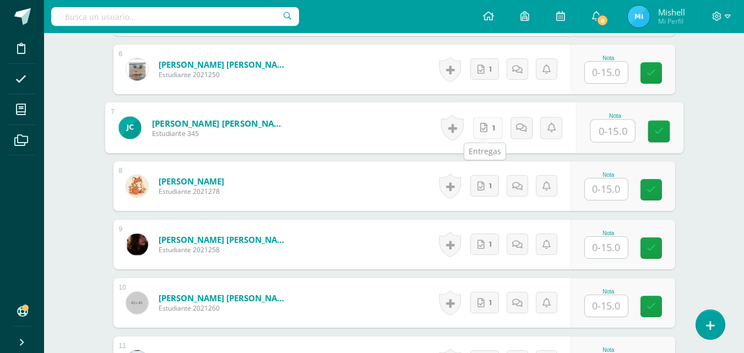
click at [486, 128] on link "1" at bounding box center [487, 128] width 30 height 22
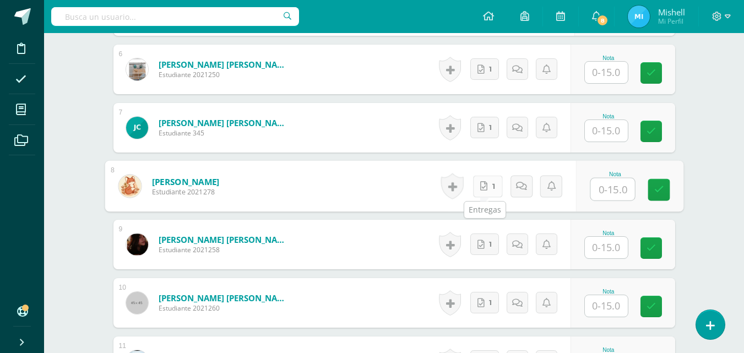
click at [478, 178] on link "1" at bounding box center [487, 186] width 30 height 22
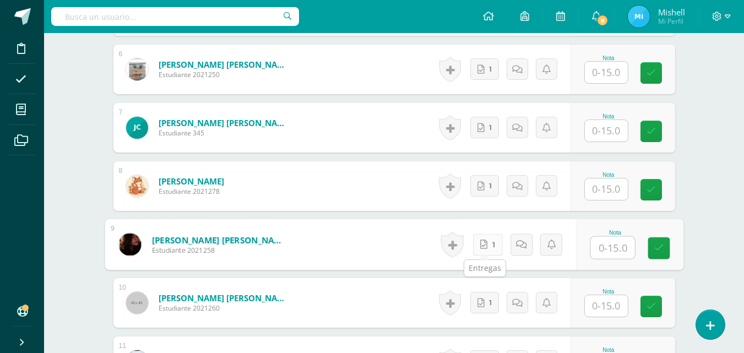
click at [492, 244] on span "1" at bounding box center [493, 244] width 3 height 21
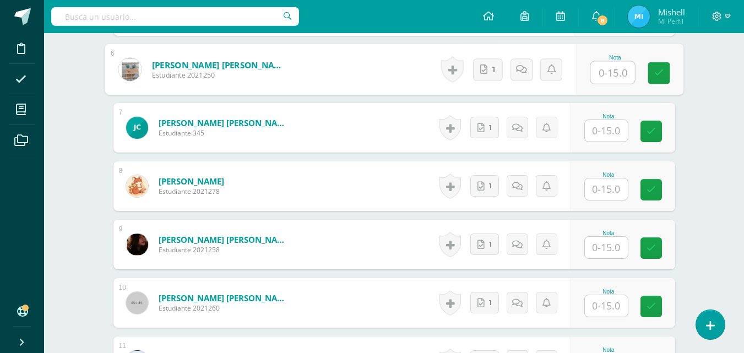
click at [599, 76] on input "text" at bounding box center [612, 73] width 44 height 22
type input "15"
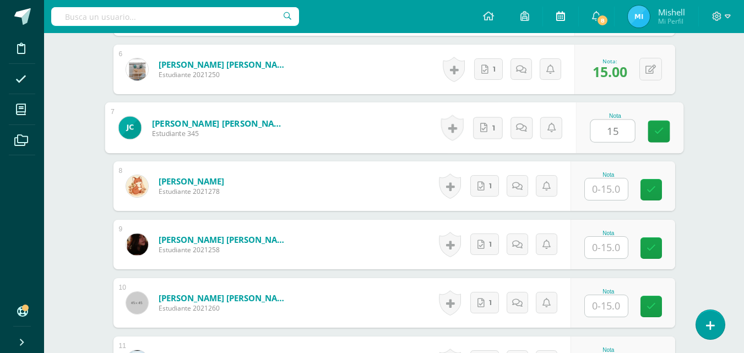
type input "15"
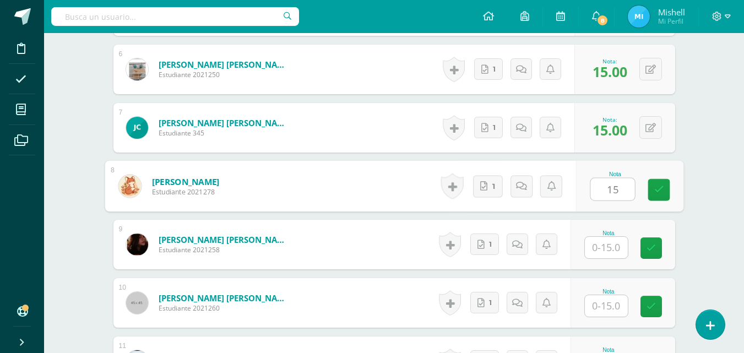
type input "15"
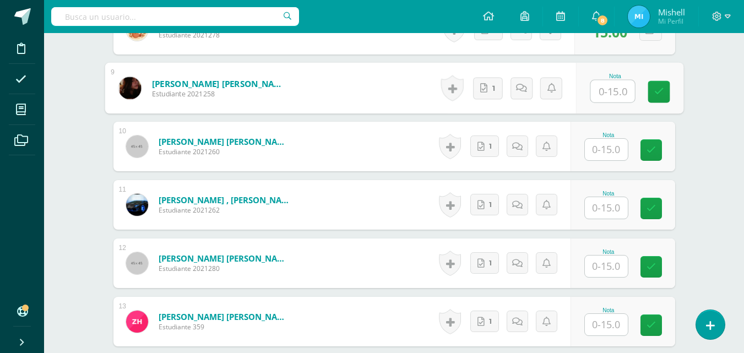
scroll to position [800, 0]
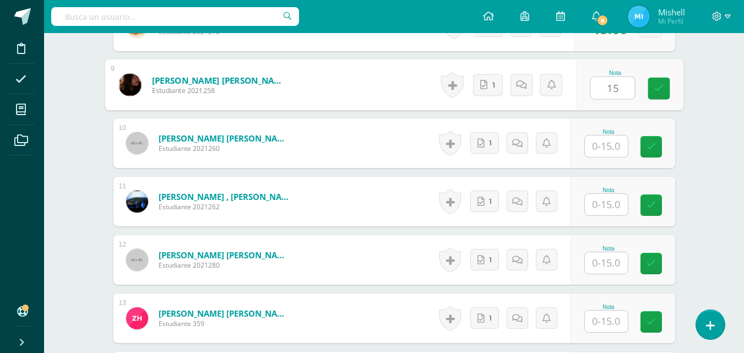
type input "15"
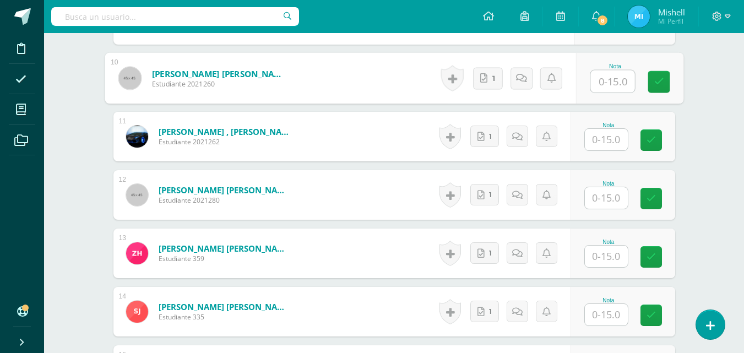
scroll to position [871, 0]
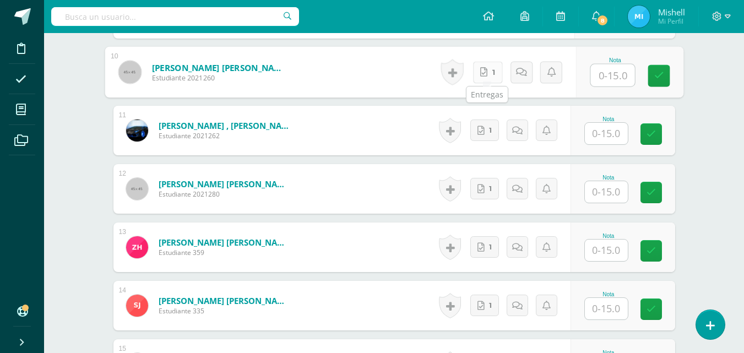
click at [486, 79] on link "1" at bounding box center [487, 72] width 30 height 22
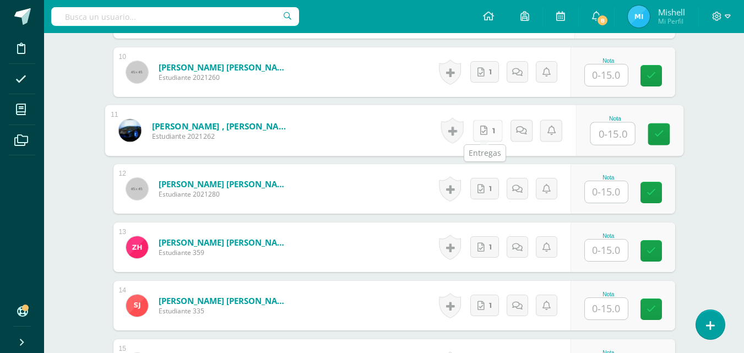
click at [481, 124] on link "1" at bounding box center [487, 130] width 30 height 22
click at [482, 198] on link "1" at bounding box center [484, 188] width 29 height 21
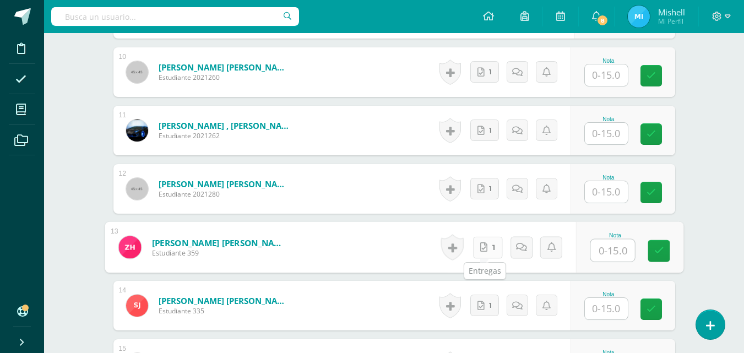
click at [488, 244] on link "1" at bounding box center [487, 247] width 30 height 22
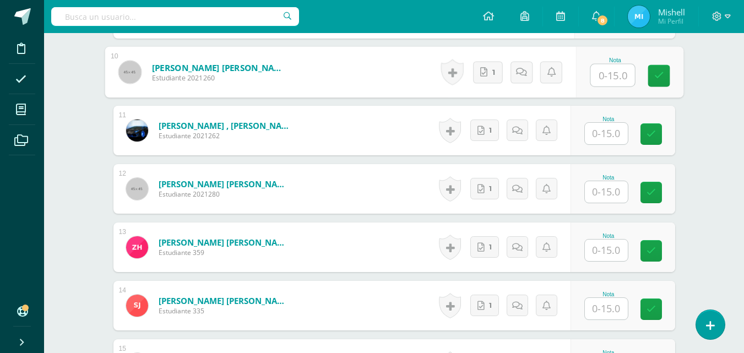
click at [602, 82] on input "text" at bounding box center [612, 75] width 44 height 22
type input "15"
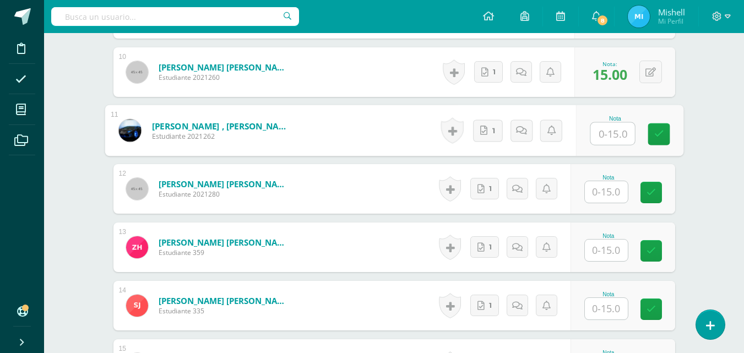
click at [618, 135] on input "text" at bounding box center [612, 134] width 44 height 22
type input "15"
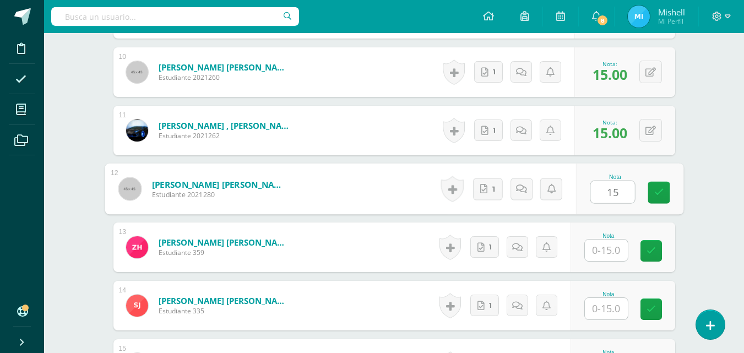
type input "15"
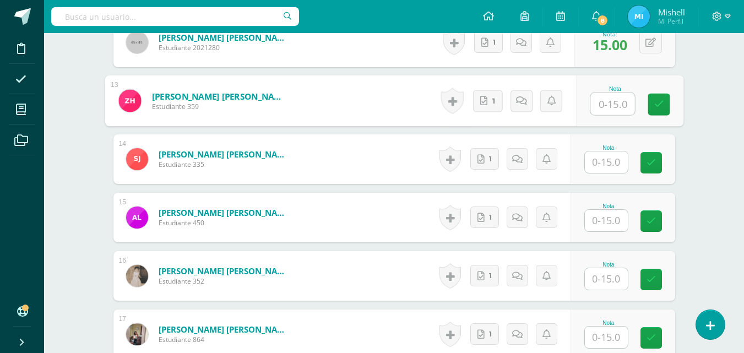
scroll to position [1021, 0]
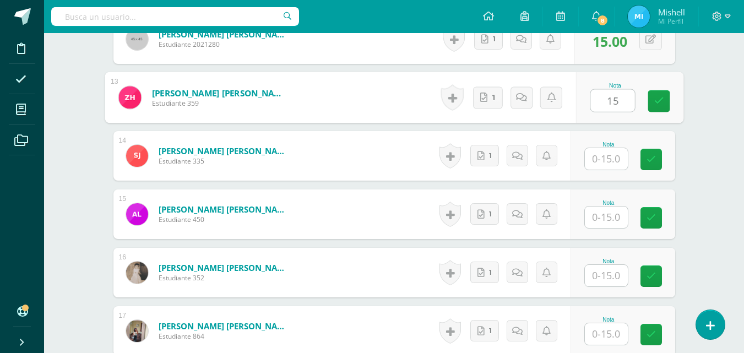
type input "15"
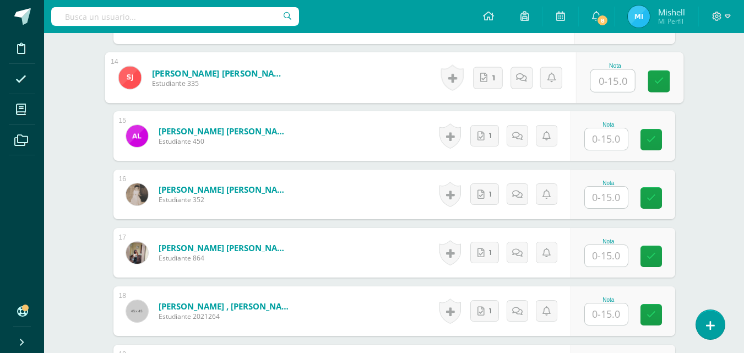
scroll to position [1102, 0]
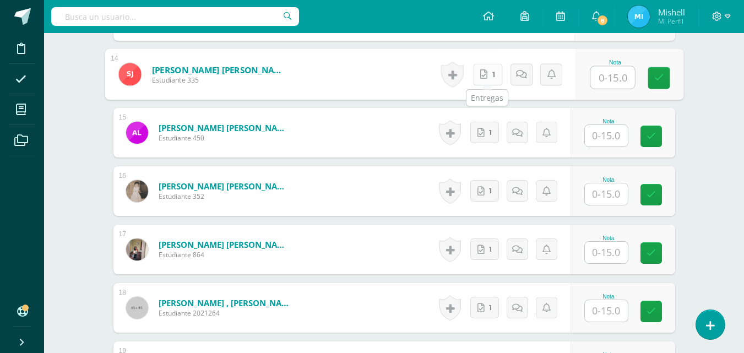
click at [486, 78] on icon at bounding box center [483, 73] width 7 height 9
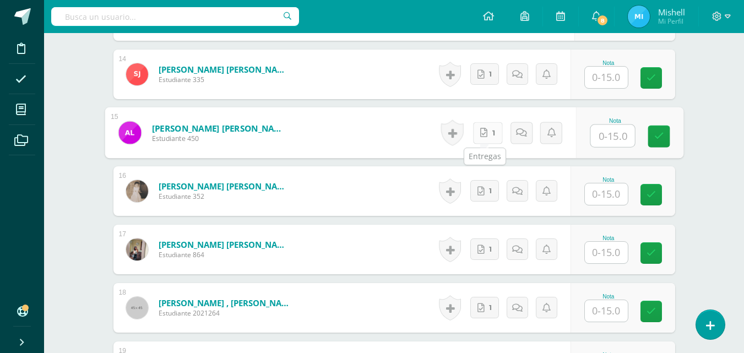
click at [485, 139] on link "1" at bounding box center [487, 133] width 30 height 22
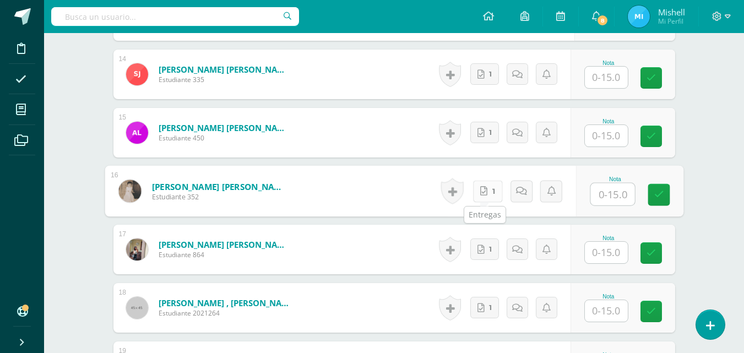
click at [488, 198] on link "1" at bounding box center [487, 191] width 30 height 22
click at [487, 252] on link "1" at bounding box center [484, 248] width 29 height 21
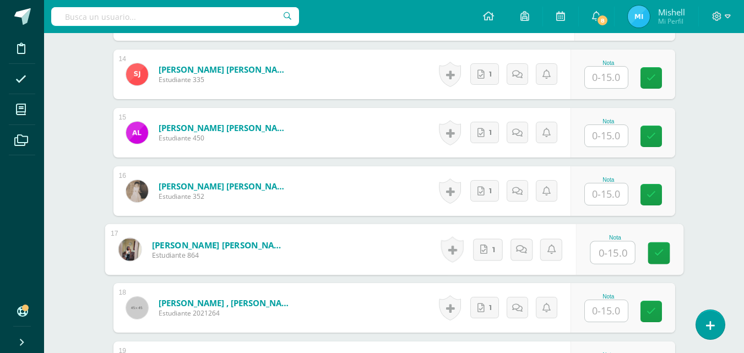
click at [609, 70] on input "text" at bounding box center [606, 77] width 43 height 21
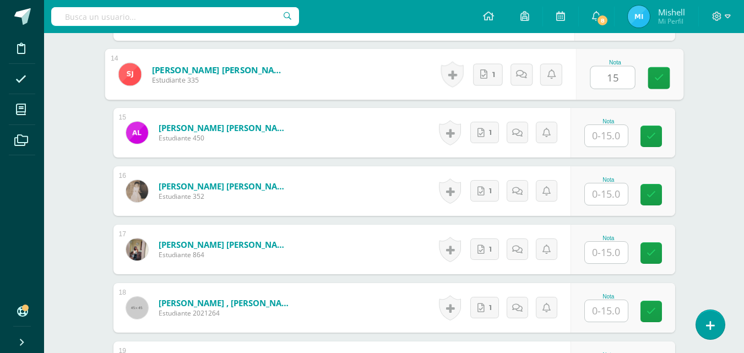
type input "15"
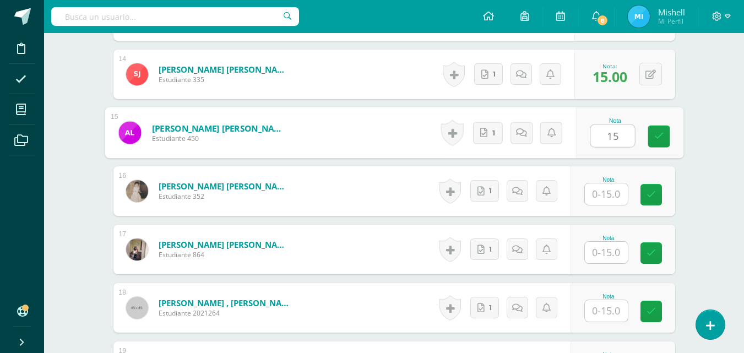
type input "15"
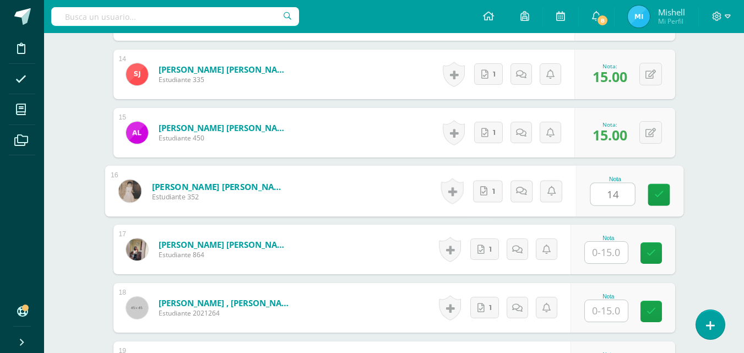
type input "14"
click at [529, 187] on link at bounding box center [525, 191] width 22 height 22
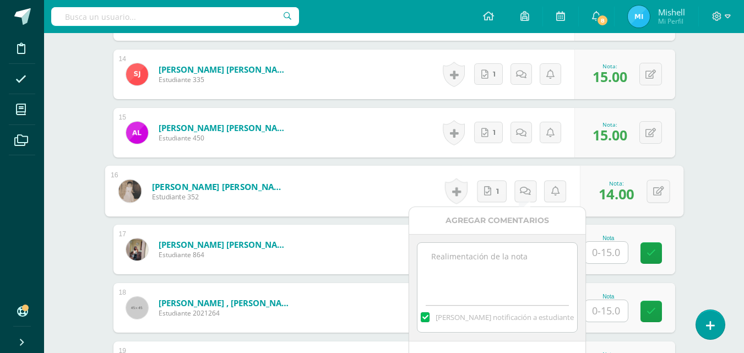
click at [510, 276] on textarea at bounding box center [496, 270] width 159 height 55
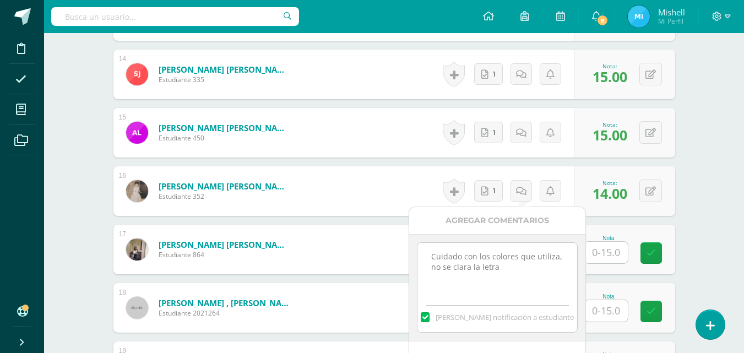
type textarea "Cuidado con los colores que utiliza, no se clara la letra"
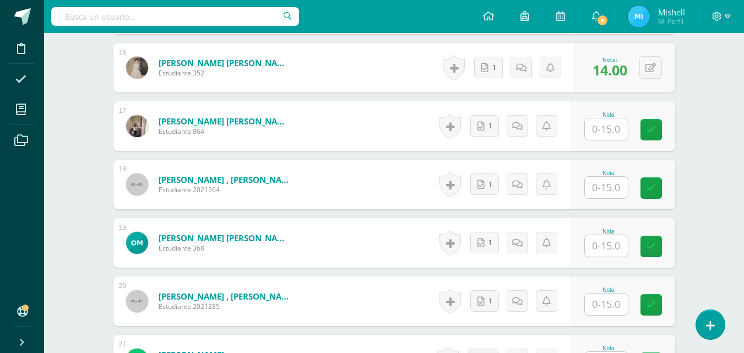
scroll to position [1229, 0]
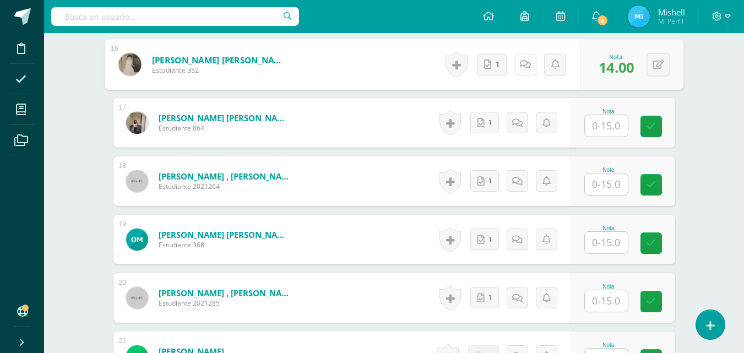
click at [523, 60] on icon at bounding box center [525, 63] width 11 height 9
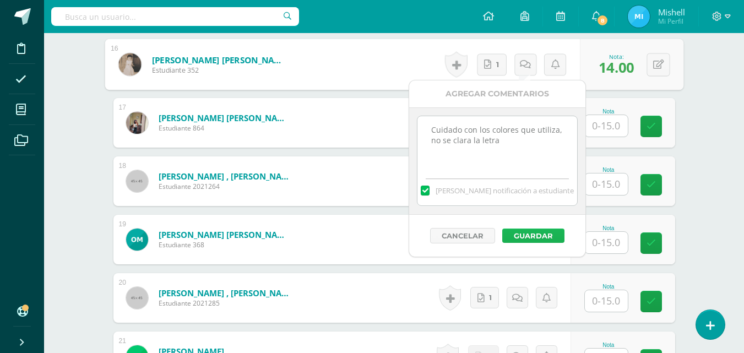
click at [532, 233] on button "Guardar" at bounding box center [533, 235] width 62 height 14
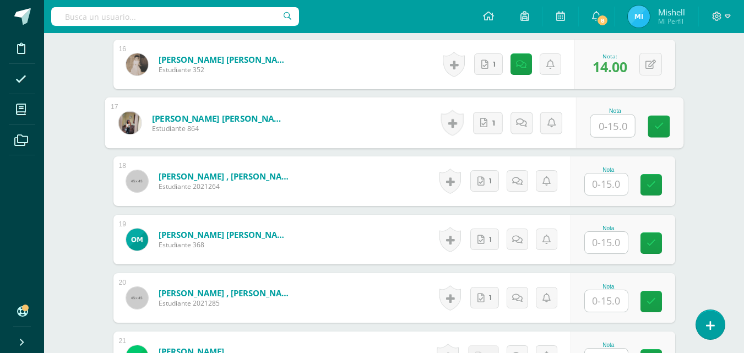
click at [610, 125] on input "text" at bounding box center [612, 126] width 44 height 22
type input "15"
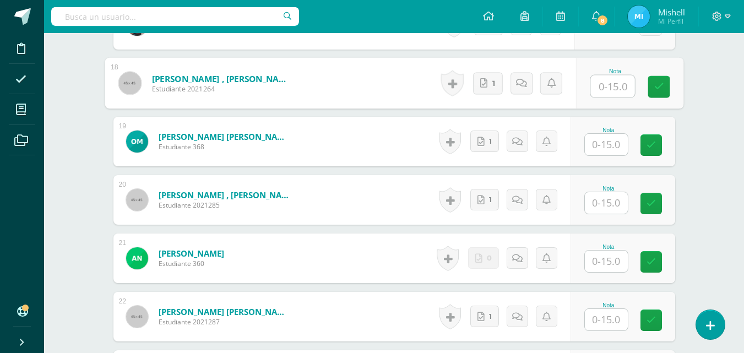
scroll to position [1329, 0]
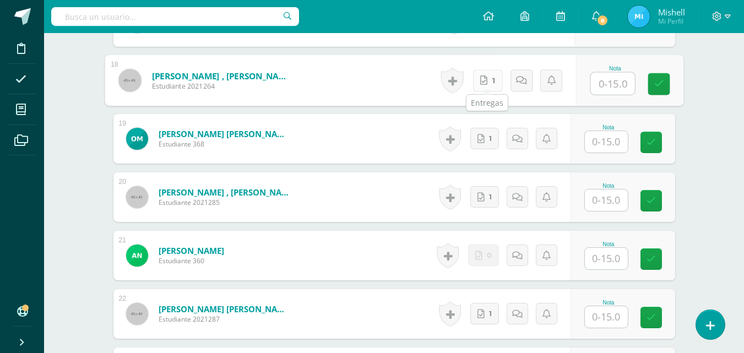
click at [484, 84] on icon at bounding box center [483, 79] width 7 height 9
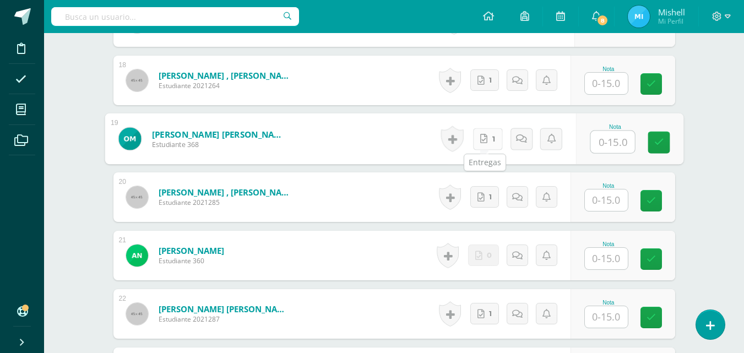
click at [488, 137] on link "1" at bounding box center [487, 139] width 30 height 22
click at [483, 198] on icon at bounding box center [480, 197] width 7 height 9
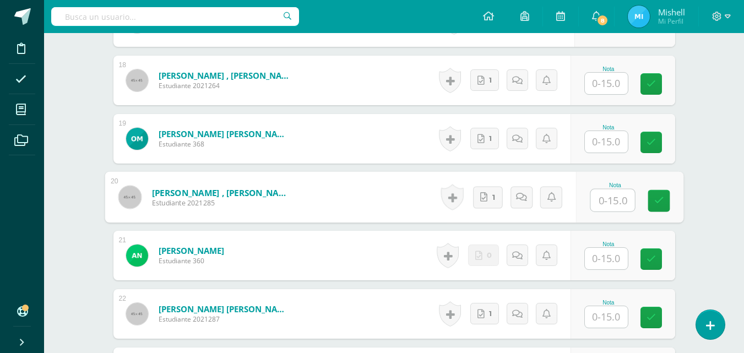
click at [617, 268] on input "text" at bounding box center [606, 258] width 43 height 21
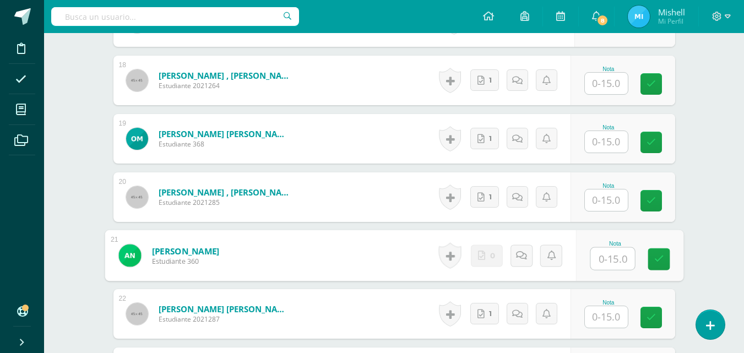
click at [617, 268] on input "text" at bounding box center [612, 259] width 44 height 22
type input "0"
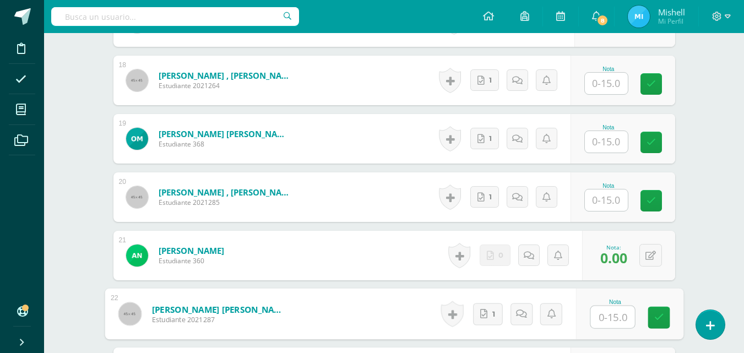
scroll to position [1333, 0]
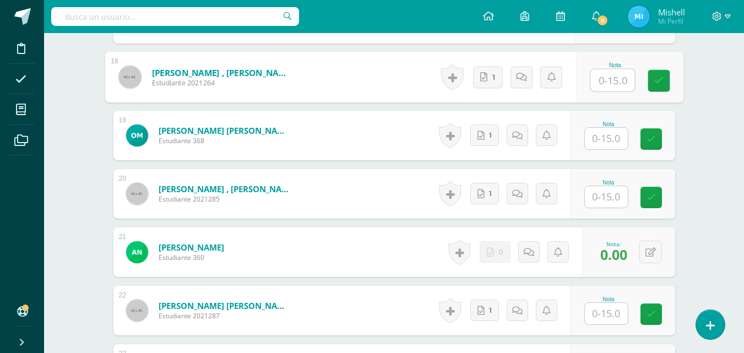
click at [607, 78] on input "text" at bounding box center [612, 80] width 44 height 22
type input "15"
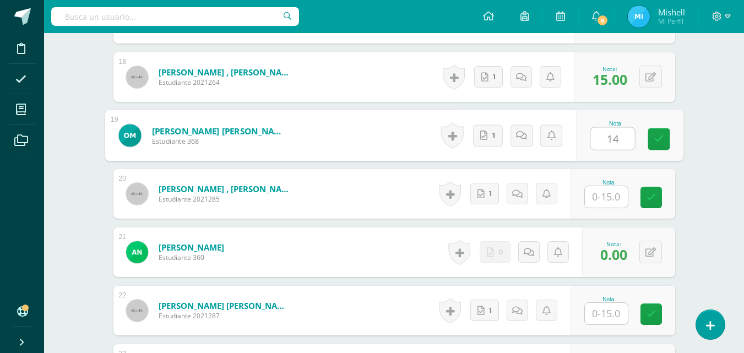
type input "14"
click at [527, 139] on link at bounding box center [525, 135] width 22 height 22
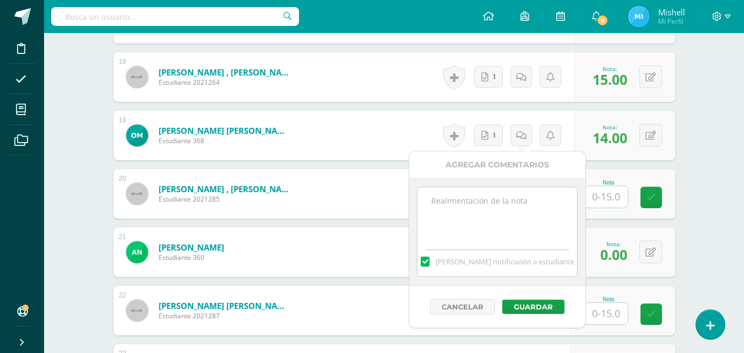
click at [490, 224] on textarea at bounding box center [496, 214] width 159 height 55
type textarea "Falto información"
click at [532, 303] on button "Guardar" at bounding box center [533, 306] width 62 height 14
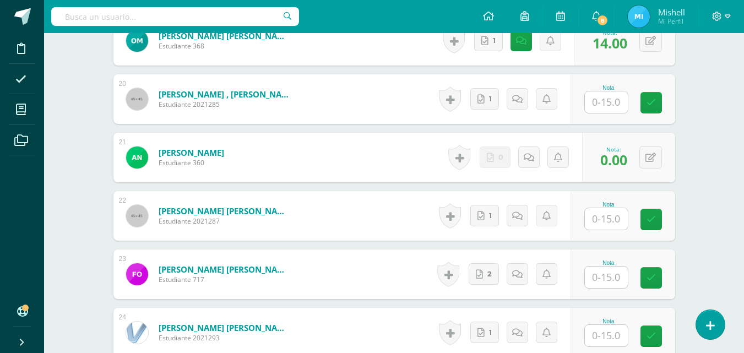
scroll to position [1437, 0]
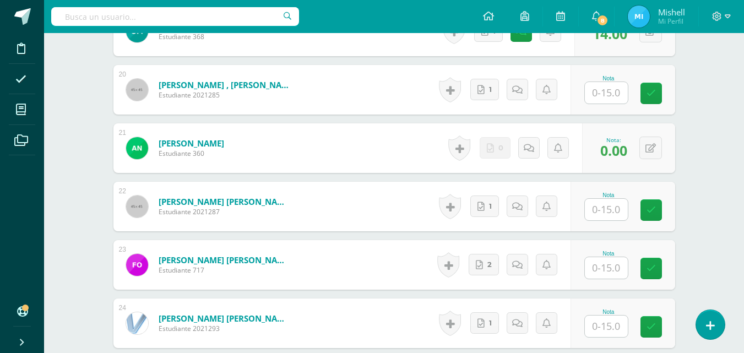
click at [601, 99] on input "text" at bounding box center [606, 92] width 43 height 21
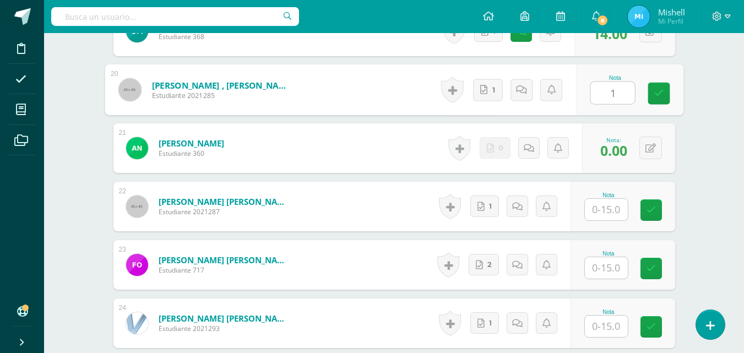
type input "15"
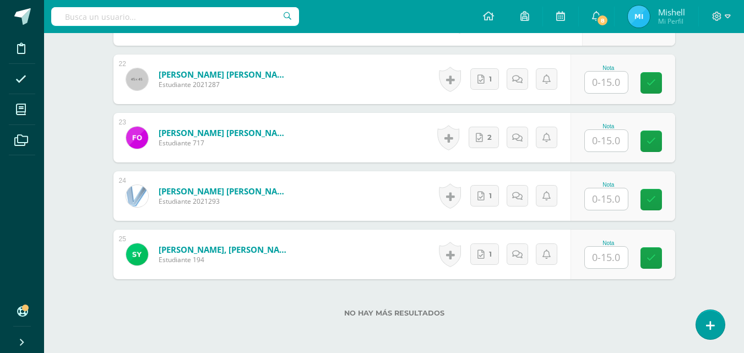
scroll to position [1567, 0]
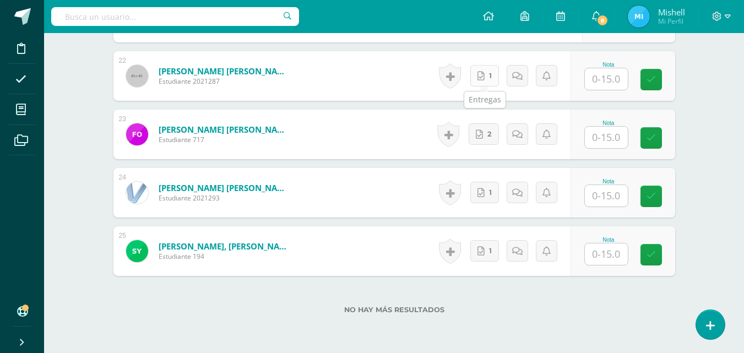
click at [487, 75] on link "1" at bounding box center [484, 75] width 29 height 21
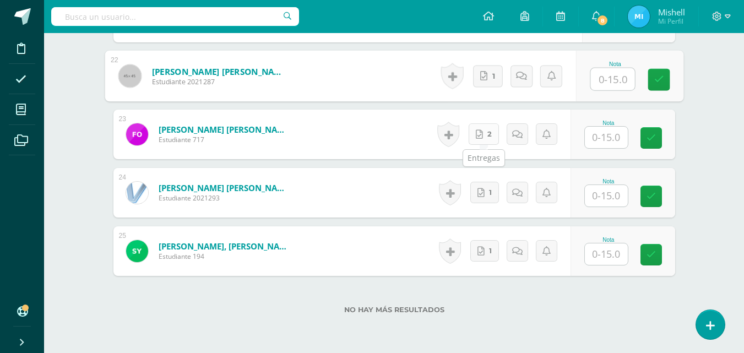
click at [484, 130] on link "2" at bounding box center [483, 133] width 30 height 21
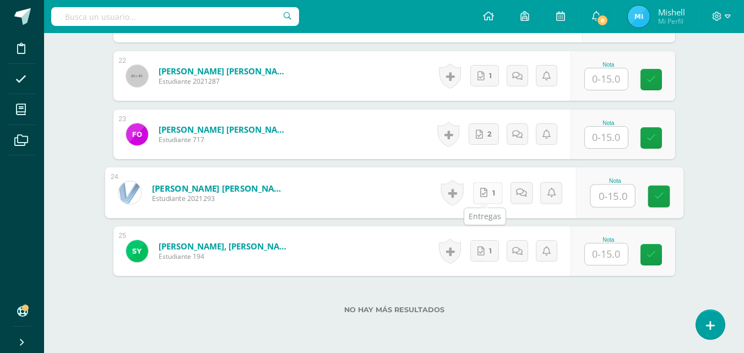
click at [478, 193] on link "1" at bounding box center [487, 193] width 30 height 22
click at [489, 247] on link "1" at bounding box center [484, 250] width 29 height 21
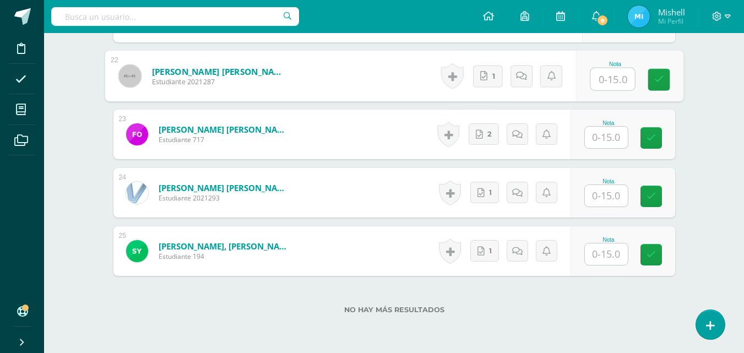
click at [613, 81] on input "text" at bounding box center [612, 79] width 44 height 22
type input "15"
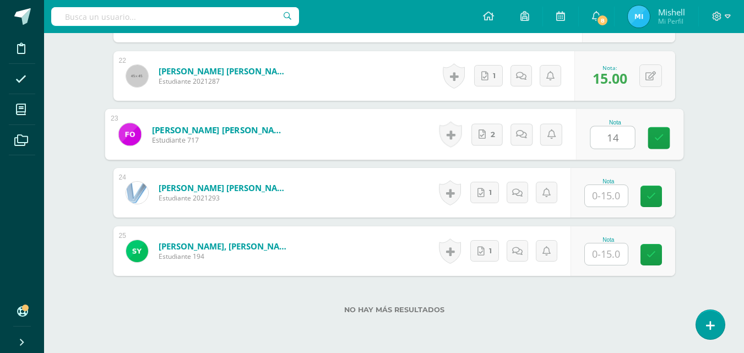
type input "14"
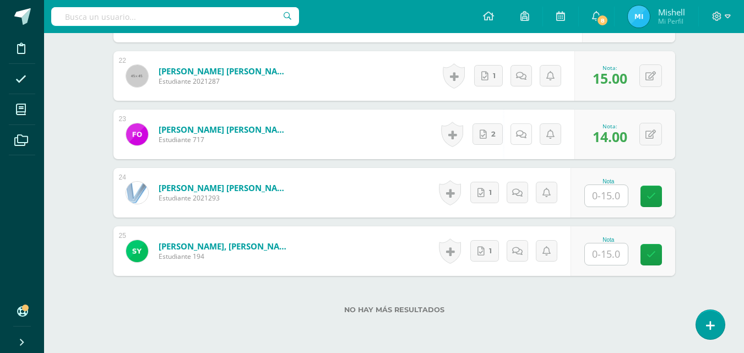
drag, startPoint x: 520, startPoint y: 150, endPoint x: 519, endPoint y: 138, distance: 12.2
click at [519, 138] on div "Historial de actividad No hay historial para esta actividad 2 Agregar Comentari…" at bounding box center [505, 135] width 137 height 50
click at [519, 138] on link at bounding box center [525, 134] width 22 height 22
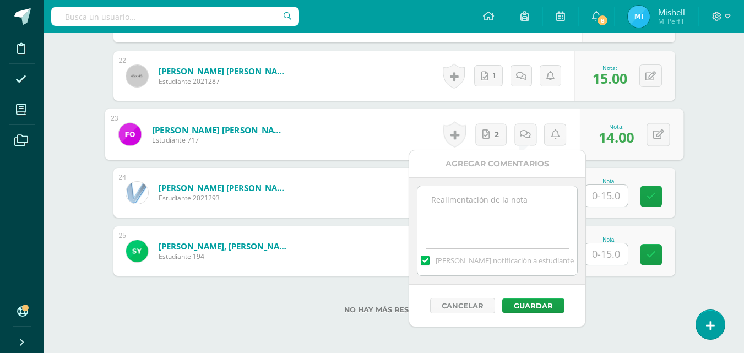
click at [517, 238] on textarea at bounding box center [496, 213] width 159 height 55
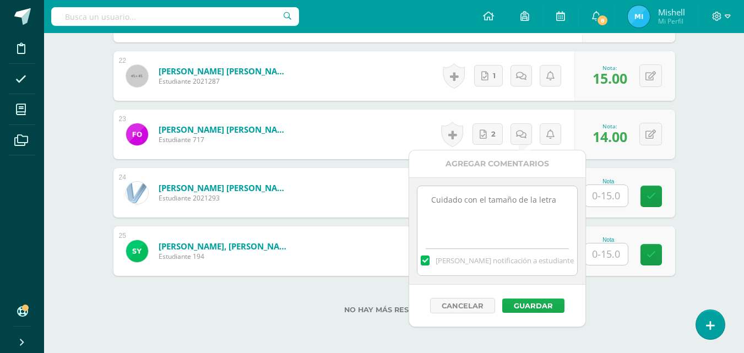
type textarea "Cuidado con el tamaño de la letra"
click at [541, 298] on button "Guardar" at bounding box center [533, 305] width 62 height 14
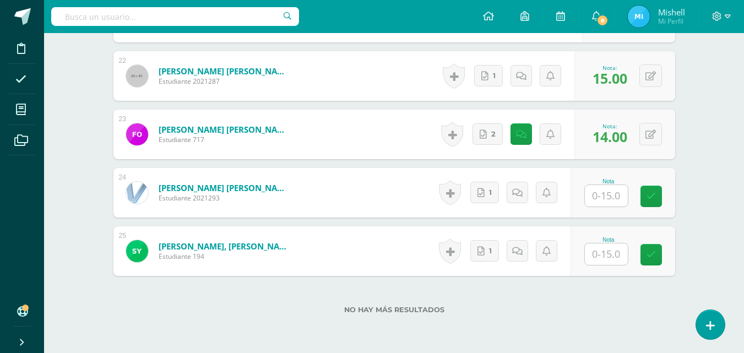
click at [613, 198] on input "text" at bounding box center [606, 195] width 43 height 21
type input "10"
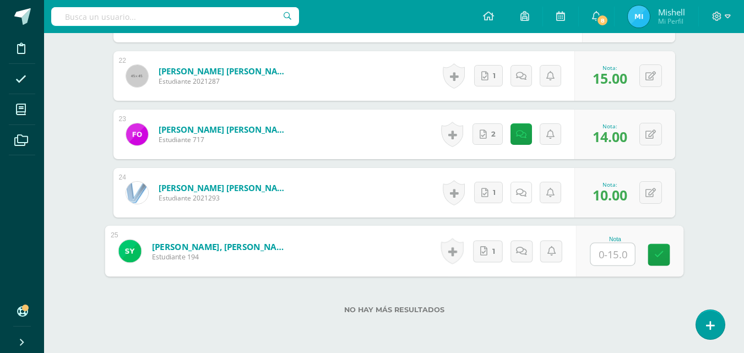
click at [525, 188] on icon at bounding box center [521, 192] width 10 height 9
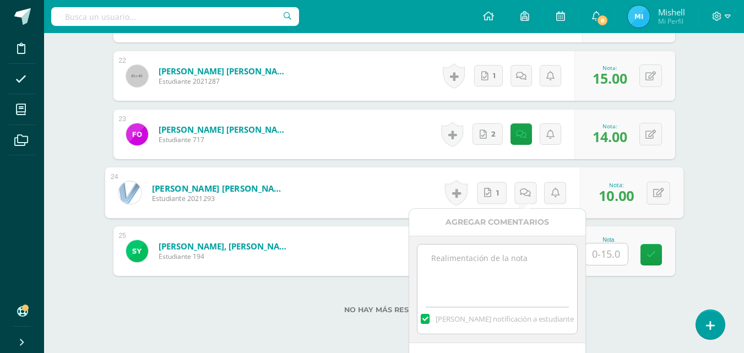
click at [485, 249] on textarea at bounding box center [496, 271] width 159 height 55
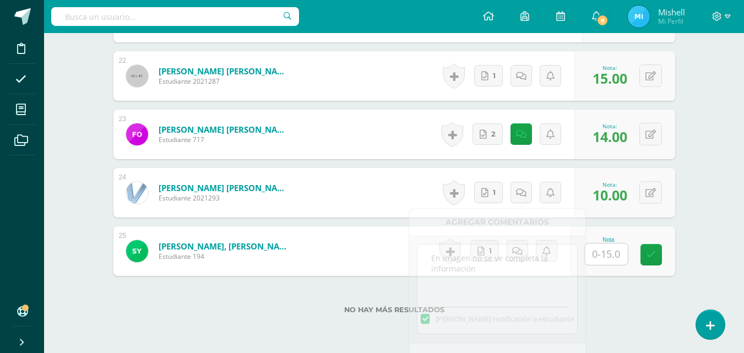
type textarea "En imagen no se ve completa la información"
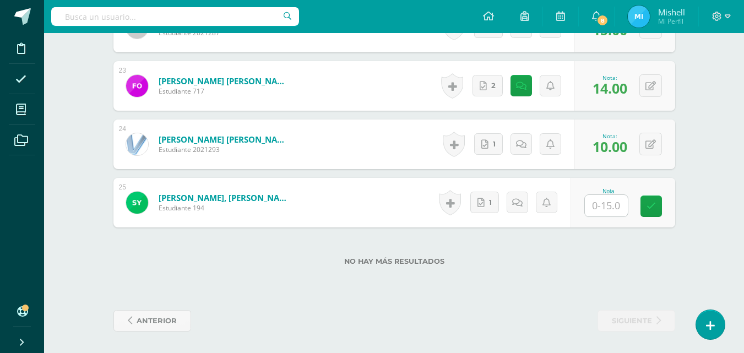
scroll to position [1616, 0]
click at [531, 139] on link at bounding box center [520, 143] width 21 height 21
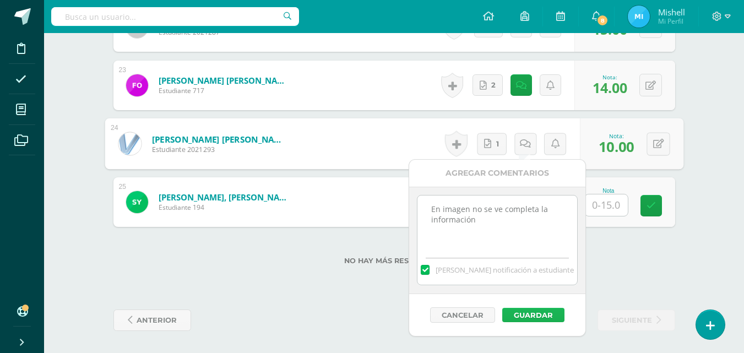
click at [544, 308] on button "Guardar" at bounding box center [533, 315] width 62 height 14
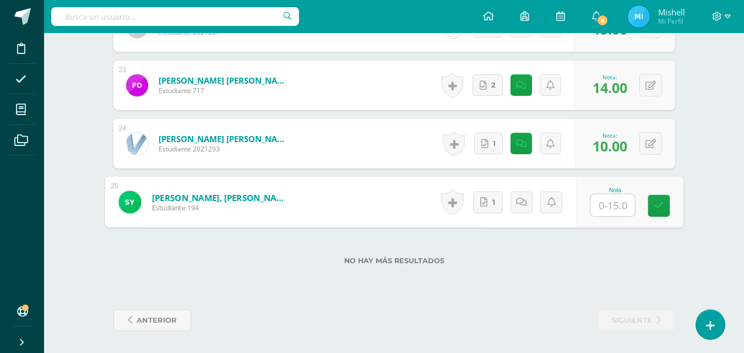
click at [606, 205] on input "text" at bounding box center [612, 205] width 44 height 22
type input "15"
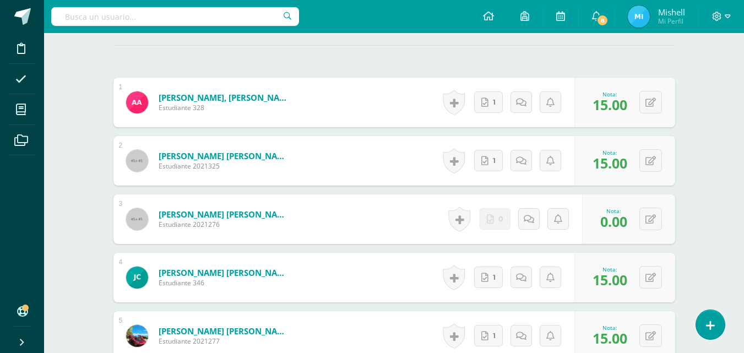
scroll to position [296, 0]
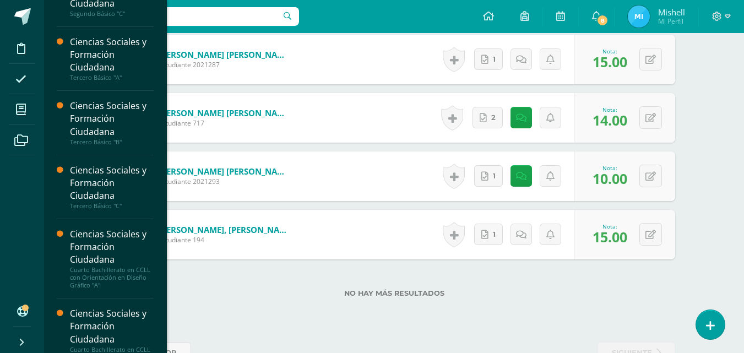
scroll to position [378, 0]
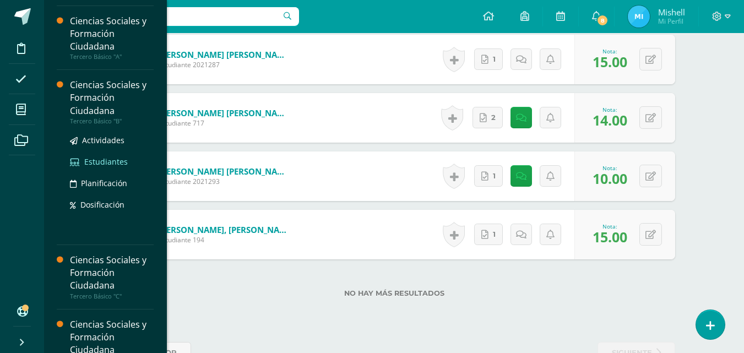
click at [101, 161] on span "Estudiantes" at bounding box center [105, 161] width 43 height 10
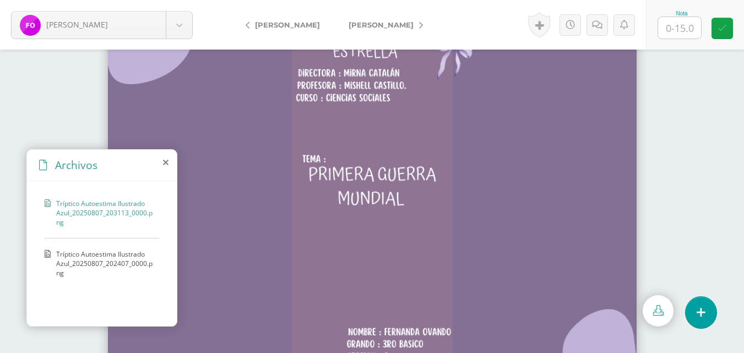
scroll to position [35, 0]
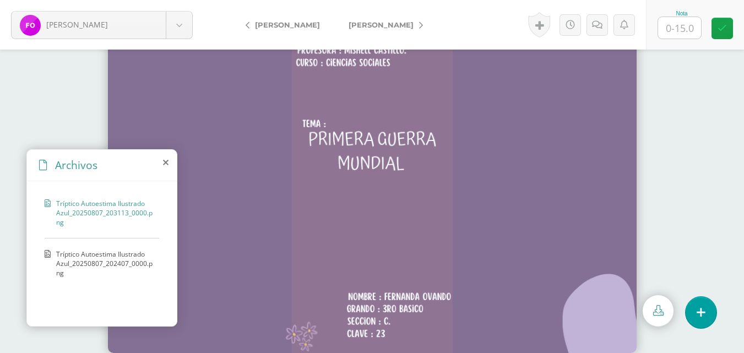
click at [128, 261] on span "Tríptico Autoestima Ilustrado Azul_20250807_202407_0000.png" at bounding box center [104, 263] width 97 height 28
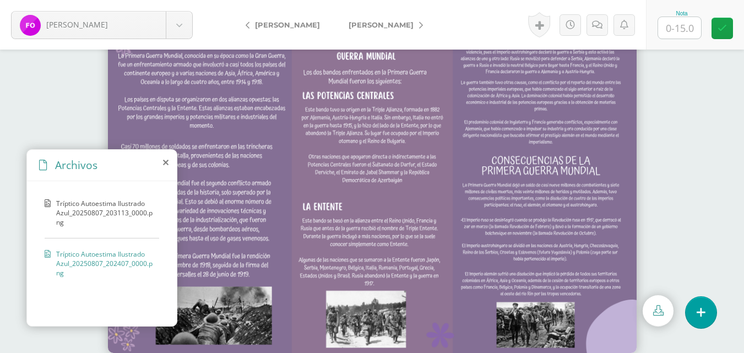
scroll to position [0, 0]
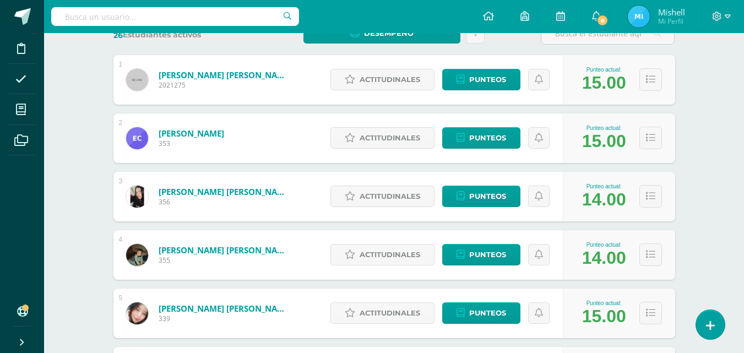
scroll to position [196, 0]
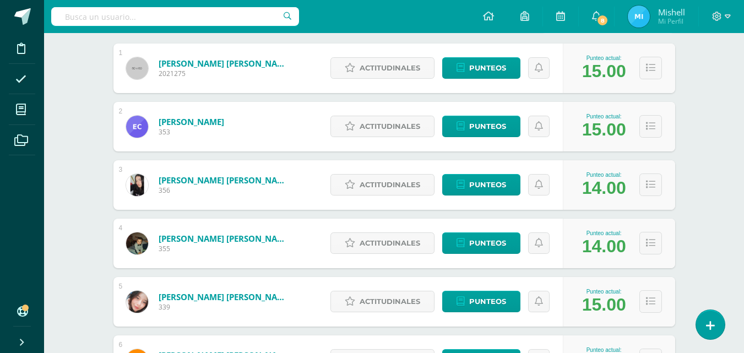
click at [717, 73] on div "Ciencias Sociales y Formación Ciudadana Tercero Básico "B" Herramientas Detalle…" at bounding box center [394, 262] width 700 height 850
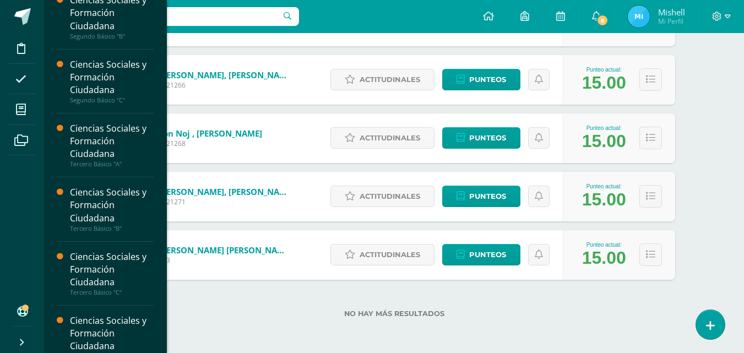
scroll to position [277, 0]
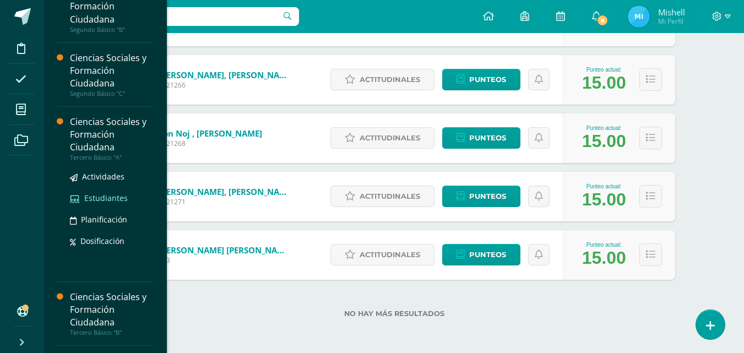
click at [112, 197] on span "Estudiantes" at bounding box center [105, 198] width 43 height 10
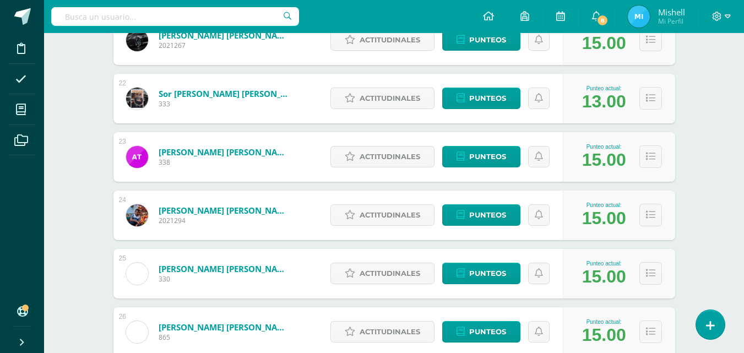
scroll to position [1468, 0]
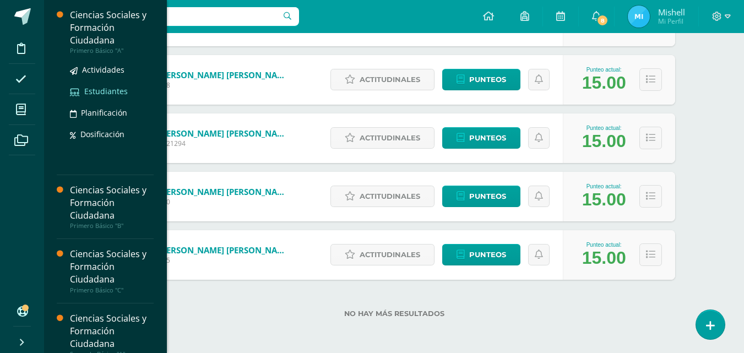
click at [105, 89] on span "Estudiantes" at bounding box center [105, 91] width 43 height 10
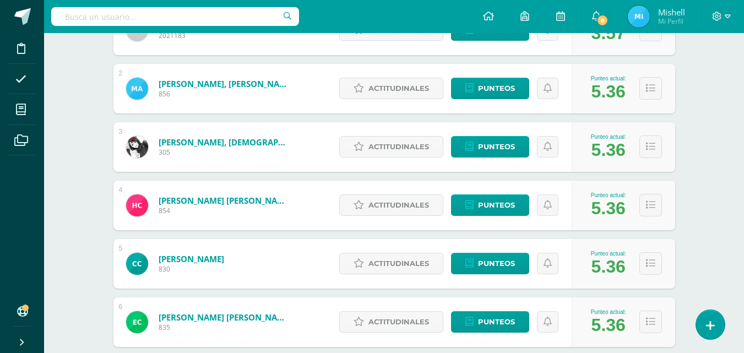
scroll to position [221, 0]
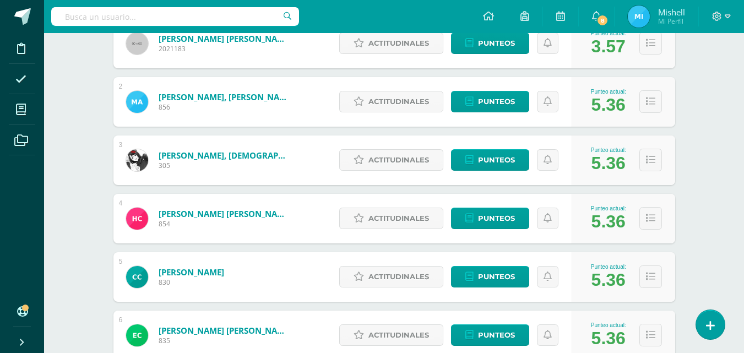
click at [245, 68] on div "[PERSON_NAME] [PERSON_NAME] 2021183" at bounding box center [208, 44] width 191 height 50
click at [257, 68] on div "[PERSON_NAME] [PERSON_NAME] 2021183" at bounding box center [208, 44] width 191 height 50
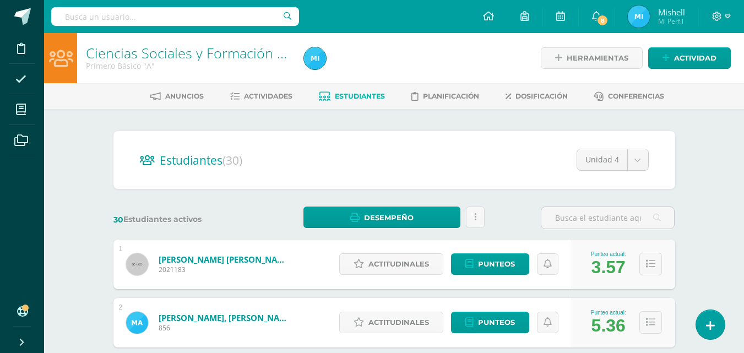
click at [257, 92] on span "Actividades" at bounding box center [268, 96] width 48 height 8
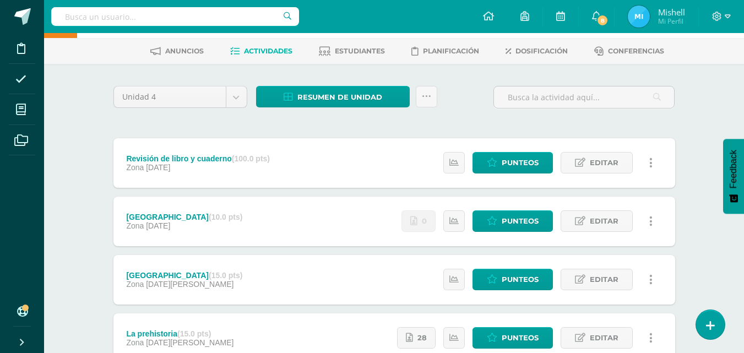
scroll to position [25, 0]
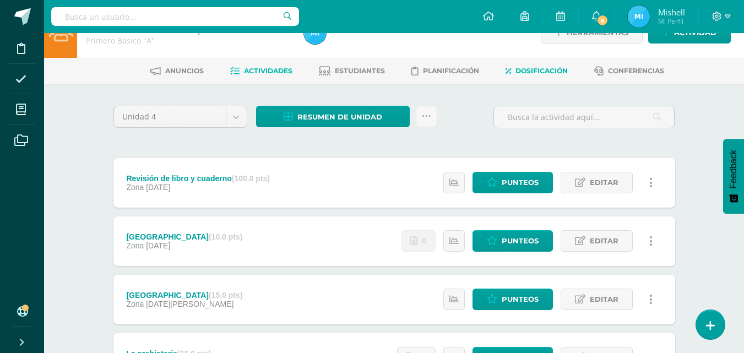
click at [533, 75] on span "Dosificación" at bounding box center [541, 71] width 52 height 8
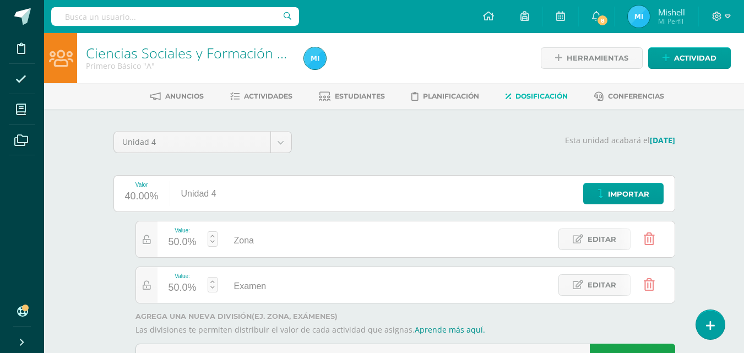
drag, startPoint x: 751, startPoint y: 151, endPoint x: 751, endPoint y: 144, distance: 6.6
click at [744, 144] on html "Disciplina Asistencia Mis cursos Archivos Soporte Ayuda Reportar un problema Ce…" at bounding box center [372, 201] width 744 height 402
click at [268, 94] on span "Actividades" at bounding box center [268, 96] width 48 height 8
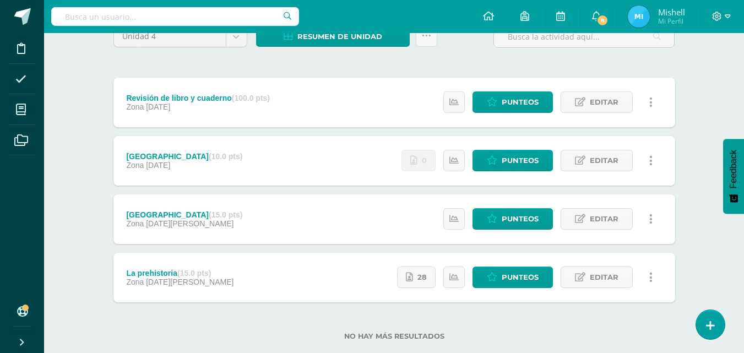
scroll to position [107, 0]
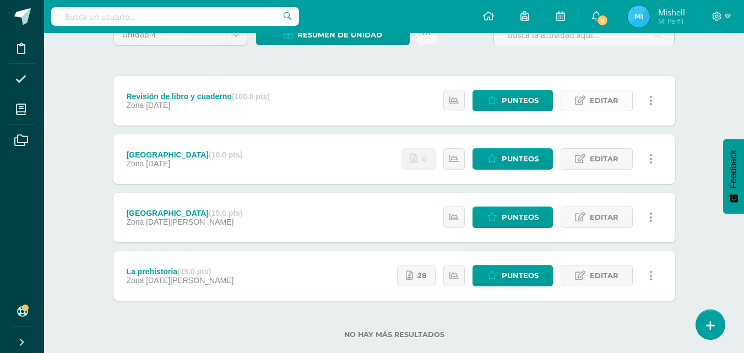
click at [598, 103] on span "Editar" at bounding box center [604, 100] width 29 height 20
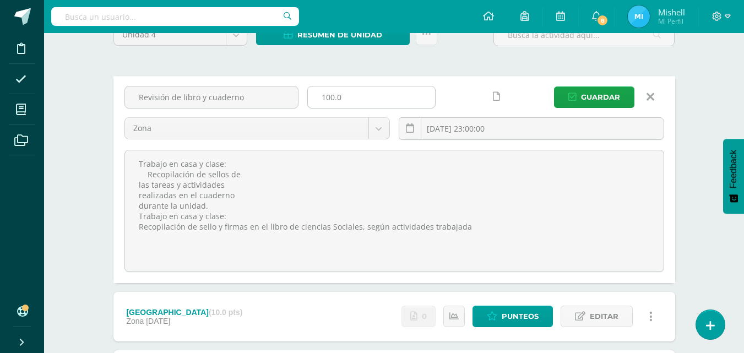
click at [335, 96] on input "100.0" at bounding box center [371, 96] width 127 height 21
type input "10.0"
click at [580, 96] on button "Guardar" at bounding box center [594, 96] width 80 height 21
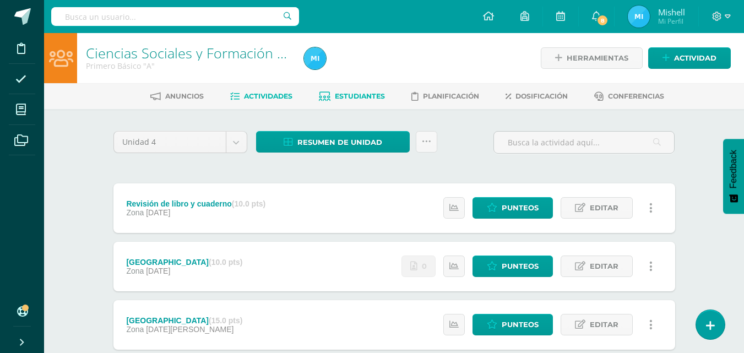
click at [366, 95] on span "Estudiantes" at bounding box center [360, 96] width 50 height 8
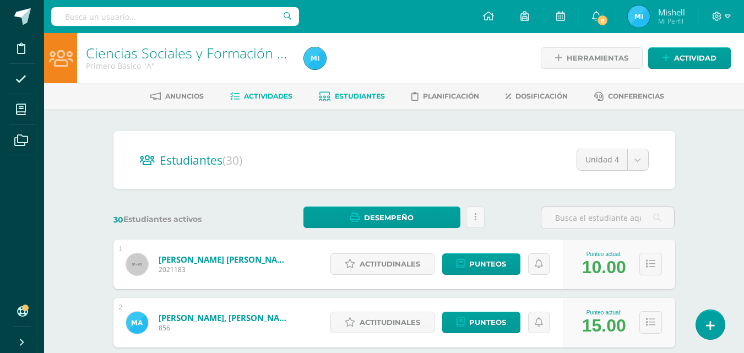
click at [269, 94] on span "Actividades" at bounding box center [268, 96] width 48 height 8
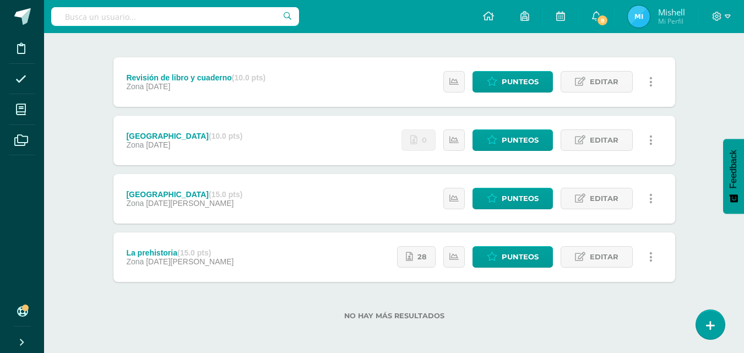
scroll to position [128, 0]
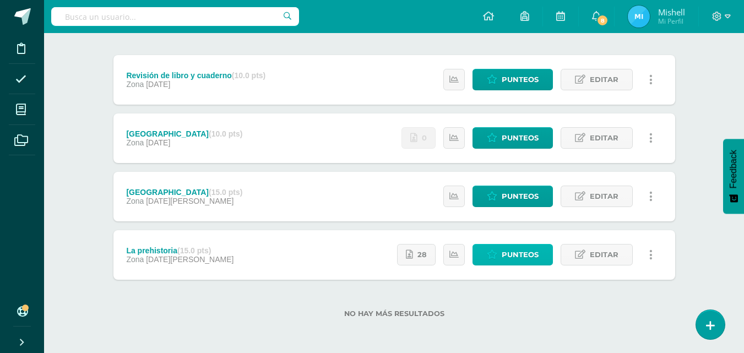
click at [515, 258] on span "Punteos" at bounding box center [519, 254] width 37 height 20
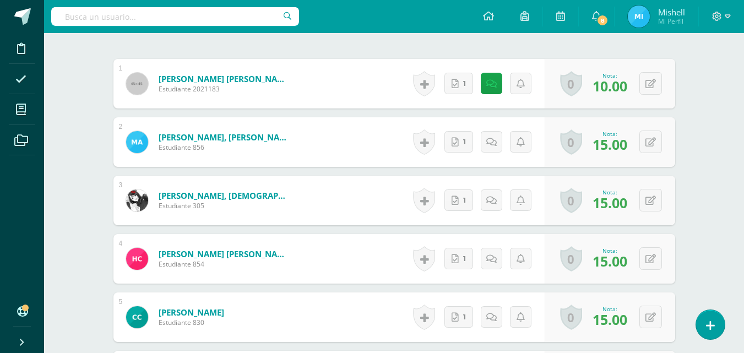
scroll to position [345, 0]
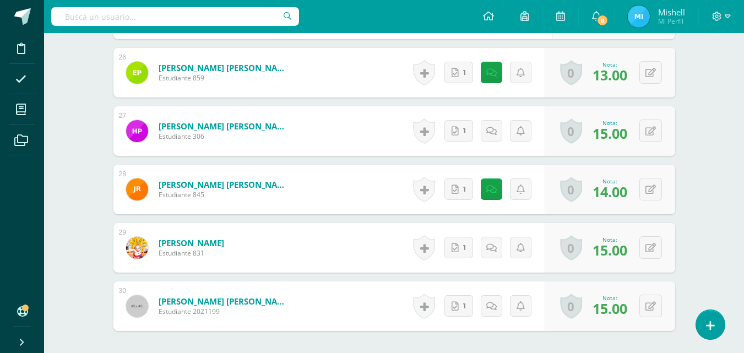
scroll to position [1821, 0]
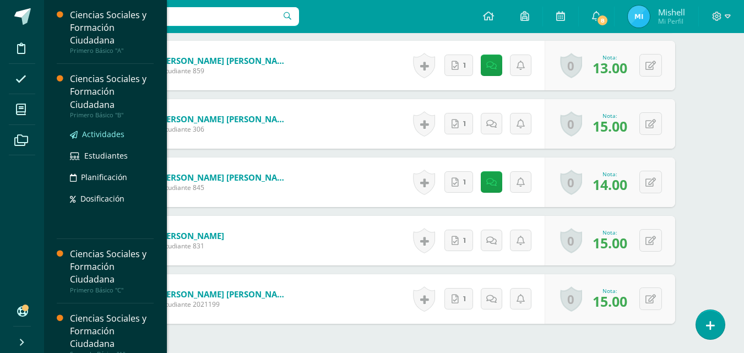
click at [92, 132] on span "Actividades" at bounding box center [103, 134] width 42 height 10
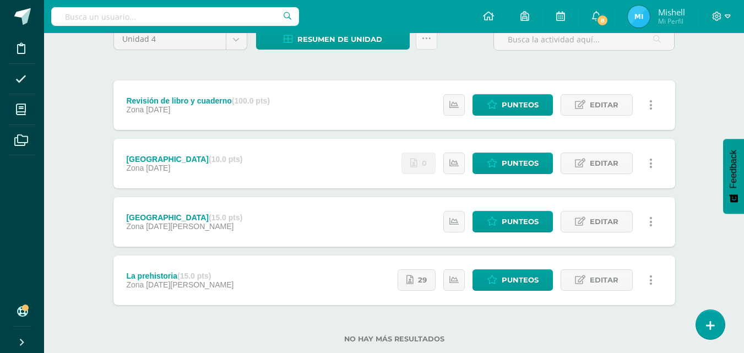
scroll to position [121, 0]
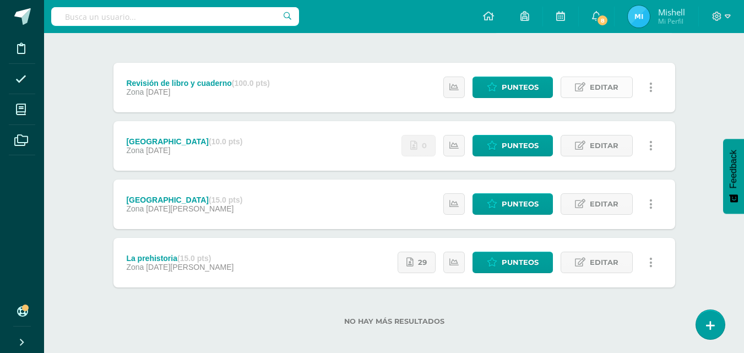
click at [610, 86] on span "Editar" at bounding box center [604, 87] width 29 height 20
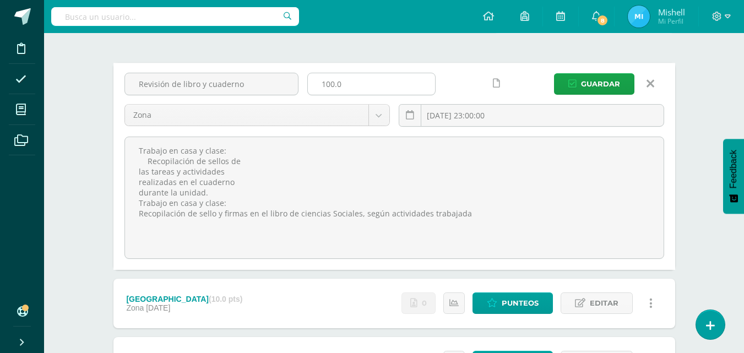
click at [342, 85] on input "100.0" at bounding box center [371, 83] width 127 height 21
type input "10"
click at [571, 73] on button "Guardar" at bounding box center [594, 83] width 80 height 21
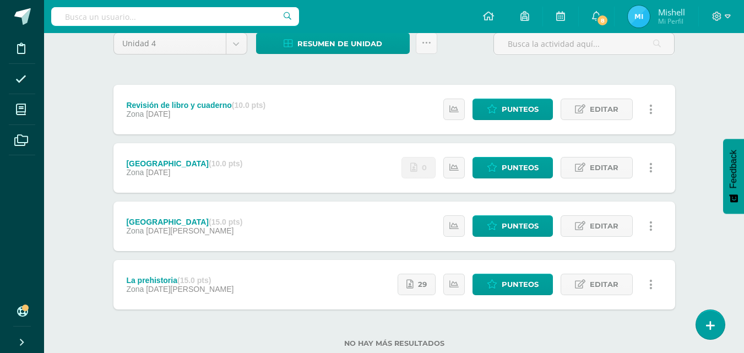
scroll to position [128, 0]
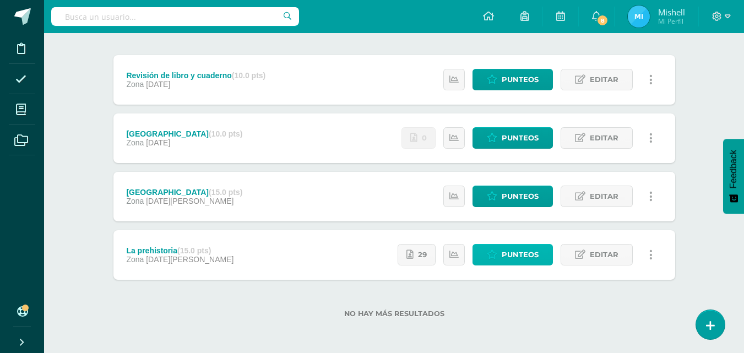
click at [504, 255] on span "Punteos" at bounding box center [519, 254] width 37 height 20
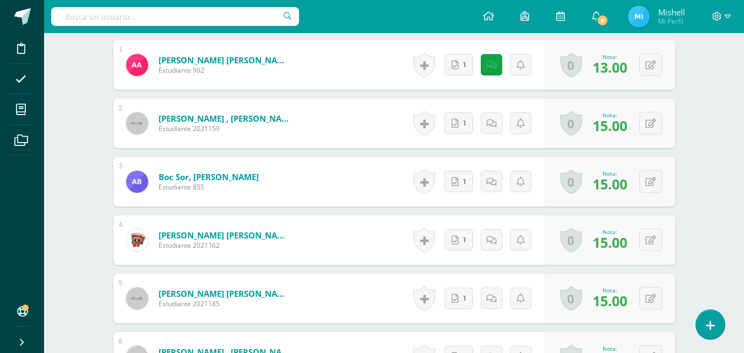
scroll to position [367, 0]
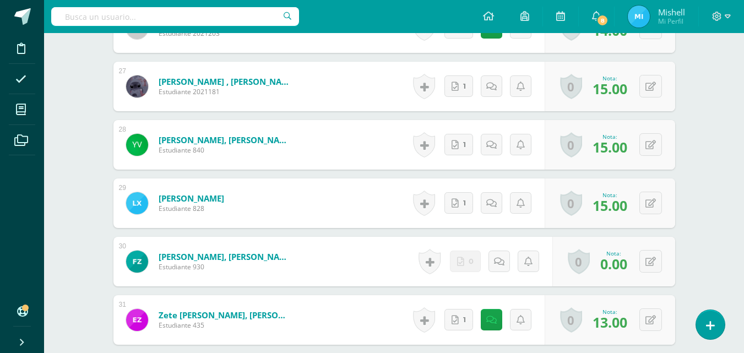
scroll to position [1863, 0]
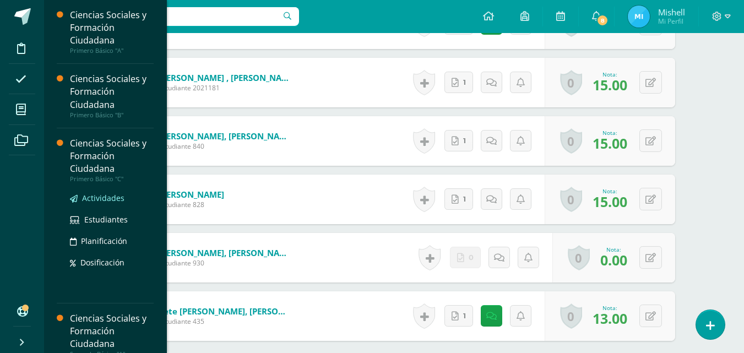
click at [94, 200] on span "Actividades" at bounding box center [103, 198] width 42 height 10
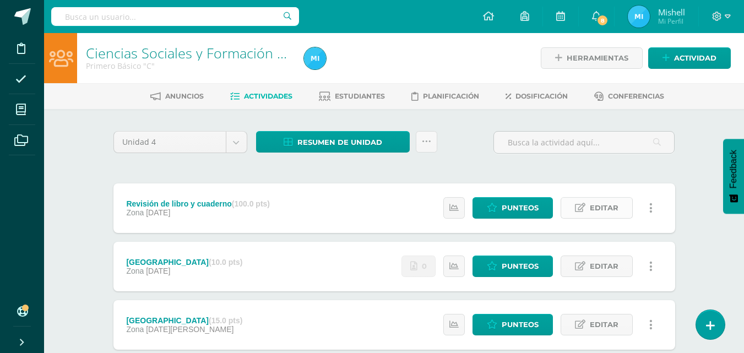
click at [592, 216] on span "Editar" at bounding box center [604, 208] width 29 height 20
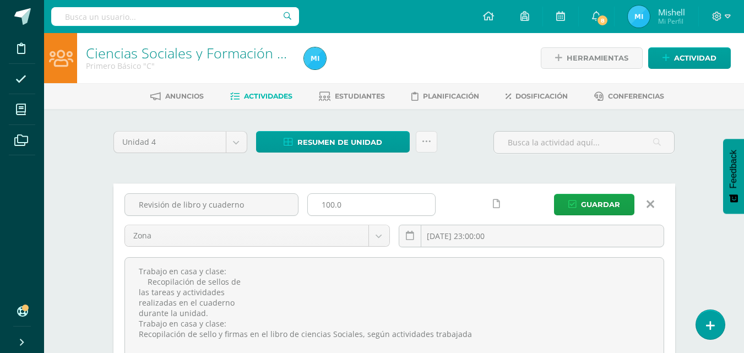
click at [340, 207] on input "100.0" at bounding box center [371, 204] width 127 height 21
type input "10"
click at [577, 210] on button "Guardar" at bounding box center [594, 204] width 80 height 21
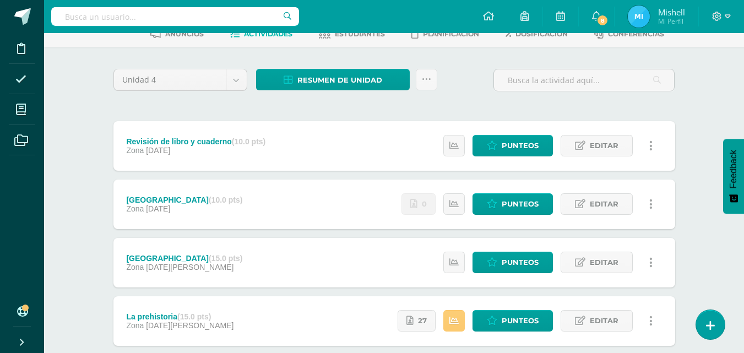
scroll to position [128, 0]
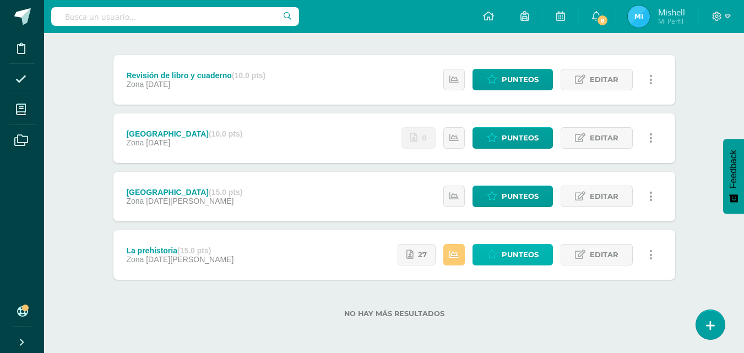
click at [512, 254] on span "Punteos" at bounding box center [519, 254] width 37 height 20
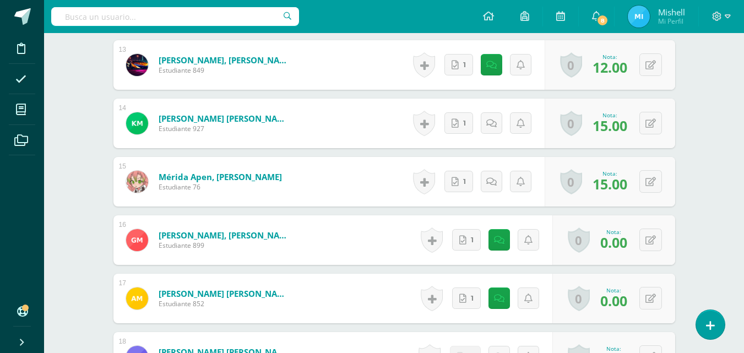
scroll to position [1060, 0]
